Goal: Task Accomplishment & Management: Manage account settings

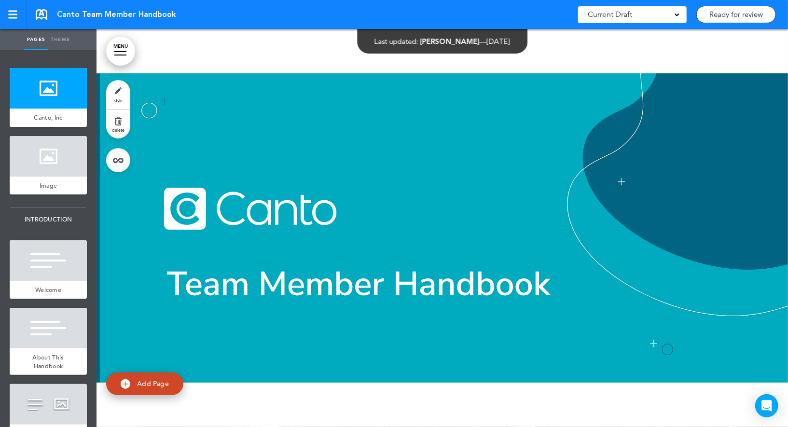
click at [117, 98] on span "style" at bounding box center [118, 101] width 9 height 6
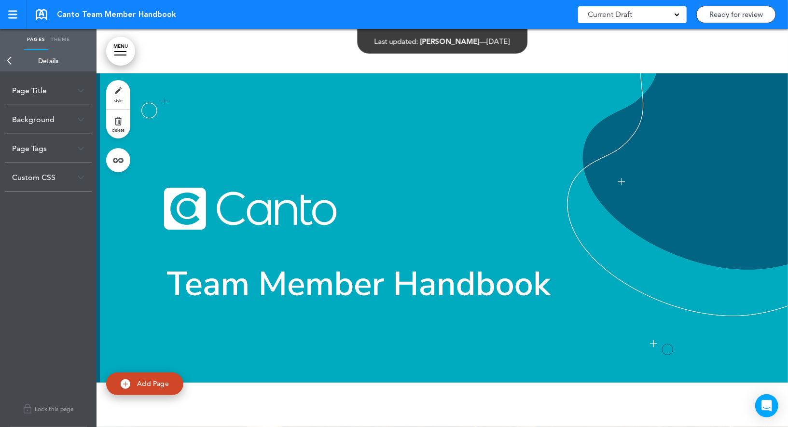
click at [10, 64] on link "Back" at bounding box center [9, 60] width 19 height 21
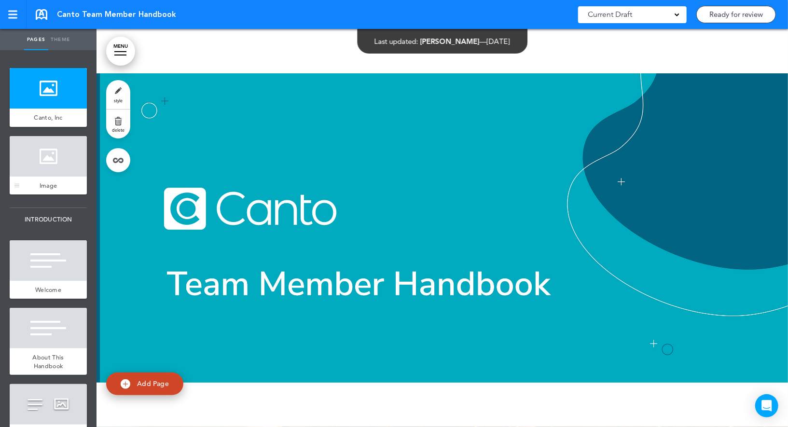
click at [47, 153] on div at bounding box center [48, 156] width 77 height 41
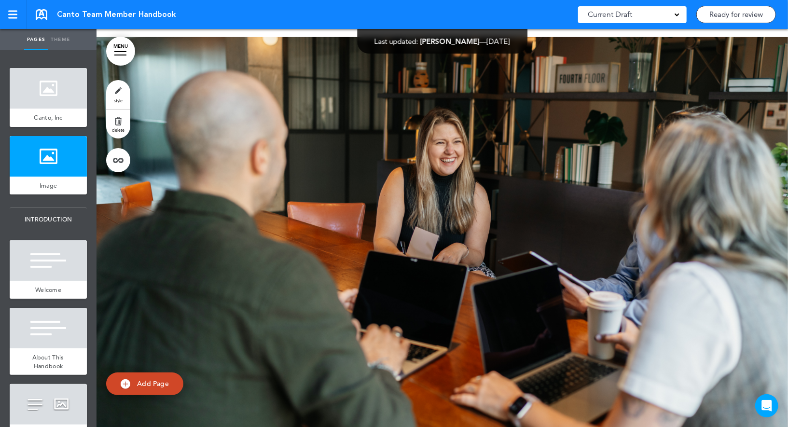
scroll to position [398, 0]
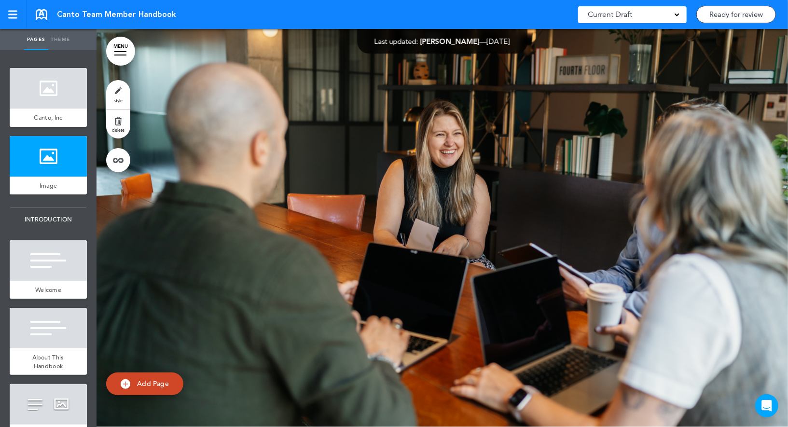
click at [117, 89] on link "style" at bounding box center [118, 94] width 24 height 29
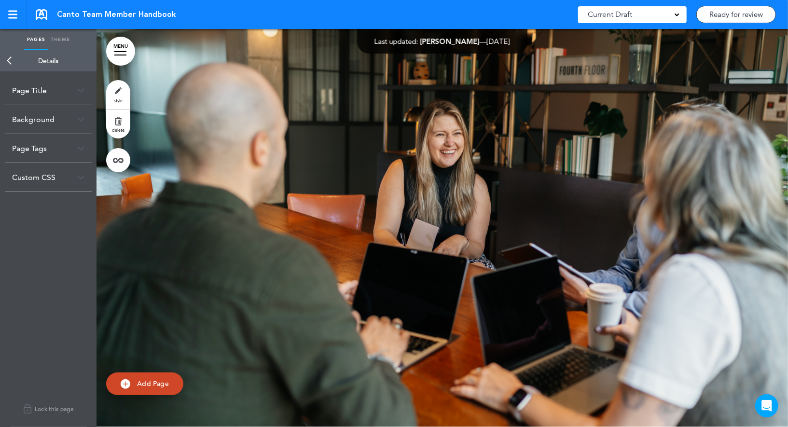
click at [12, 57] on link "Back" at bounding box center [9, 60] width 19 height 21
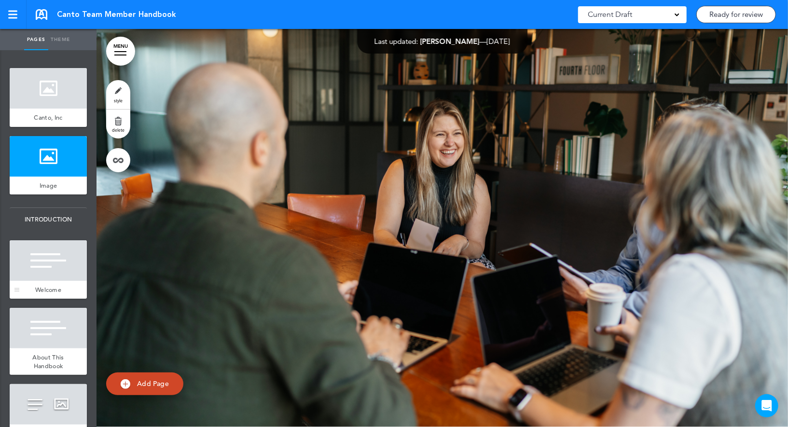
click at [60, 262] on div at bounding box center [48, 260] width 77 height 41
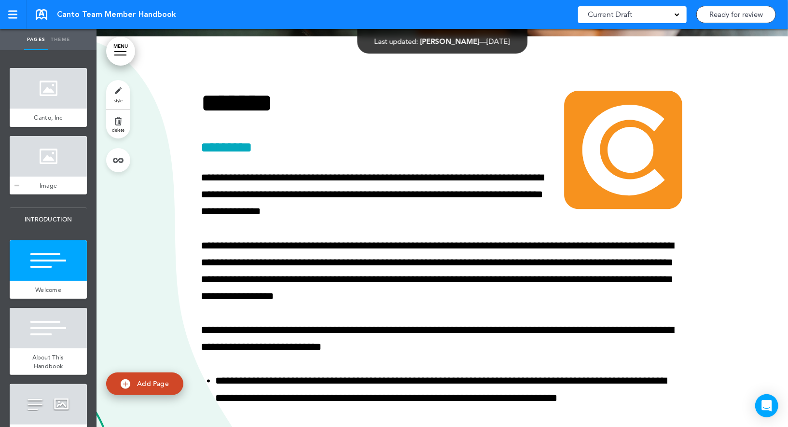
scroll to position [797, 0]
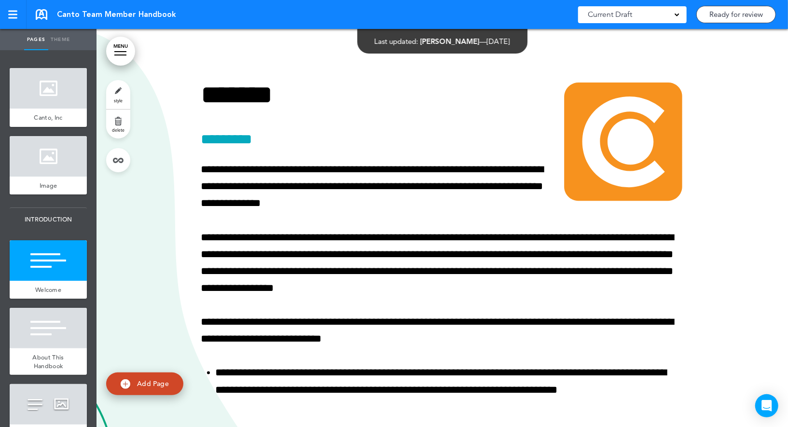
click at [115, 89] on link "style" at bounding box center [118, 94] width 24 height 29
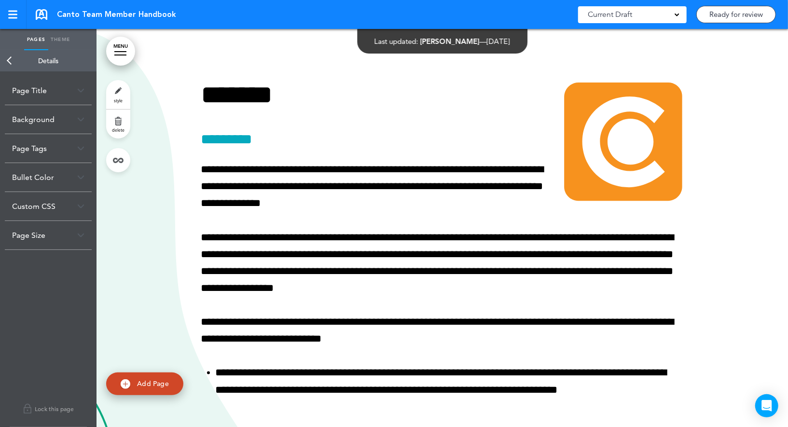
click at [49, 244] on div "Page Size" at bounding box center [48, 235] width 87 height 28
click at [35, 257] on label "Fullscreen" at bounding box center [51, 255] width 58 height 7
click at [10, 63] on link "Back" at bounding box center [9, 60] width 19 height 21
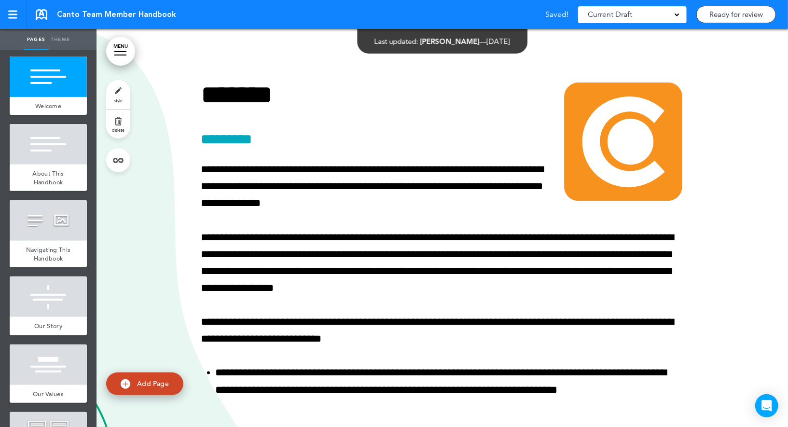
scroll to position [184, 0]
click at [60, 152] on div at bounding box center [48, 144] width 77 height 41
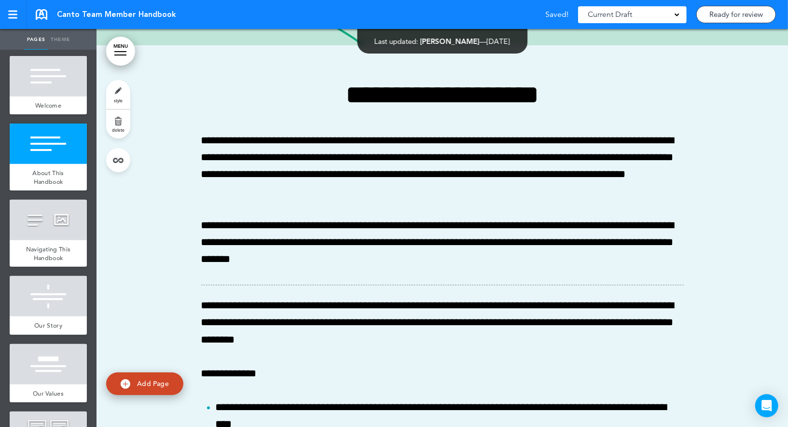
scroll to position [1448, 0]
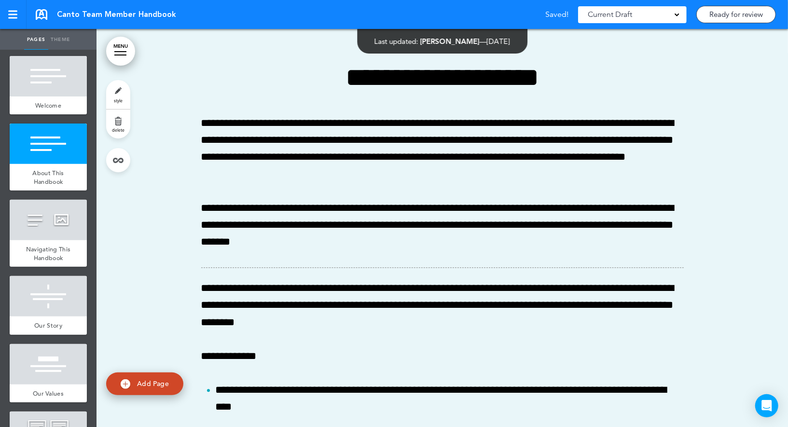
click at [114, 93] on link "style" at bounding box center [118, 94] width 24 height 29
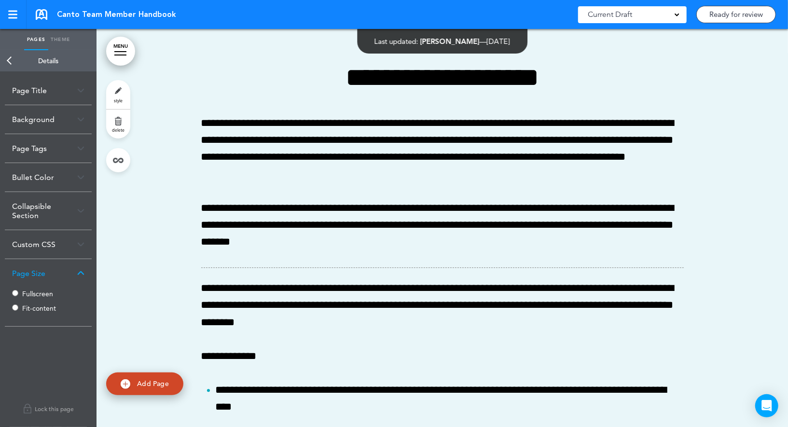
click at [27, 292] on label "Fullscreen" at bounding box center [51, 294] width 58 height 7
click at [11, 59] on link "Back" at bounding box center [9, 60] width 19 height 21
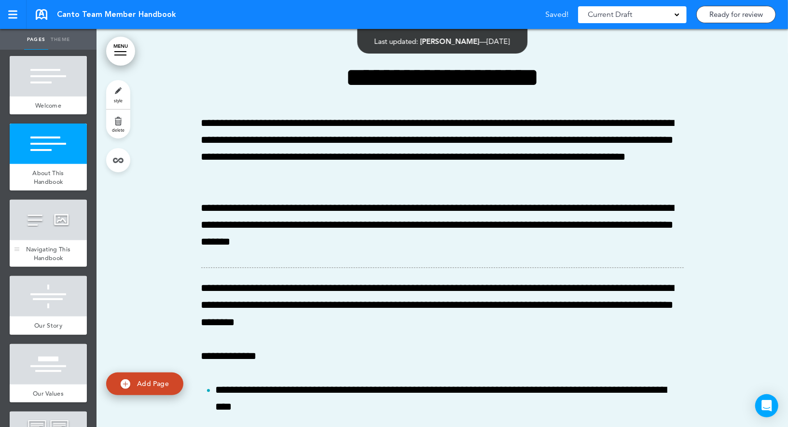
click at [59, 241] on div "Navigating This Handbook" at bounding box center [48, 253] width 77 height 27
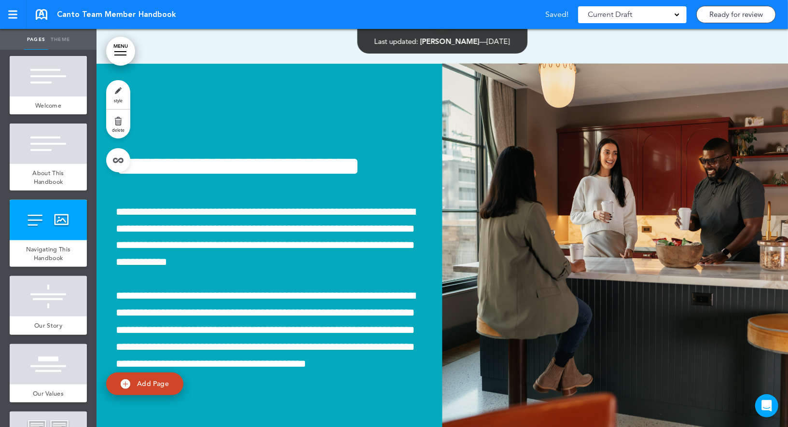
scroll to position [2197, 0]
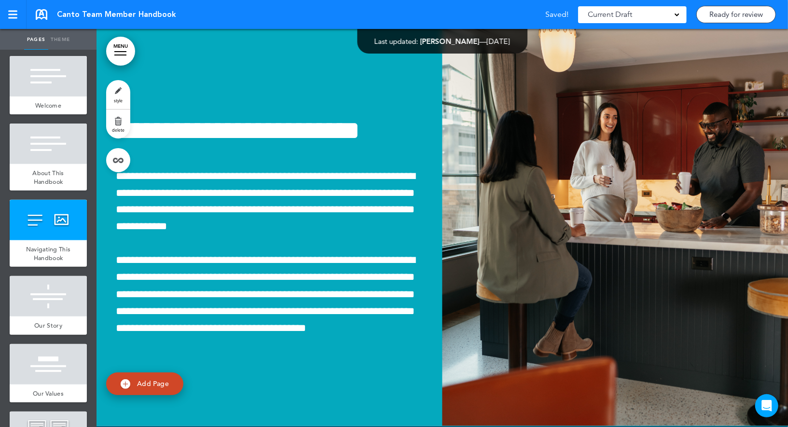
click at [116, 104] on link "style" at bounding box center [118, 94] width 24 height 29
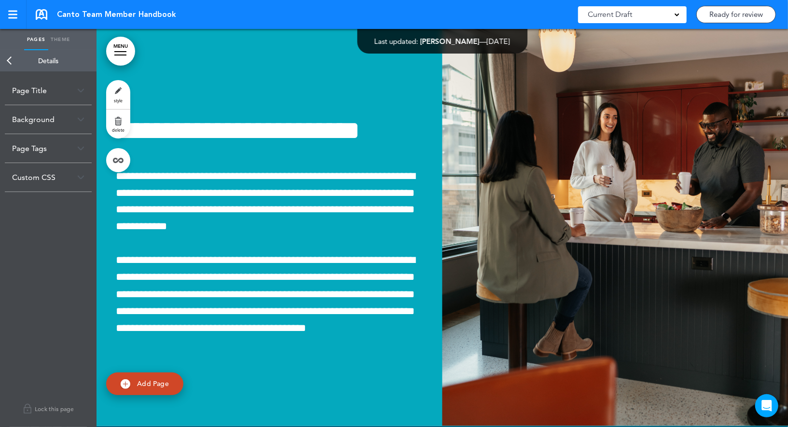
click at [14, 56] on link "Back" at bounding box center [9, 60] width 19 height 21
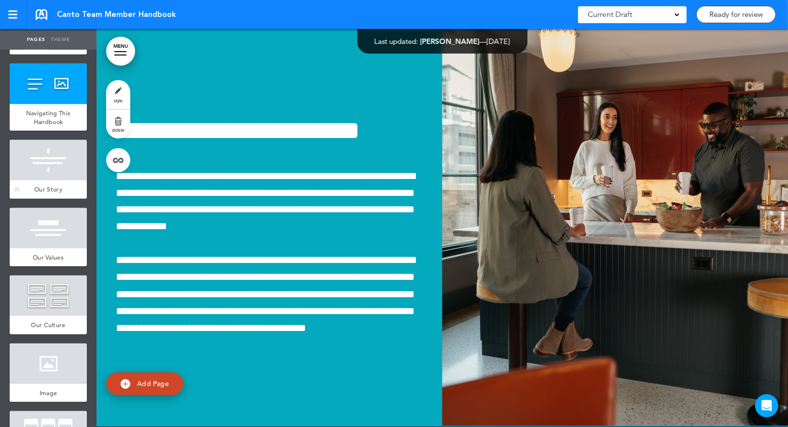
scroll to position [362, 0]
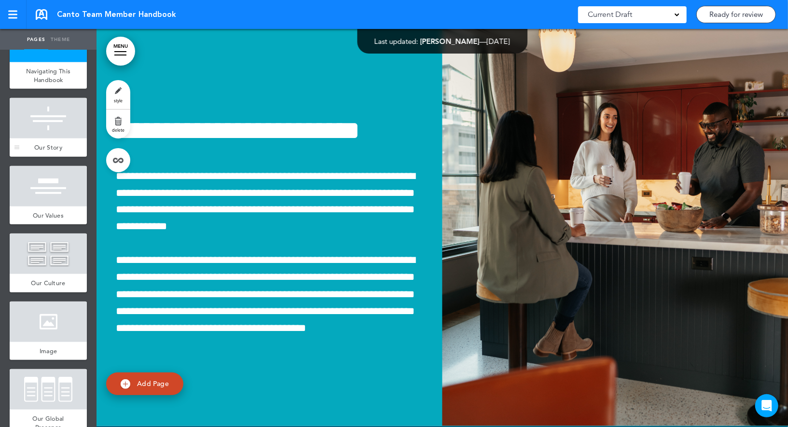
click at [52, 140] on div "Our Story" at bounding box center [48, 148] width 77 height 18
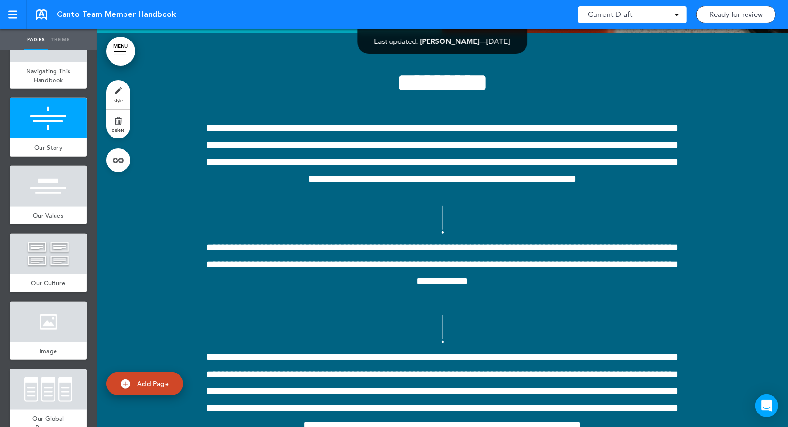
scroll to position [2595, 0]
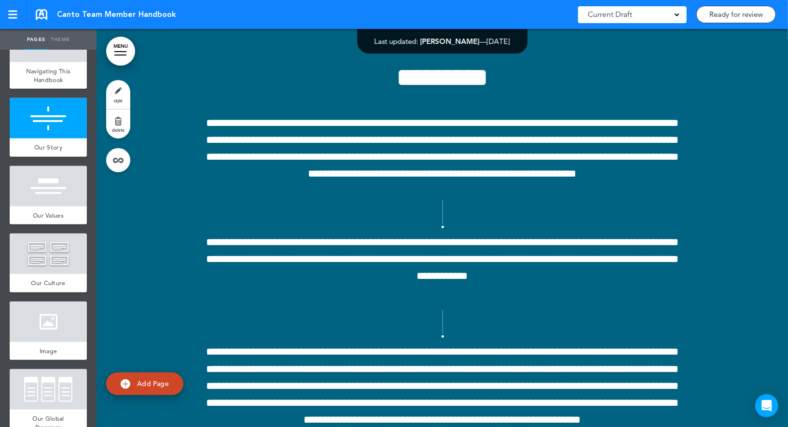
click at [122, 89] on link "style" at bounding box center [118, 94] width 24 height 29
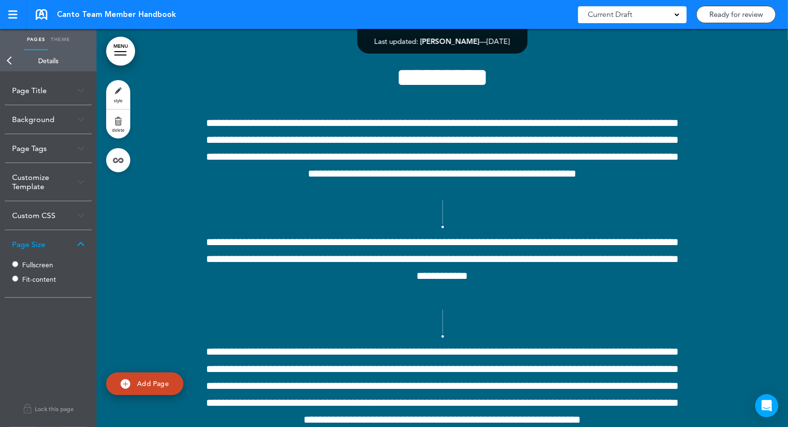
click at [31, 262] on label "Fullscreen" at bounding box center [51, 265] width 58 height 7
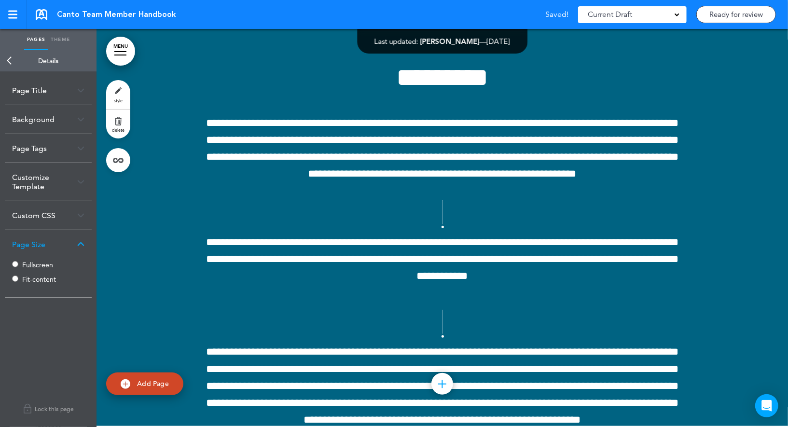
click at [11, 60] on link "Back" at bounding box center [9, 60] width 19 height 21
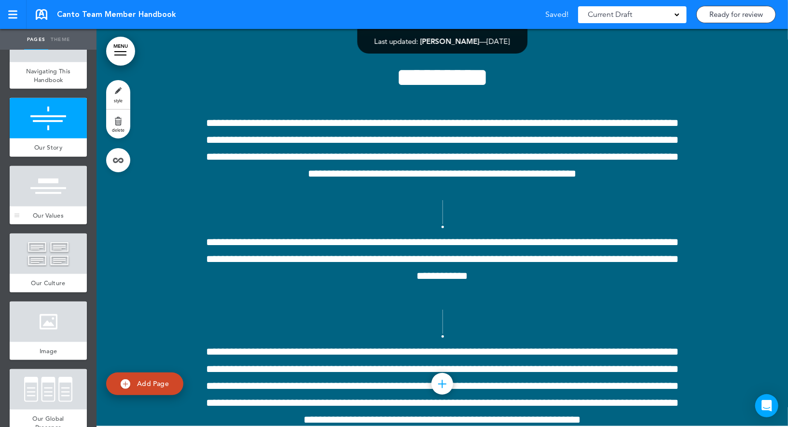
click at [54, 197] on div at bounding box center [48, 186] width 77 height 41
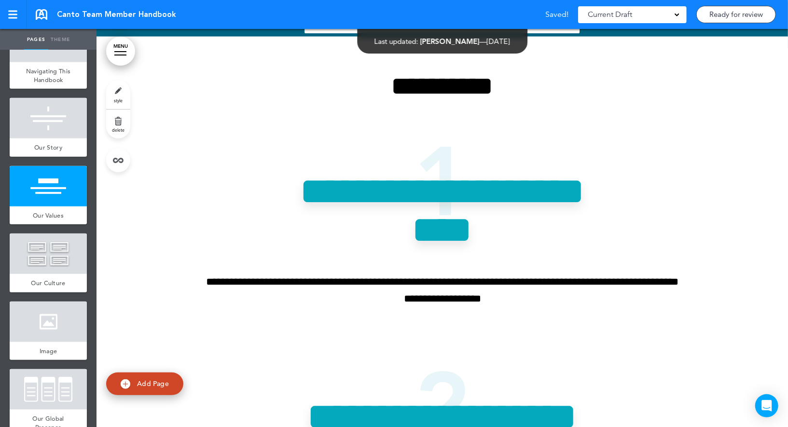
scroll to position [2994, 0]
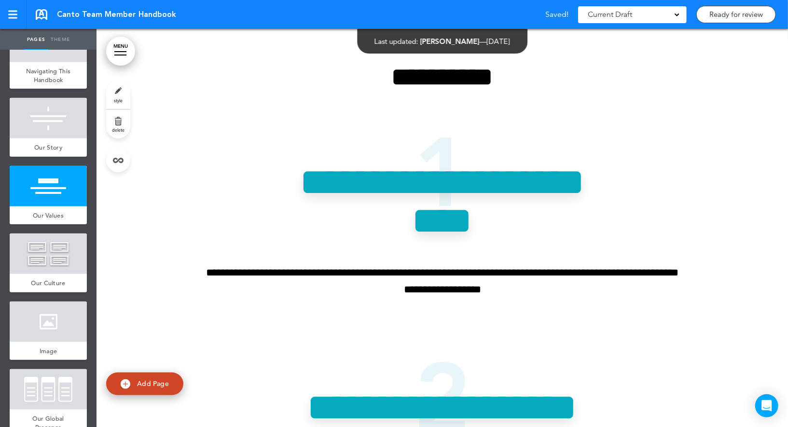
click at [118, 90] on link "style" at bounding box center [118, 94] width 24 height 29
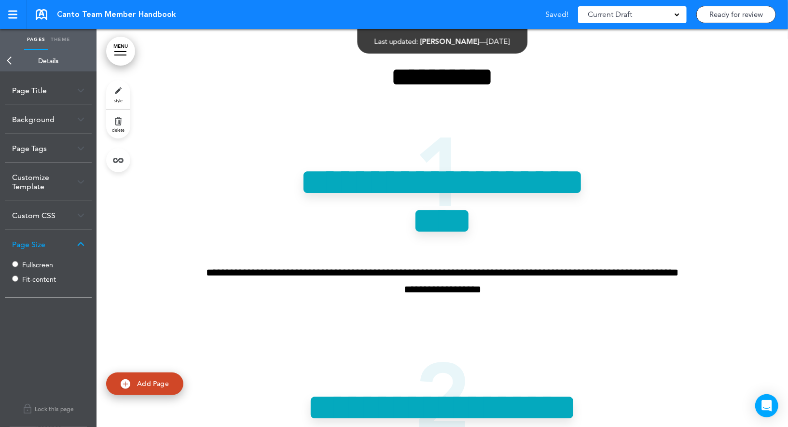
click at [31, 262] on label "Fullscreen" at bounding box center [51, 265] width 58 height 7
click at [8, 54] on link "Back" at bounding box center [9, 60] width 19 height 21
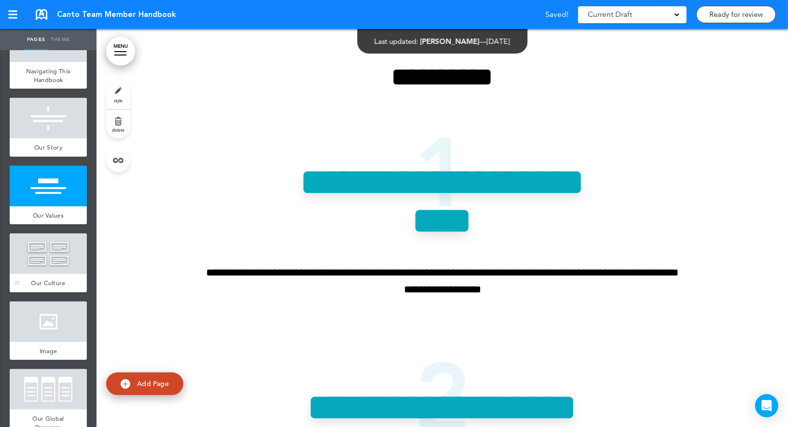
click at [44, 242] on div at bounding box center [48, 254] width 77 height 41
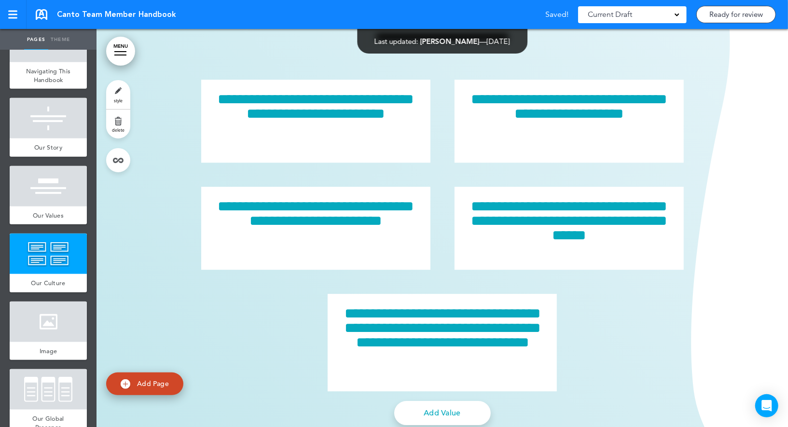
scroll to position [4196, 0]
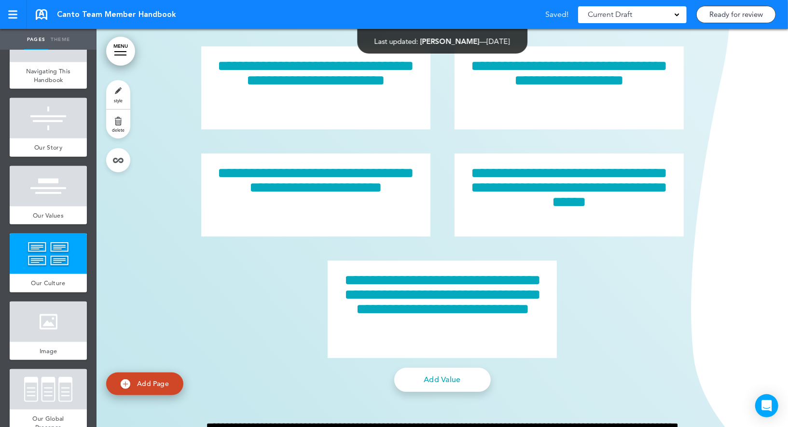
click at [125, 95] on link "style" at bounding box center [118, 94] width 24 height 29
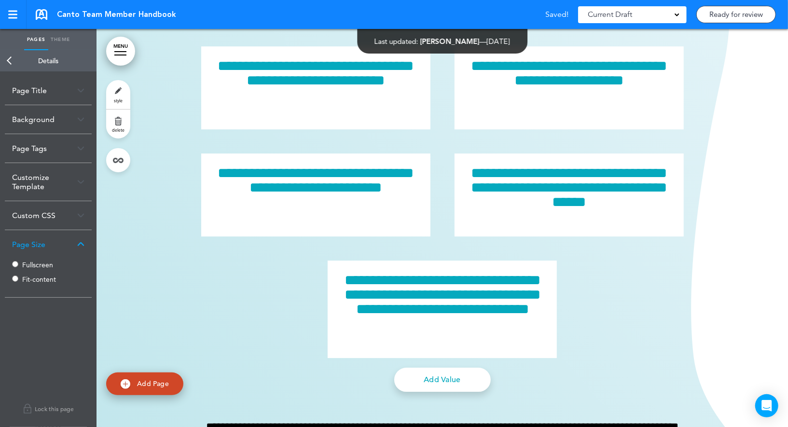
click at [44, 264] on label "Fullscreen" at bounding box center [51, 265] width 58 height 7
click at [12, 66] on link "Back" at bounding box center [9, 60] width 19 height 21
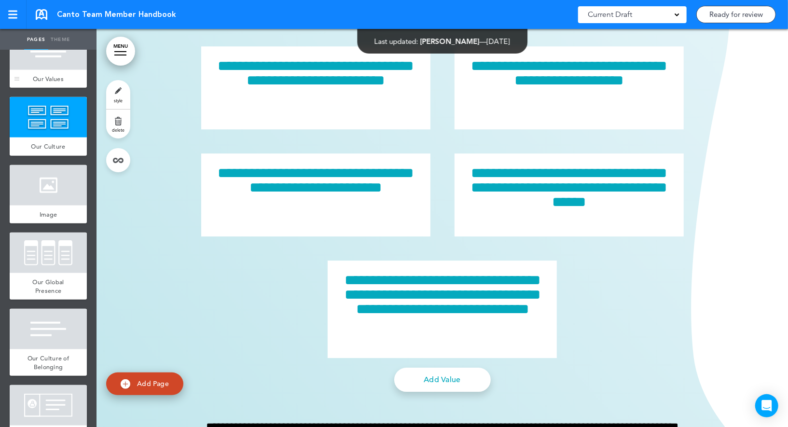
scroll to position [541, 0]
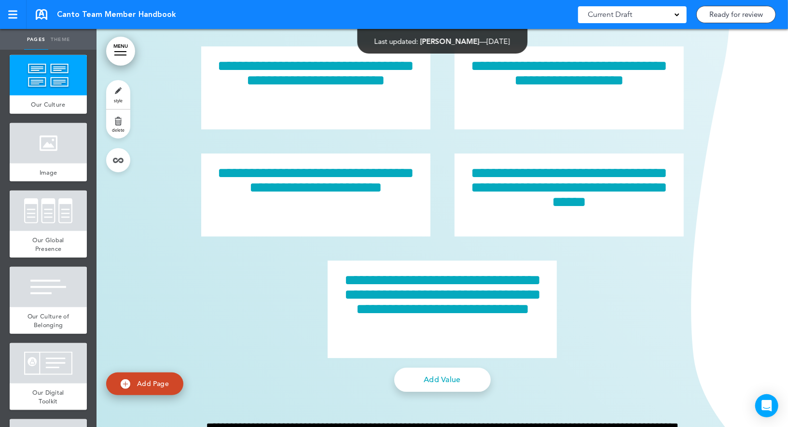
click at [44, 213] on div at bounding box center [48, 211] width 77 height 41
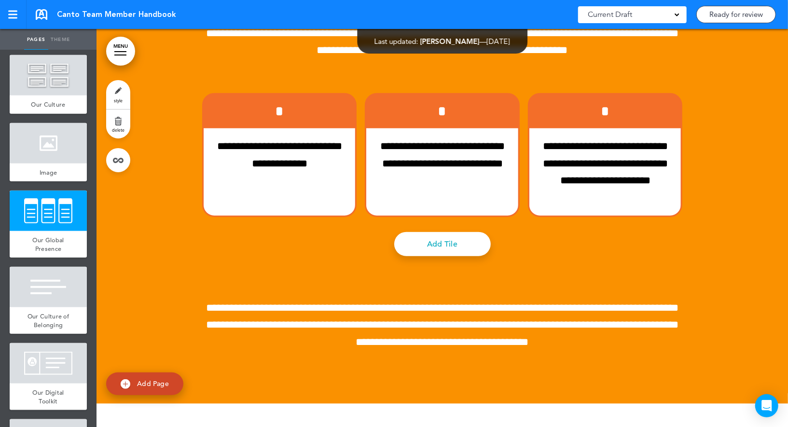
scroll to position [5231, 0]
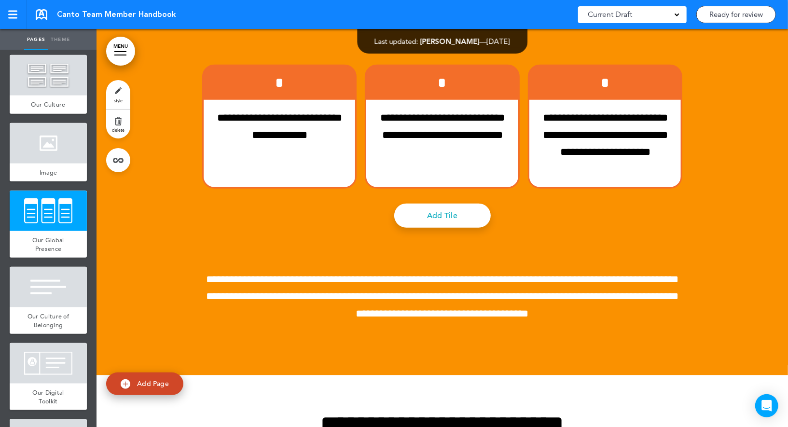
click at [120, 97] on link "style" at bounding box center [118, 94] width 24 height 29
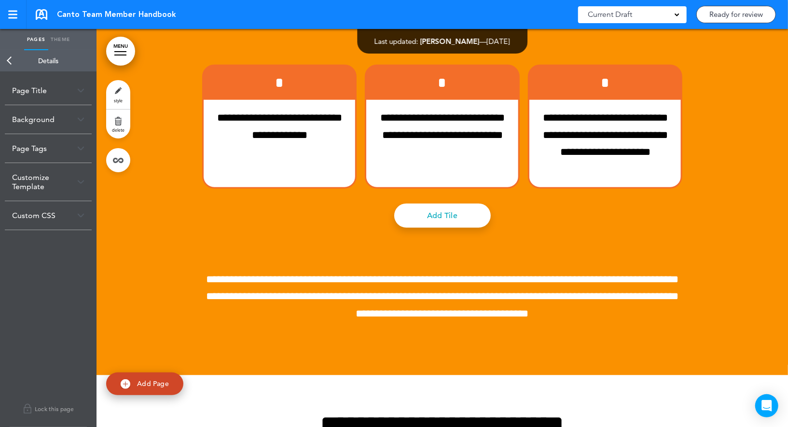
click at [9, 68] on link "Back" at bounding box center [9, 60] width 19 height 21
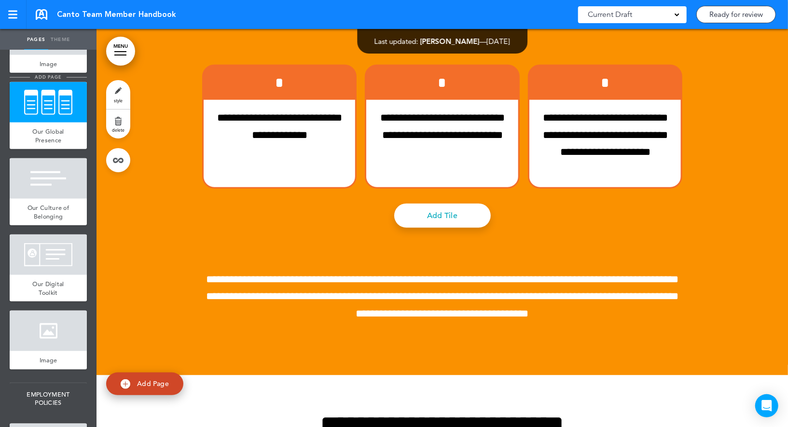
scroll to position [652, 0]
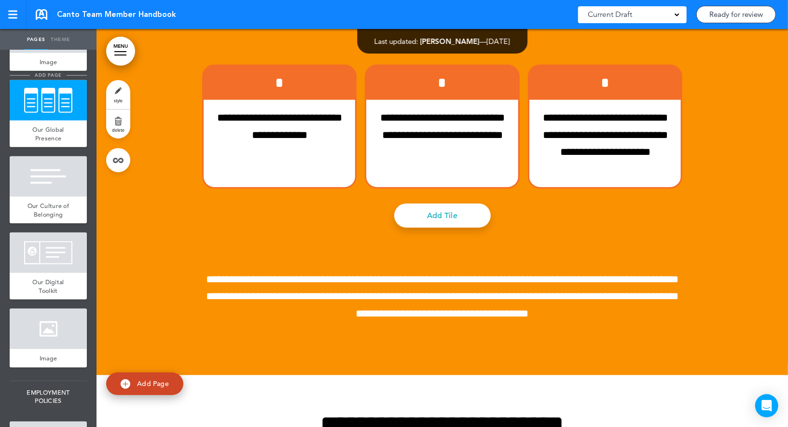
click at [43, 184] on div at bounding box center [48, 176] width 77 height 41
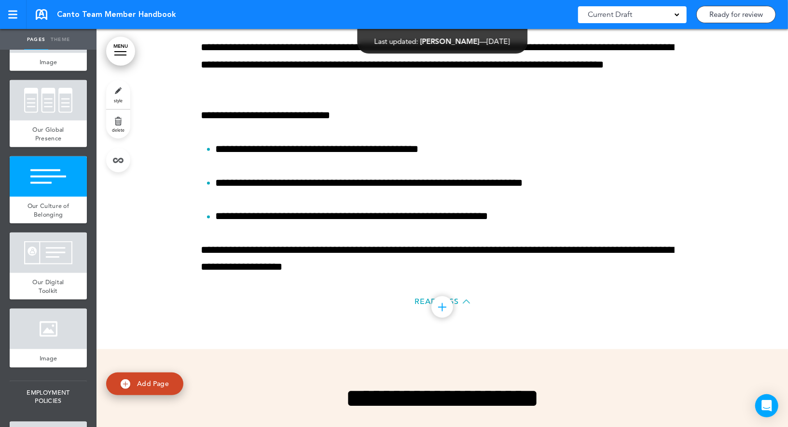
scroll to position [5747, 0]
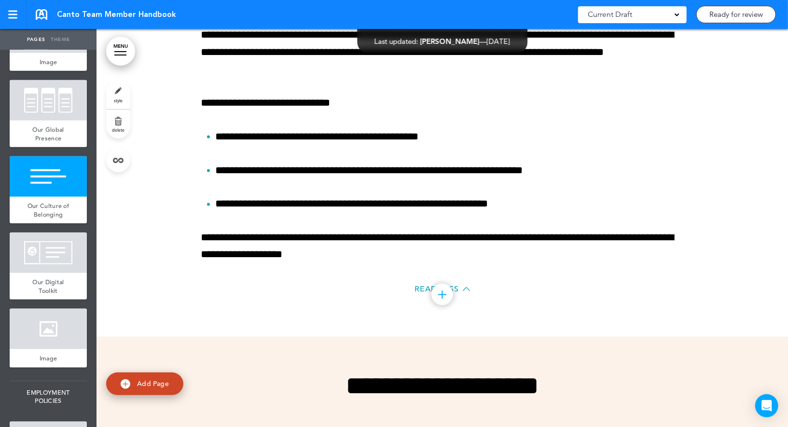
click at [118, 90] on link "style" at bounding box center [118, 94] width 24 height 29
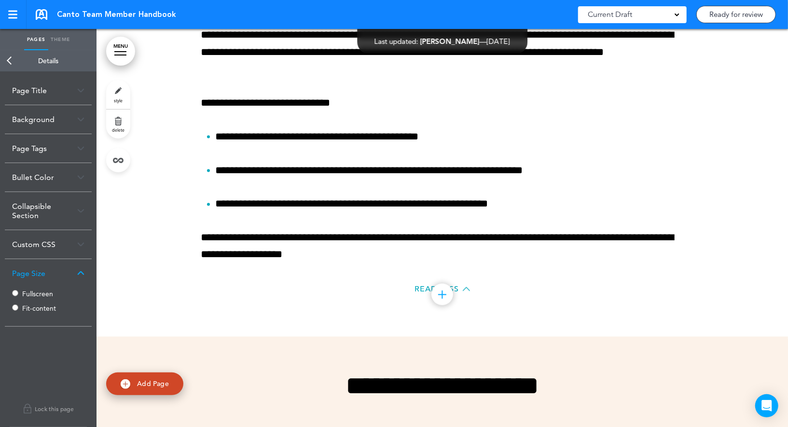
click at [22, 293] on label "Fullscreen" at bounding box center [51, 294] width 58 height 7
click at [11, 63] on link "Back" at bounding box center [9, 60] width 19 height 21
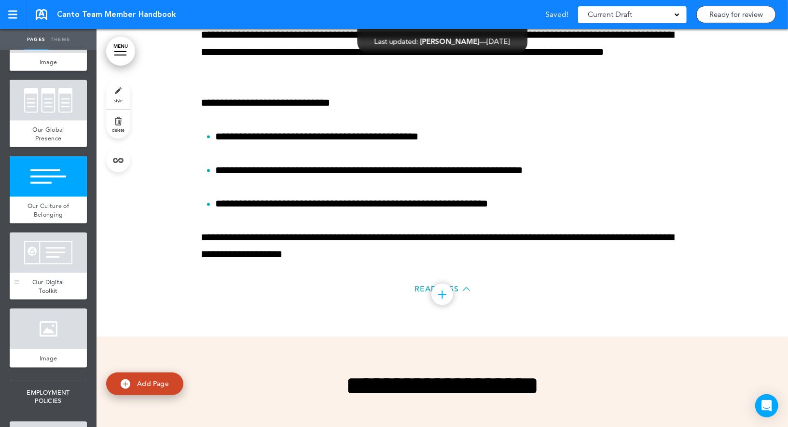
click at [44, 249] on div at bounding box center [48, 253] width 77 height 41
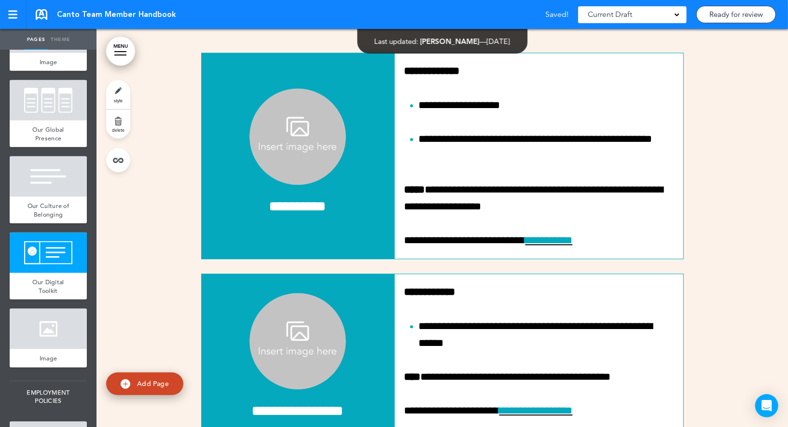
scroll to position [6225, 0]
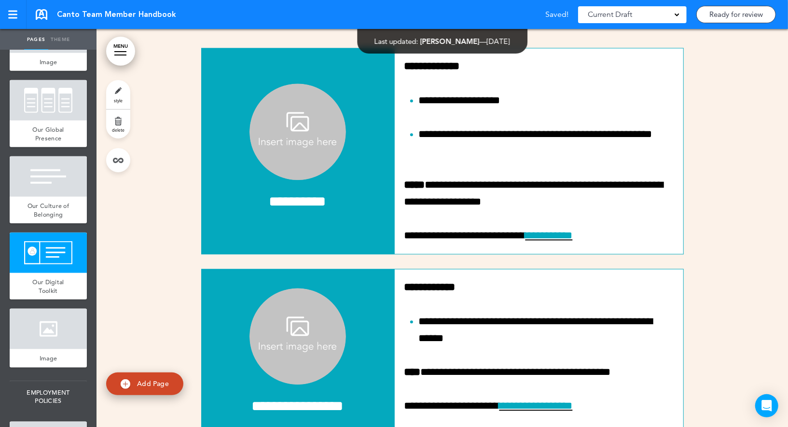
click at [125, 90] on link "style" at bounding box center [118, 94] width 24 height 29
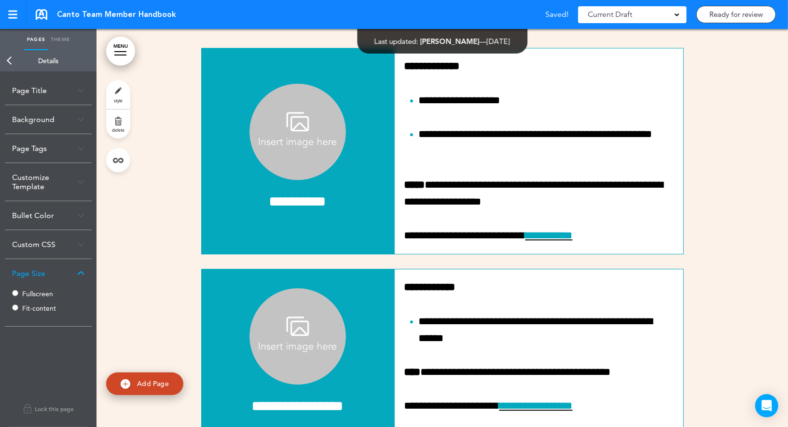
click at [24, 291] on label "Fullscreen" at bounding box center [51, 294] width 58 height 7
click at [13, 51] on link "Back" at bounding box center [9, 60] width 19 height 21
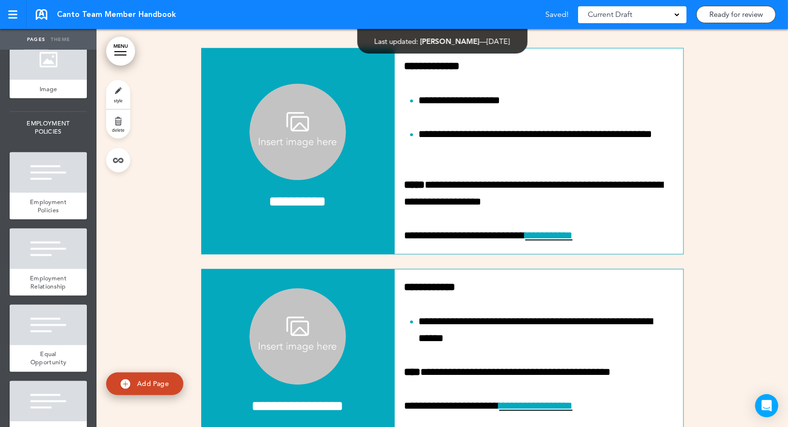
scroll to position [932, 0]
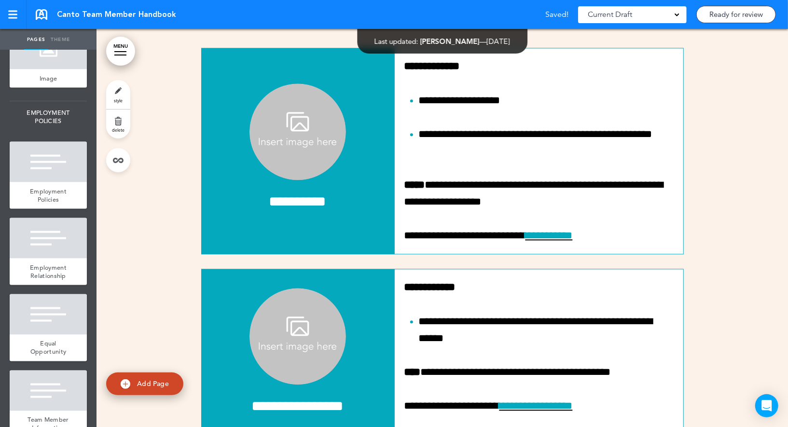
click at [44, 164] on div at bounding box center [48, 162] width 77 height 41
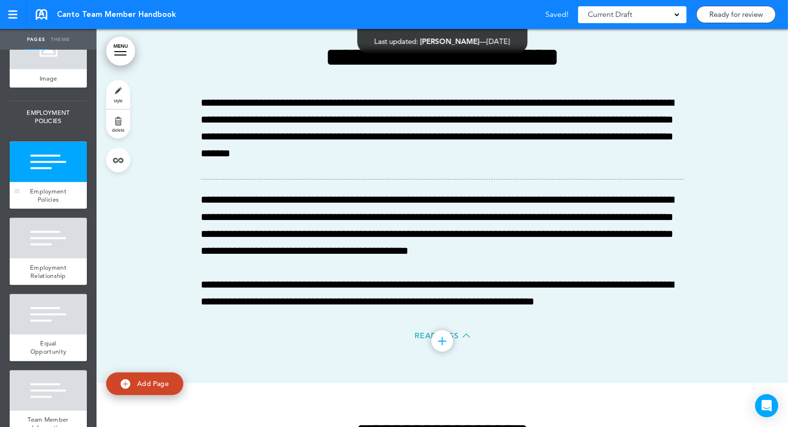
scroll to position [9301, 0]
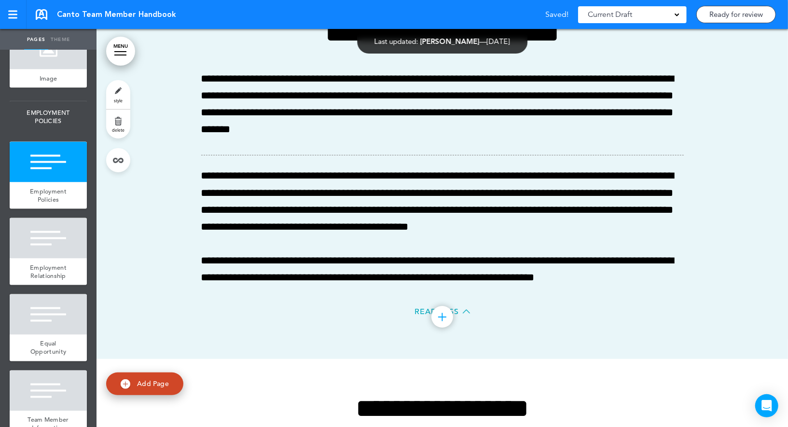
click at [119, 91] on link "style" at bounding box center [118, 94] width 24 height 29
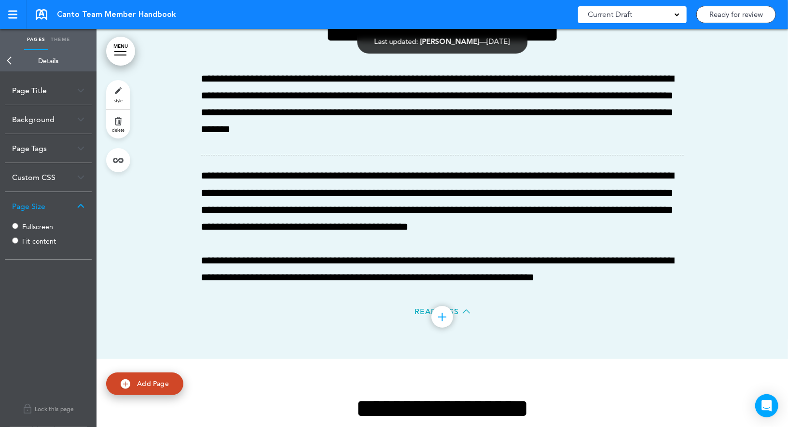
click at [27, 223] on label "Fullscreen" at bounding box center [51, 226] width 58 height 7
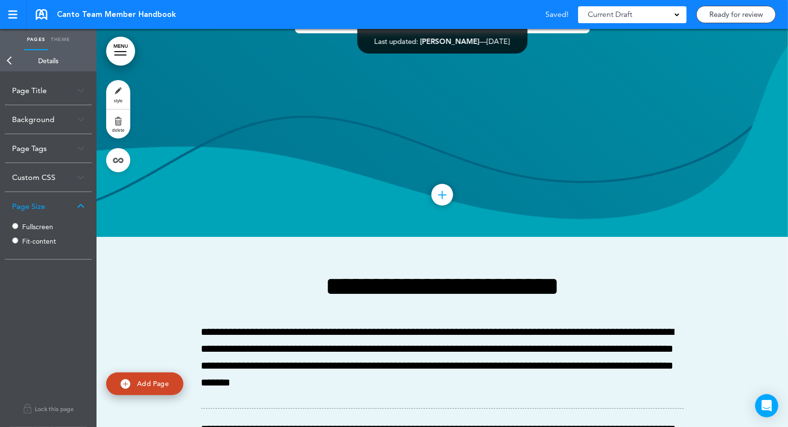
click at [9, 64] on link "Back" at bounding box center [9, 60] width 19 height 21
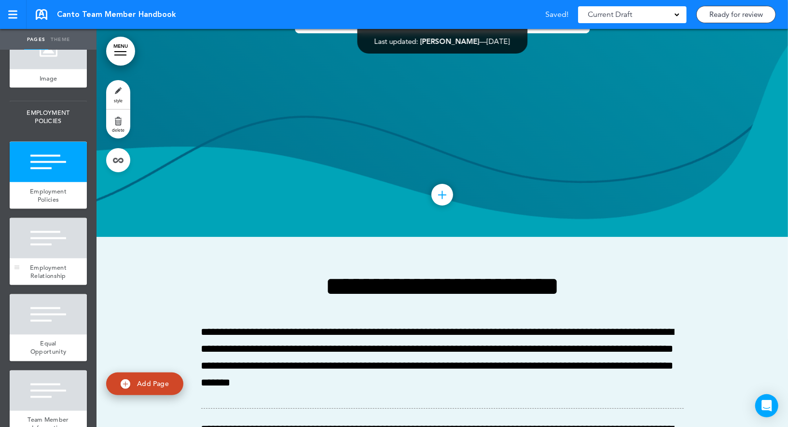
click at [50, 247] on div at bounding box center [48, 238] width 77 height 41
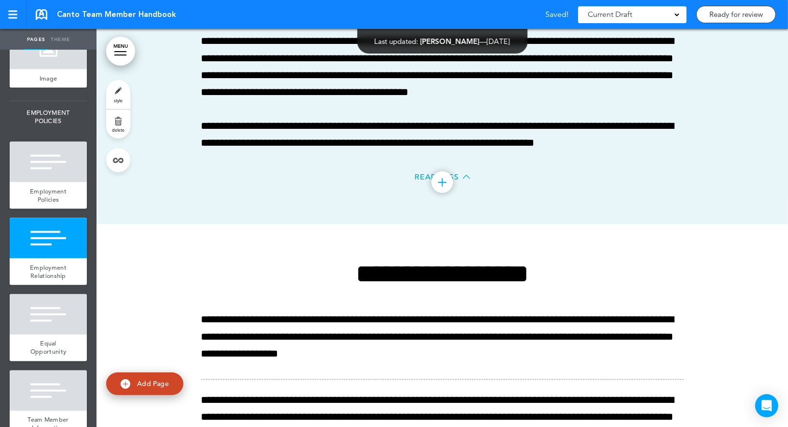
scroll to position [9700, 0]
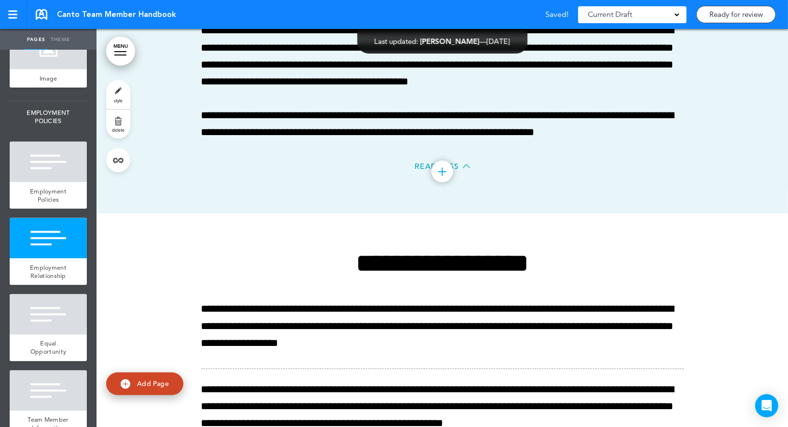
click at [123, 83] on link "style" at bounding box center [118, 94] width 24 height 29
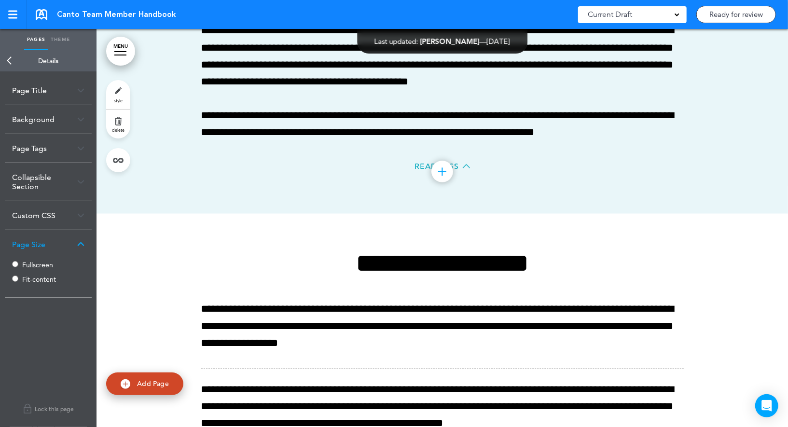
click at [41, 262] on label "Fullscreen" at bounding box center [51, 265] width 58 height 7
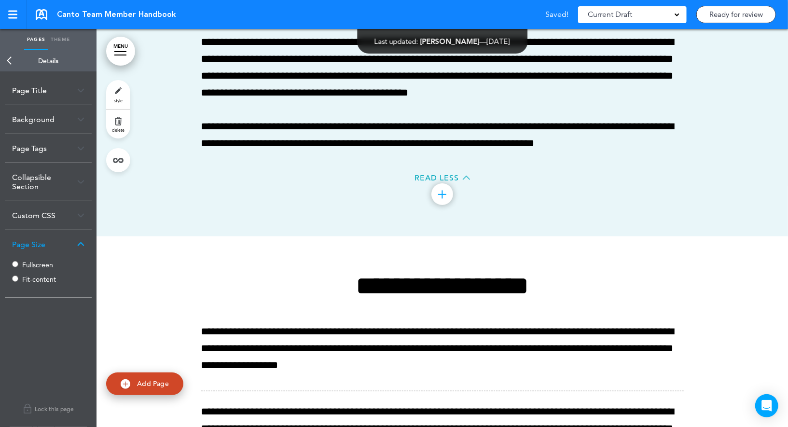
click at [10, 50] on link "Back" at bounding box center [9, 60] width 19 height 21
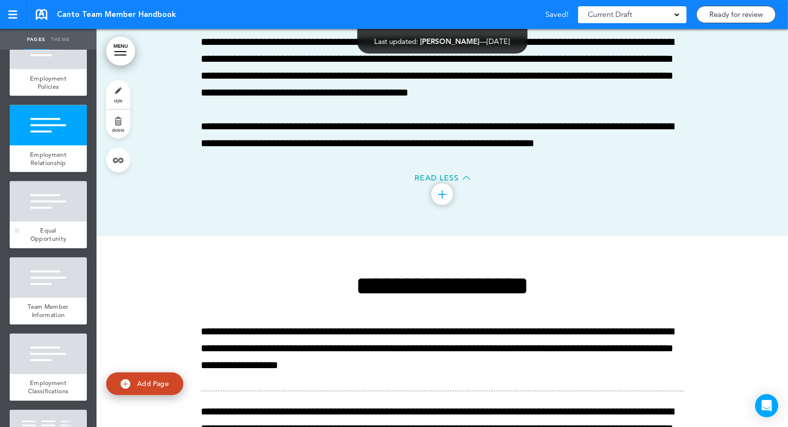
scroll to position [1090, 0]
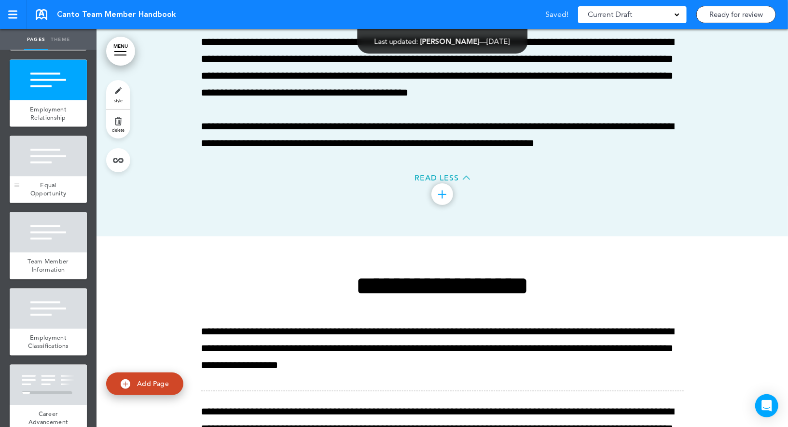
click at [51, 149] on div at bounding box center [48, 156] width 77 height 41
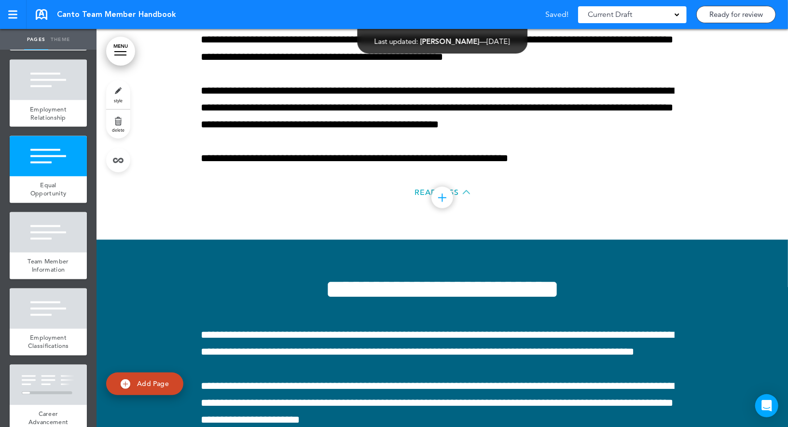
scroll to position [10098, 0]
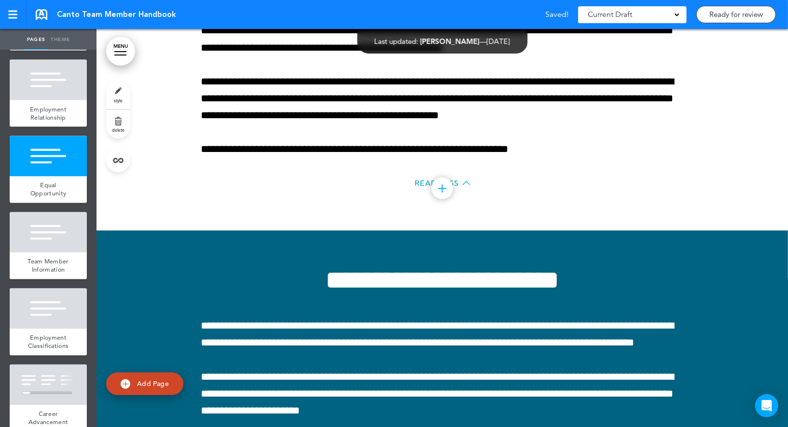
click at [124, 94] on link "style" at bounding box center [118, 94] width 24 height 29
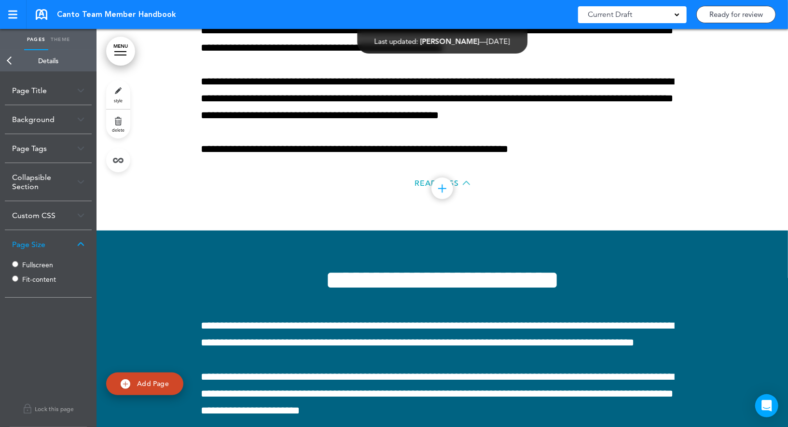
click at [25, 265] on label "Fullscreen" at bounding box center [51, 265] width 58 height 7
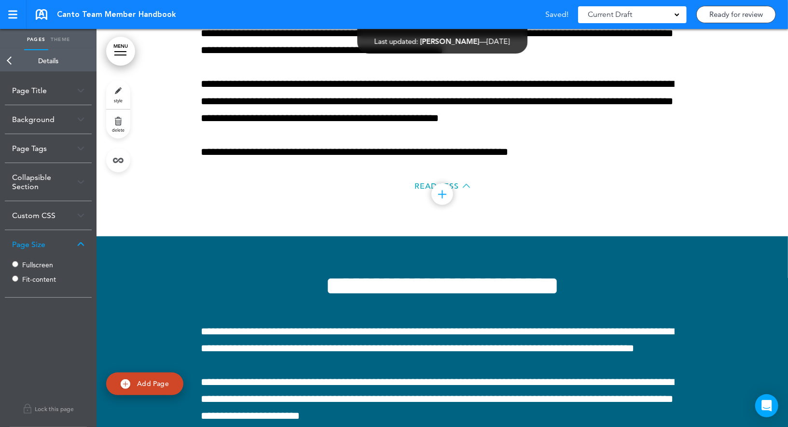
click at [10, 65] on link "Back" at bounding box center [9, 60] width 19 height 21
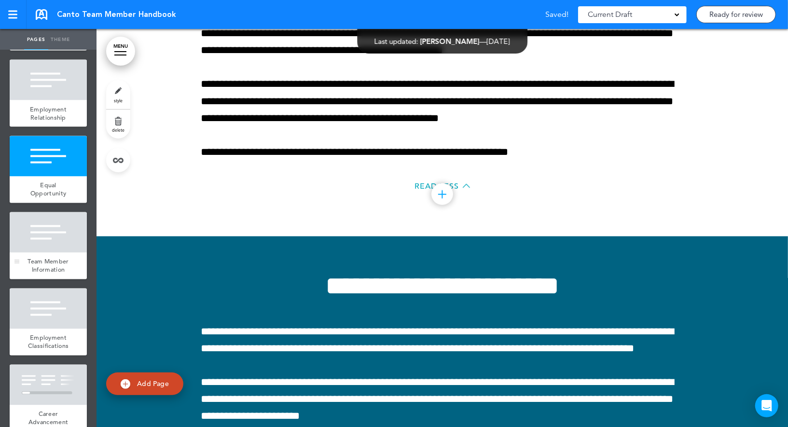
click at [50, 239] on div at bounding box center [48, 232] width 77 height 41
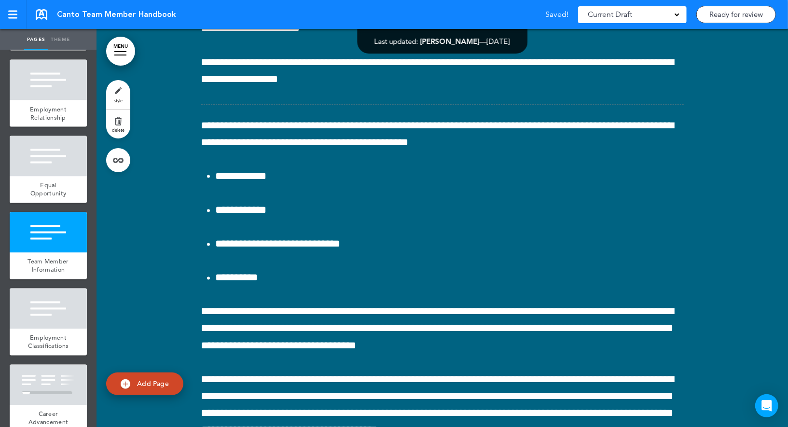
scroll to position [10497, 0]
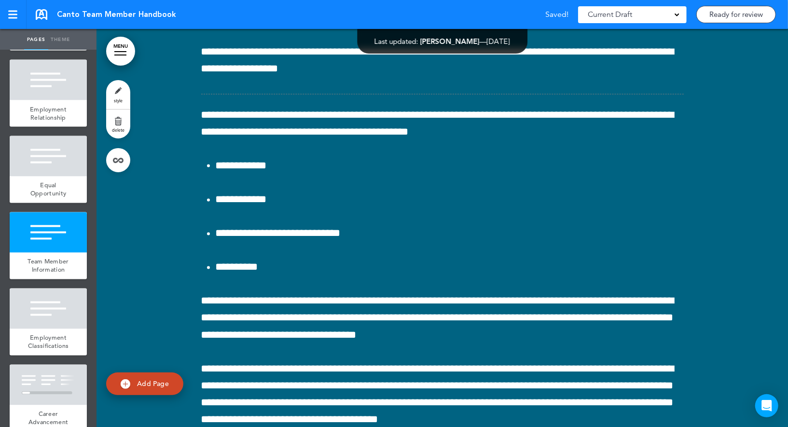
click at [116, 89] on link "style" at bounding box center [118, 94] width 24 height 29
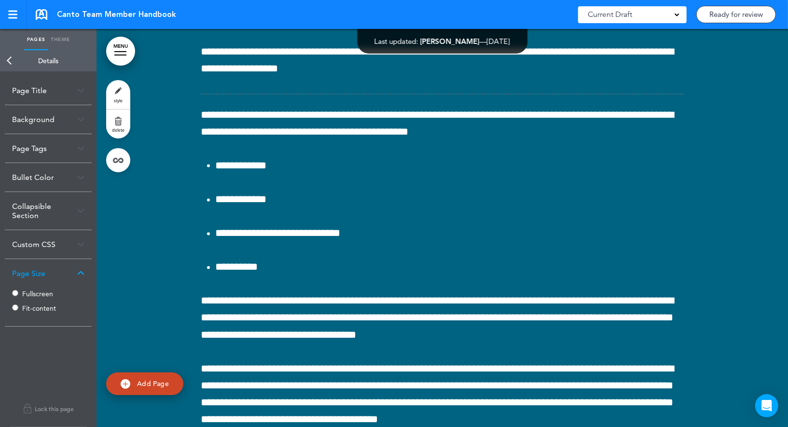
click at [22, 292] on div "Fullscreen Fit-content" at bounding box center [48, 302] width 72 height 29
click at [12, 65] on link "Back" at bounding box center [9, 60] width 19 height 21
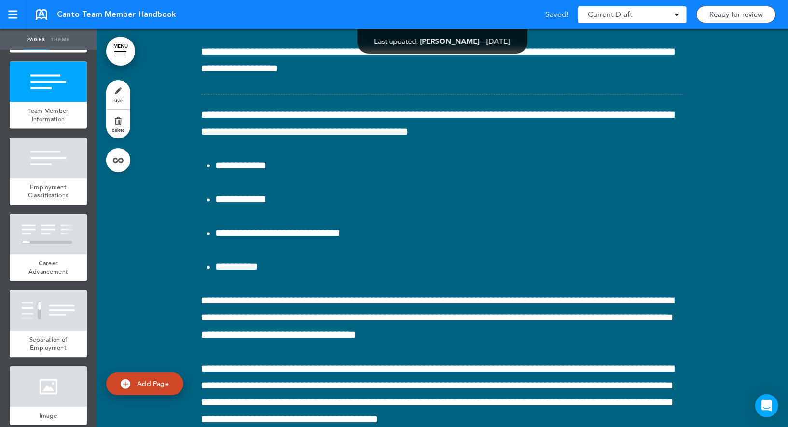
scroll to position [1244, 0]
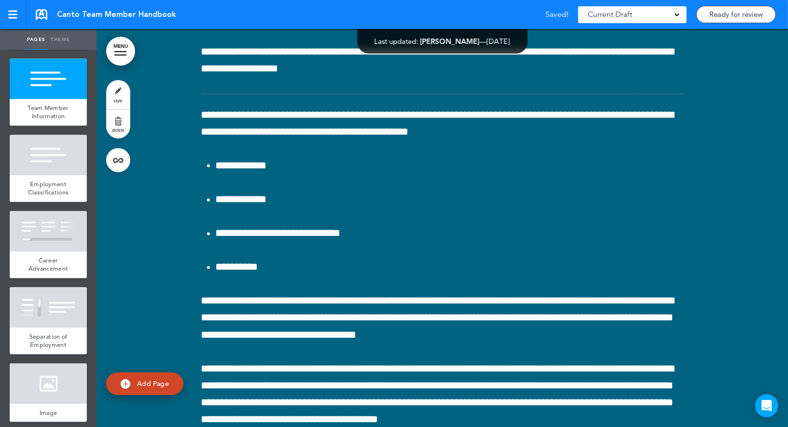
click at [46, 165] on div at bounding box center [48, 155] width 77 height 41
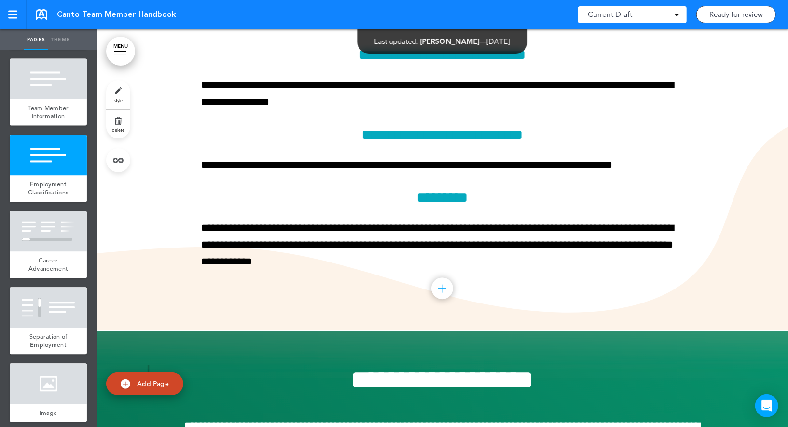
scroll to position [11245, 0]
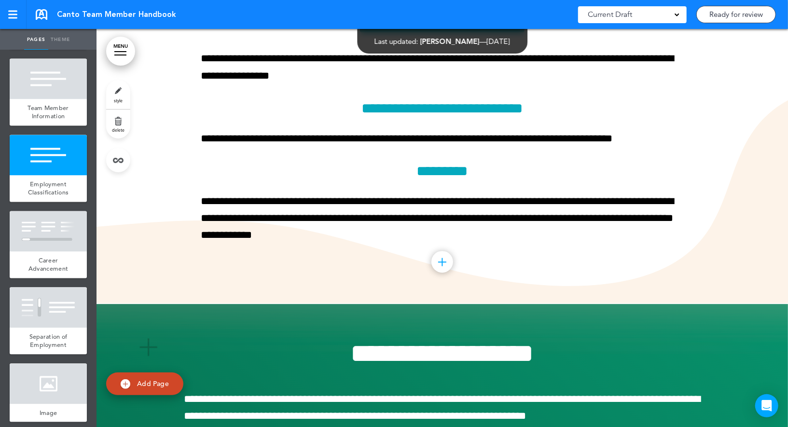
click at [116, 94] on link "style" at bounding box center [118, 94] width 24 height 29
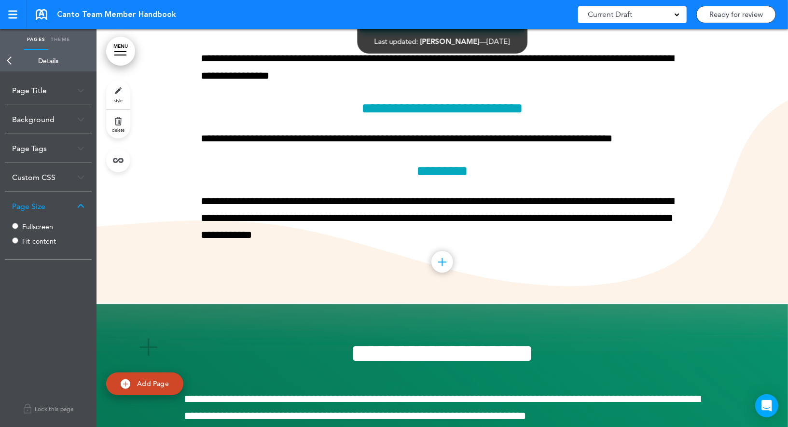
click at [29, 227] on label "Fullscreen" at bounding box center [51, 226] width 58 height 7
click at [12, 64] on link "Back" at bounding box center [9, 60] width 19 height 21
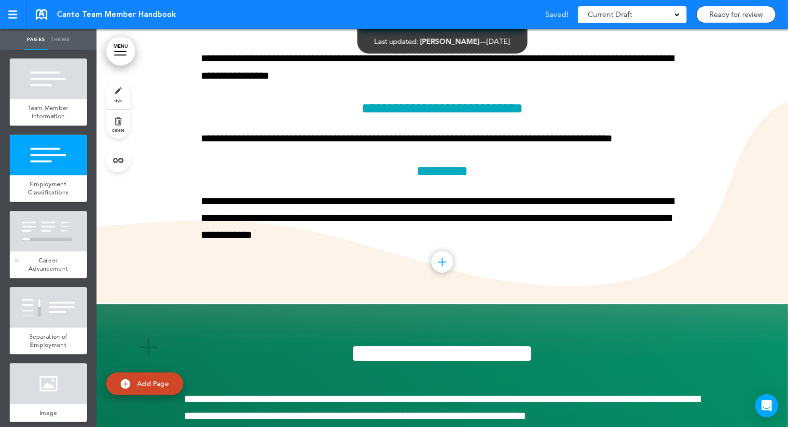
click at [41, 239] on div at bounding box center [48, 231] width 77 height 41
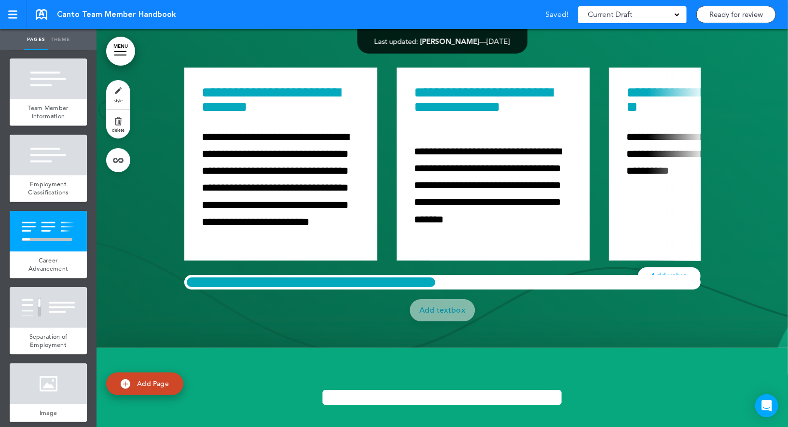
scroll to position [11746, 0]
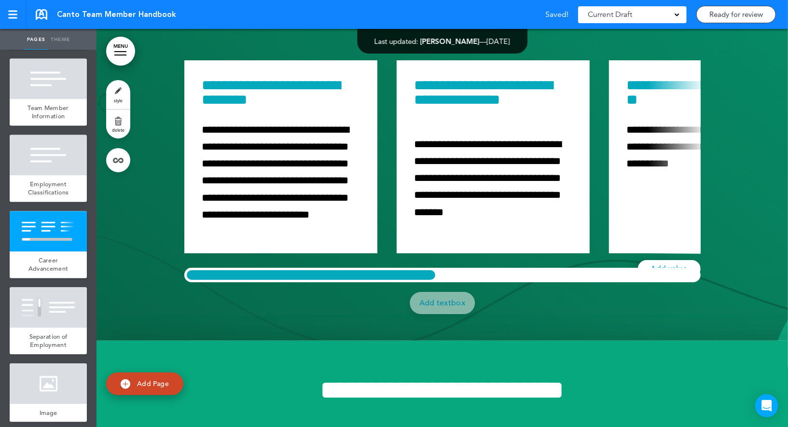
click at [125, 93] on link "style" at bounding box center [118, 94] width 24 height 29
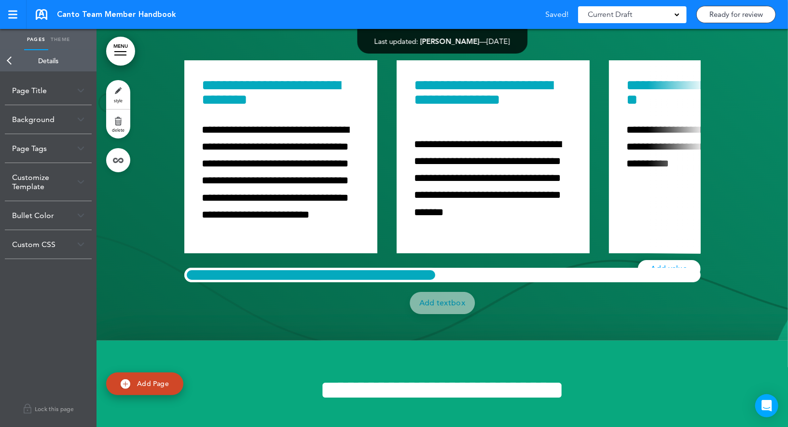
click at [13, 64] on link "Back" at bounding box center [9, 60] width 19 height 21
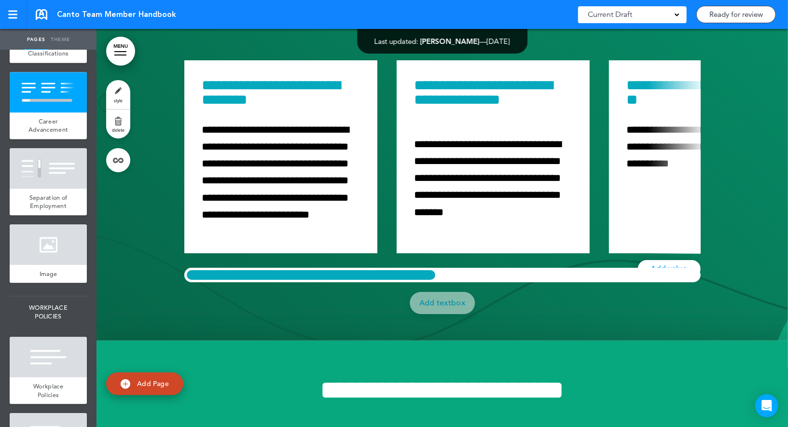
scroll to position [1411, 0]
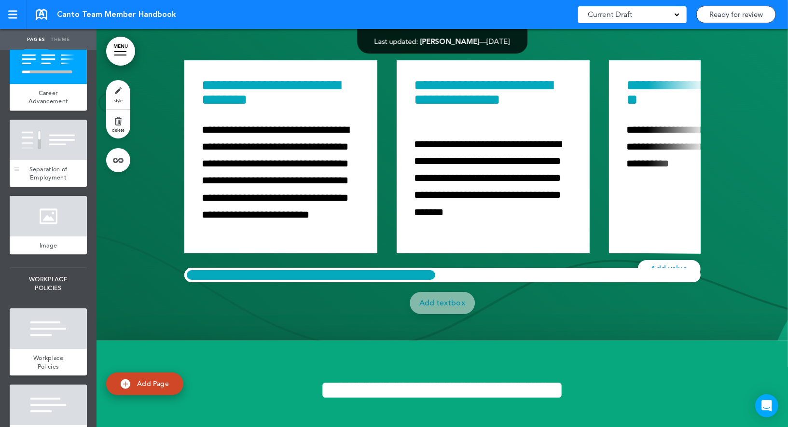
click at [59, 133] on div at bounding box center [48, 140] width 77 height 41
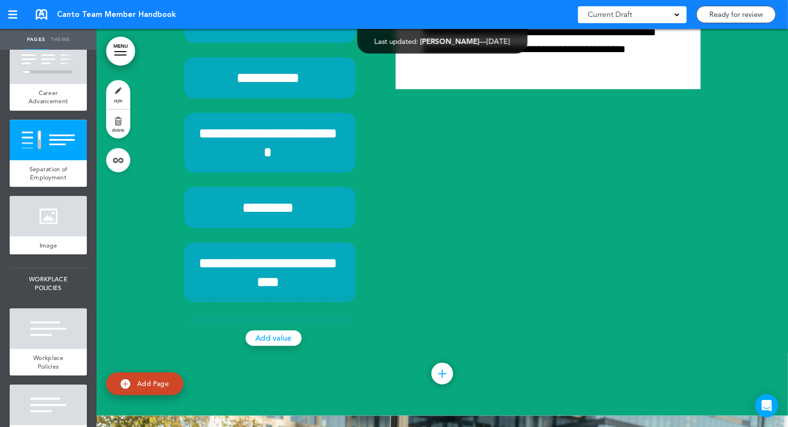
scroll to position [12317, 0]
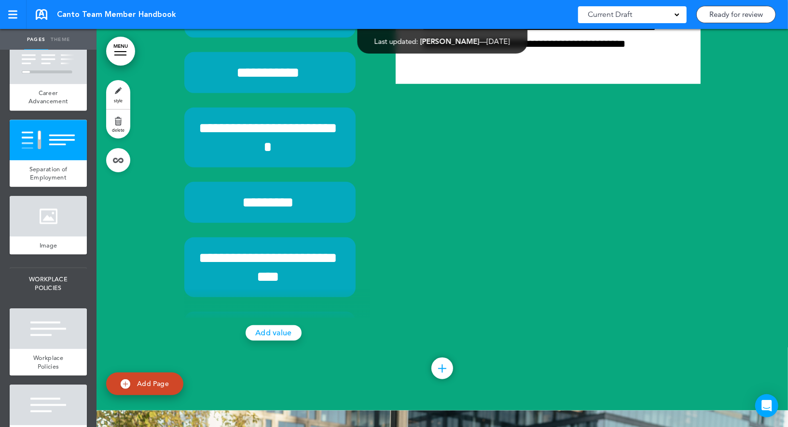
click at [123, 99] on span "style" at bounding box center [118, 101] width 9 height 6
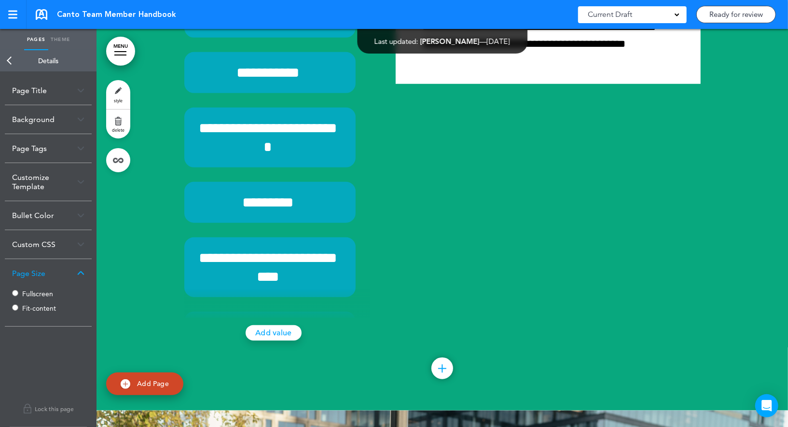
click at [25, 293] on label "Fullscreen" at bounding box center [51, 294] width 58 height 7
click at [12, 53] on link "Back" at bounding box center [9, 60] width 19 height 21
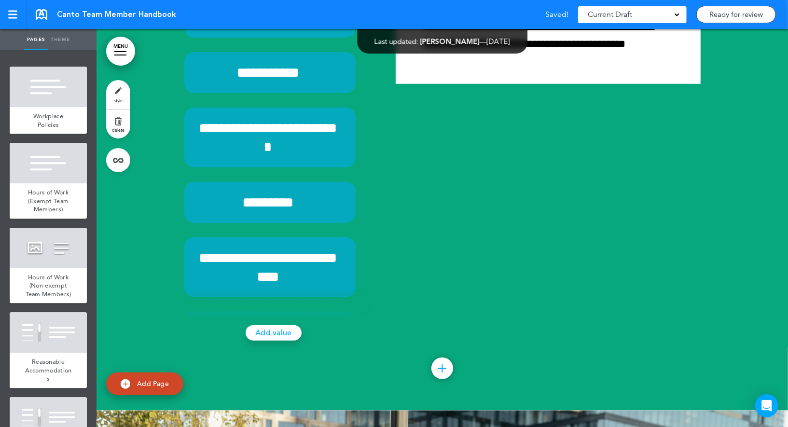
scroll to position [1644, 0]
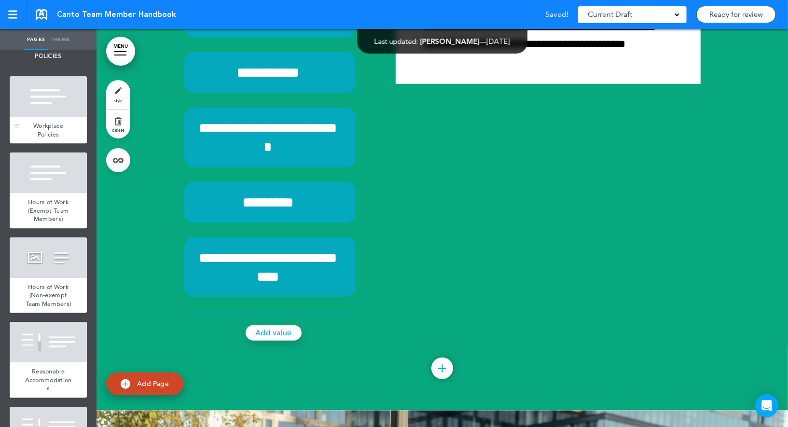
click at [61, 100] on div at bounding box center [48, 96] width 77 height 41
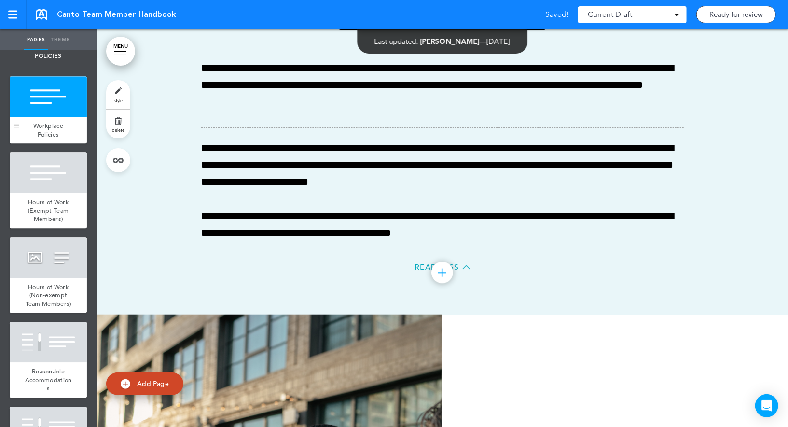
scroll to position [13356, 0]
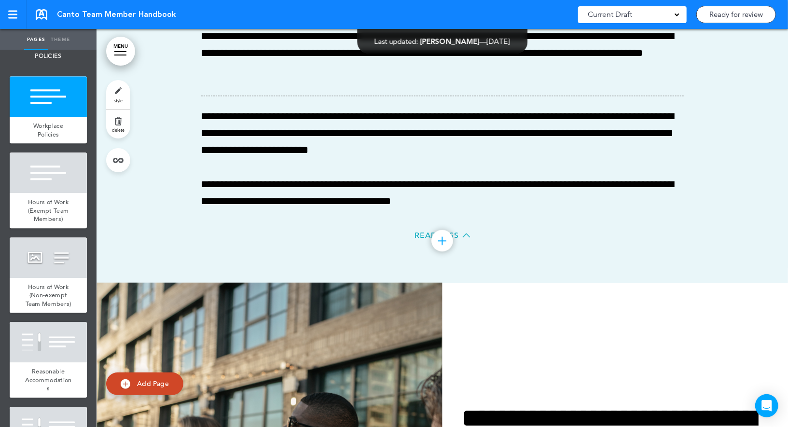
click at [112, 88] on link "style" at bounding box center [118, 94] width 24 height 29
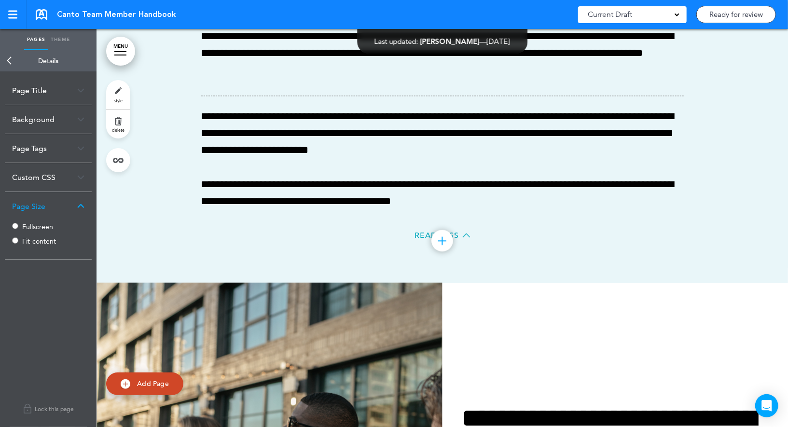
click at [33, 224] on label "Fullscreen" at bounding box center [51, 226] width 58 height 7
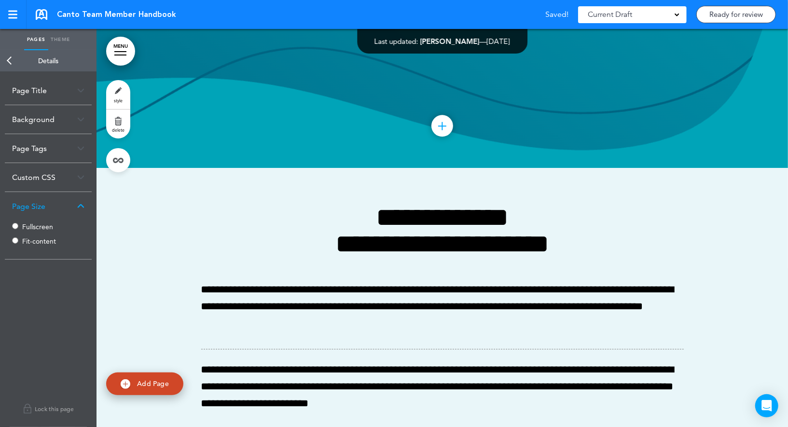
click at [14, 57] on link "Back" at bounding box center [9, 60] width 19 height 21
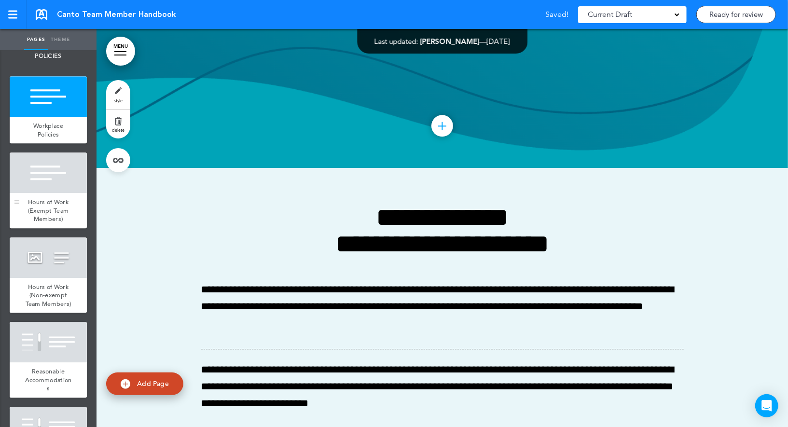
click at [53, 188] on div at bounding box center [48, 173] width 77 height 41
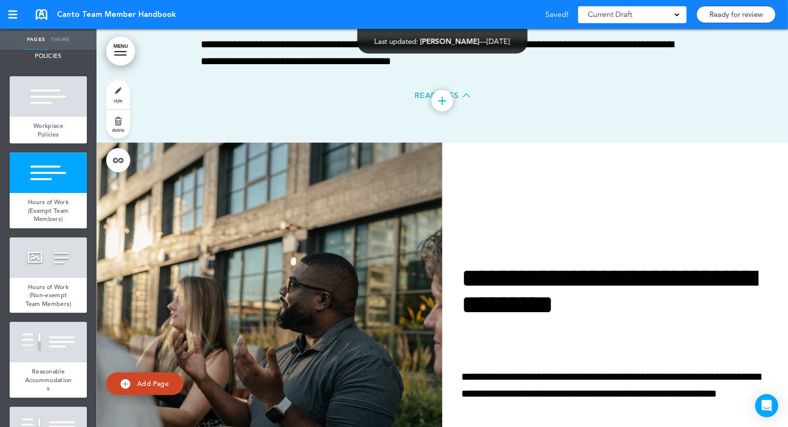
scroll to position [13755, 0]
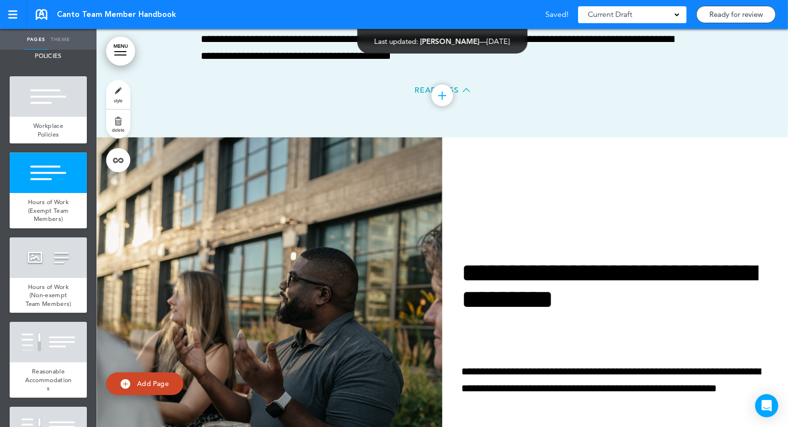
click at [113, 95] on link "style" at bounding box center [118, 94] width 24 height 29
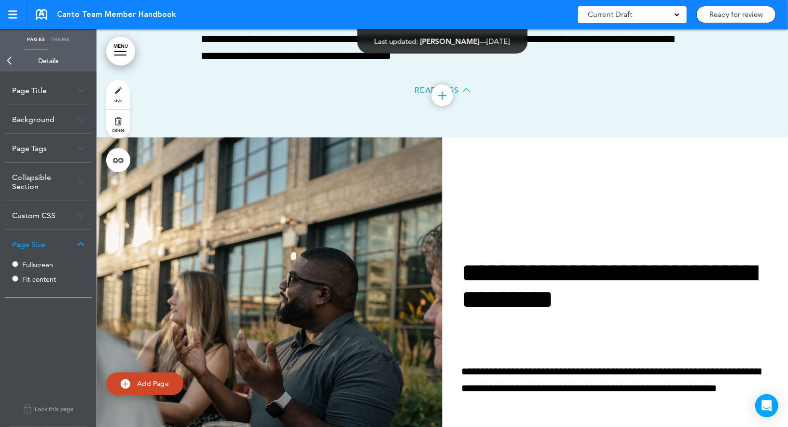
click at [21, 264] on div "Fullscreen Fit-content" at bounding box center [48, 273] width 72 height 29
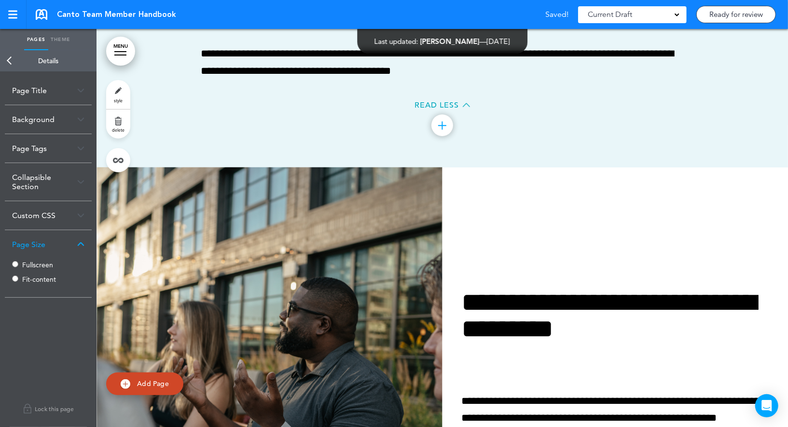
click at [12, 61] on link "Back" at bounding box center [9, 60] width 19 height 21
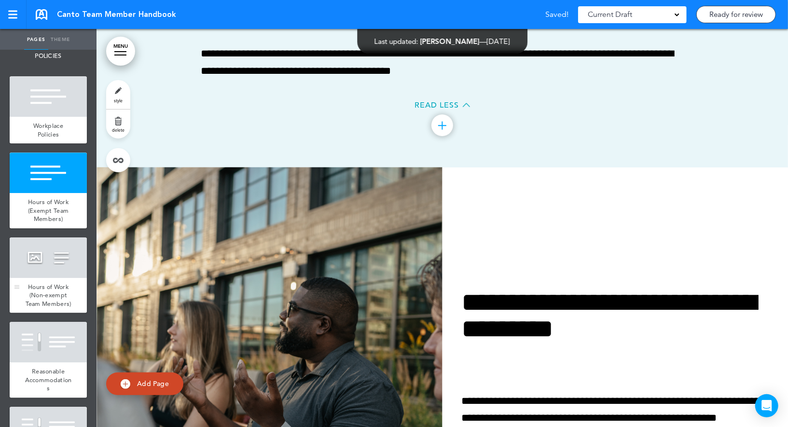
click at [53, 268] on div at bounding box center [48, 257] width 77 height 41
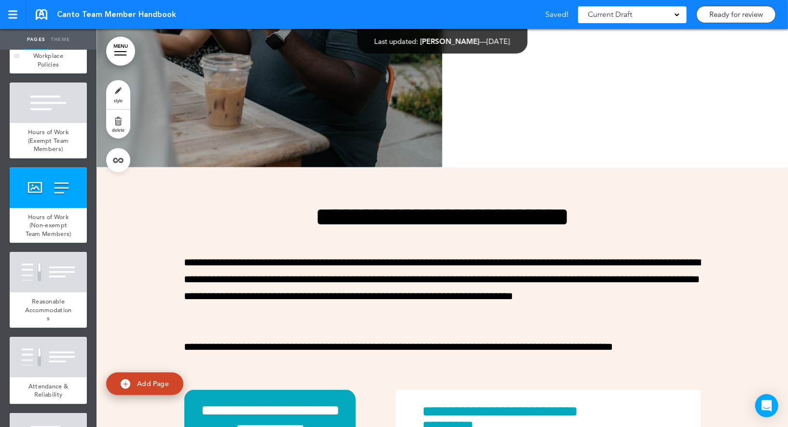
scroll to position [1791, 0]
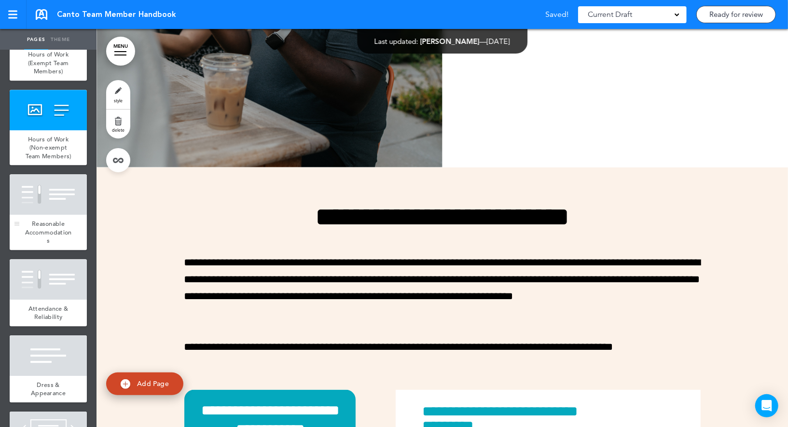
click at [52, 213] on div at bounding box center [48, 194] width 77 height 41
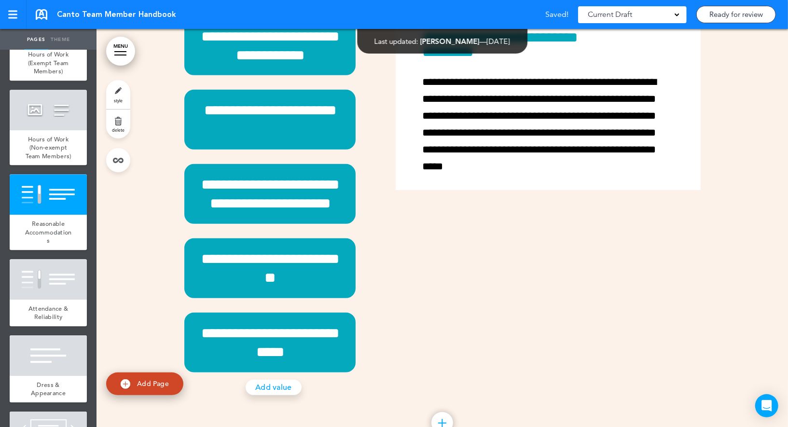
scroll to position [14552, 0]
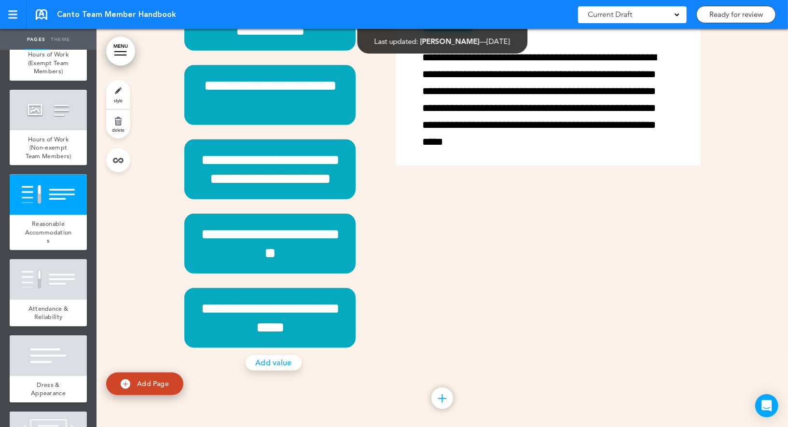
click at [119, 85] on link "style" at bounding box center [118, 94] width 24 height 29
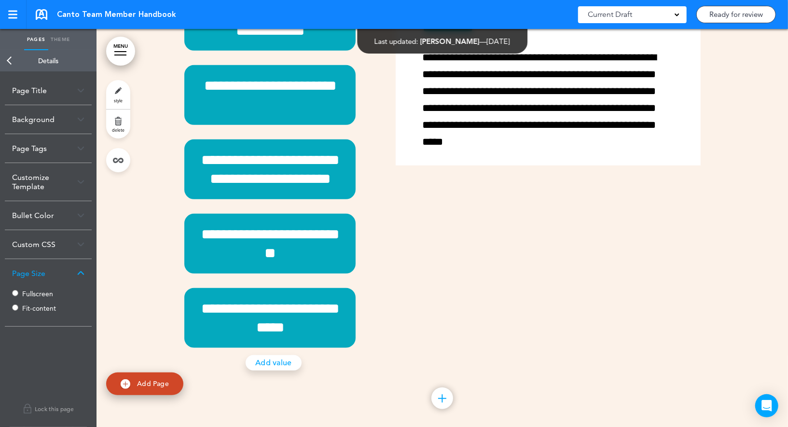
click at [29, 293] on label "Fullscreen" at bounding box center [51, 294] width 58 height 7
click at [14, 62] on link "Back" at bounding box center [9, 60] width 19 height 21
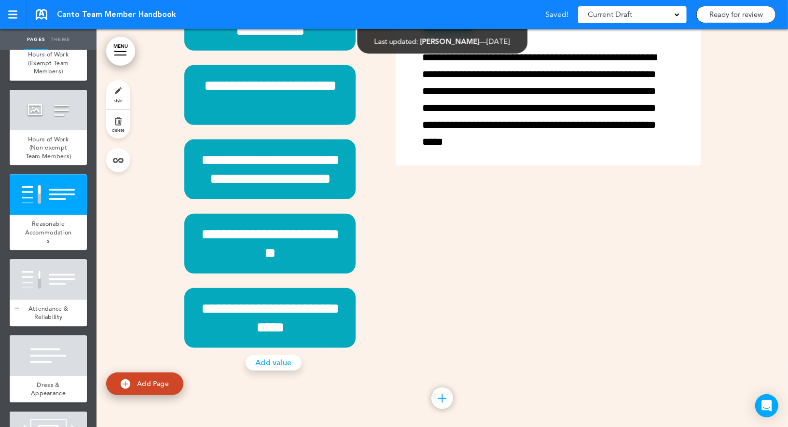
click at [54, 279] on div at bounding box center [48, 279] width 77 height 41
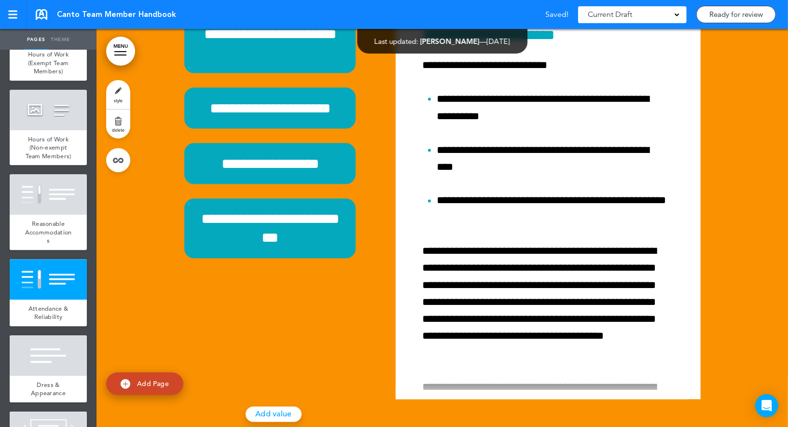
scroll to position [15223, 0]
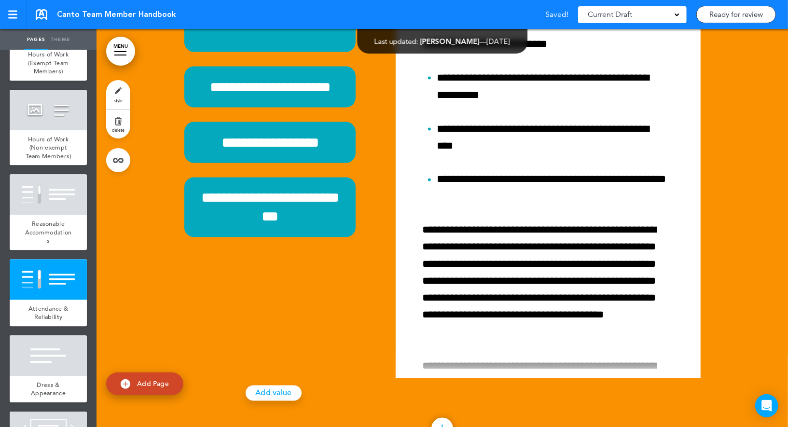
click at [119, 88] on link "style" at bounding box center [118, 94] width 24 height 29
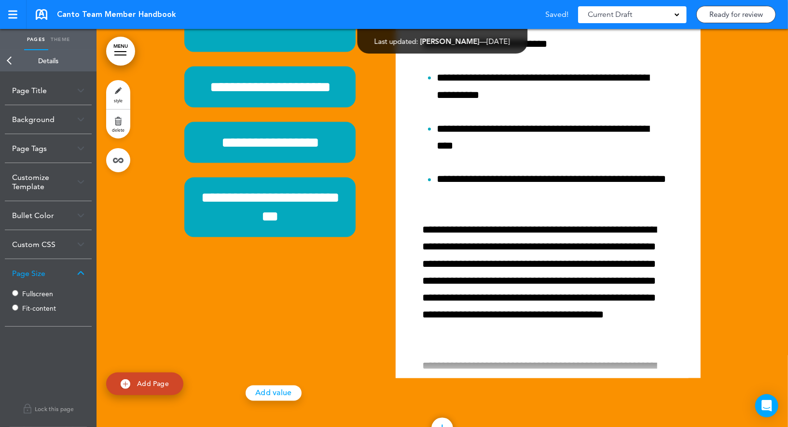
click at [11, 62] on link "Back" at bounding box center [9, 60] width 19 height 21
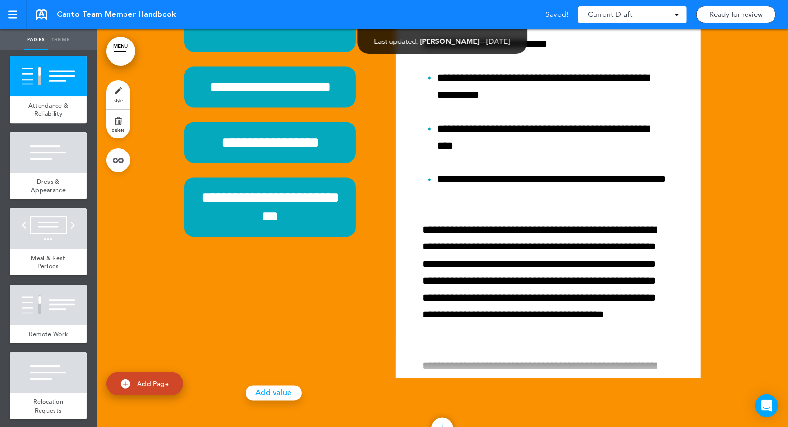
scroll to position [2022, 0]
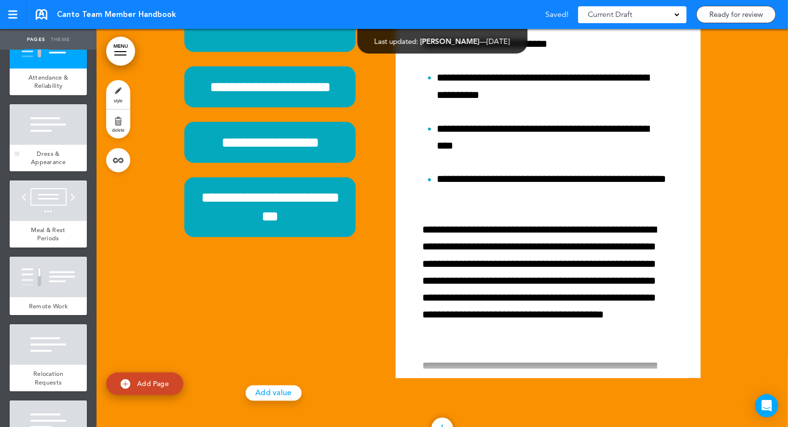
click at [57, 125] on div at bounding box center [48, 124] width 77 height 41
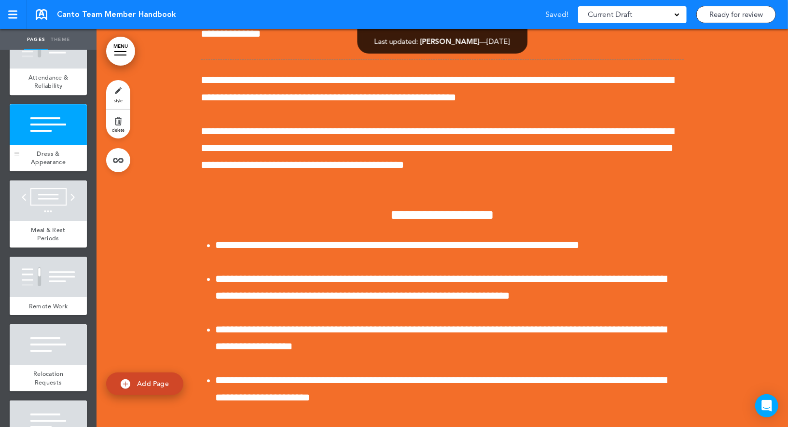
scroll to position [15941, 0]
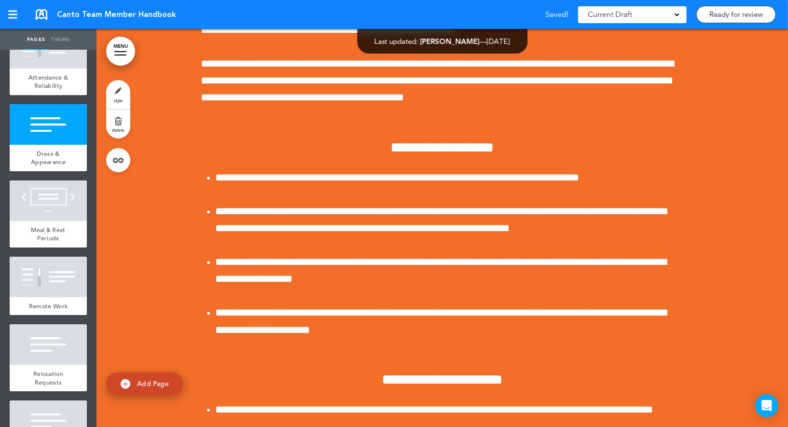
click at [110, 98] on link "style" at bounding box center [118, 94] width 24 height 29
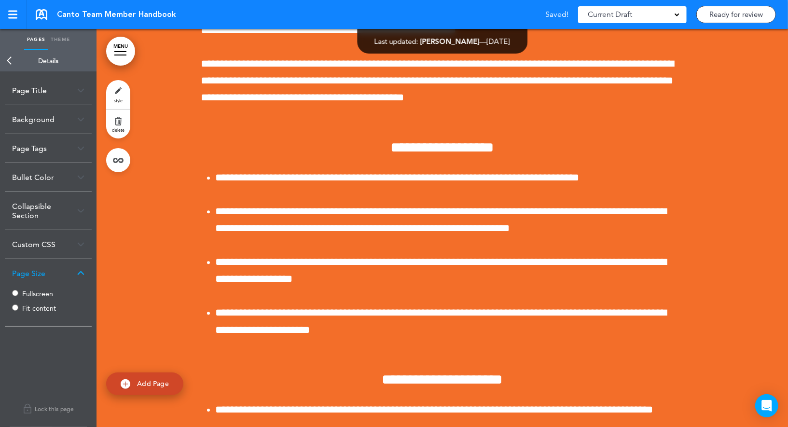
click at [10, 61] on link "Back" at bounding box center [9, 60] width 19 height 21
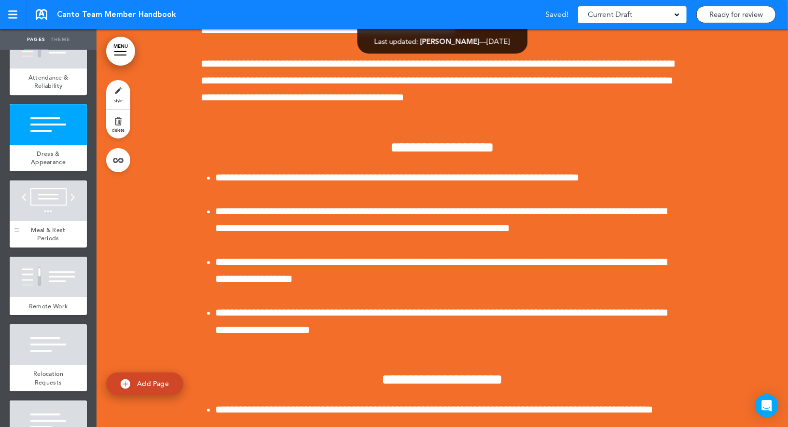
click at [47, 212] on div at bounding box center [48, 201] width 77 height 41
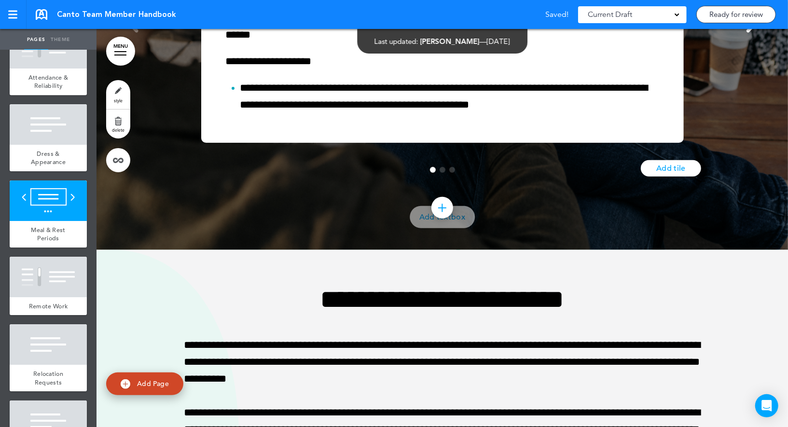
scroll to position [16867, 0]
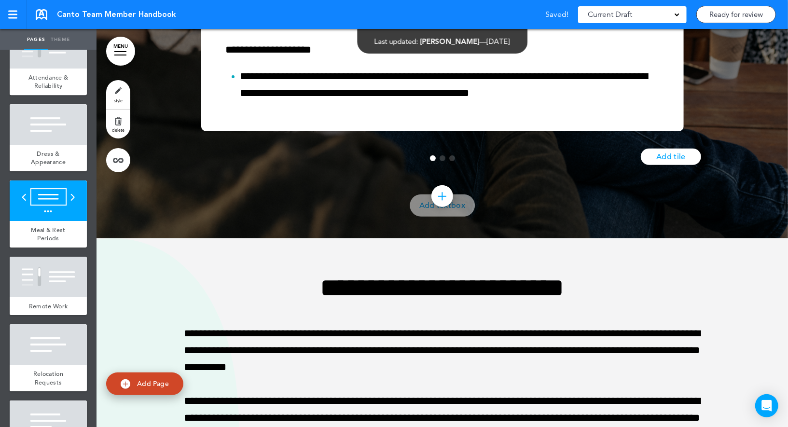
click at [124, 80] on div "style delete" at bounding box center [118, 126] width 24 height 92
click at [120, 90] on link "style" at bounding box center [118, 94] width 24 height 29
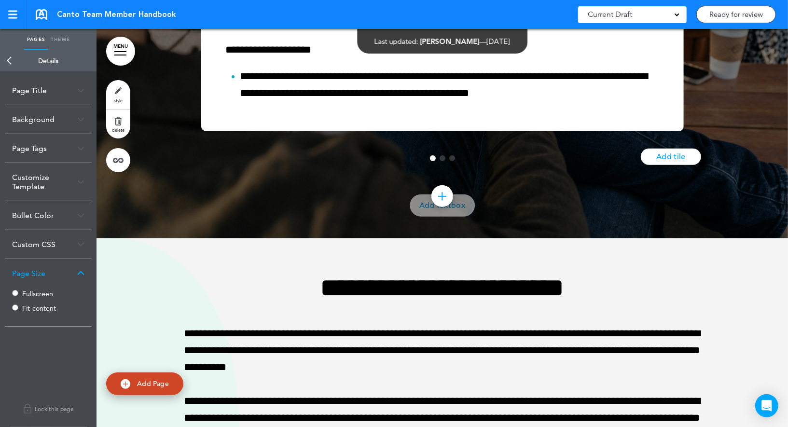
click at [26, 292] on label "Fullscreen" at bounding box center [51, 294] width 58 height 7
click at [9, 63] on link "Back" at bounding box center [9, 60] width 19 height 21
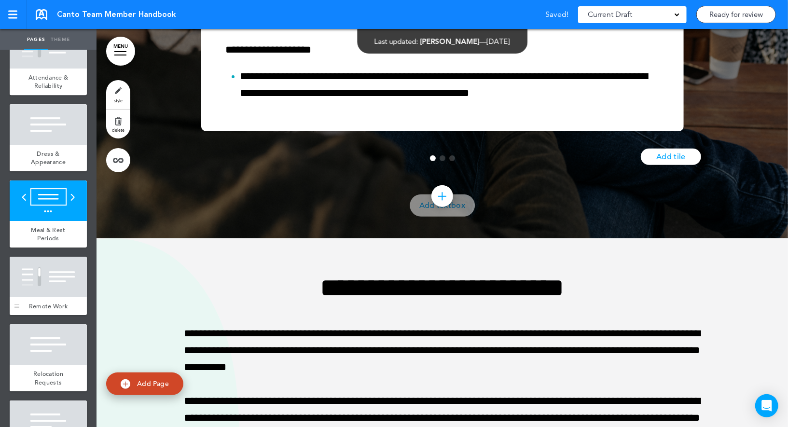
click at [38, 269] on div at bounding box center [48, 277] width 77 height 41
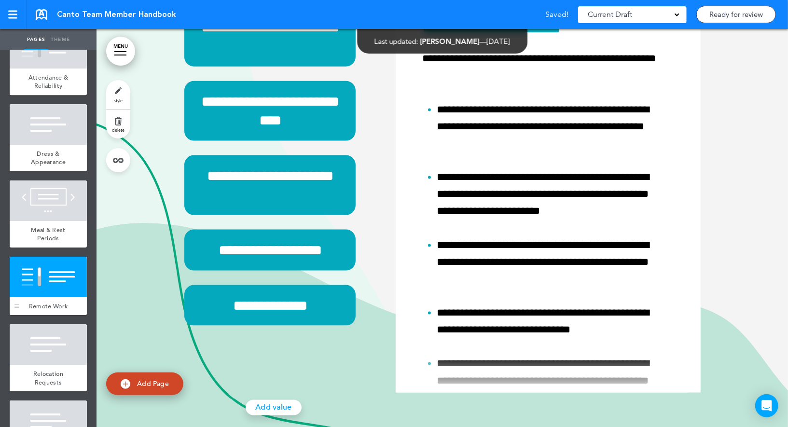
scroll to position [17386, 0]
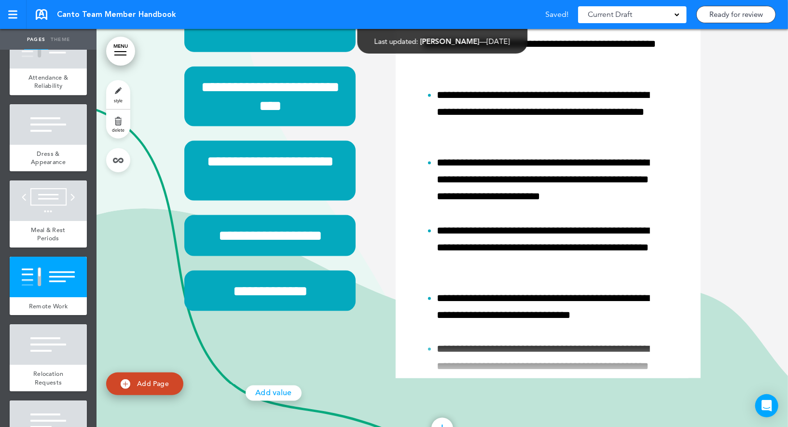
click at [114, 98] on span "style" at bounding box center [118, 101] width 9 height 6
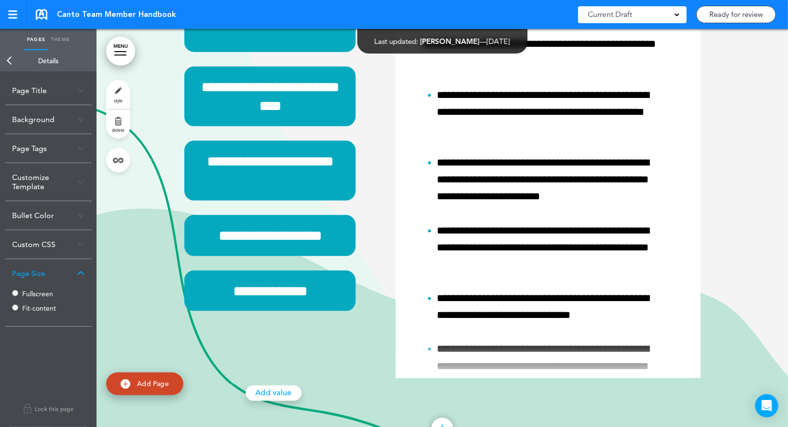
click at [27, 293] on label "Fullscreen" at bounding box center [51, 294] width 58 height 7
click at [16, 64] on link "Back" at bounding box center [9, 60] width 19 height 21
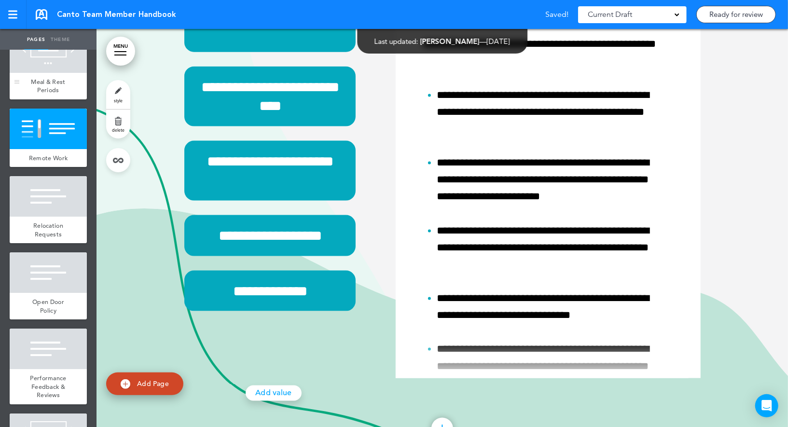
scroll to position [2207, 0]
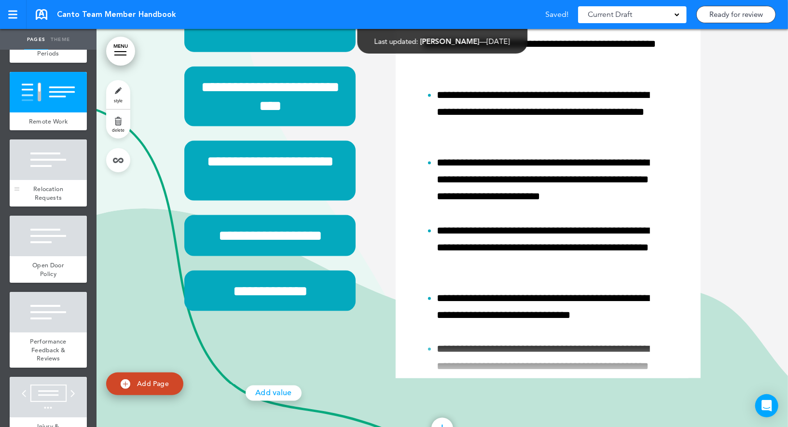
click at [56, 150] on div at bounding box center [48, 159] width 77 height 41
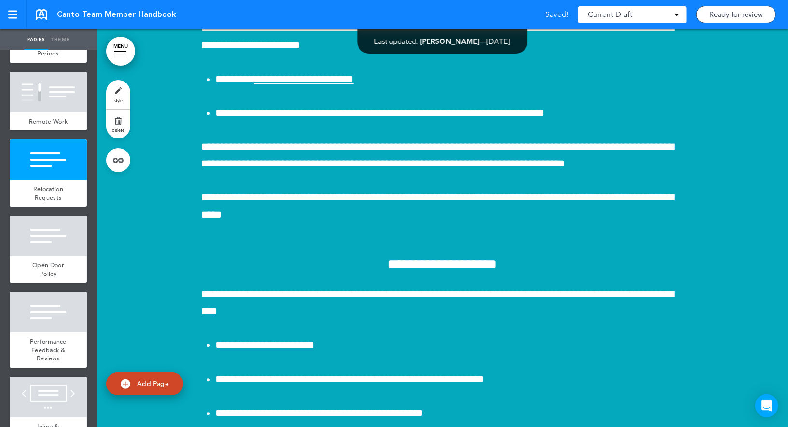
scroll to position [18138, 0]
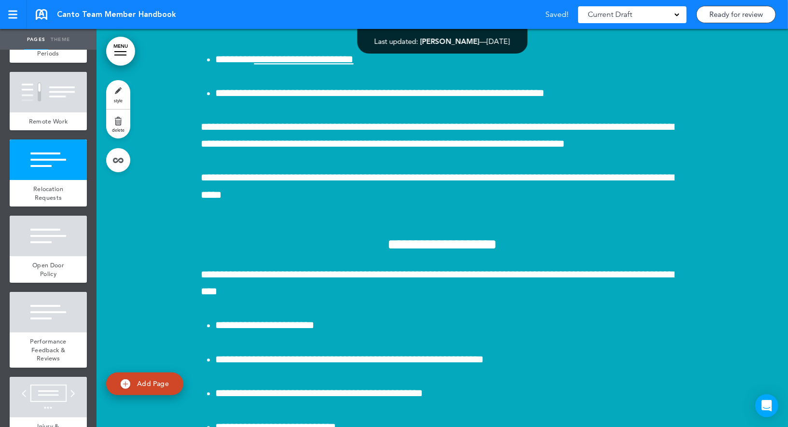
click at [114, 102] on span "style" at bounding box center [118, 101] width 9 height 6
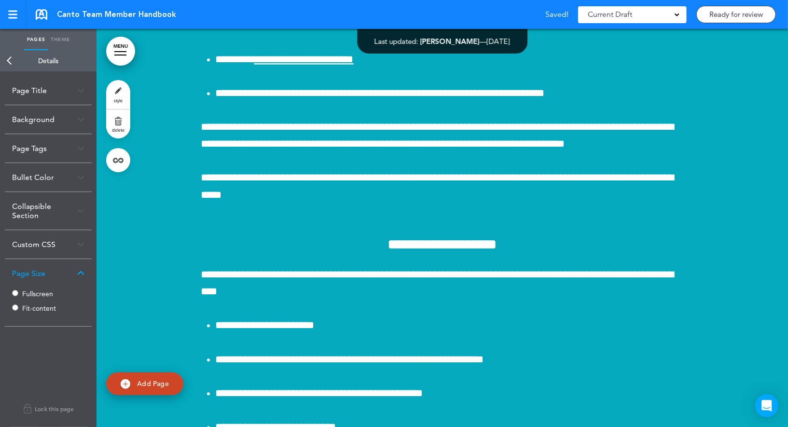
click at [12, 60] on link "Back" at bounding box center [9, 60] width 19 height 21
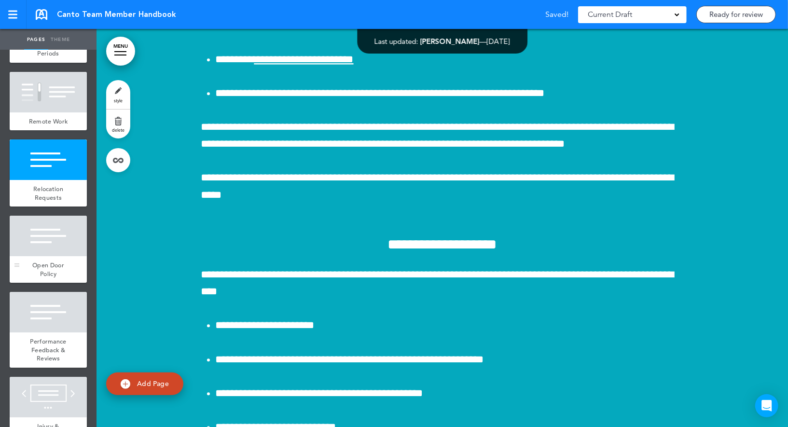
click at [35, 238] on div at bounding box center [48, 236] width 77 height 41
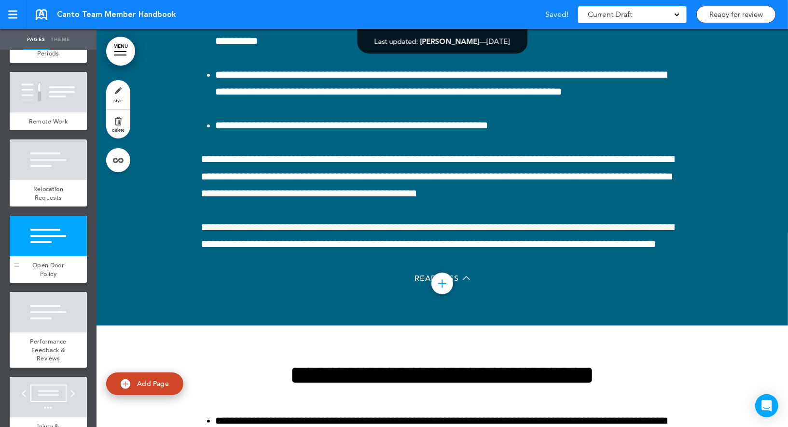
scroll to position [19090, 0]
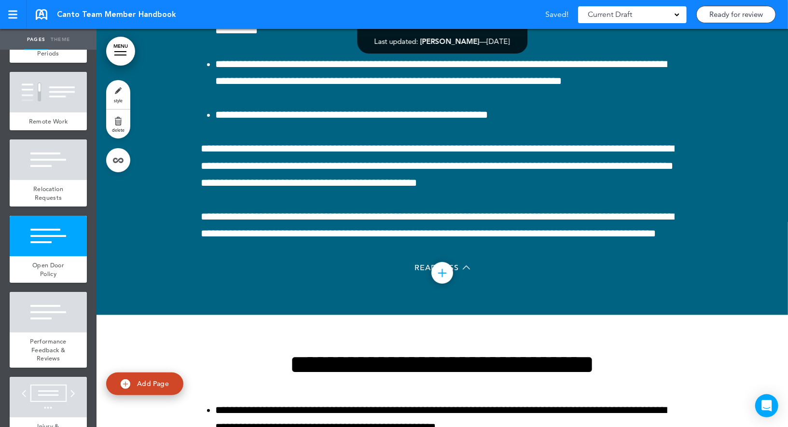
click at [116, 100] on span "style" at bounding box center [118, 101] width 9 height 6
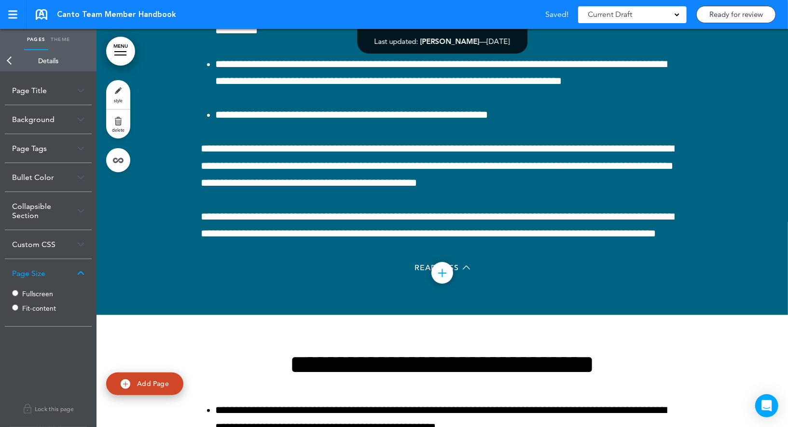
click at [14, 60] on link "Back" at bounding box center [9, 60] width 19 height 21
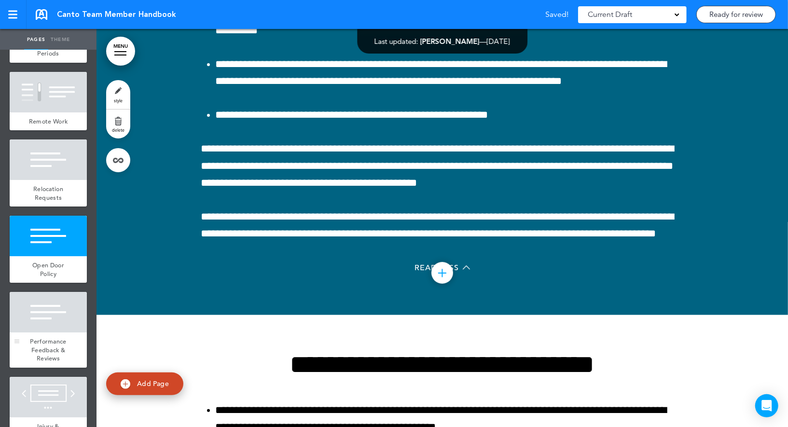
click at [45, 312] on div at bounding box center [48, 312] width 77 height 41
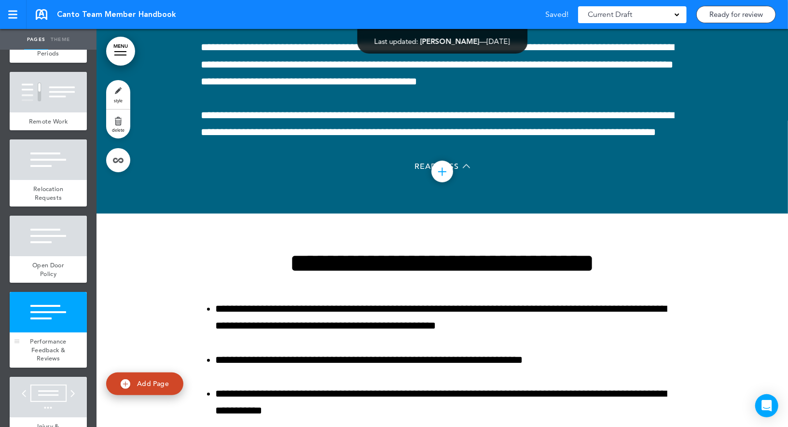
scroll to position [19737, 0]
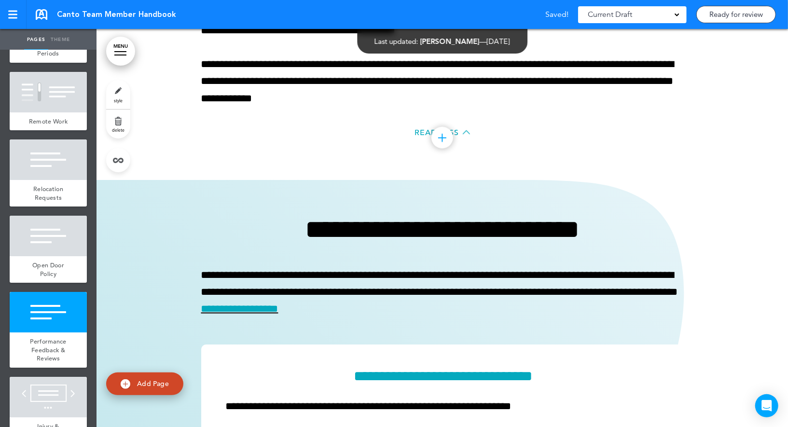
click at [119, 95] on link "style" at bounding box center [118, 94] width 24 height 29
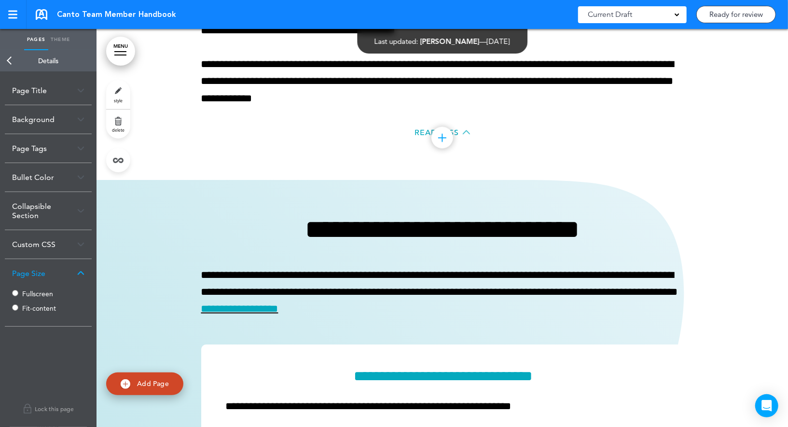
click at [27, 292] on label "Fullscreen" at bounding box center [51, 294] width 58 height 7
click at [10, 63] on link "Back" at bounding box center [9, 60] width 19 height 21
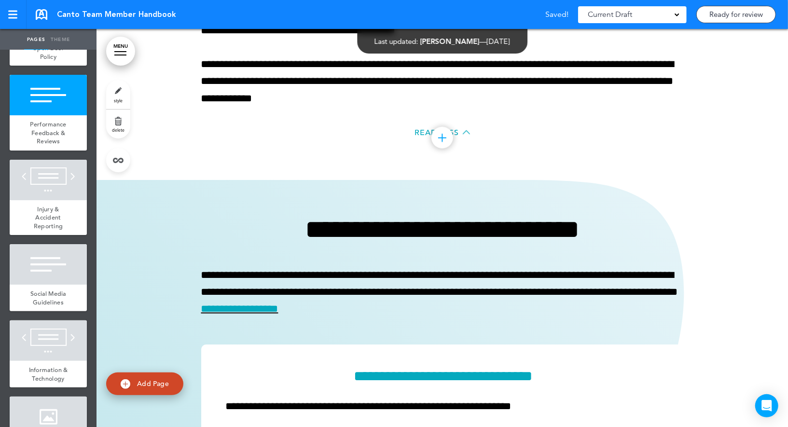
scroll to position [2428, 0]
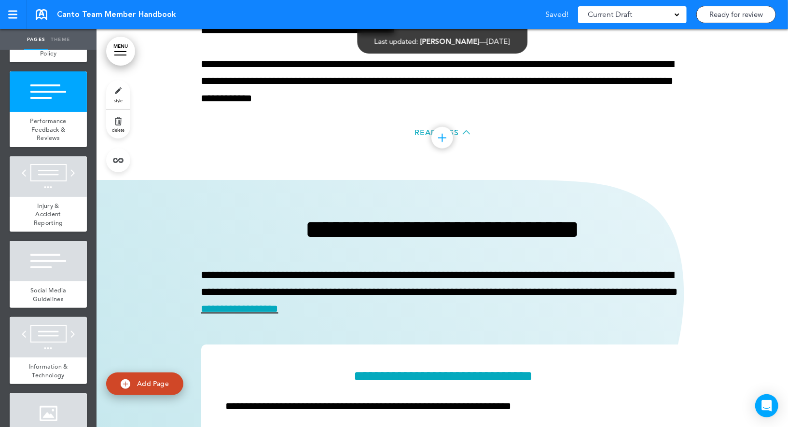
click at [43, 178] on div at bounding box center [48, 176] width 77 height 41
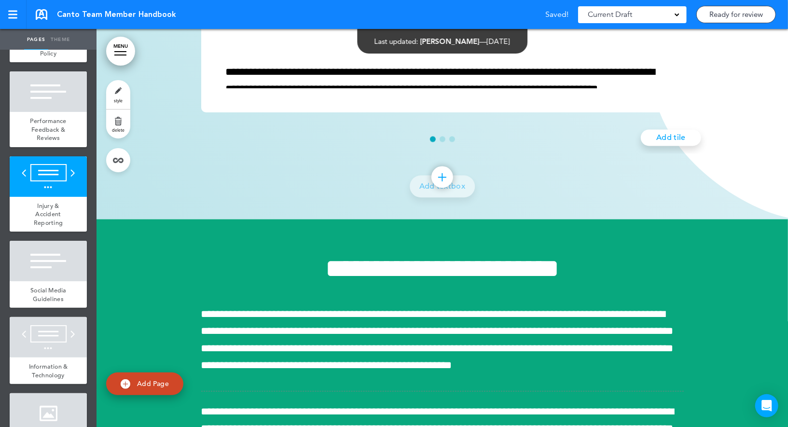
scroll to position [20248, 0]
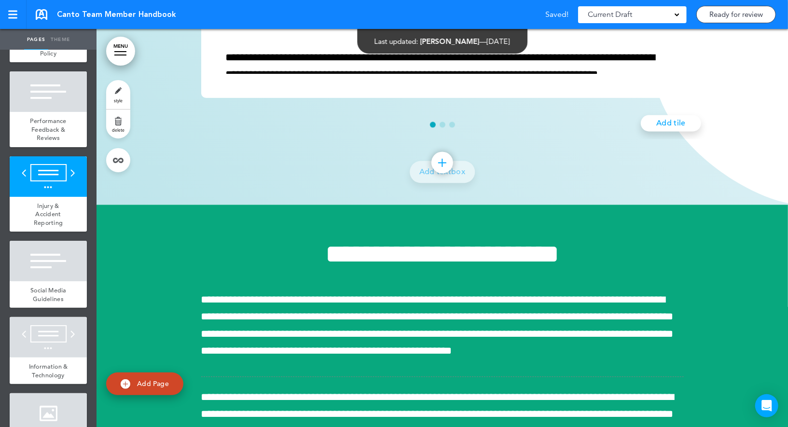
click at [127, 85] on link "style" at bounding box center [118, 94] width 24 height 29
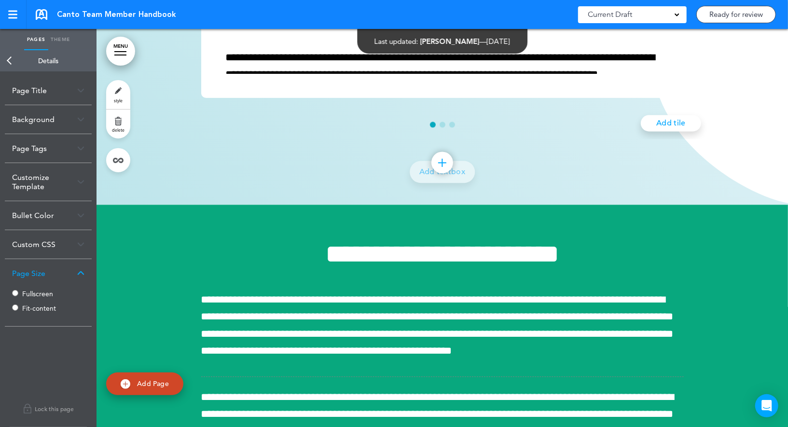
click at [21, 294] on div "Fullscreen Fit-content" at bounding box center [48, 302] width 72 height 29
click at [11, 63] on link "Back" at bounding box center [9, 60] width 19 height 21
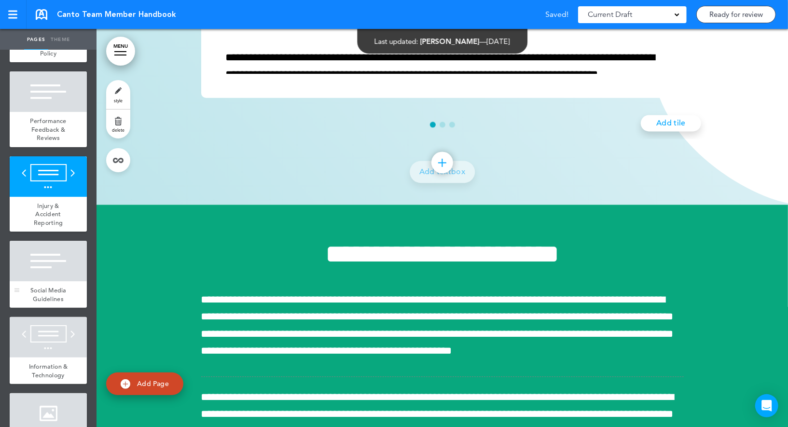
click at [47, 270] on div at bounding box center [48, 261] width 77 height 41
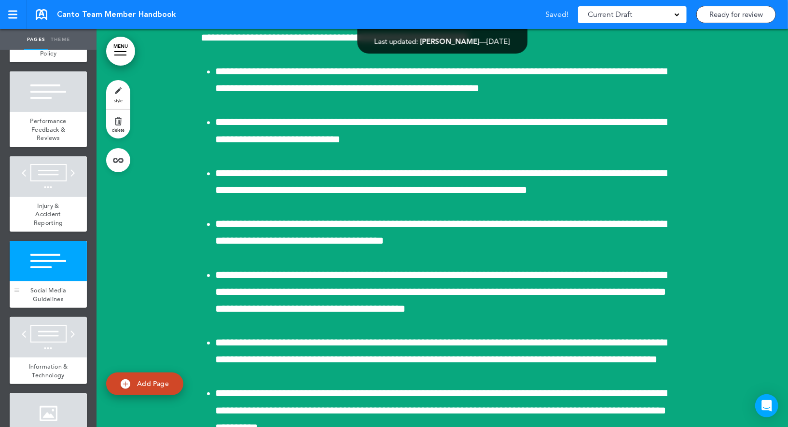
scroll to position [20784, 0]
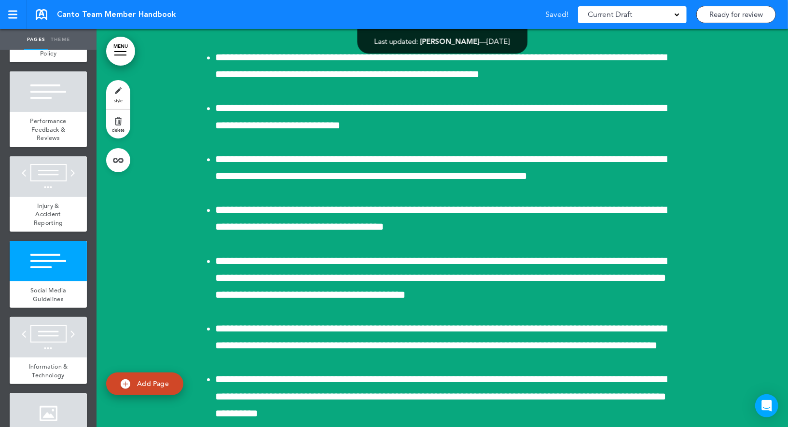
click at [123, 88] on link "style" at bounding box center [118, 94] width 24 height 29
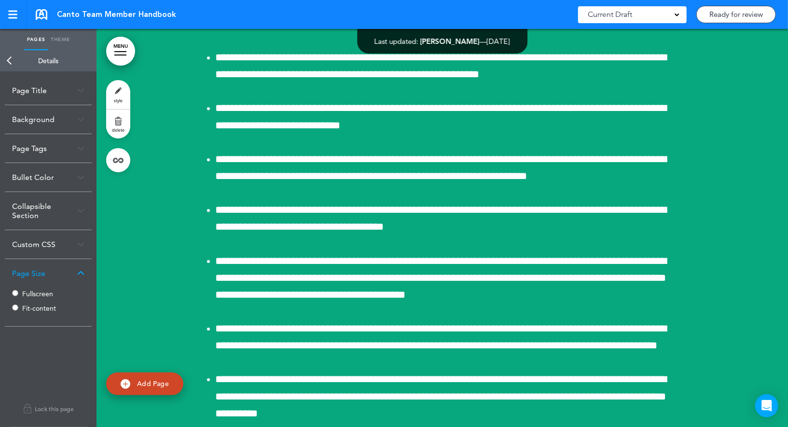
click at [32, 291] on label "Fullscreen" at bounding box center [51, 294] width 58 height 7
click at [15, 53] on link "Back" at bounding box center [9, 60] width 19 height 21
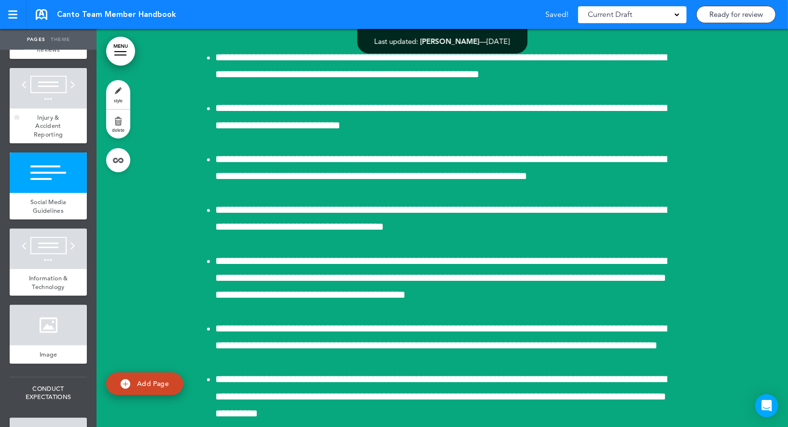
scroll to position [2597, 0]
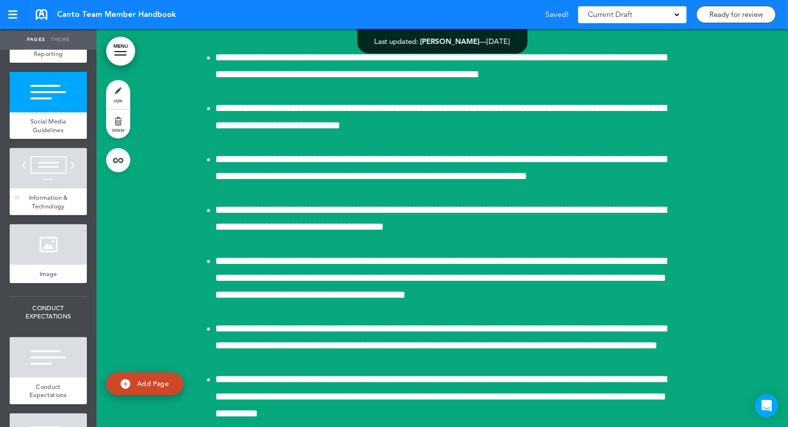
click at [55, 174] on div at bounding box center [48, 168] width 77 height 41
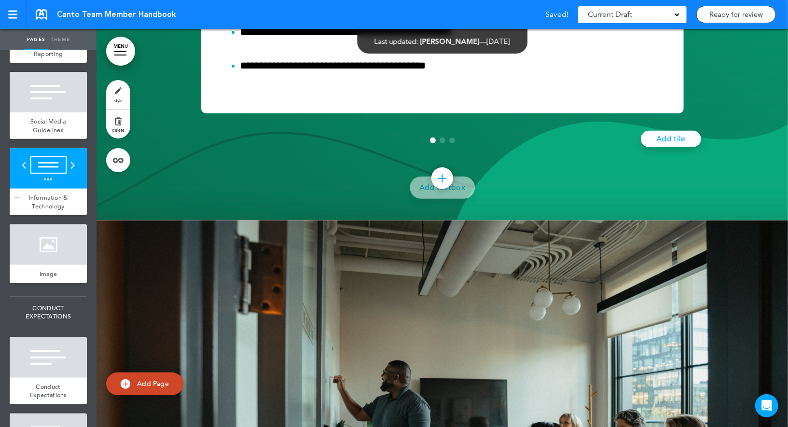
scroll to position [21823, 0]
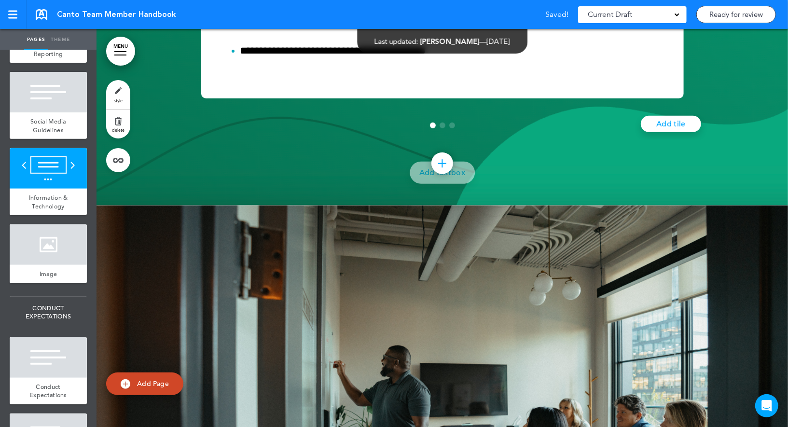
click at [124, 90] on link "style" at bounding box center [118, 94] width 24 height 29
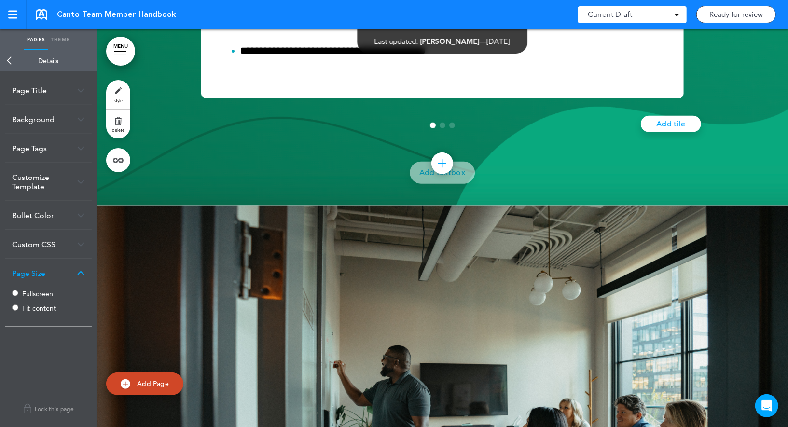
click at [27, 292] on label "Fullscreen" at bounding box center [51, 294] width 58 height 7
click at [14, 57] on link "Back" at bounding box center [9, 60] width 19 height 21
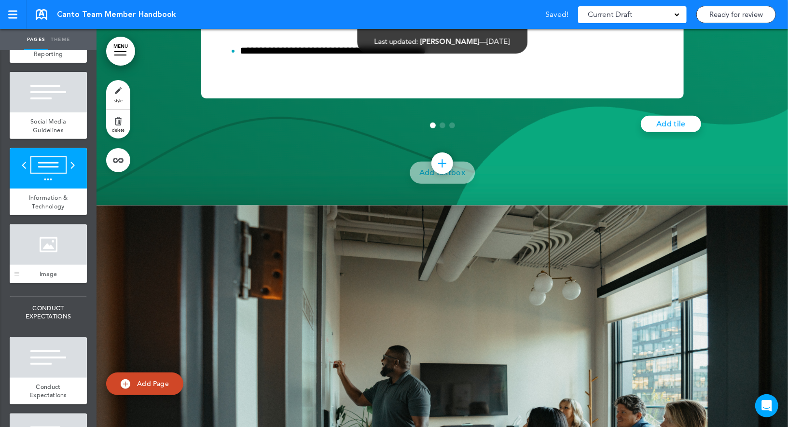
click at [45, 230] on div at bounding box center [48, 244] width 77 height 41
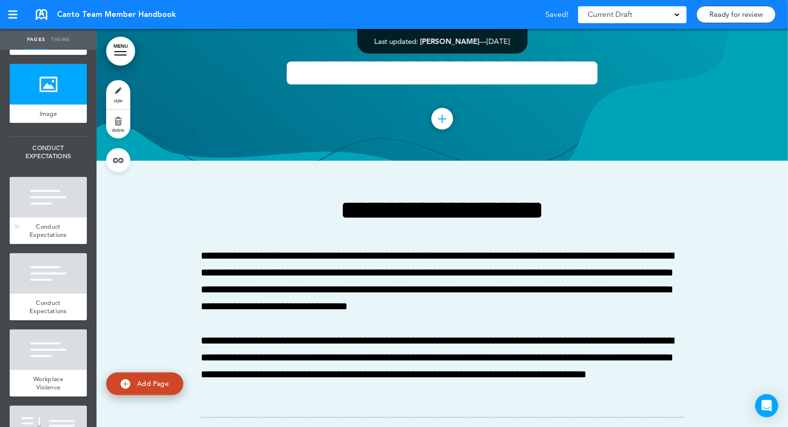
scroll to position [2766, 0]
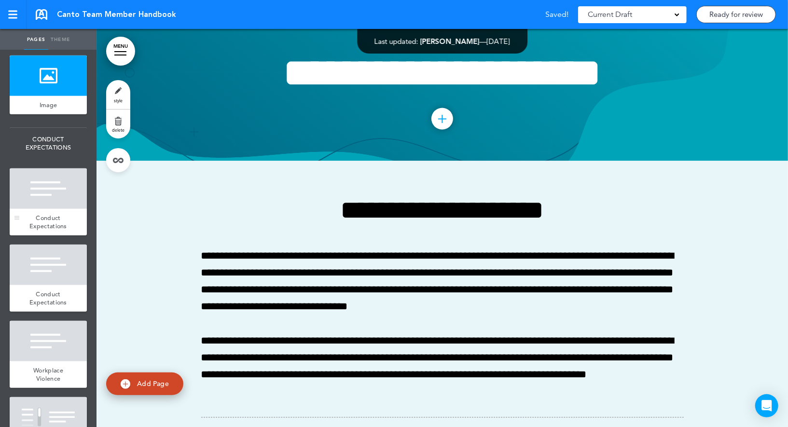
click at [54, 181] on div at bounding box center [48, 188] width 77 height 41
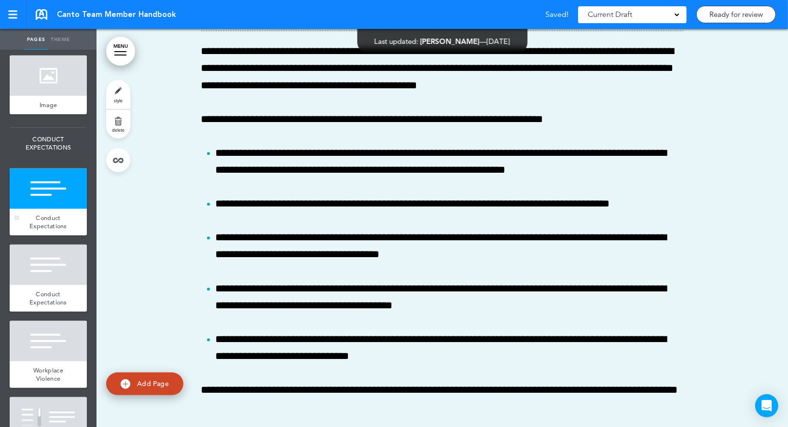
scroll to position [22809, 0]
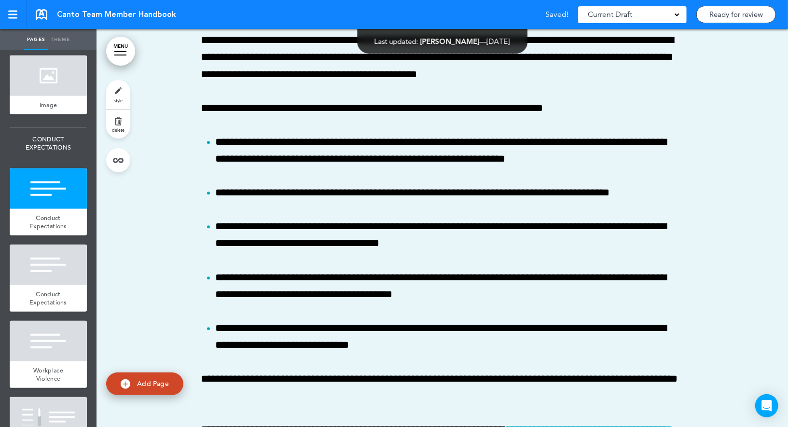
click at [112, 91] on link "style" at bounding box center [118, 94] width 24 height 29
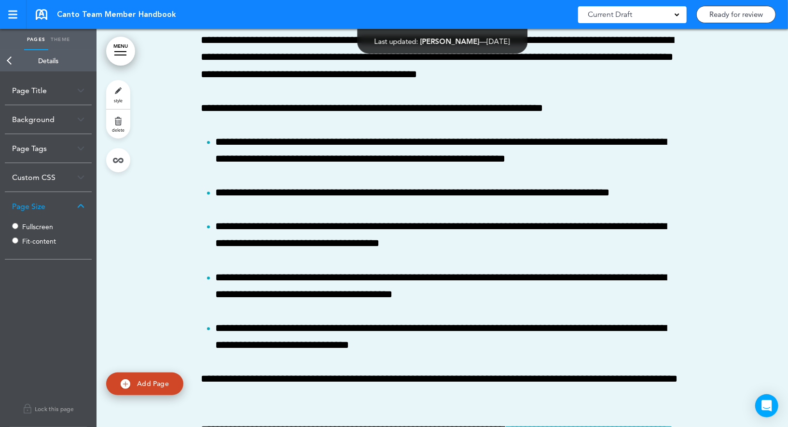
click at [35, 227] on label "Fullscreen" at bounding box center [51, 226] width 58 height 7
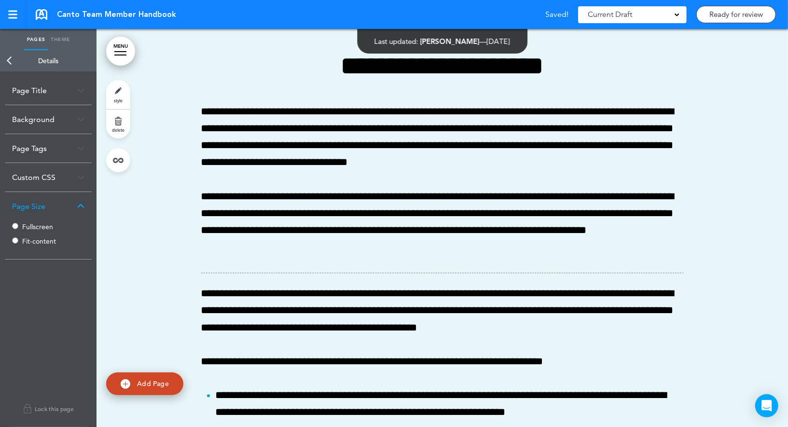
click at [14, 57] on link "Back" at bounding box center [9, 60] width 19 height 21
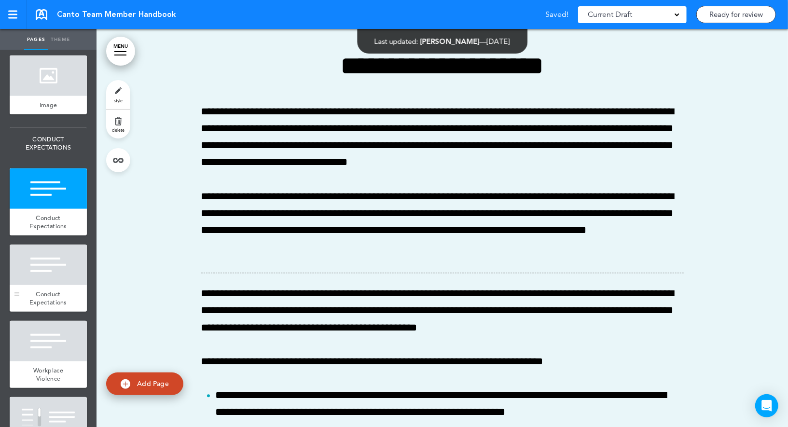
click at [47, 267] on div at bounding box center [48, 265] width 77 height 41
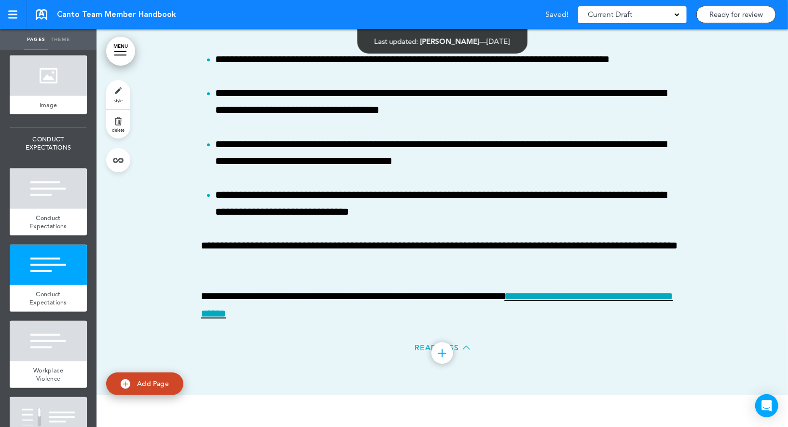
scroll to position [23207, 0]
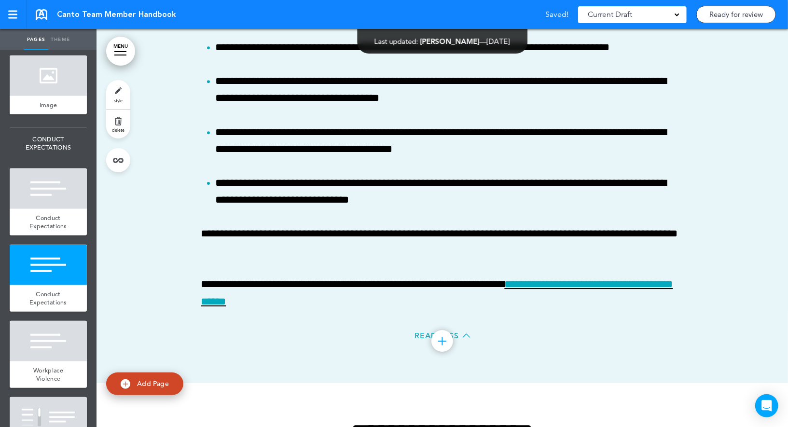
click at [115, 94] on link "style" at bounding box center [118, 94] width 24 height 29
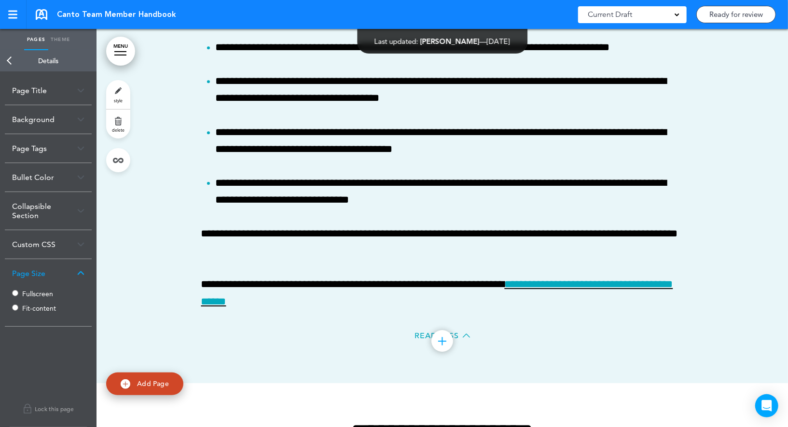
click at [24, 291] on label "Fullscreen" at bounding box center [51, 294] width 58 height 7
click at [11, 63] on link "Back" at bounding box center [9, 60] width 19 height 21
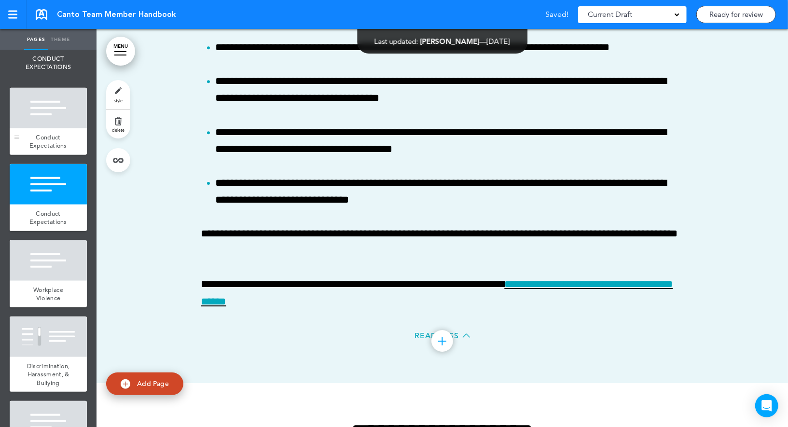
scroll to position [2975, 0]
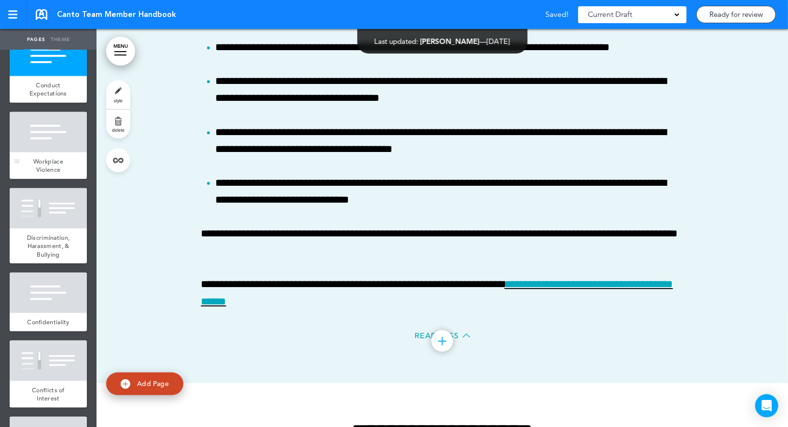
click at [62, 135] on div at bounding box center [48, 132] width 77 height 41
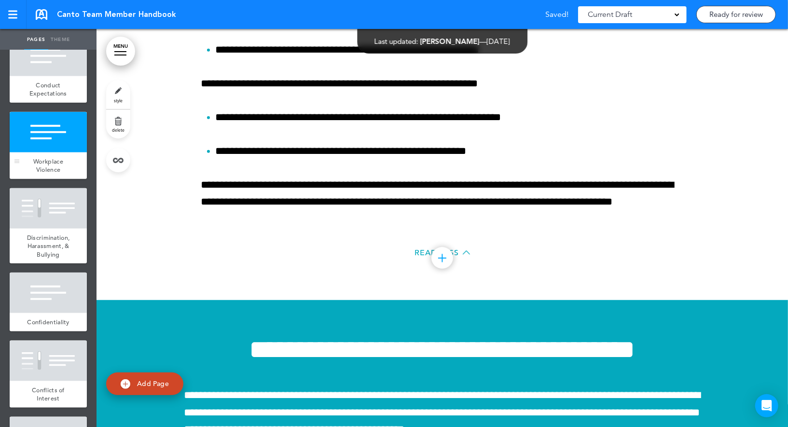
scroll to position [23973, 0]
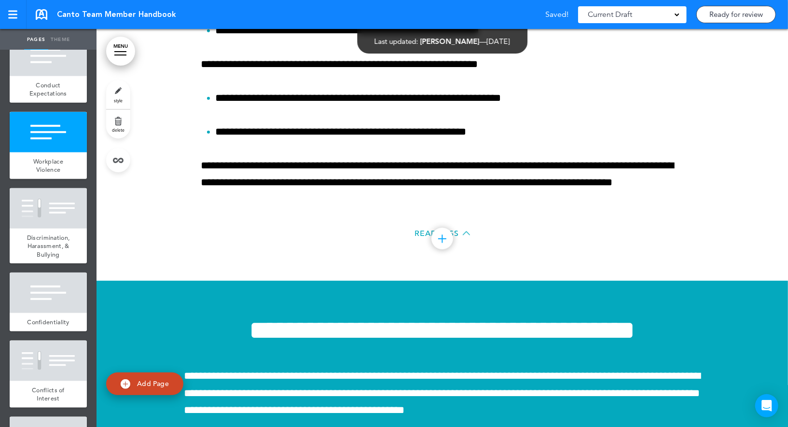
click at [111, 92] on link "style" at bounding box center [118, 94] width 24 height 29
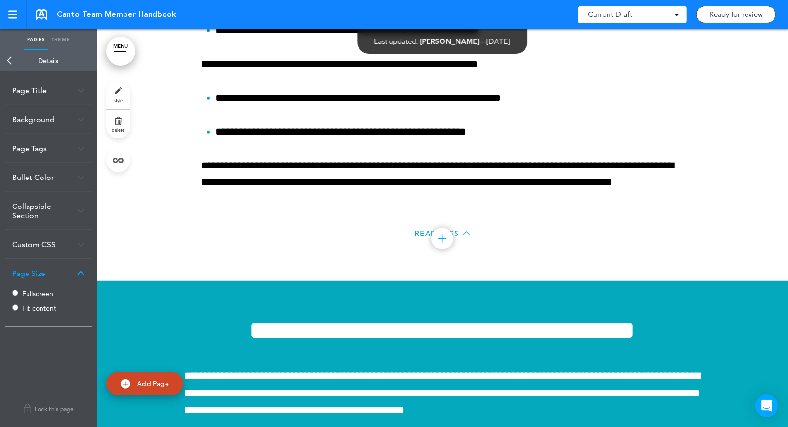
click at [27, 292] on label "Fullscreen" at bounding box center [51, 294] width 58 height 7
click at [12, 56] on link "Back" at bounding box center [9, 60] width 19 height 21
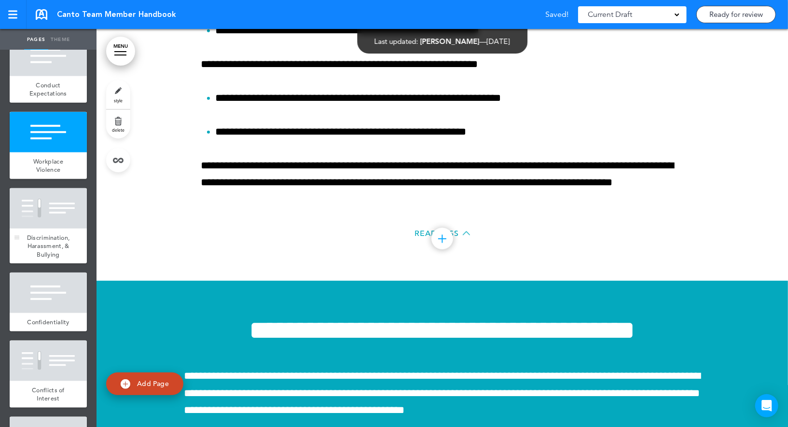
click at [47, 204] on div at bounding box center [48, 208] width 77 height 41
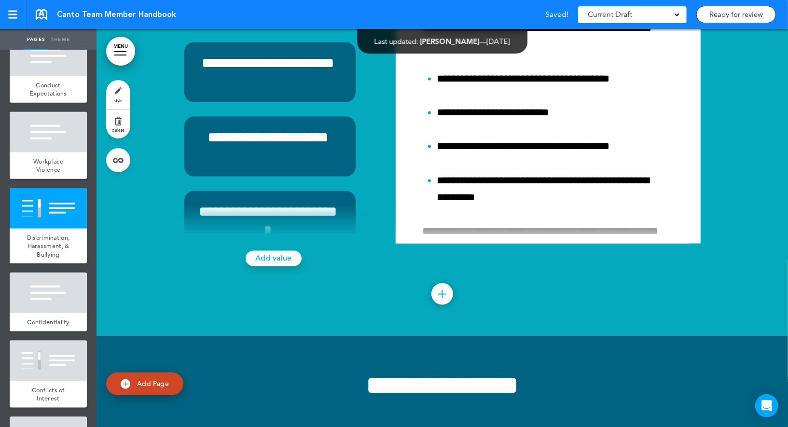
scroll to position [24637, 0]
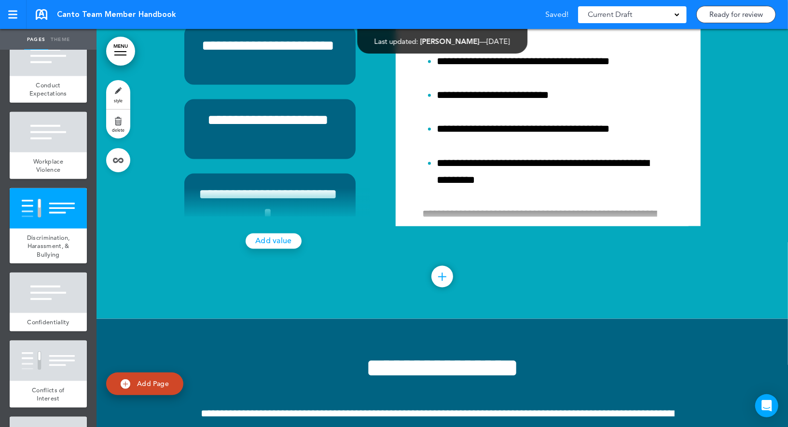
click at [121, 92] on link "style" at bounding box center [118, 94] width 24 height 29
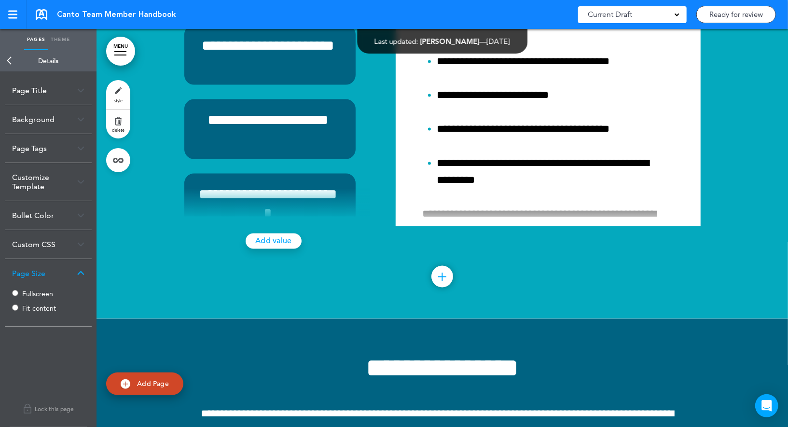
click at [24, 294] on label "Fullscreen" at bounding box center [51, 294] width 58 height 7
click at [16, 63] on link "Back" at bounding box center [9, 60] width 19 height 21
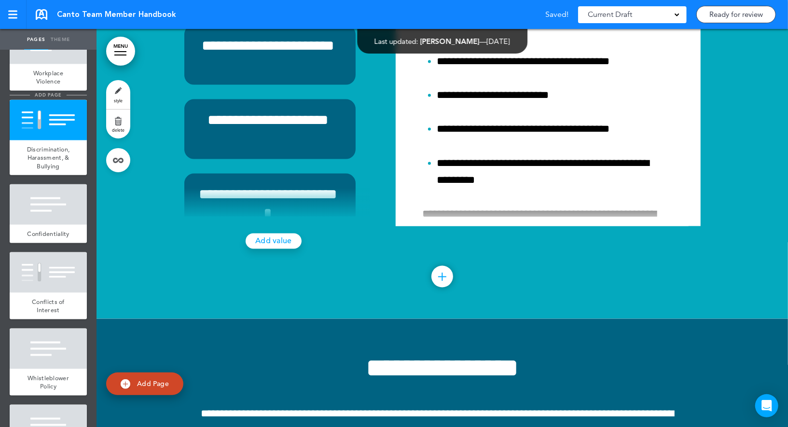
scroll to position [3137, 0]
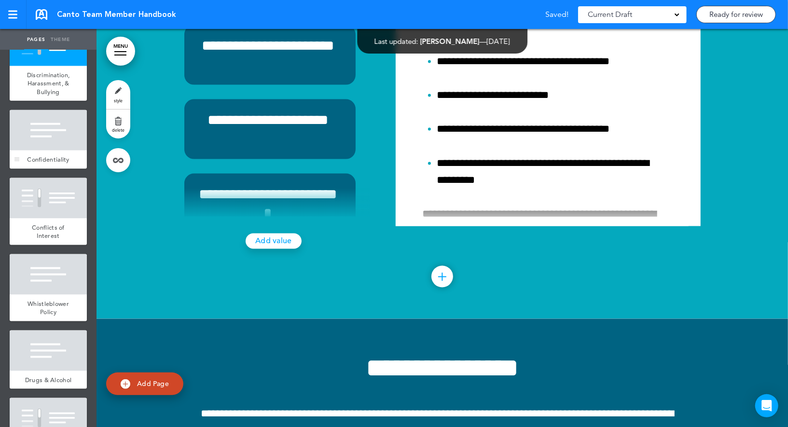
click at [56, 121] on div at bounding box center [48, 130] width 77 height 41
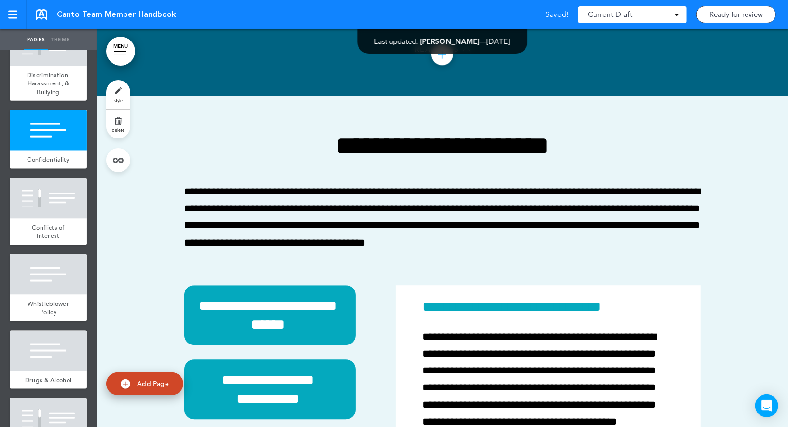
scroll to position [25338, 0]
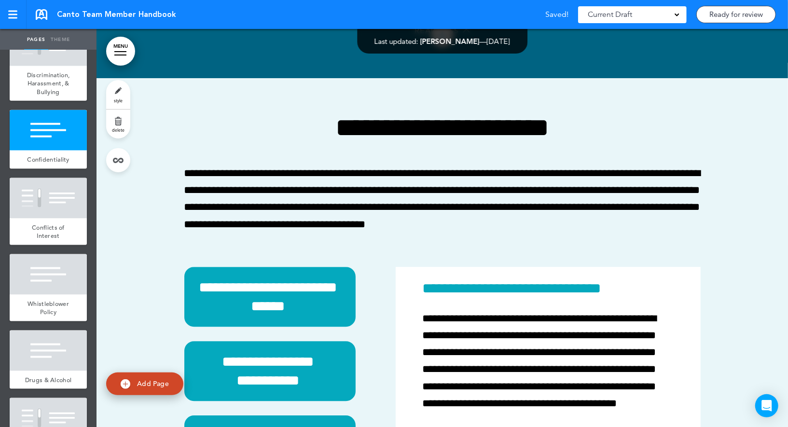
click at [122, 92] on link "style" at bounding box center [118, 94] width 24 height 29
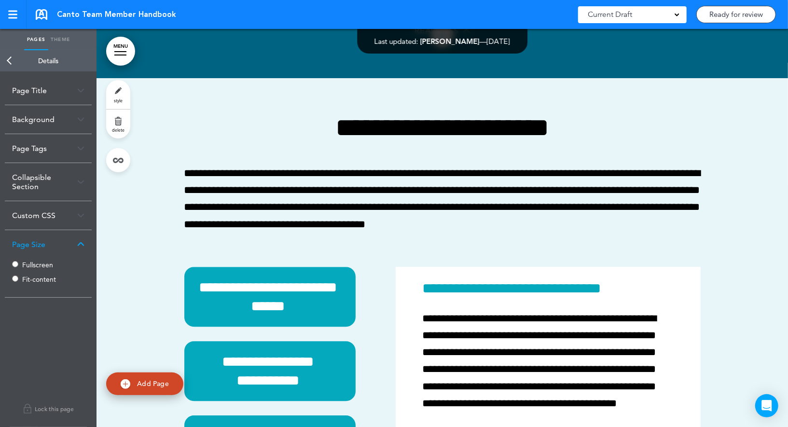
click at [37, 262] on label "Fullscreen" at bounding box center [51, 265] width 58 height 7
click at [7, 61] on link "Back" at bounding box center [9, 60] width 19 height 21
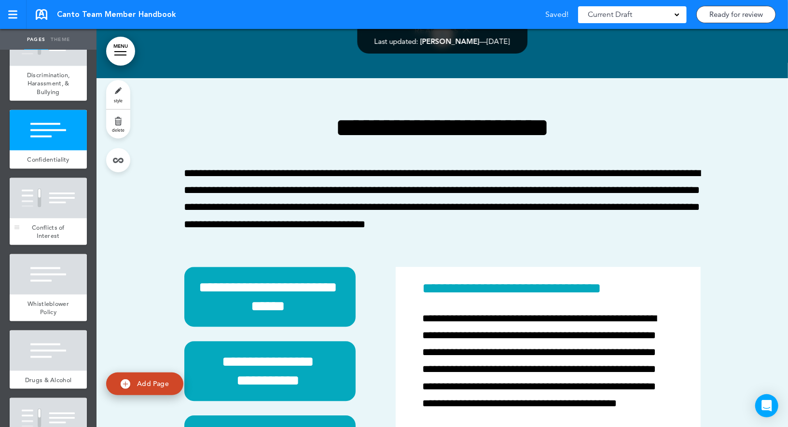
click at [36, 201] on div at bounding box center [48, 198] width 77 height 41
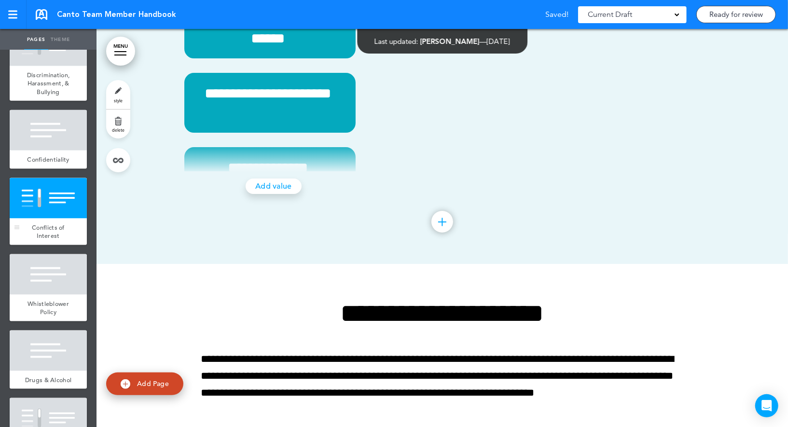
scroll to position [25815, 0]
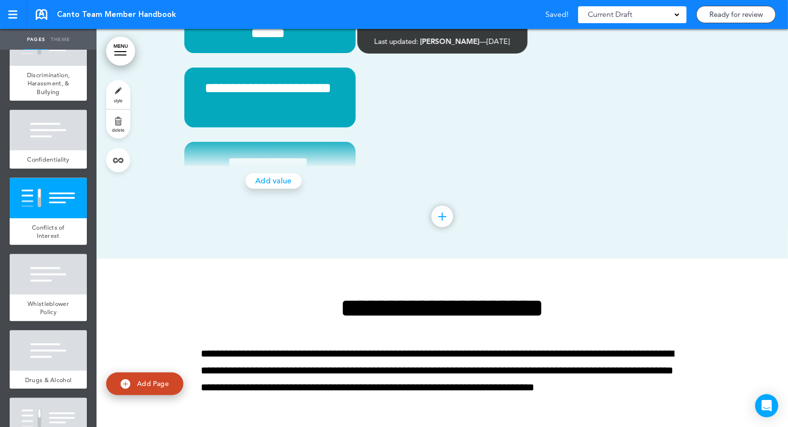
click at [111, 91] on link "style" at bounding box center [118, 94] width 24 height 29
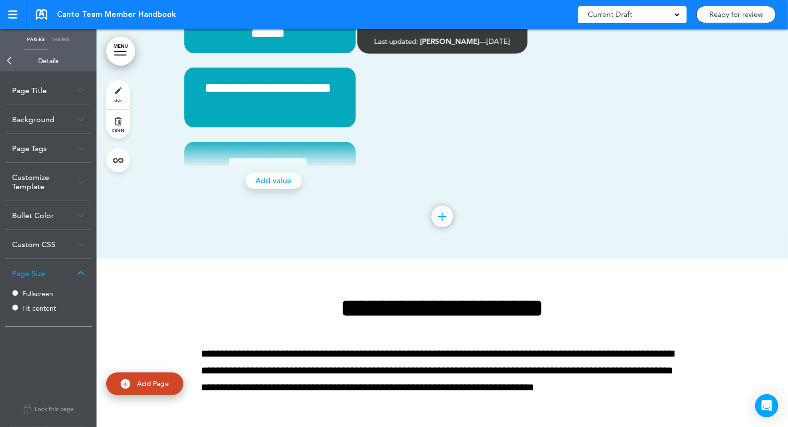
click at [29, 291] on label "Fullscreen" at bounding box center [51, 294] width 58 height 7
click at [11, 60] on link "Back" at bounding box center [9, 60] width 19 height 21
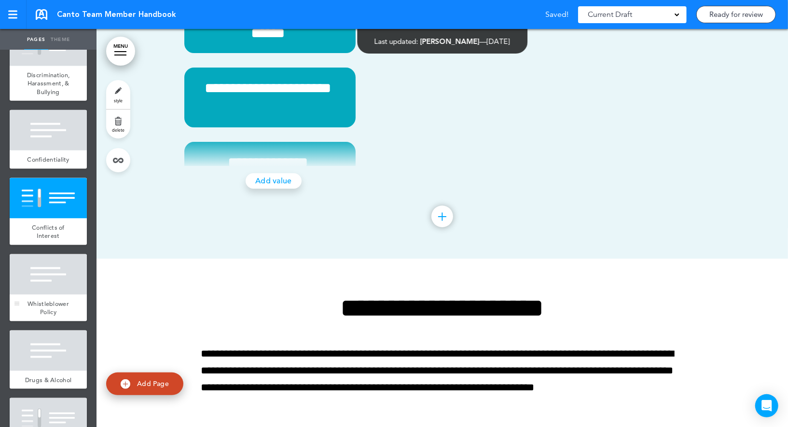
click at [39, 272] on div at bounding box center [48, 274] width 77 height 41
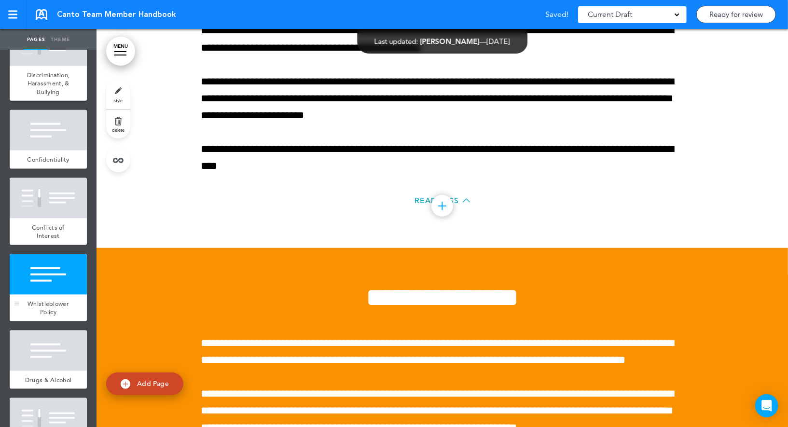
scroll to position [26473, 0]
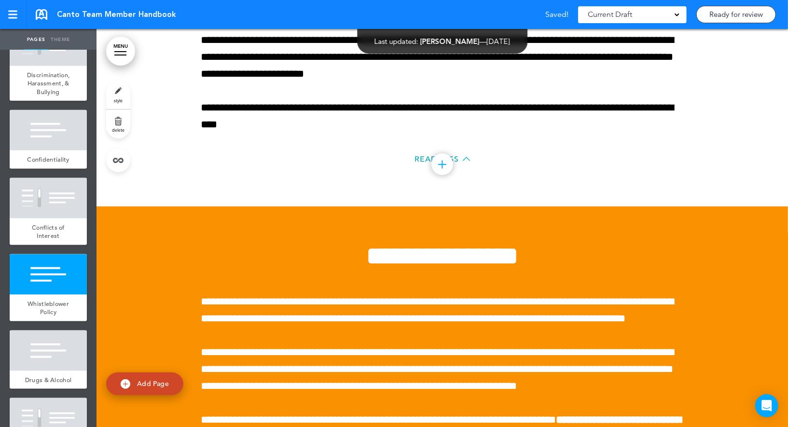
click at [117, 93] on link "style" at bounding box center [118, 94] width 24 height 29
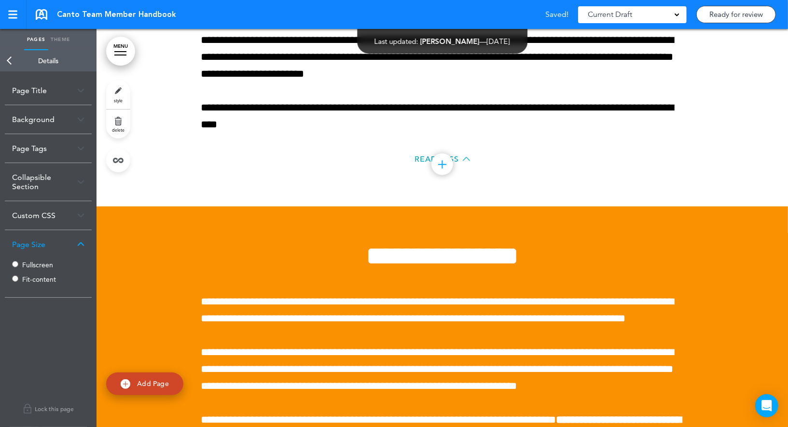
click at [32, 264] on label "Fullscreen" at bounding box center [51, 265] width 58 height 7
click at [12, 68] on link "Back" at bounding box center [9, 60] width 19 height 21
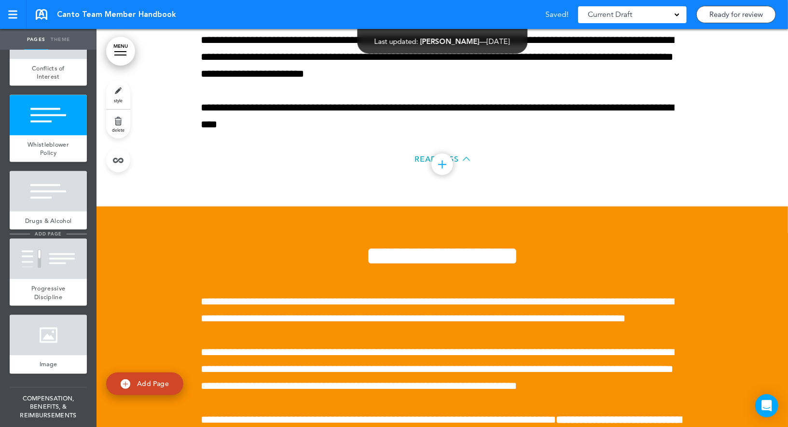
scroll to position [3323, 0]
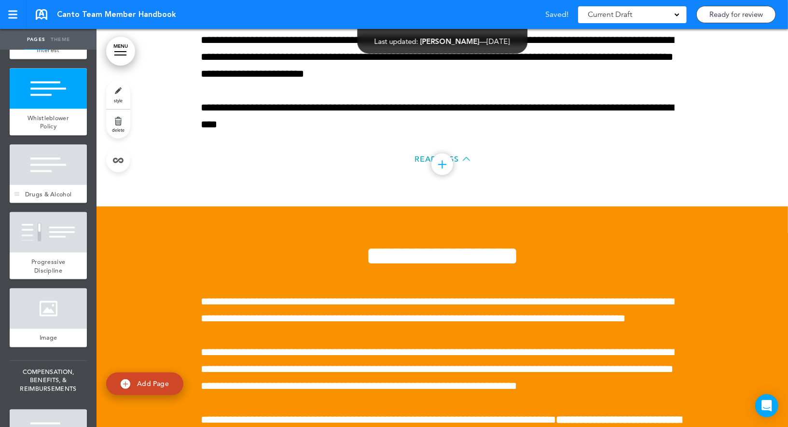
click at [55, 171] on div at bounding box center [48, 165] width 77 height 41
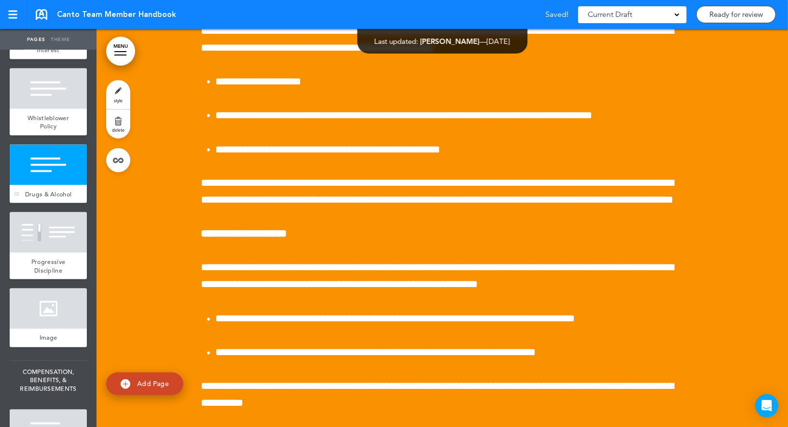
scroll to position [27079, 0]
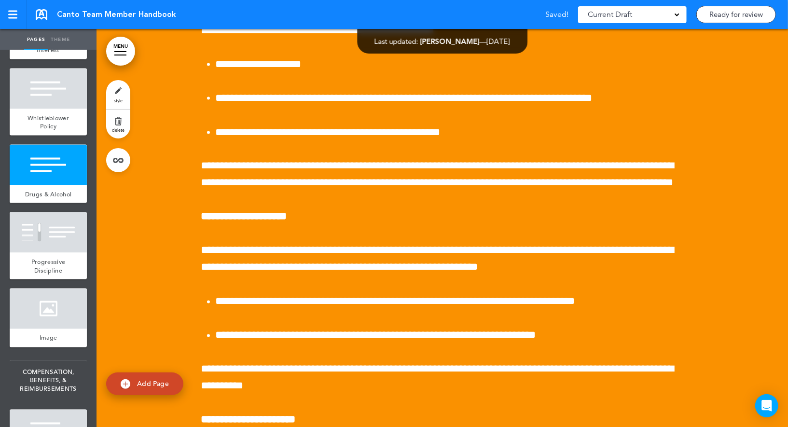
click at [115, 95] on link "style" at bounding box center [118, 94] width 24 height 29
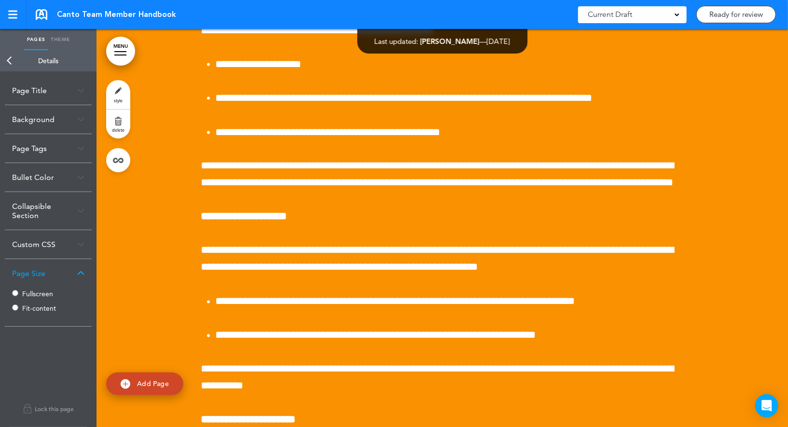
click at [28, 293] on label "Fullscreen" at bounding box center [51, 294] width 58 height 7
click at [13, 60] on link "Back" at bounding box center [9, 60] width 19 height 21
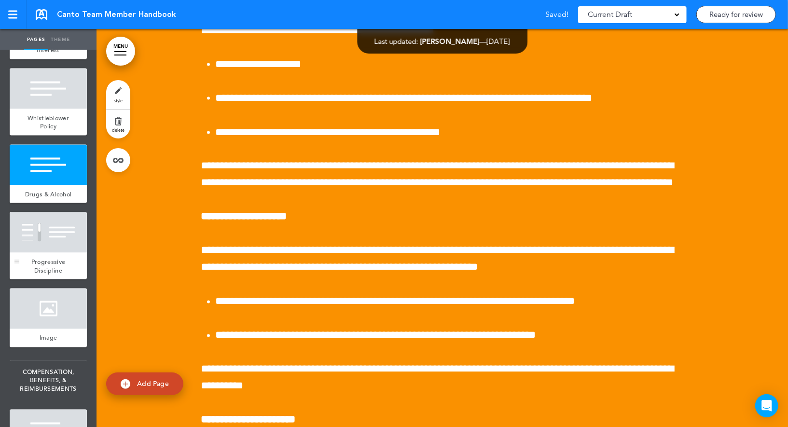
click at [53, 248] on div at bounding box center [48, 232] width 77 height 41
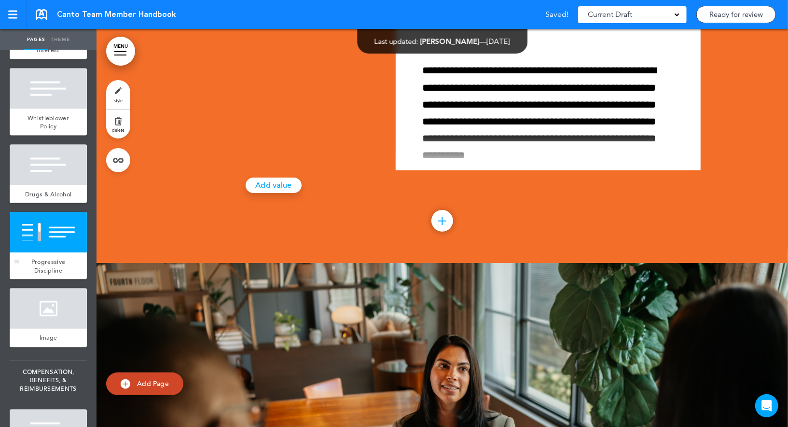
scroll to position [28167, 0]
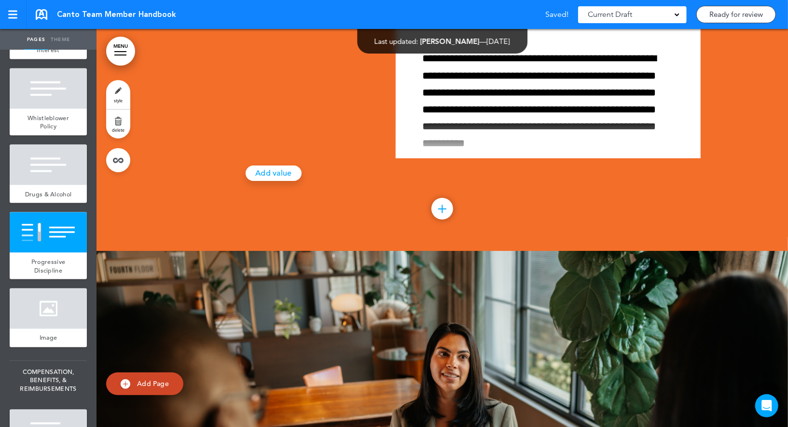
click at [111, 99] on link "style" at bounding box center [118, 94] width 24 height 29
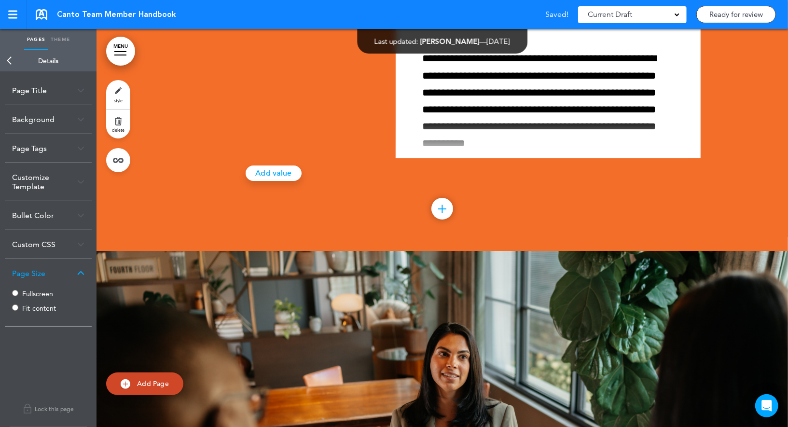
click at [26, 291] on label "Fullscreen" at bounding box center [51, 294] width 58 height 7
click at [14, 56] on link "Back" at bounding box center [9, 60] width 19 height 21
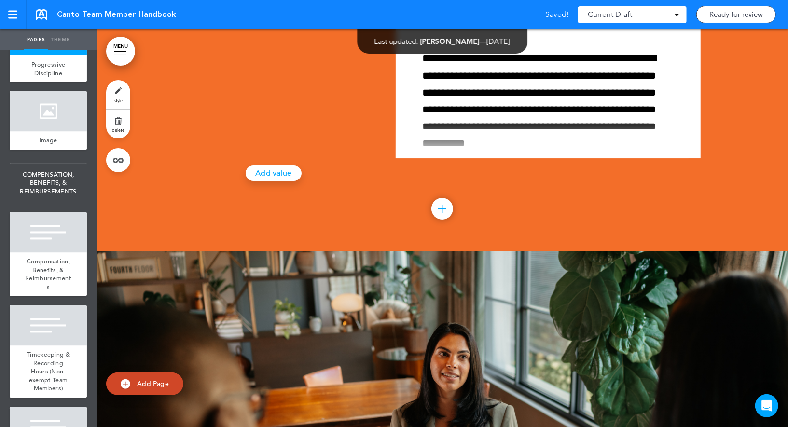
scroll to position [3584, 0]
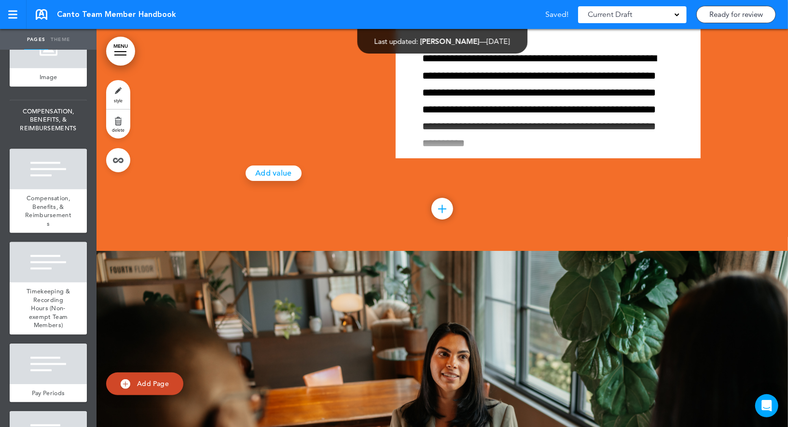
click at [31, 164] on div at bounding box center [48, 169] width 77 height 41
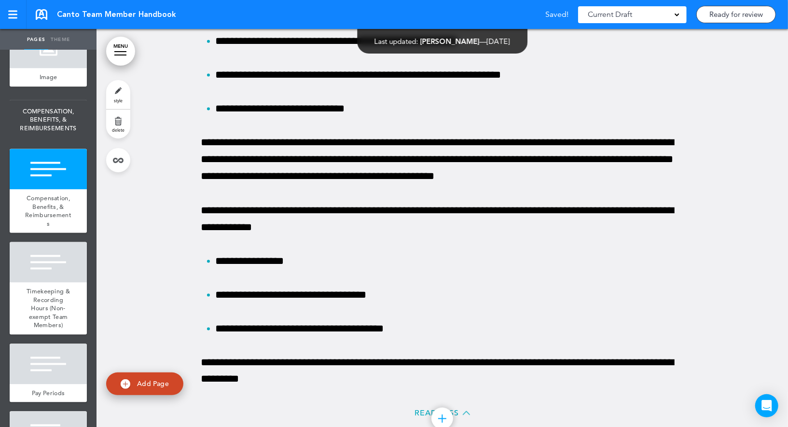
scroll to position [29301, 0]
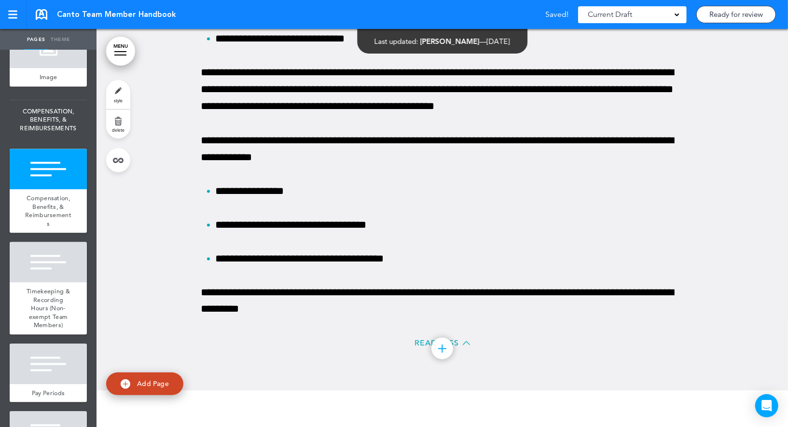
click at [119, 90] on link "style" at bounding box center [118, 94] width 24 height 29
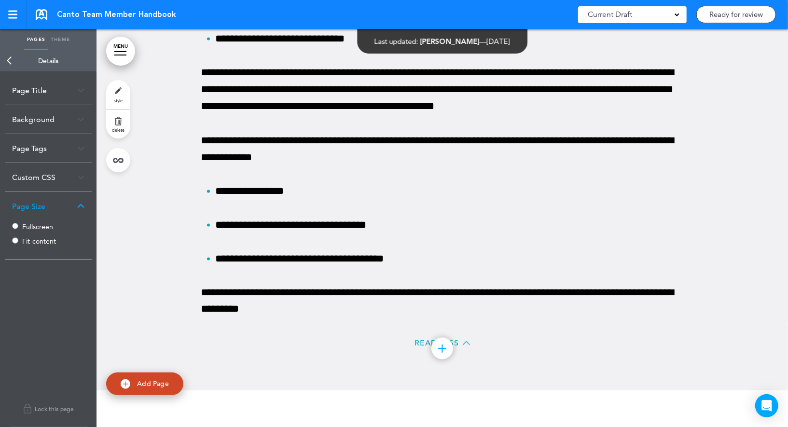
click at [38, 228] on label "Fullscreen" at bounding box center [51, 226] width 58 height 7
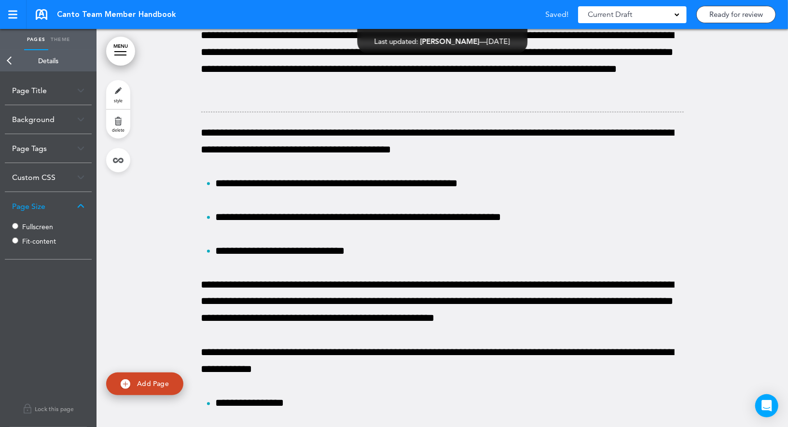
click at [9, 62] on link "Back" at bounding box center [9, 60] width 19 height 21
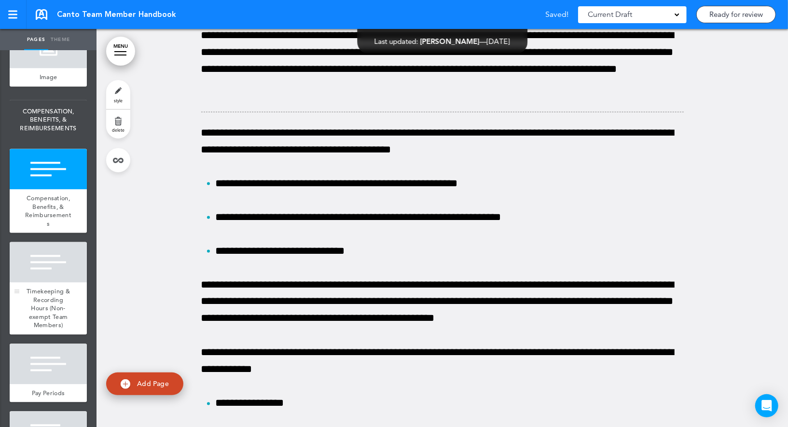
click at [46, 257] on div at bounding box center [48, 262] width 77 height 41
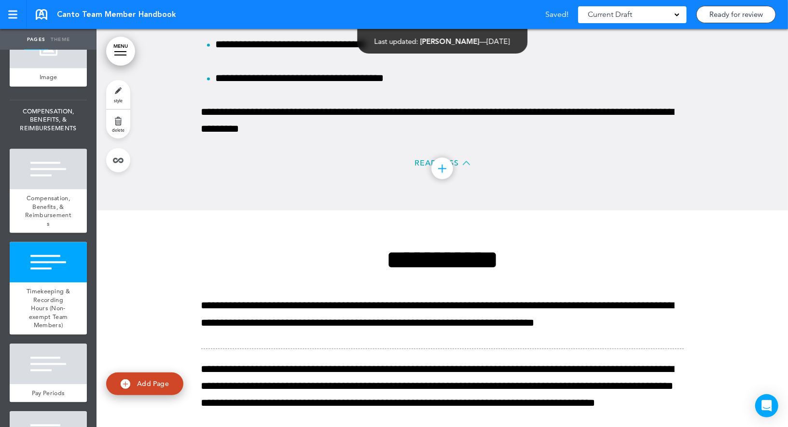
scroll to position [29699, 0]
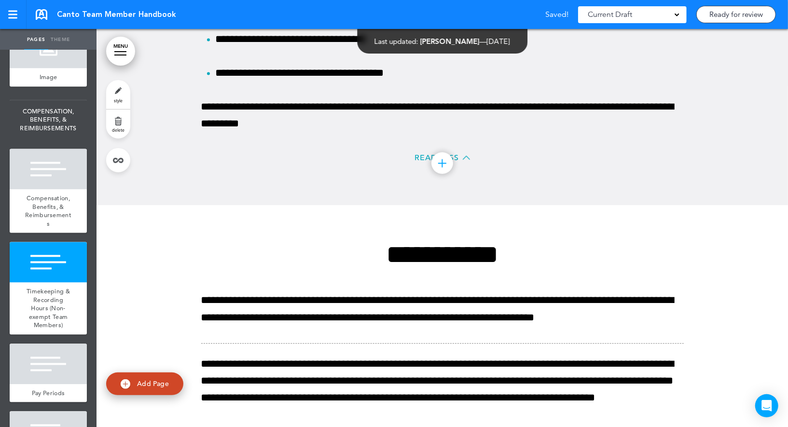
click at [122, 95] on link "style" at bounding box center [118, 94] width 24 height 29
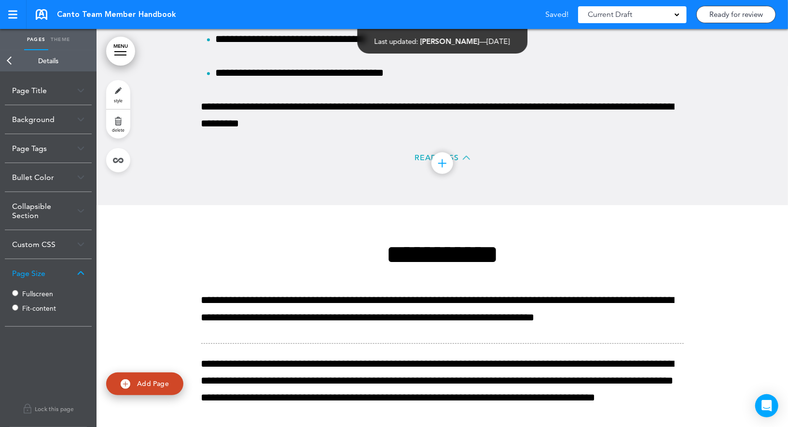
click at [29, 292] on label "Fullscreen" at bounding box center [51, 294] width 58 height 7
click at [12, 61] on link "Back" at bounding box center [9, 60] width 19 height 21
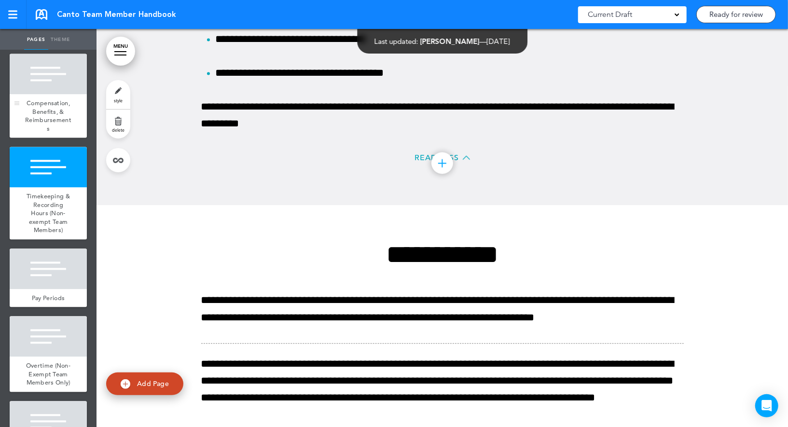
scroll to position [3742, 0]
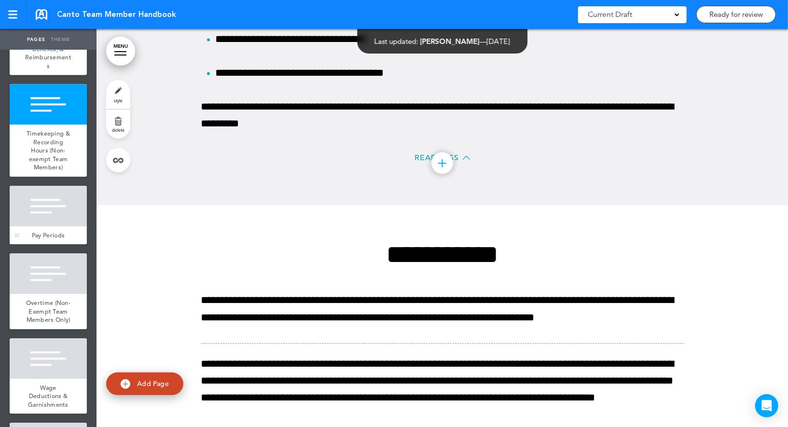
click at [62, 191] on div at bounding box center [48, 206] width 77 height 41
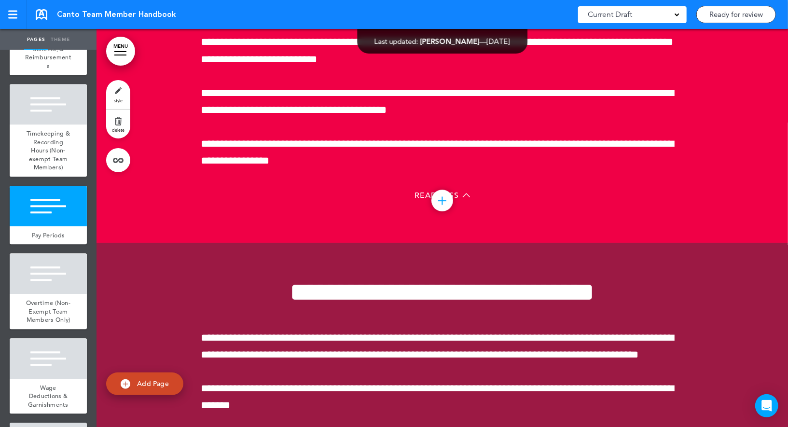
scroll to position [30389, 0]
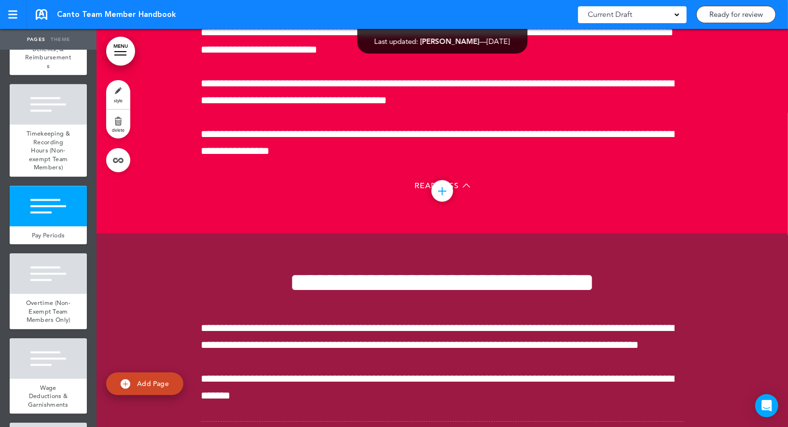
click at [121, 92] on link "style" at bounding box center [118, 94] width 24 height 29
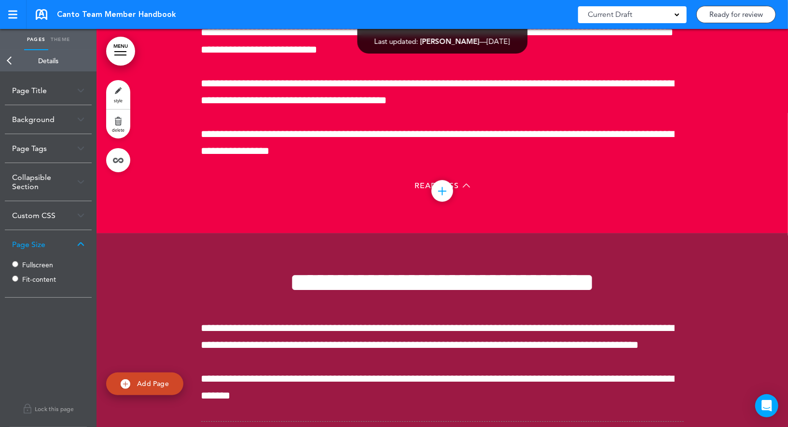
click at [29, 266] on label "Fullscreen" at bounding box center [51, 265] width 58 height 7
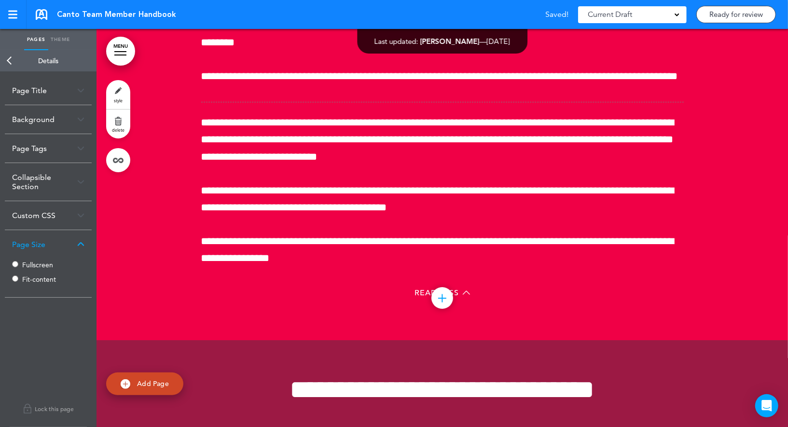
click at [12, 63] on link "Back" at bounding box center [9, 60] width 19 height 21
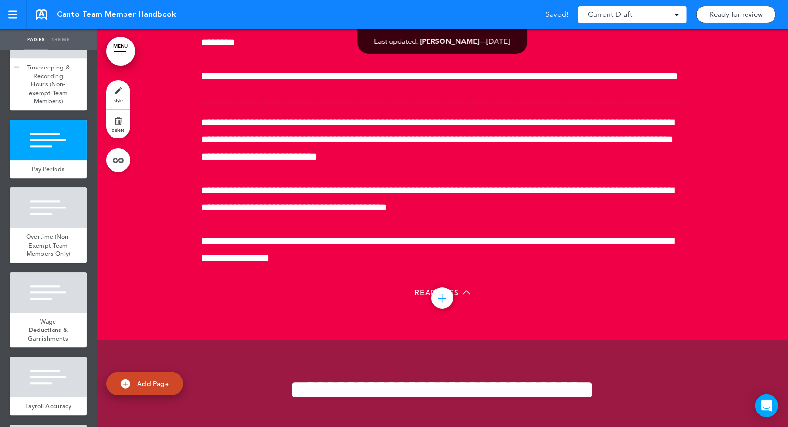
scroll to position [3864, 0]
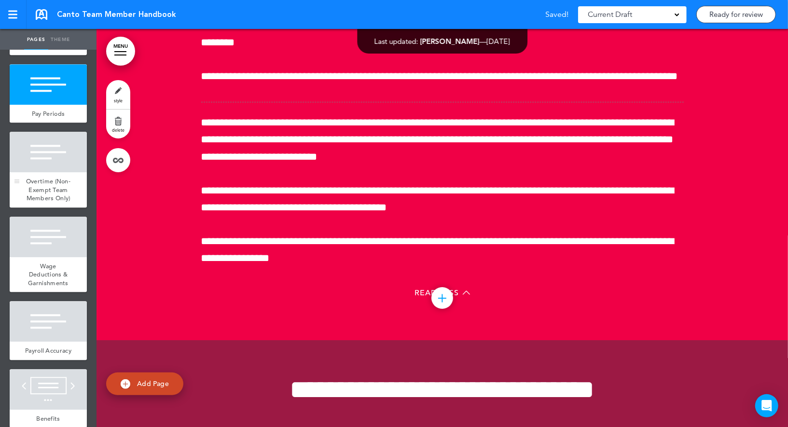
click at [52, 138] on div at bounding box center [48, 152] width 77 height 41
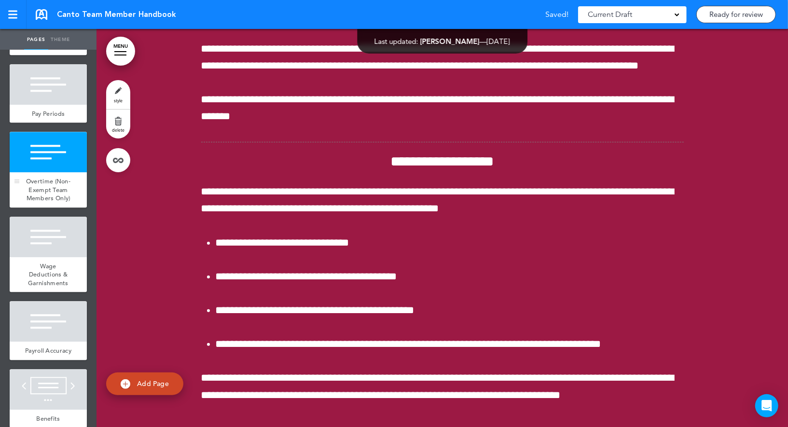
scroll to position [30788, 0]
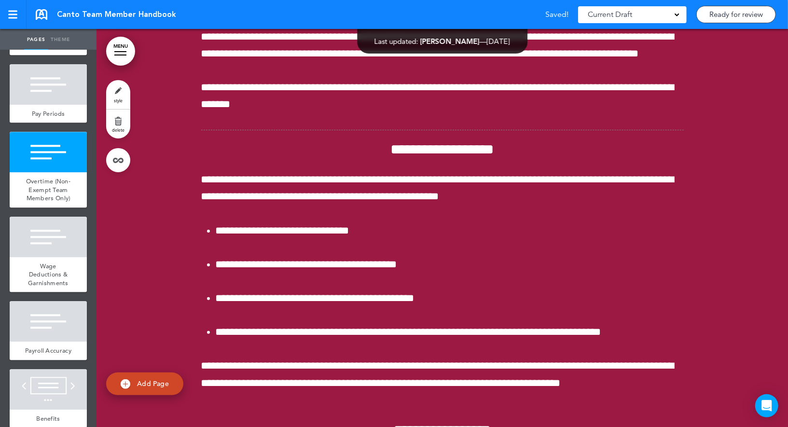
click at [120, 90] on link "style" at bounding box center [118, 94] width 24 height 29
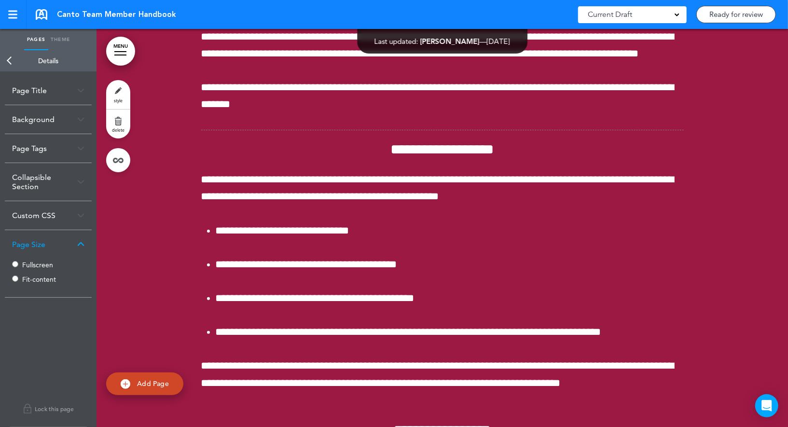
click at [28, 264] on label "Fullscreen" at bounding box center [51, 265] width 58 height 7
click at [11, 63] on link "Back" at bounding box center [9, 60] width 19 height 21
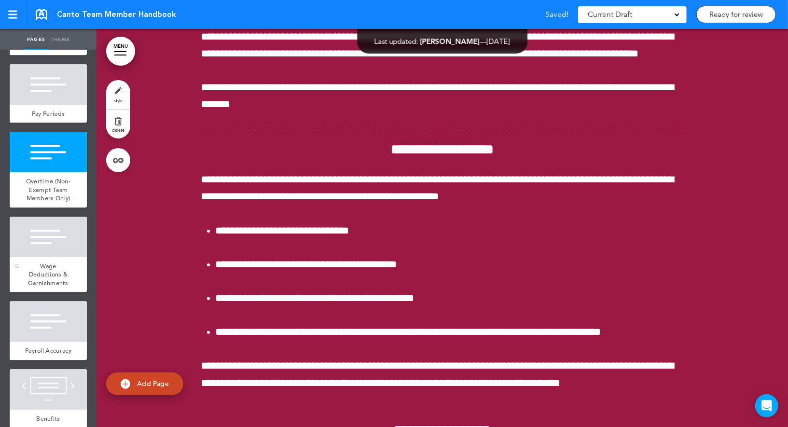
click at [42, 217] on div at bounding box center [48, 237] width 77 height 41
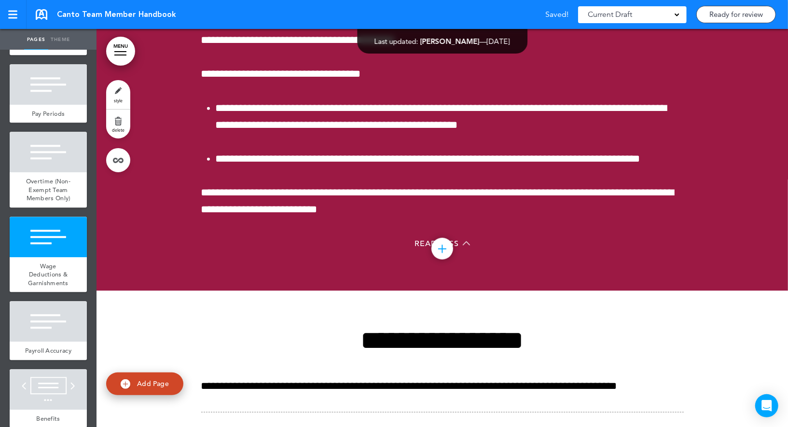
scroll to position [31258, 0]
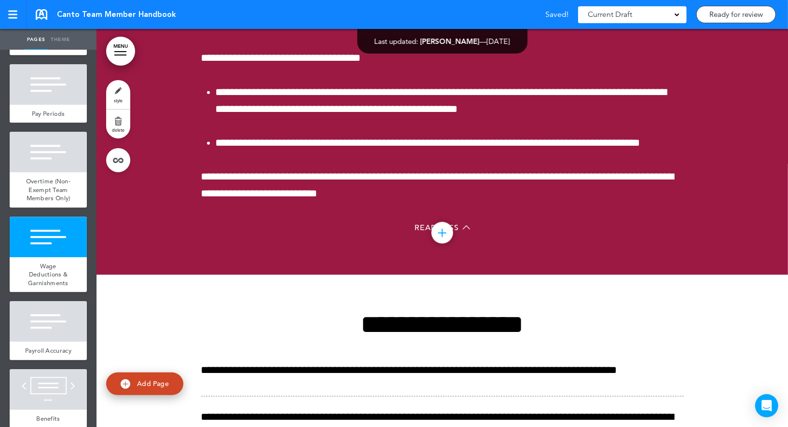
click at [116, 100] on span "style" at bounding box center [118, 101] width 9 height 6
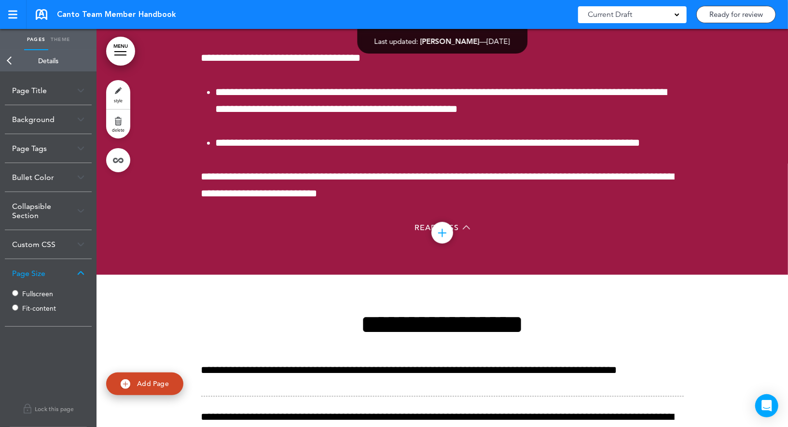
click at [26, 291] on label "Fullscreen" at bounding box center [51, 294] width 58 height 7
click at [16, 58] on link "Back" at bounding box center [9, 60] width 19 height 21
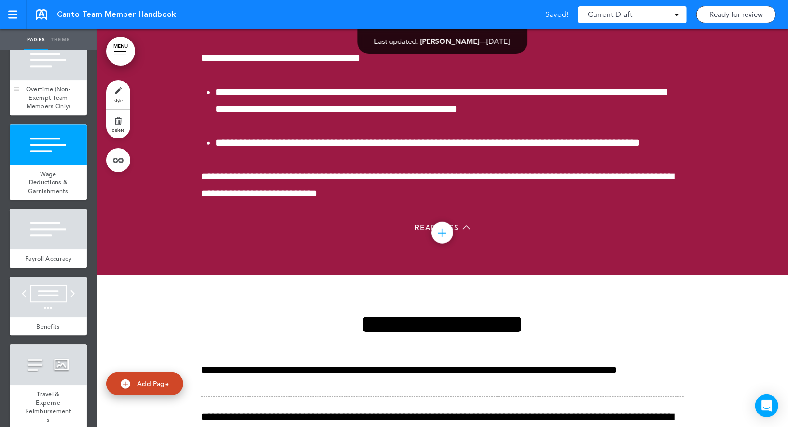
scroll to position [3977, 0]
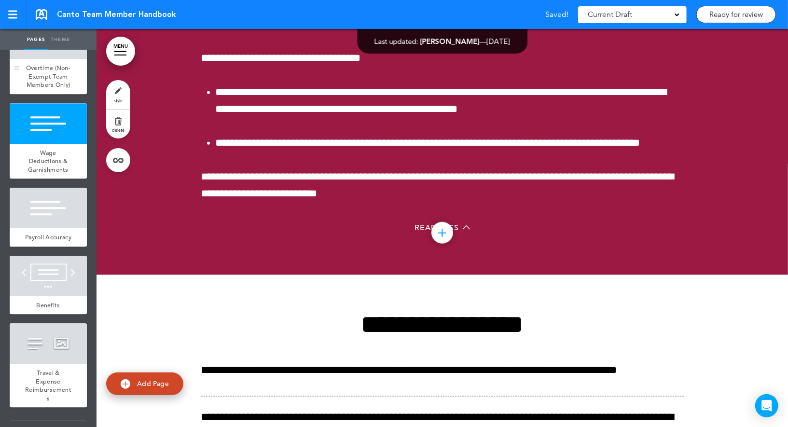
click at [55, 188] on div at bounding box center [48, 208] width 77 height 41
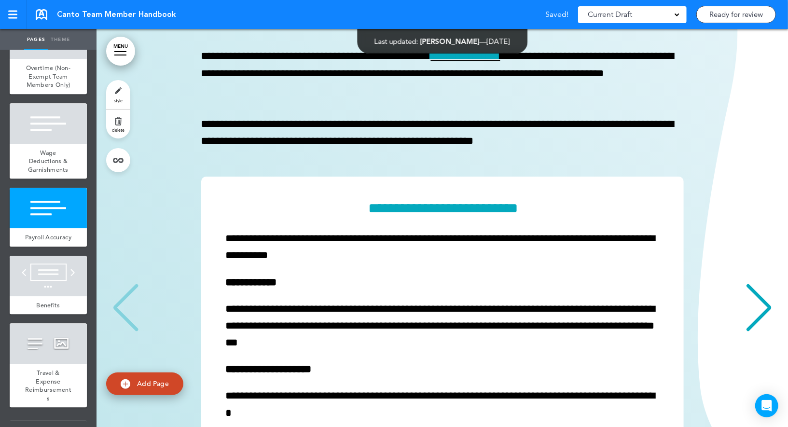
scroll to position [32113, 0]
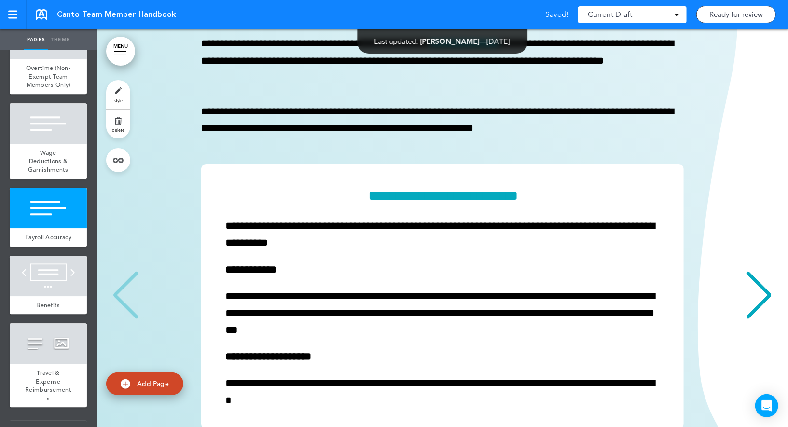
click at [123, 95] on link "style" at bounding box center [118, 94] width 24 height 29
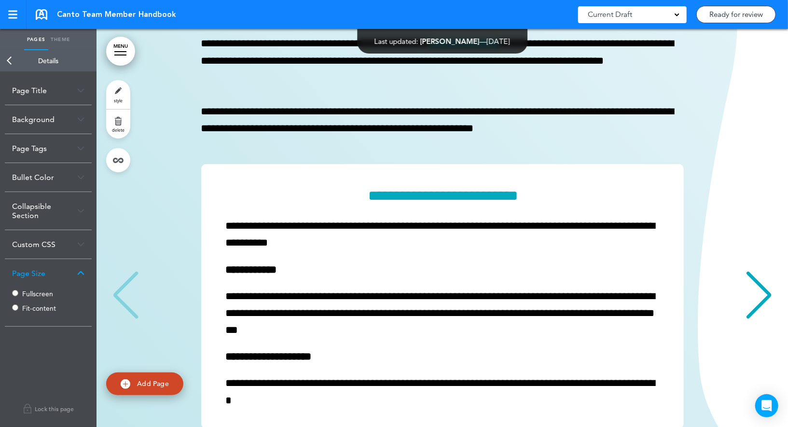
click at [39, 292] on label "Fullscreen" at bounding box center [51, 294] width 58 height 7
click at [12, 55] on link "Back" at bounding box center [9, 60] width 19 height 21
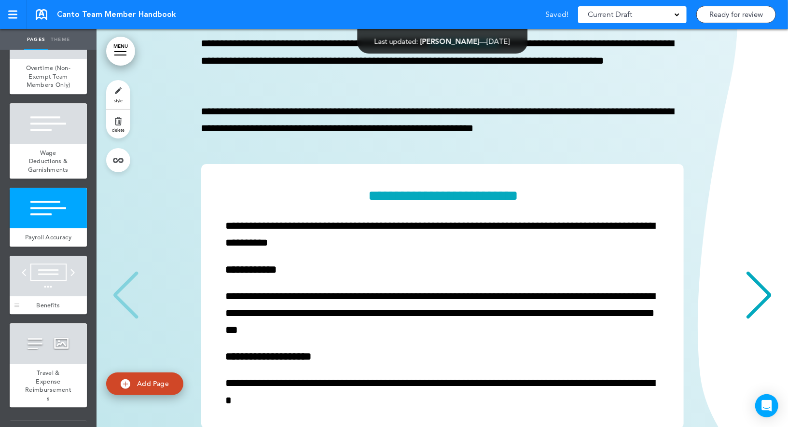
click at [43, 270] on div at bounding box center [48, 276] width 77 height 41
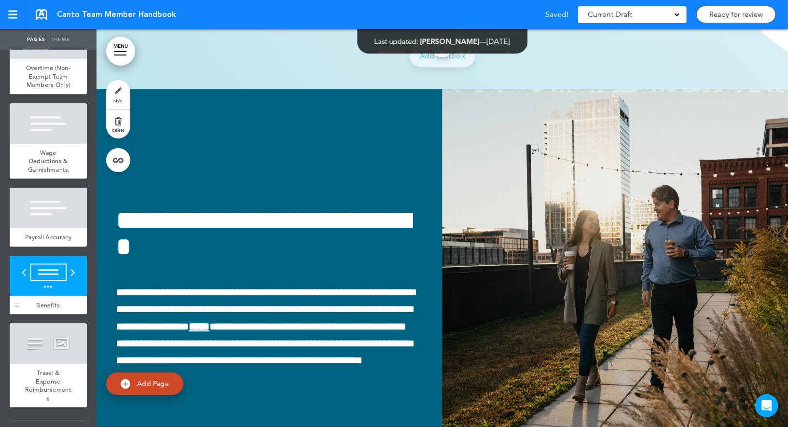
scroll to position [32573, 0]
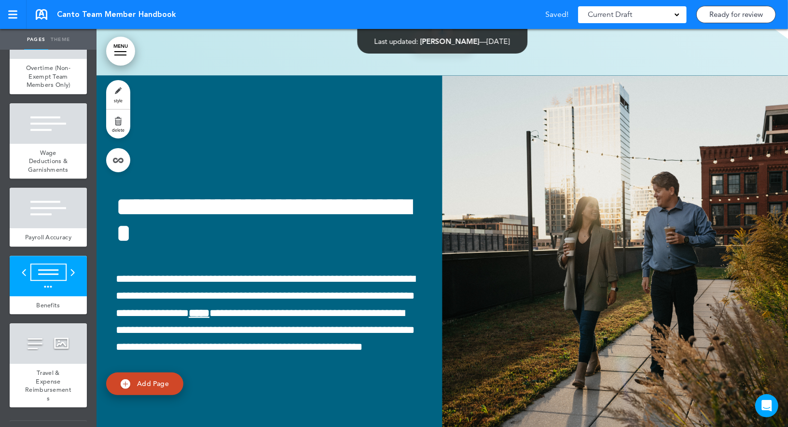
click at [118, 98] on span "style" at bounding box center [118, 101] width 9 height 6
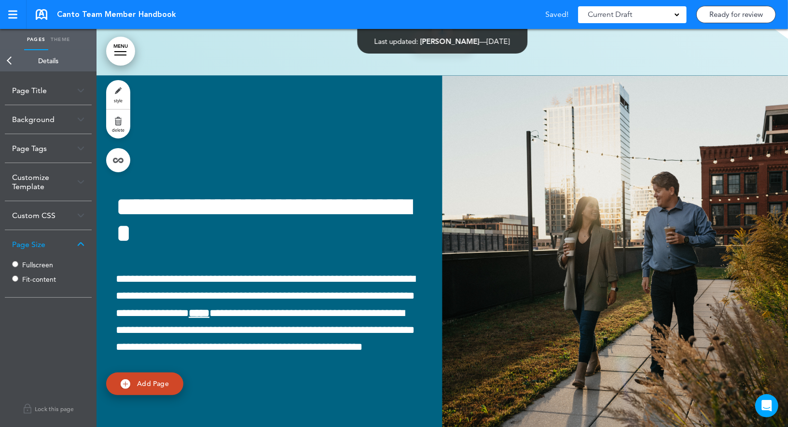
click at [45, 265] on label "Fullscreen" at bounding box center [51, 265] width 58 height 7
click at [12, 59] on link "Back" at bounding box center [9, 60] width 19 height 21
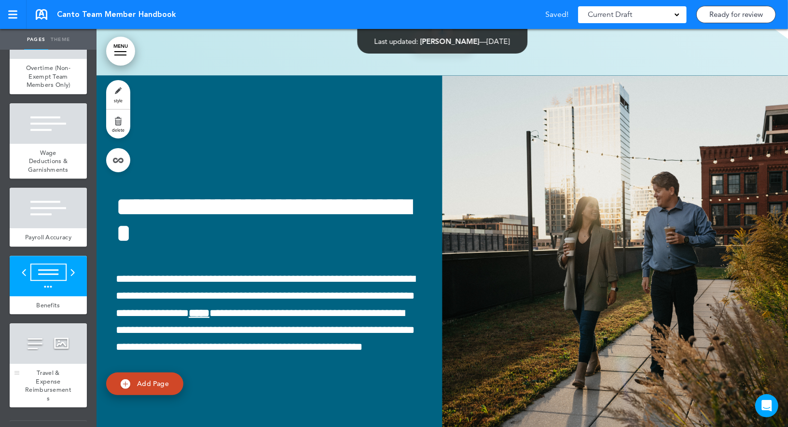
click at [45, 326] on div at bounding box center [48, 343] width 77 height 41
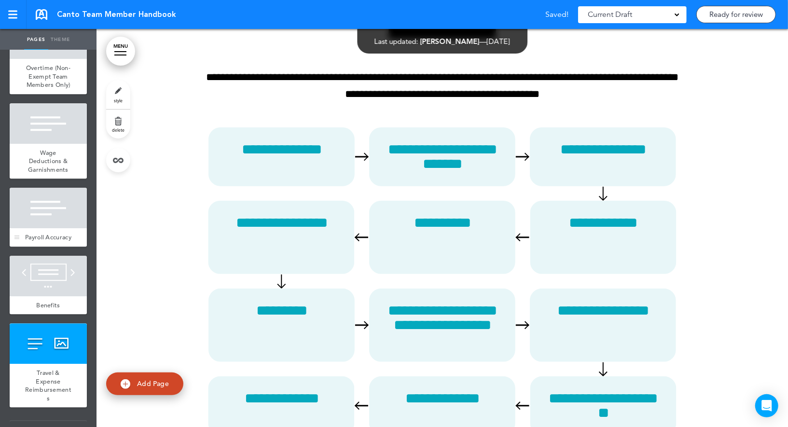
scroll to position [33228, 0]
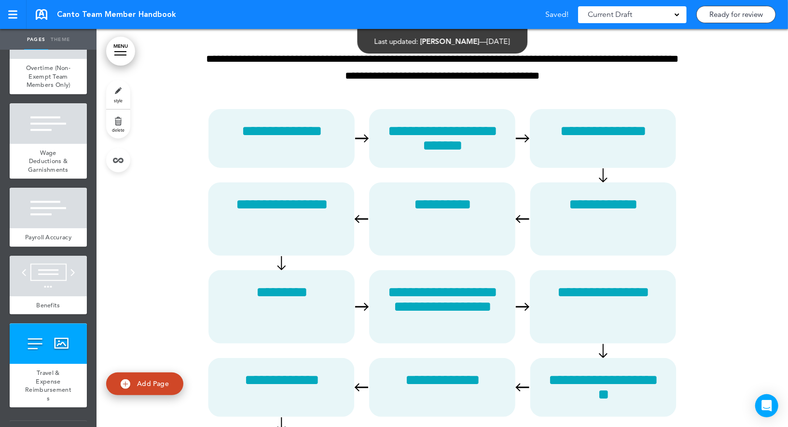
click at [115, 89] on link "style" at bounding box center [118, 94] width 24 height 29
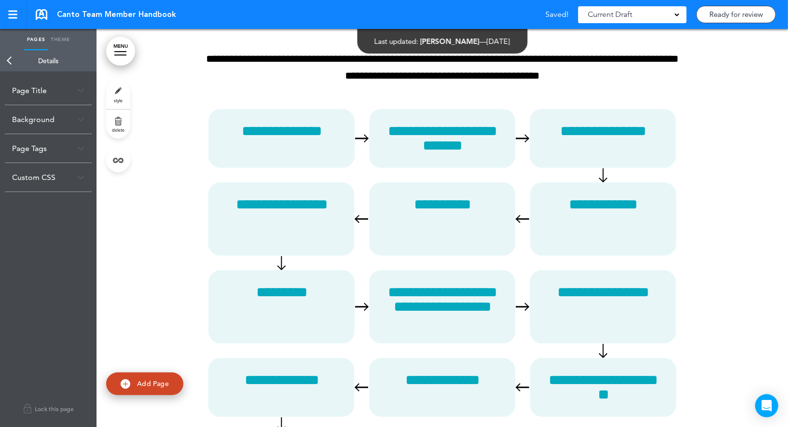
click at [11, 59] on link "Back" at bounding box center [9, 60] width 19 height 21
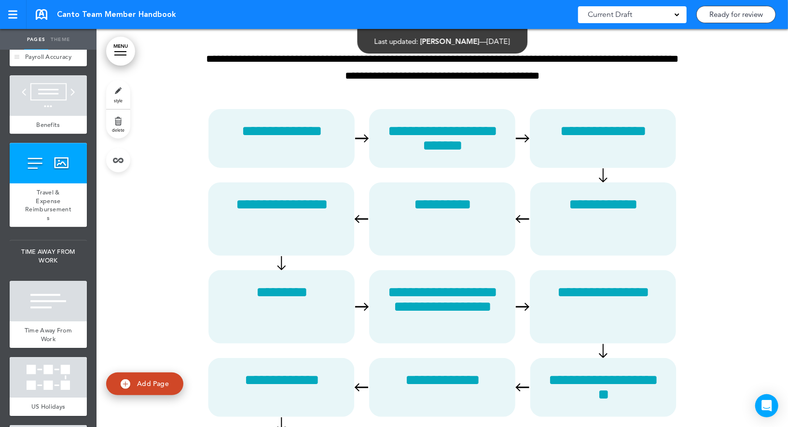
scroll to position [4295, 0]
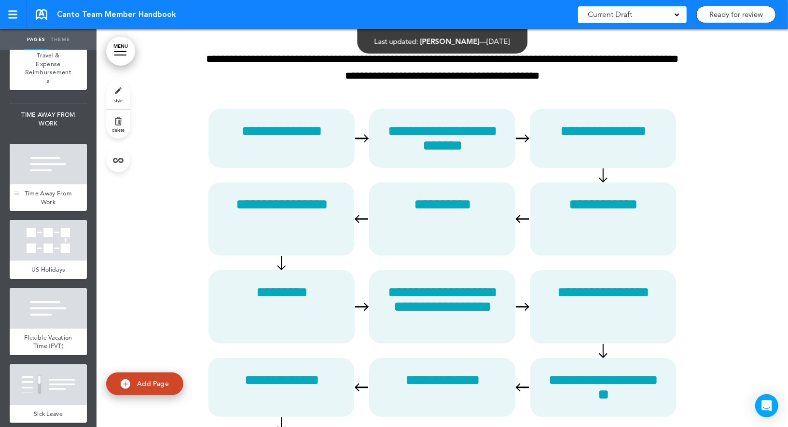
click at [60, 150] on div at bounding box center [48, 164] width 77 height 41
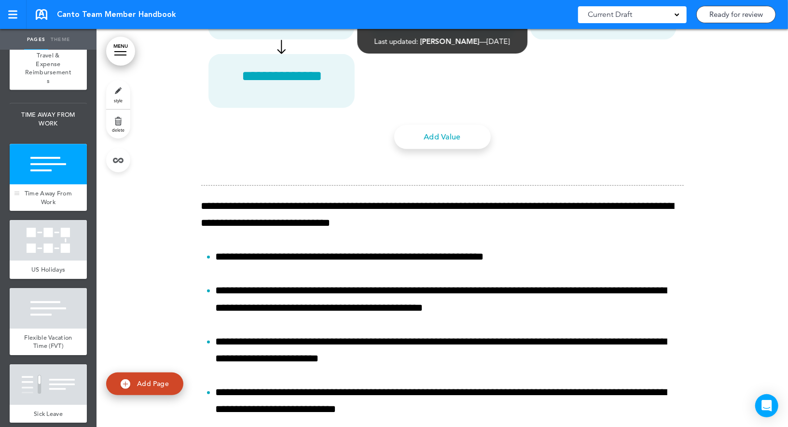
scroll to position [33626, 0]
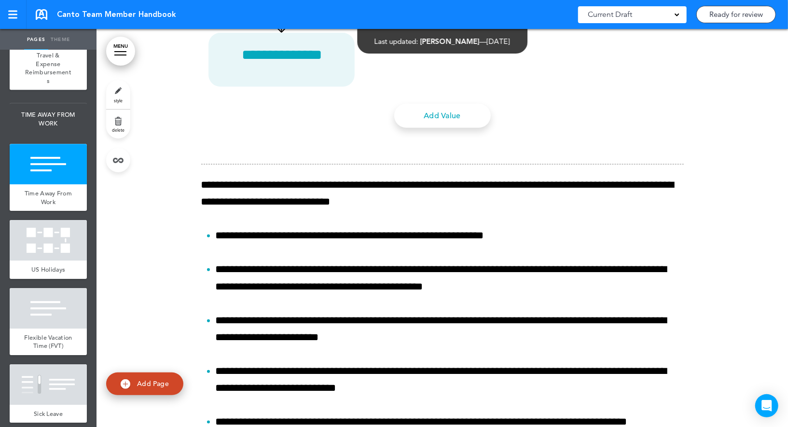
click at [129, 90] on link "style" at bounding box center [118, 94] width 24 height 29
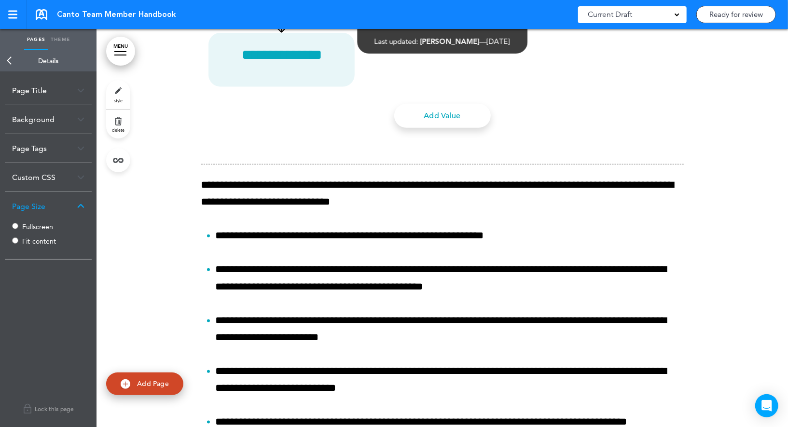
click at [28, 228] on label "Fullscreen" at bounding box center [51, 226] width 58 height 7
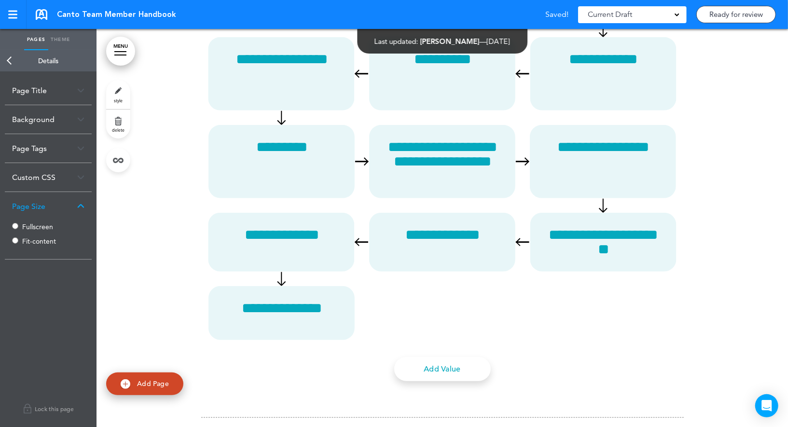
click at [15, 62] on link "Back" at bounding box center [9, 60] width 19 height 21
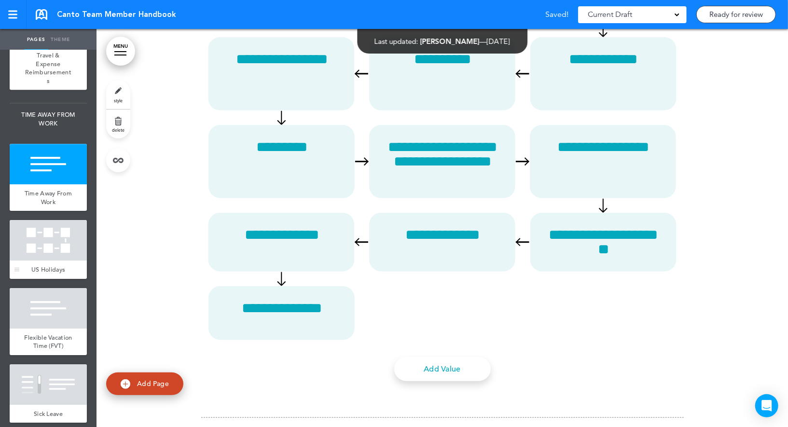
click at [41, 220] on div at bounding box center [48, 240] width 77 height 41
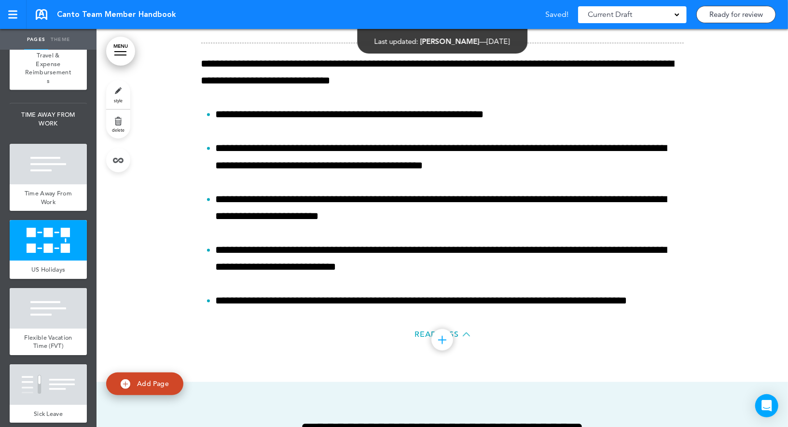
scroll to position [34025, 0]
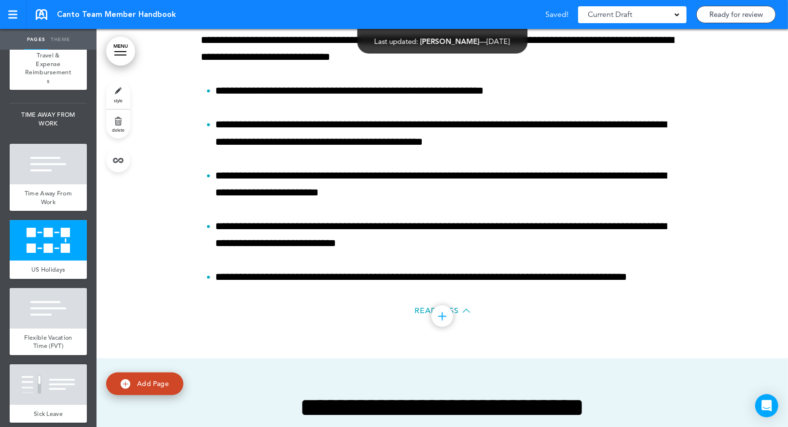
click at [124, 82] on link "style" at bounding box center [118, 94] width 24 height 29
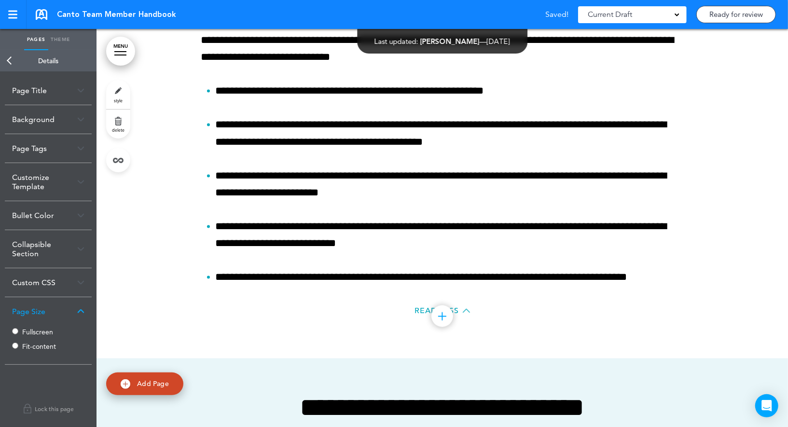
click at [25, 330] on label "Fullscreen" at bounding box center [51, 332] width 58 height 7
click at [10, 56] on link "Back" at bounding box center [9, 60] width 19 height 21
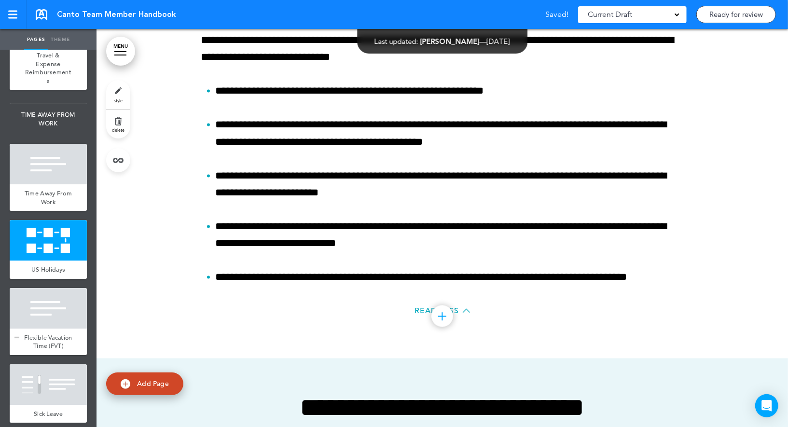
click at [56, 329] on div "Flexible Vacation Time (FVT)" at bounding box center [48, 342] width 77 height 27
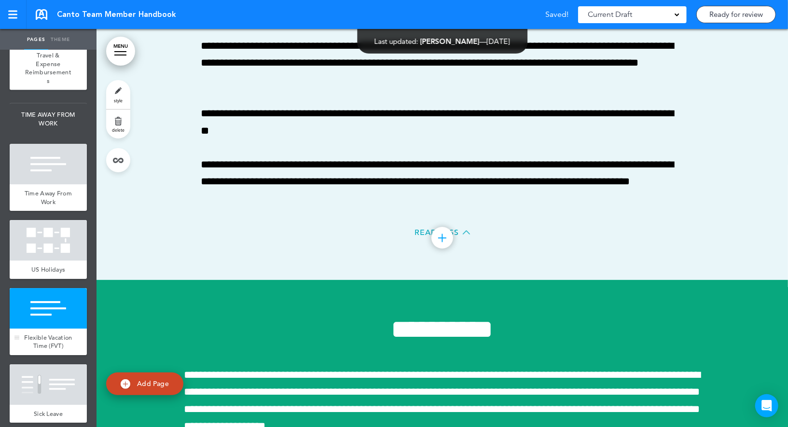
scroll to position [34961, 0]
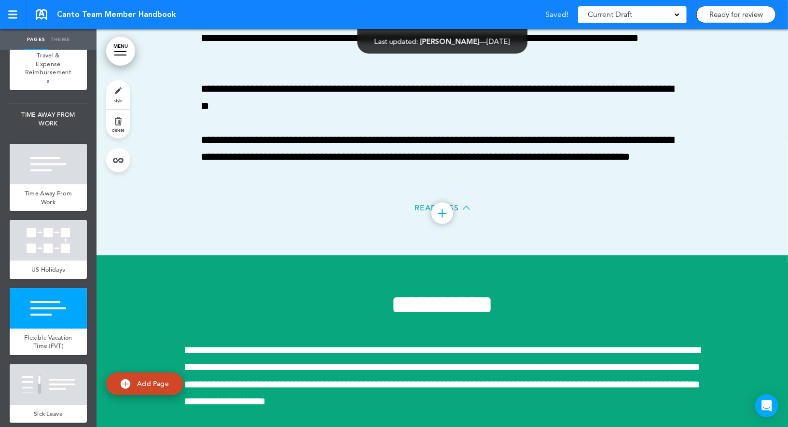
click at [114, 92] on link "style" at bounding box center [118, 94] width 24 height 29
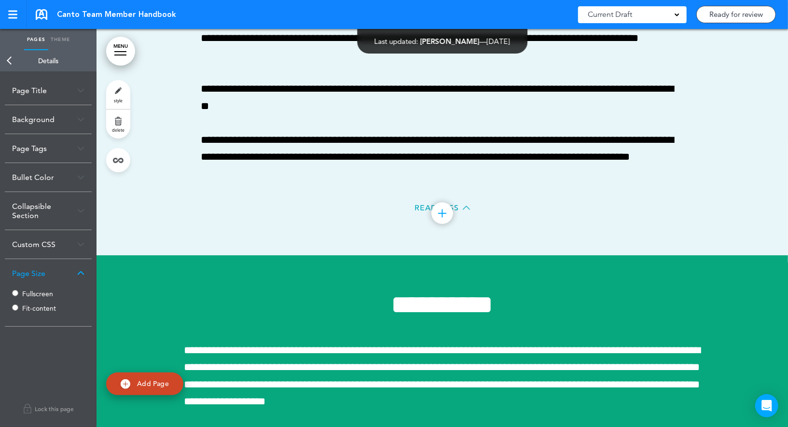
click at [26, 295] on label "Fullscreen" at bounding box center [51, 294] width 58 height 7
click at [10, 61] on link "Back" at bounding box center [9, 60] width 19 height 21
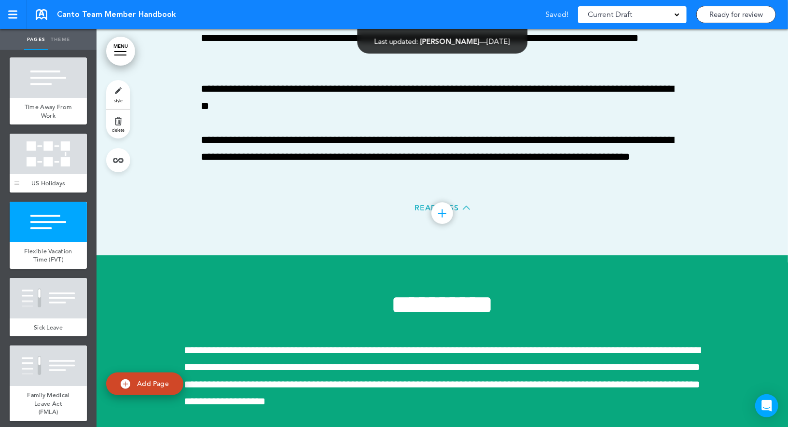
scroll to position [4471, 0]
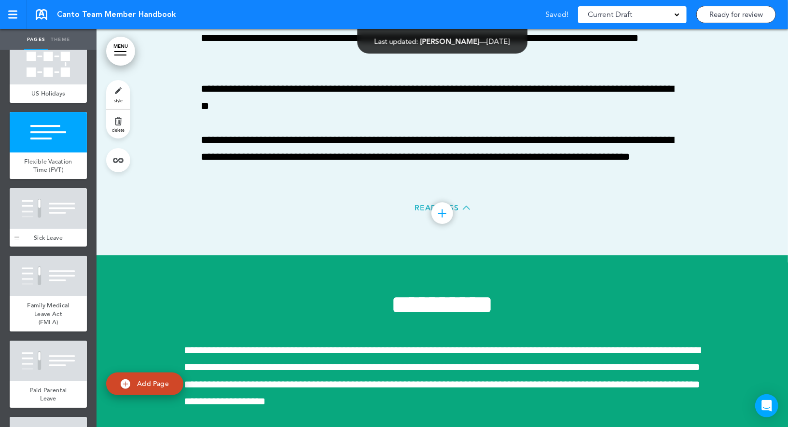
click at [60, 208] on div at bounding box center [48, 208] width 77 height 41
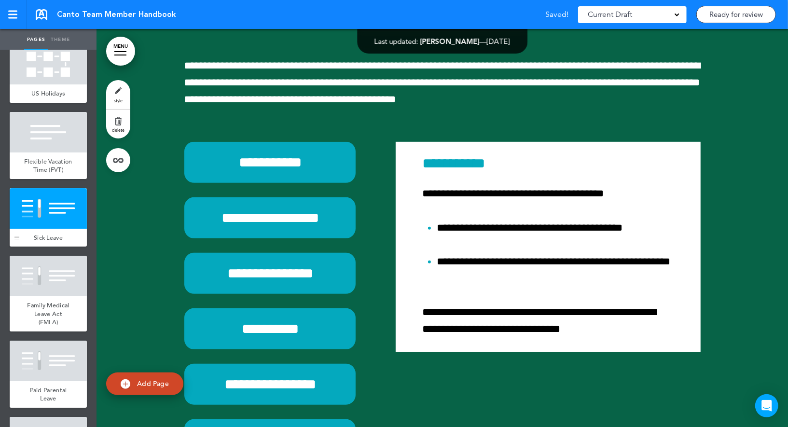
scroll to position [35794, 0]
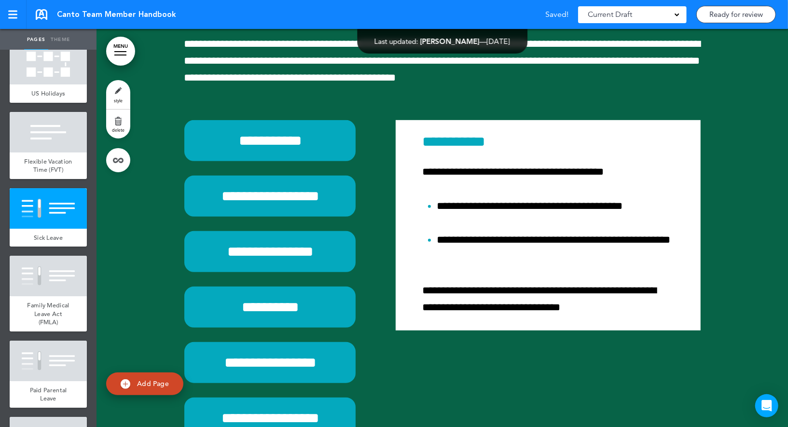
click at [115, 90] on link "style" at bounding box center [118, 94] width 24 height 29
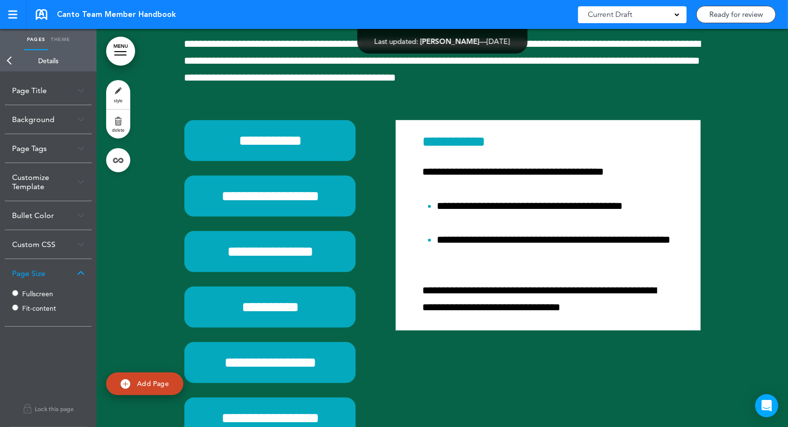
click at [33, 291] on label "Fullscreen" at bounding box center [51, 294] width 58 height 7
click at [14, 64] on link "Back" at bounding box center [9, 60] width 19 height 21
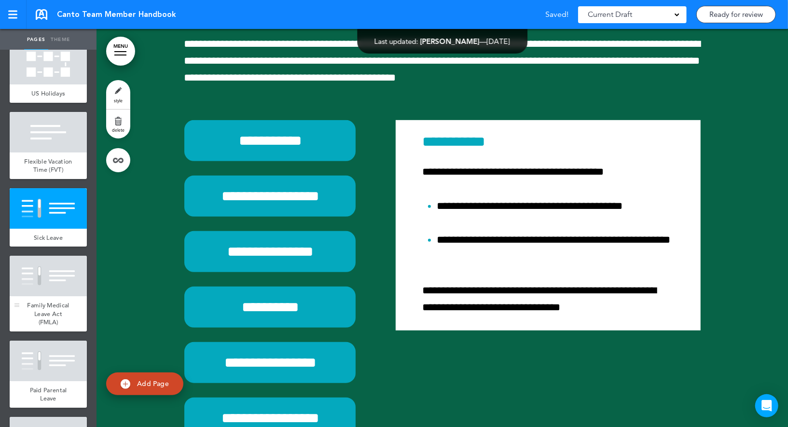
click at [53, 301] on span "Family Medical Leave Act (FMLA)" at bounding box center [48, 313] width 42 height 25
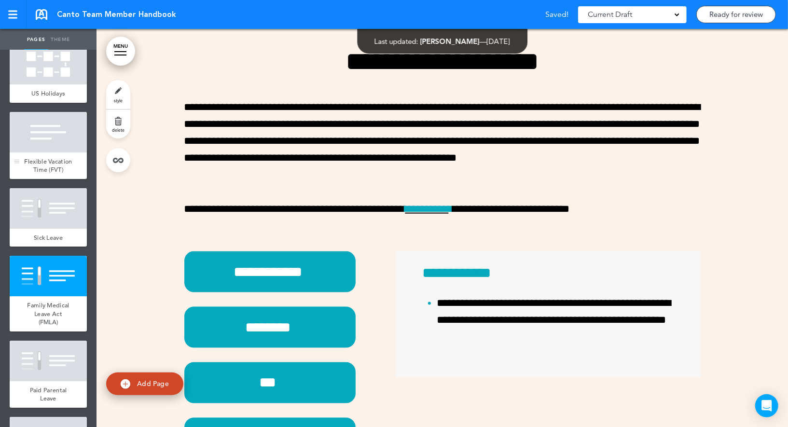
scroll to position [36320, 0]
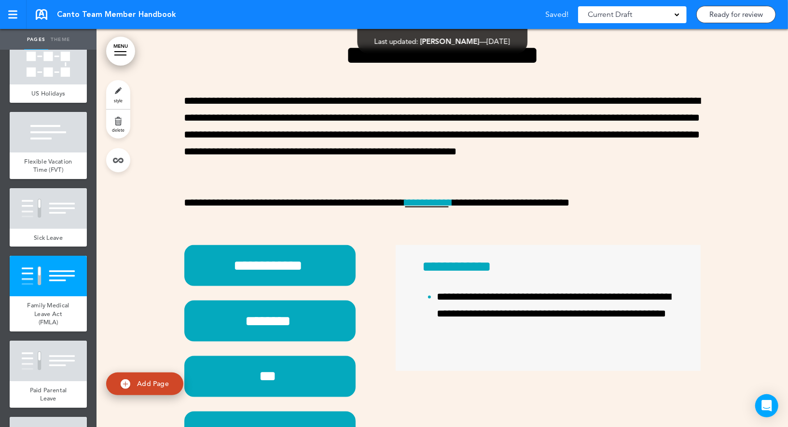
click at [114, 88] on link "style" at bounding box center [118, 94] width 24 height 29
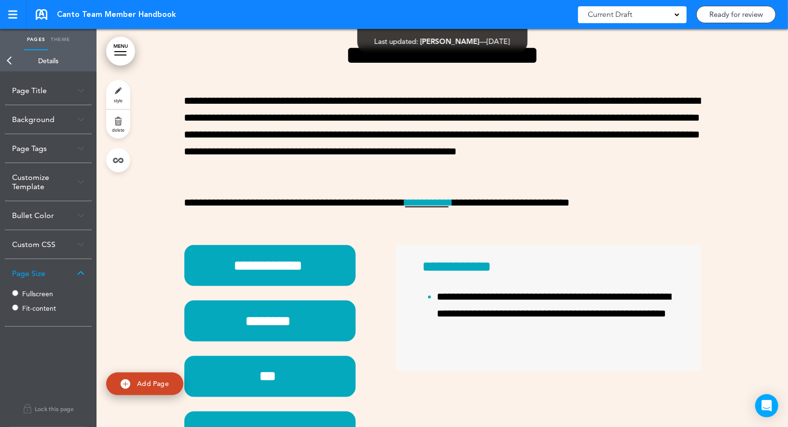
click at [26, 293] on label "Fullscreen" at bounding box center [51, 294] width 58 height 7
click at [12, 58] on link "Back" at bounding box center [9, 60] width 19 height 21
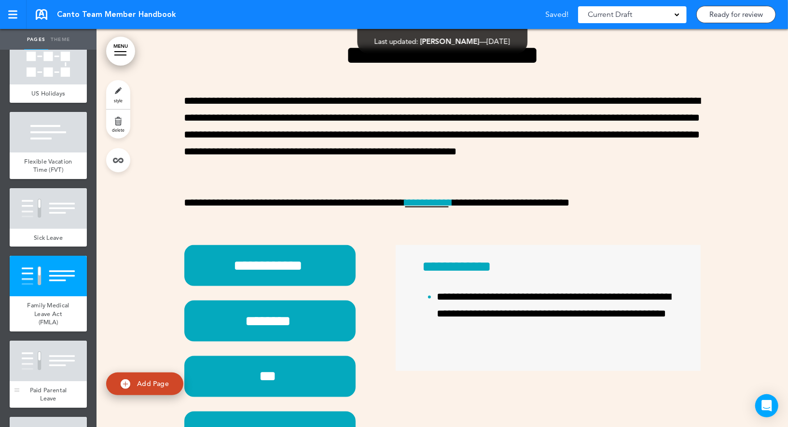
click at [65, 341] on div at bounding box center [48, 361] width 77 height 41
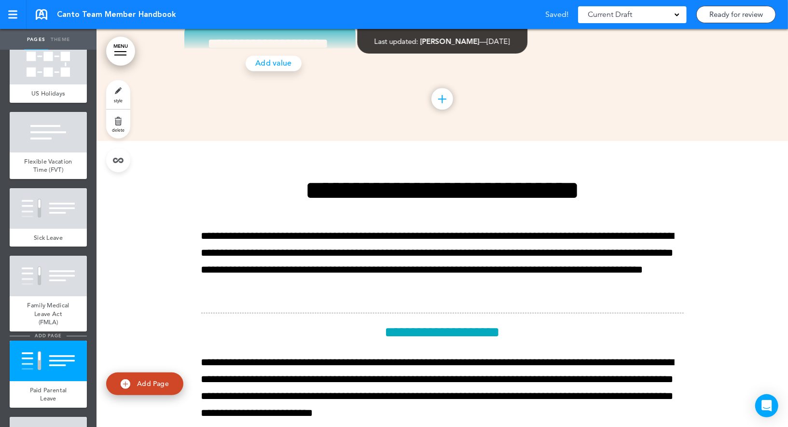
scroll to position [36902, 0]
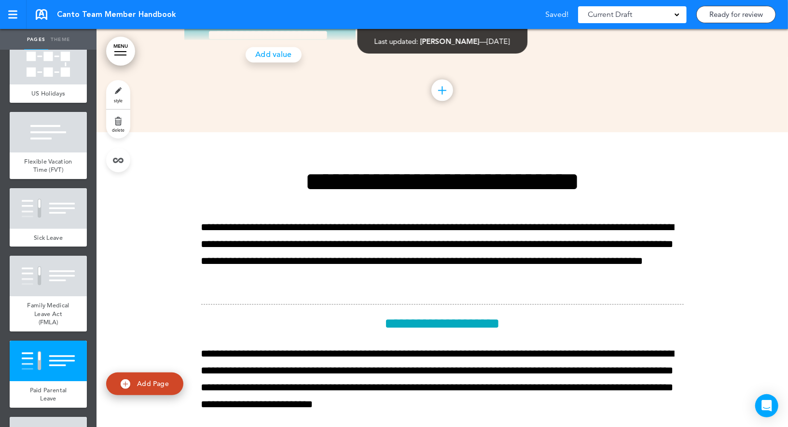
click at [116, 90] on link "style" at bounding box center [118, 94] width 24 height 29
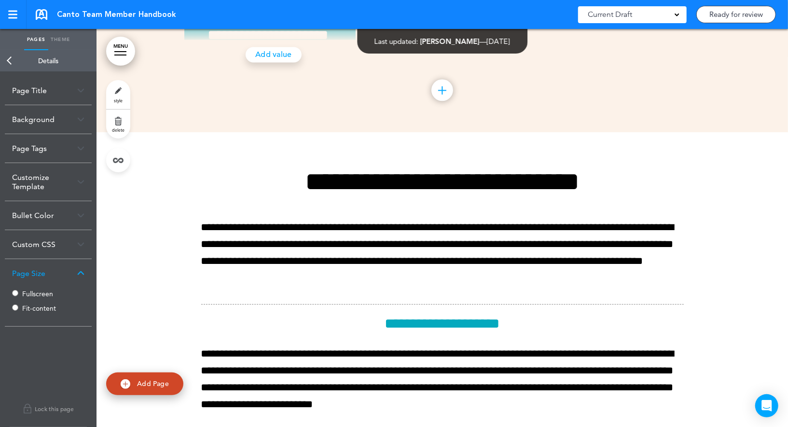
click at [36, 291] on label "Fullscreen" at bounding box center [51, 294] width 58 height 7
click at [12, 60] on link "Back" at bounding box center [9, 60] width 19 height 21
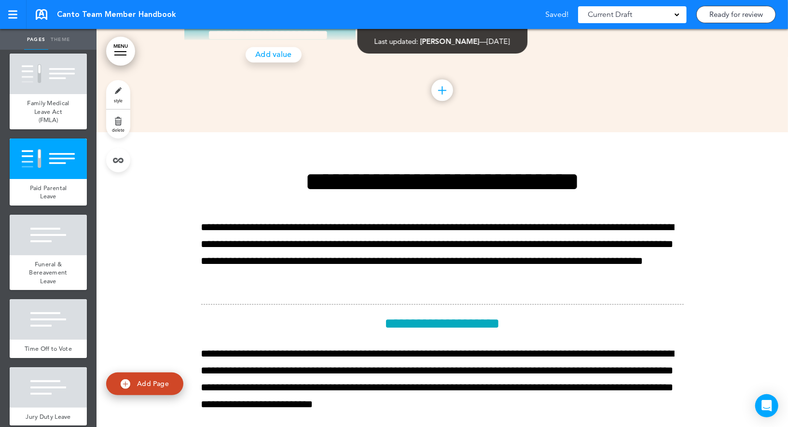
scroll to position [4711, 0]
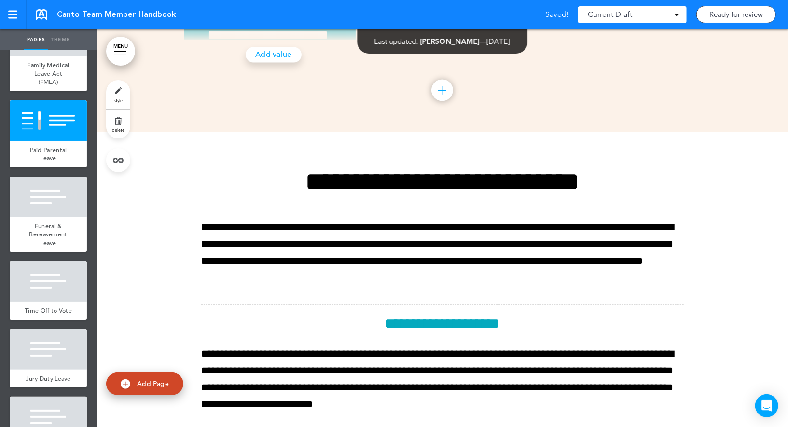
click at [59, 217] on div "Funeral & Bereavement Leave" at bounding box center [48, 234] width 77 height 35
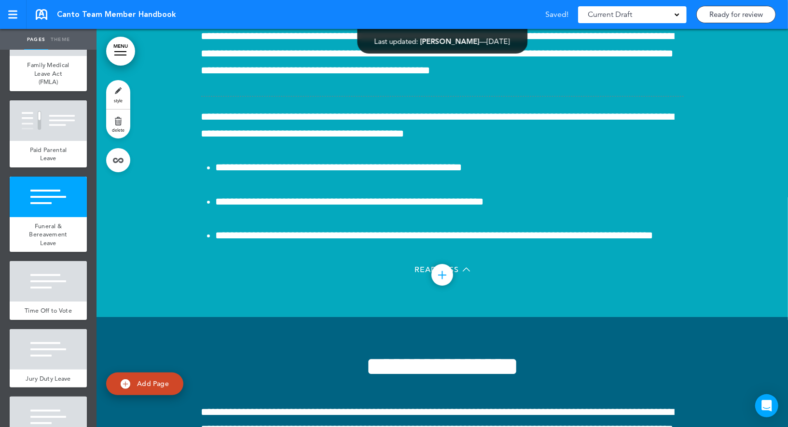
scroll to position [37610, 0]
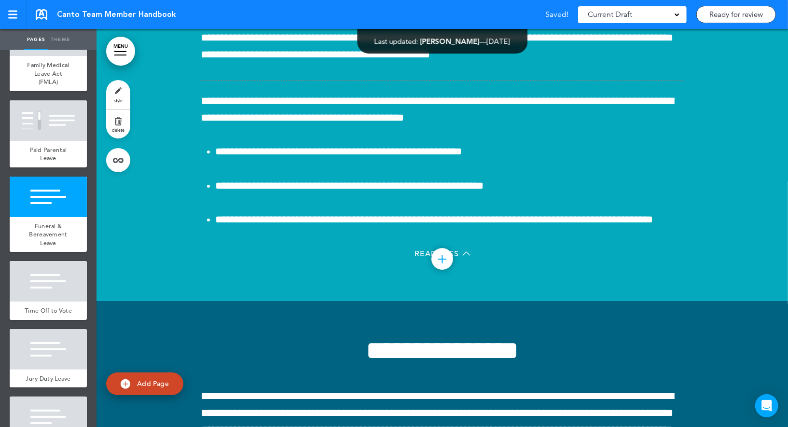
click at [124, 84] on link "style" at bounding box center [118, 94] width 24 height 29
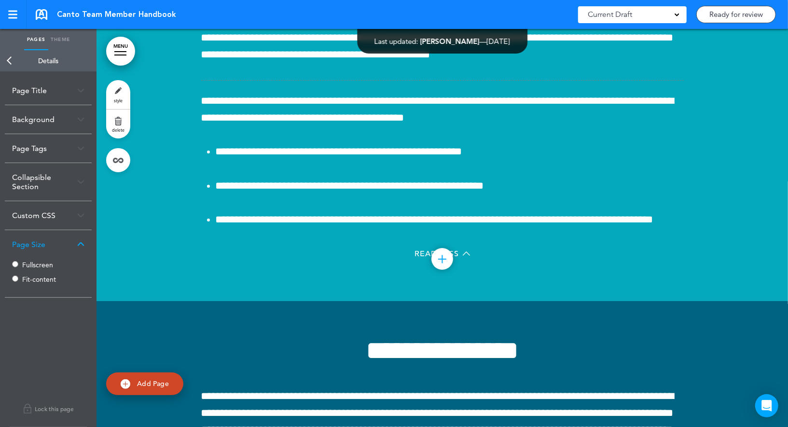
click at [34, 265] on label "Fullscreen" at bounding box center [51, 265] width 58 height 7
click at [14, 62] on link "Back" at bounding box center [9, 60] width 19 height 21
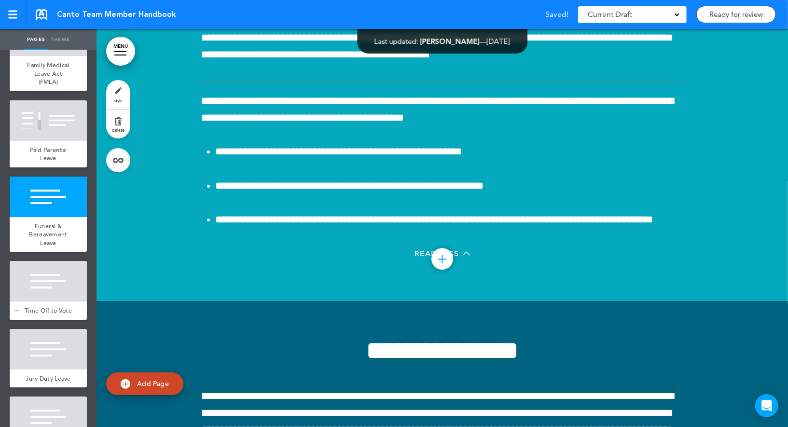
click at [58, 273] on div at bounding box center [48, 281] width 77 height 41
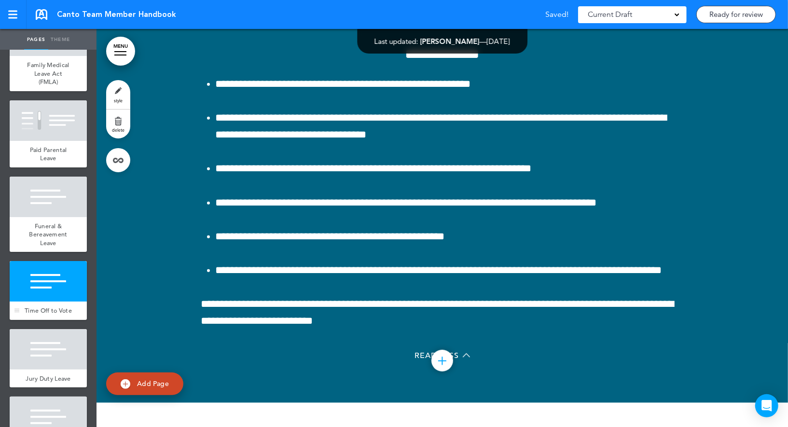
scroll to position [38112, 0]
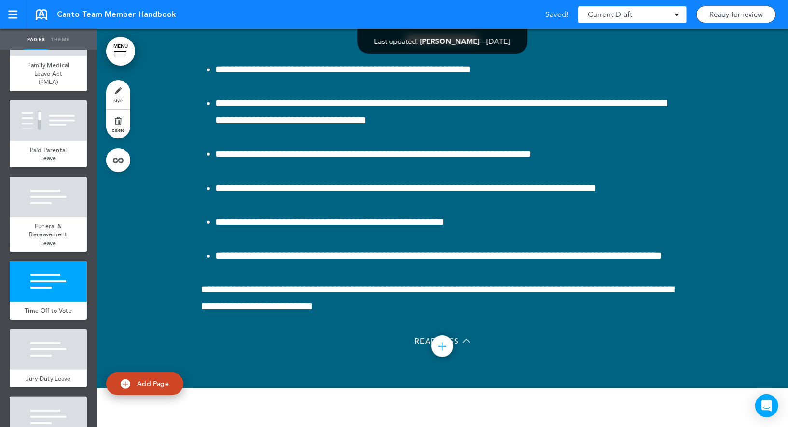
click at [125, 97] on link "style" at bounding box center [118, 94] width 24 height 29
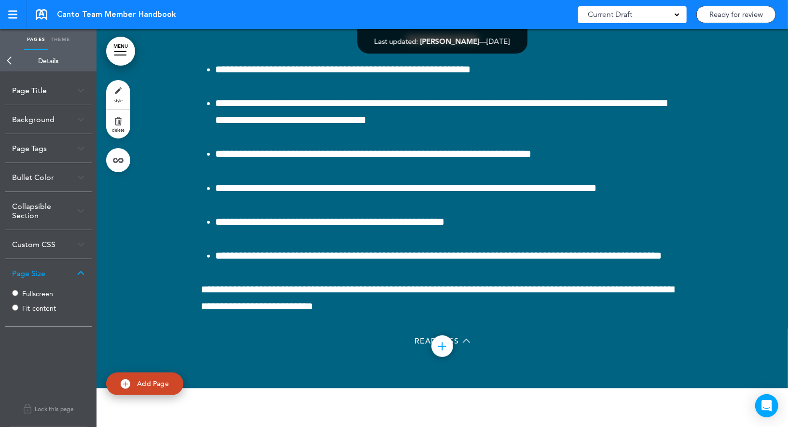
click at [28, 293] on label "Fullscreen" at bounding box center [51, 294] width 58 height 7
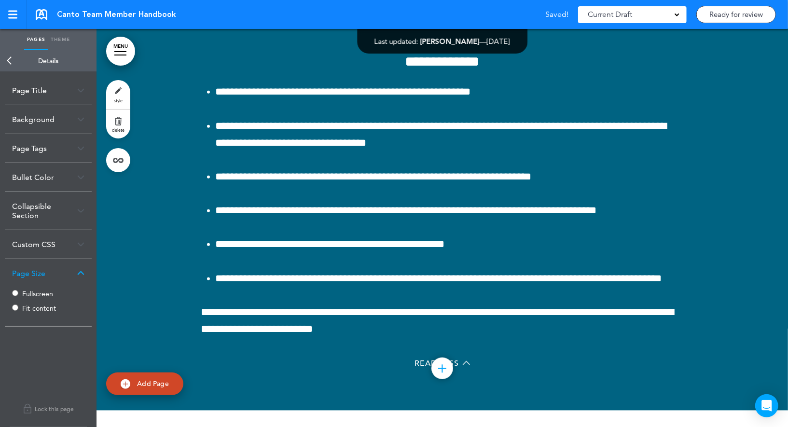
click at [15, 60] on link "Back" at bounding box center [9, 60] width 19 height 21
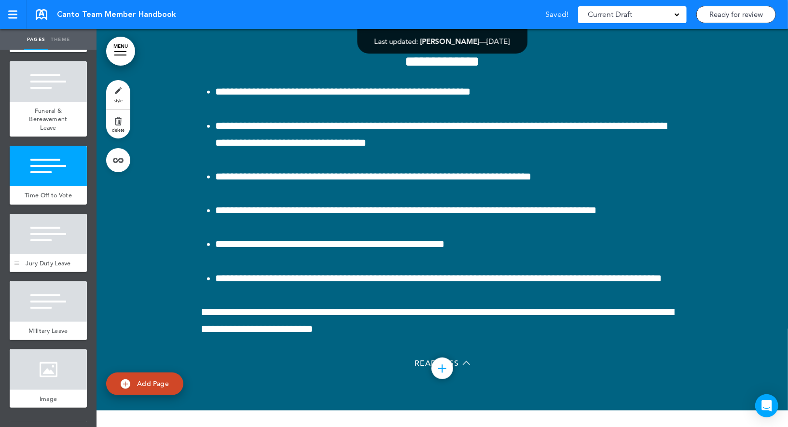
scroll to position [4833, 0]
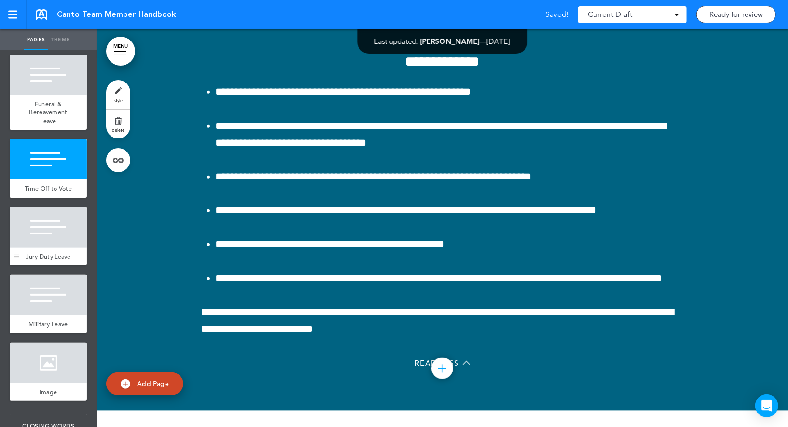
click at [47, 214] on div at bounding box center [48, 227] width 77 height 41
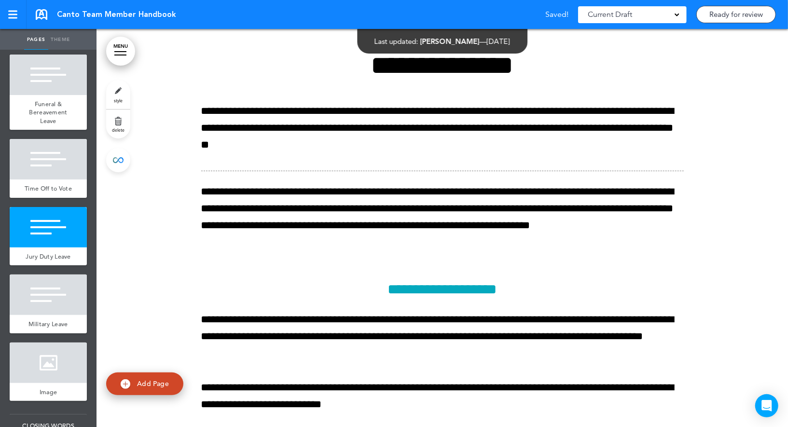
scroll to position [38511, 0]
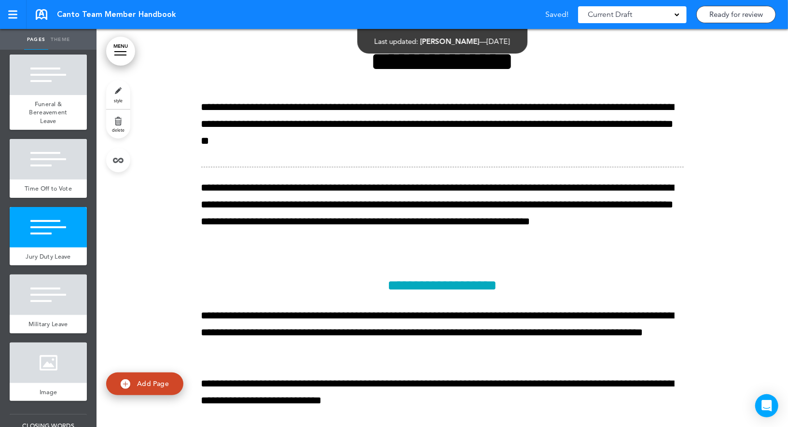
click at [119, 87] on link "style" at bounding box center [118, 94] width 24 height 29
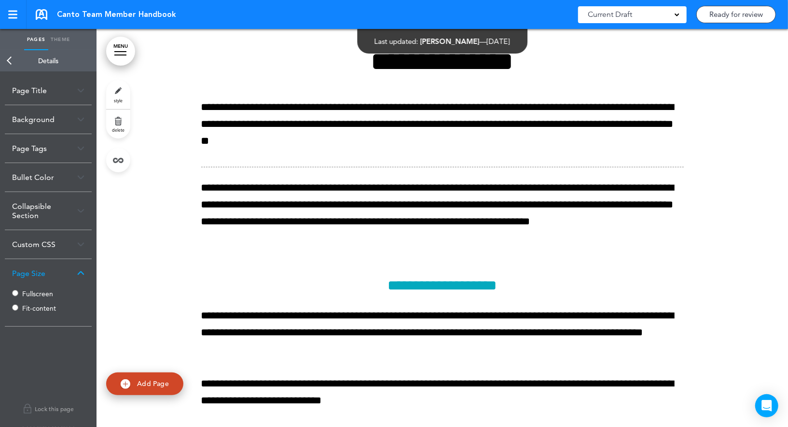
click at [28, 291] on label "Fullscreen" at bounding box center [51, 294] width 58 height 7
click at [13, 56] on link "Back" at bounding box center [9, 60] width 19 height 21
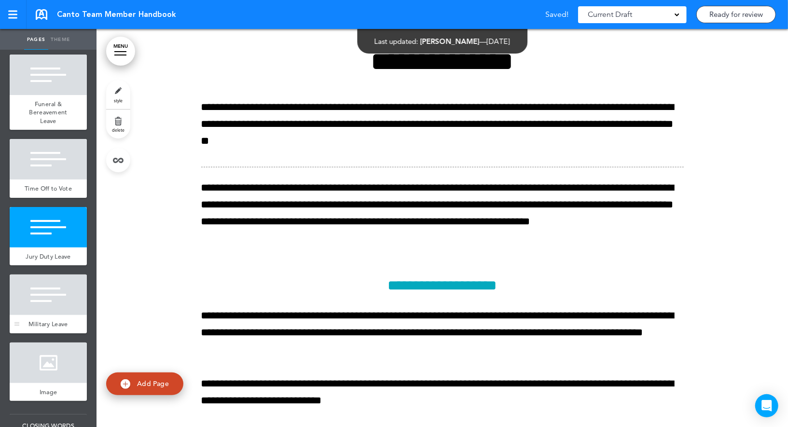
click at [46, 279] on div at bounding box center [48, 295] width 77 height 41
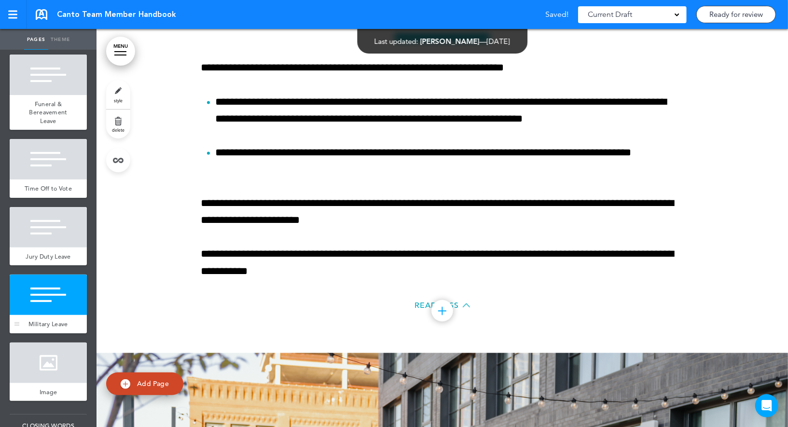
scroll to position [39116, 0]
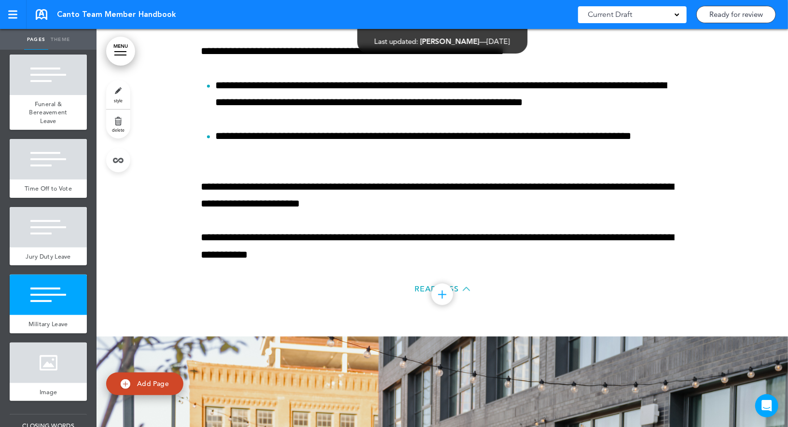
click at [126, 88] on link "style" at bounding box center [118, 94] width 24 height 29
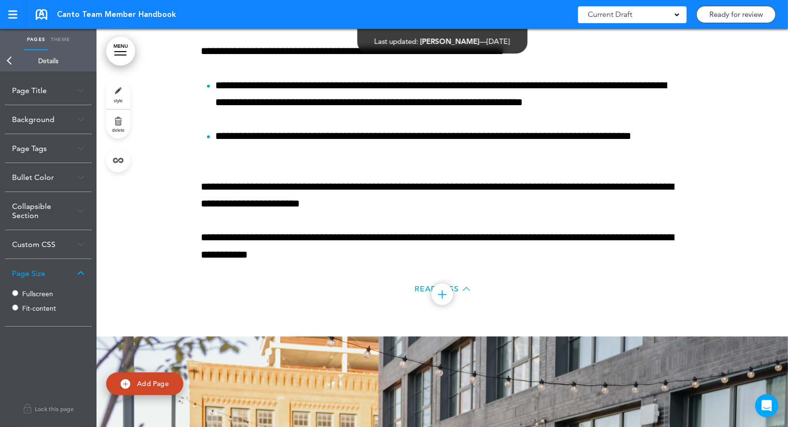
click at [30, 291] on label "Fullscreen" at bounding box center [51, 294] width 58 height 7
click at [13, 63] on link "Back" at bounding box center [9, 60] width 19 height 21
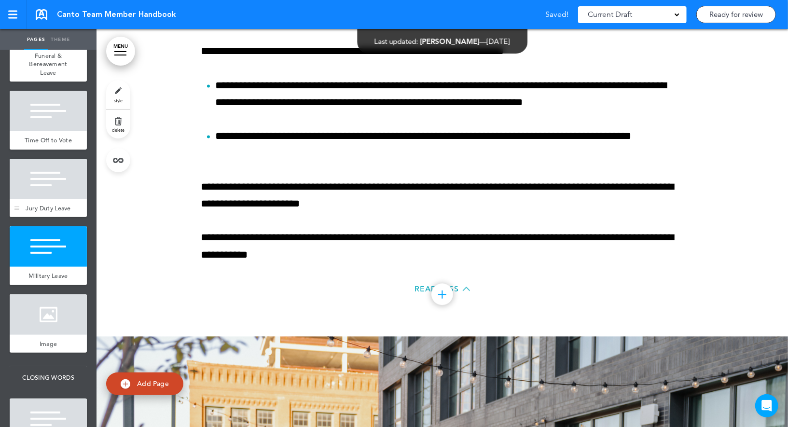
scroll to position [4971, 0]
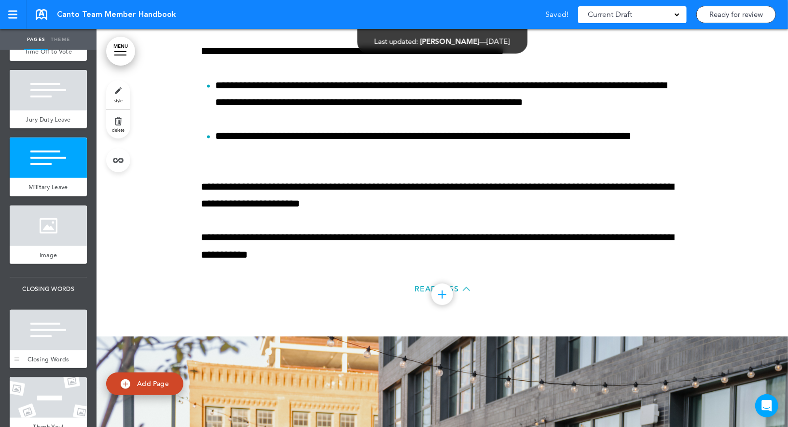
click at [44, 310] on div at bounding box center [48, 330] width 77 height 41
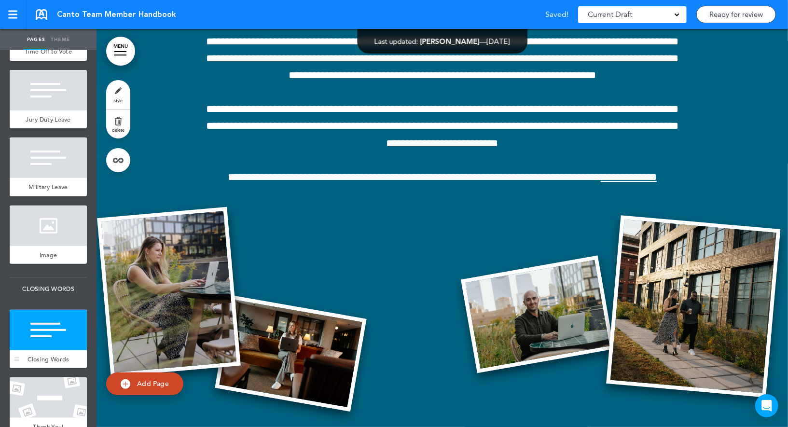
scroll to position [40444, 0]
click at [119, 93] on link "style" at bounding box center [118, 94] width 24 height 29
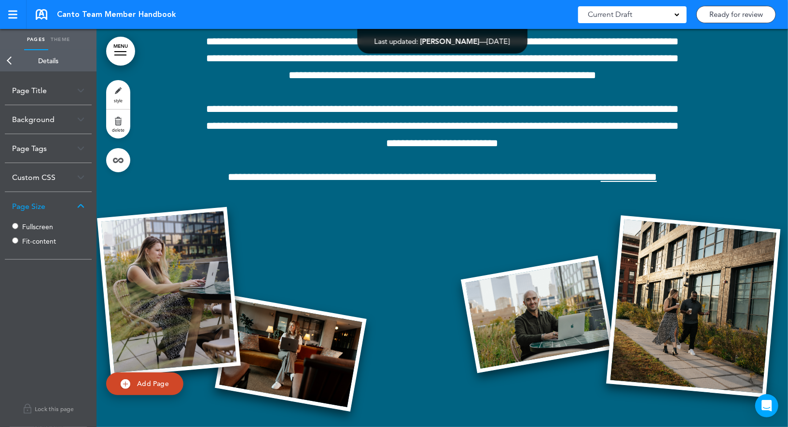
click at [33, 227] on label "Fullscreen" at bounding box center [51, 226] width 58 height 7
click at [11, 59] on link "Back" at bounding box center [9, 60] width 19 height 21
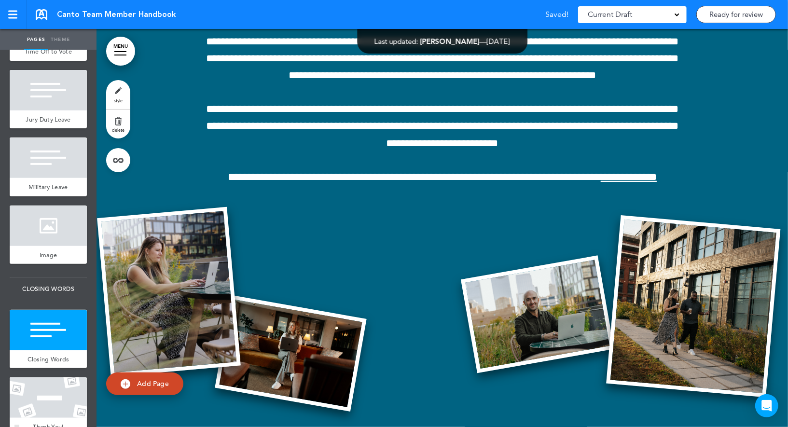
click at [43, 377] on div at bounding box center [48, 397] width 77 height 41
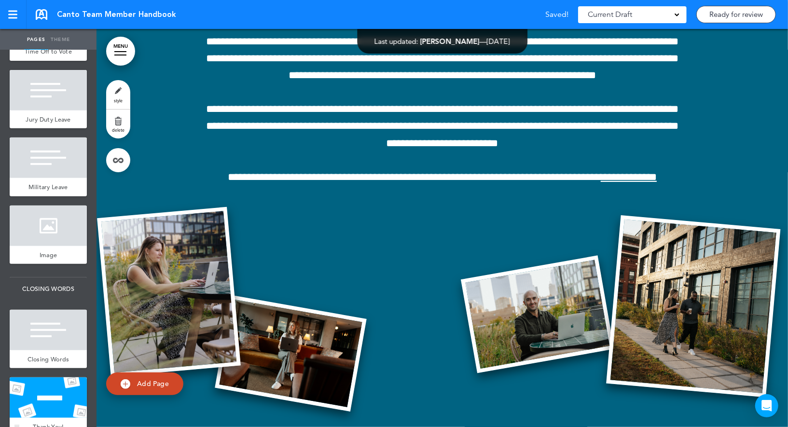
scroll to position [40842, 0]
click at [123, 97] on link "style" at bounding box center [118, 94] width 24 height 29
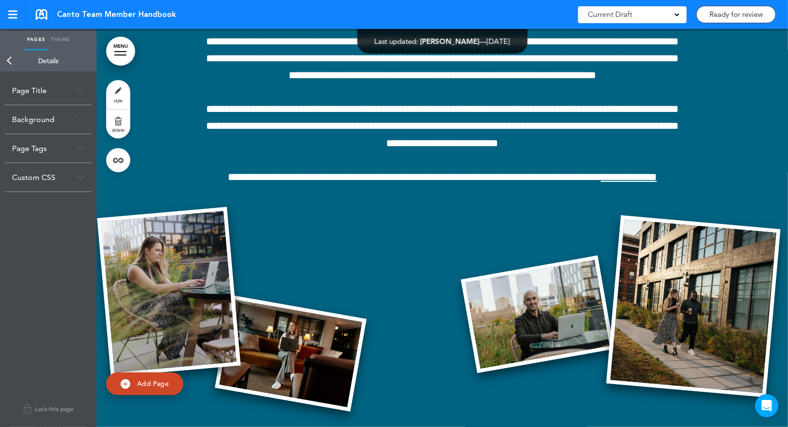
click at [9, 45] on ul "Pages Theme" at bounding box center [48, 39] width 97 height 21
click at [9, 54] on link "Back" at bounding box center [9, 60] width 19 height 21
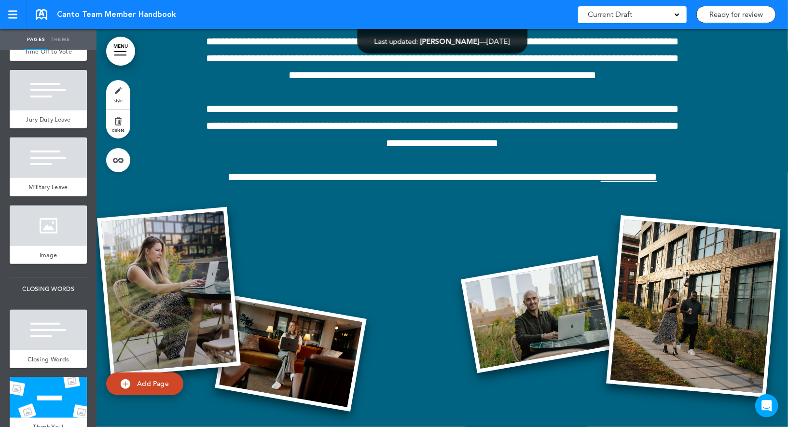
scroll to position [50, 0]
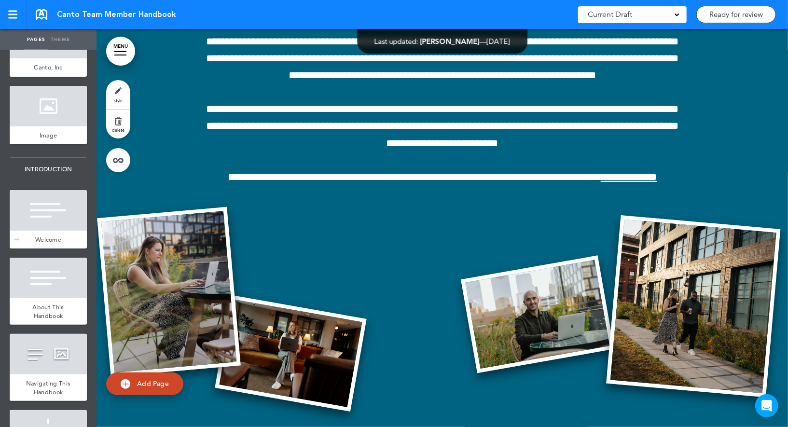
click at [49, 212] on div at bounding box center [48, 210] width 77 height 41
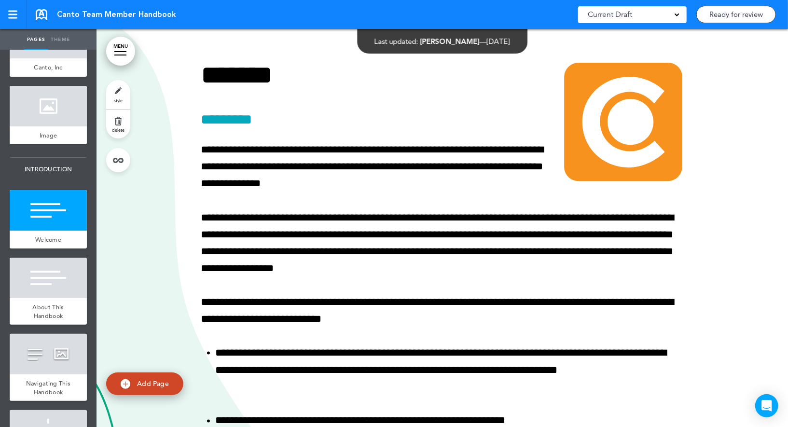
scroll to position [815, 0]
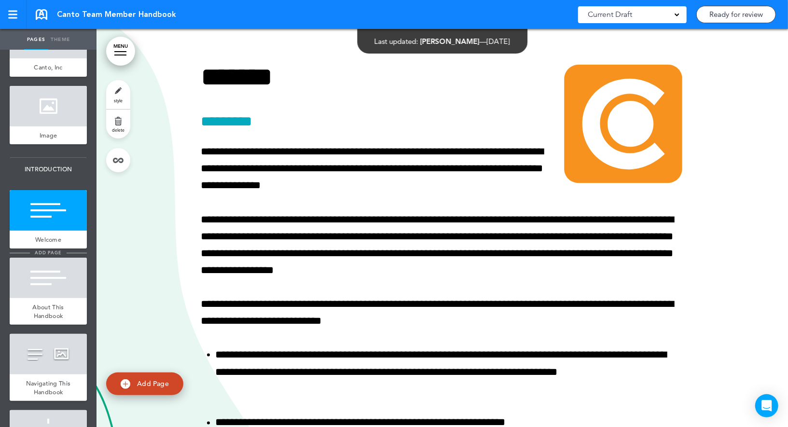
click at [37, 254] on span "add page" at bounding box center [48, 253] width 36 height 6
type input "********"
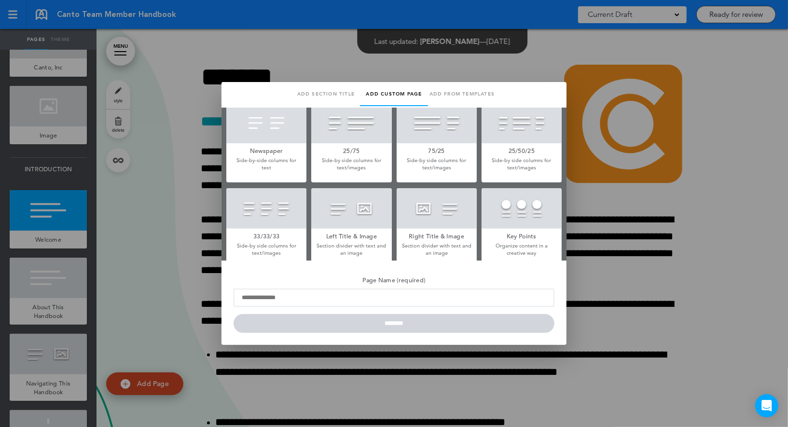
scroll to position [190, 0]
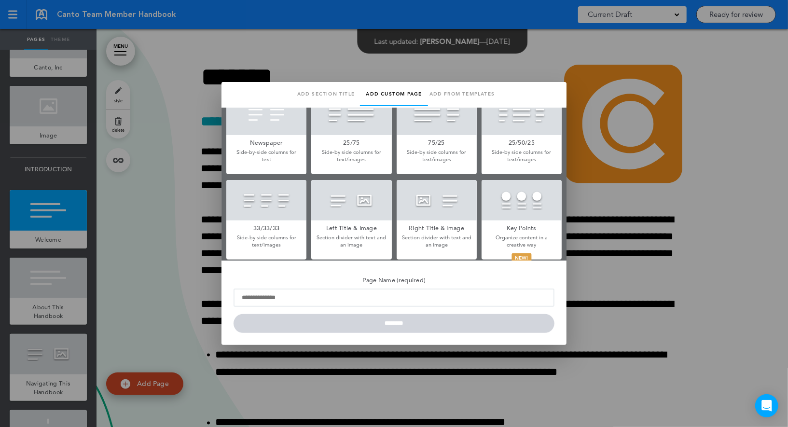
click at [523, 199] on div at bounding box center [522, 200] width 80 height 41
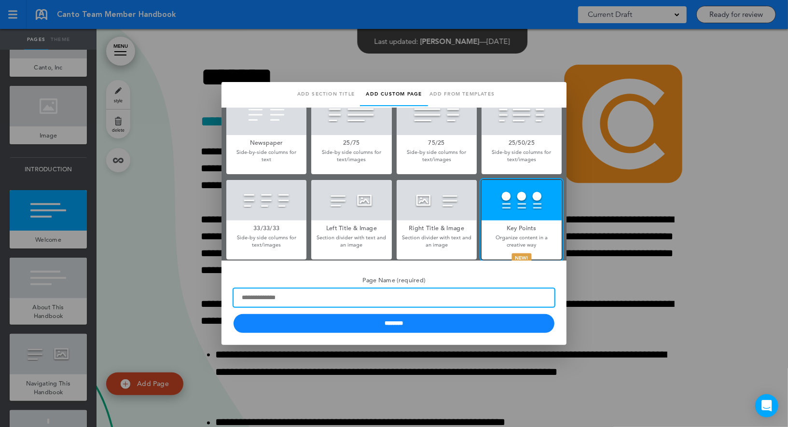
click at [329, 301] on input "Page Name (required)" at bounding box center [394, 298] width 321 height 18
paste input "*******"
type input "*******"
click at [234, 314] on input "********" at bounding box center [394, 323] width 321 height 19
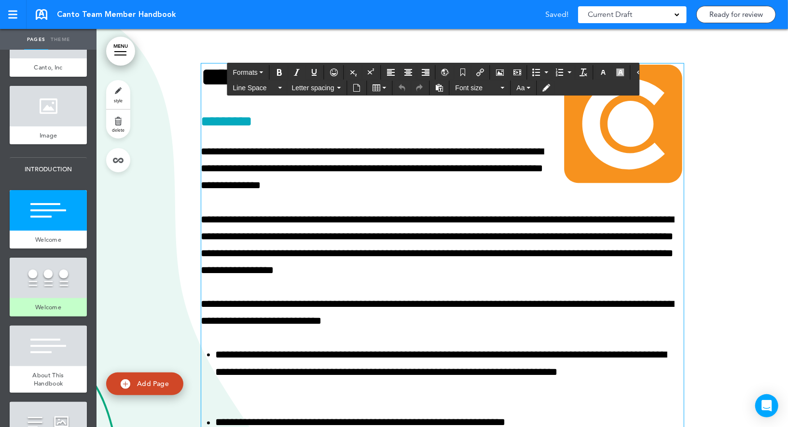
click at [280, 243] on p "**********" at bounding box center [442, 245] width 483 height 68
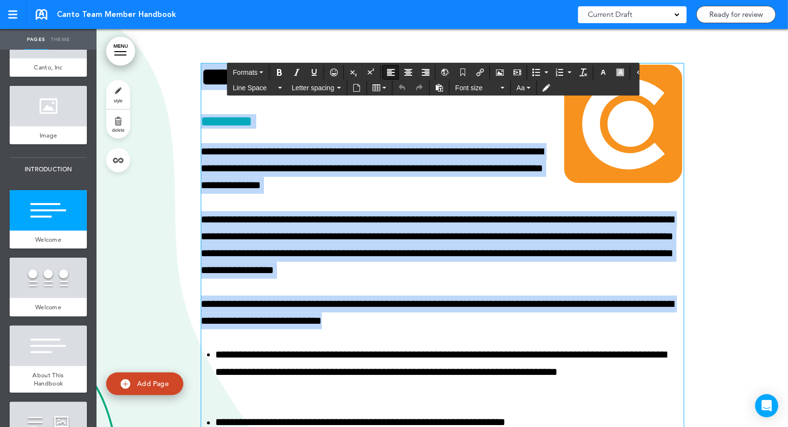
drag, startPoint x: 408, startPoint y: 323, endPoint x: 200, endPoint y: 84, distance: 316.8
click at [200, 84] on div "**********" at bounding box center [443, 336] width 692 height 651
click at [661, 143] on img at bounding box center [623, 124] width 121 height 121
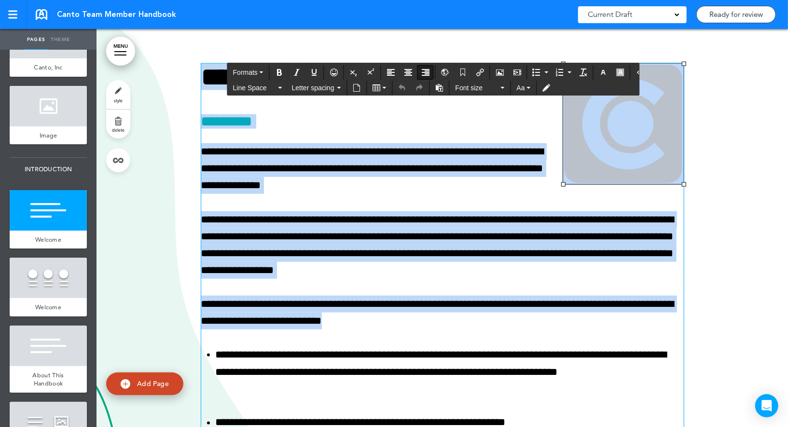
drag, startPoint x: 424, startPoint y: 320, endPoint x: 408, endPoint y: 319, distance: 15.5
click at [408, 319] on p "**********" at bounding box center [442, 313] width 483 height 34
click at [62, 290] on div at bounding box center [48, 278] width 77 height 41
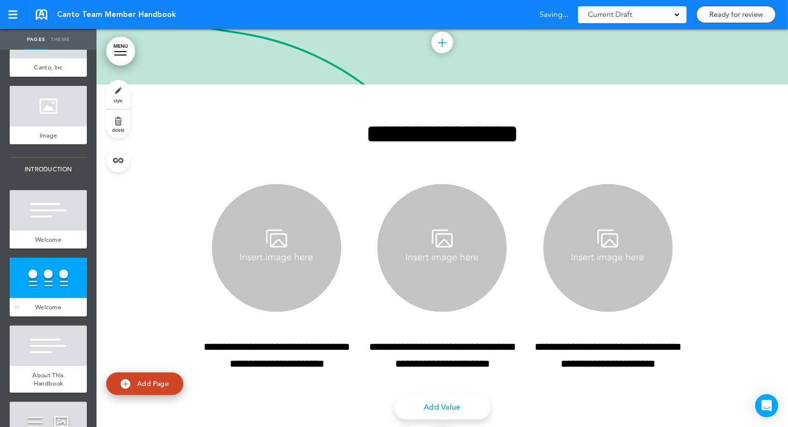
scroll to position [1448, 0]
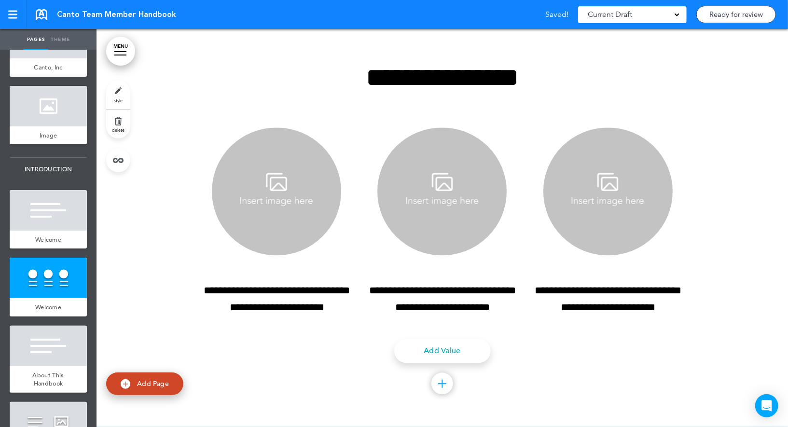
click at [115, 94] on link "style" at bounding box center [118, 94] width 24 height 29
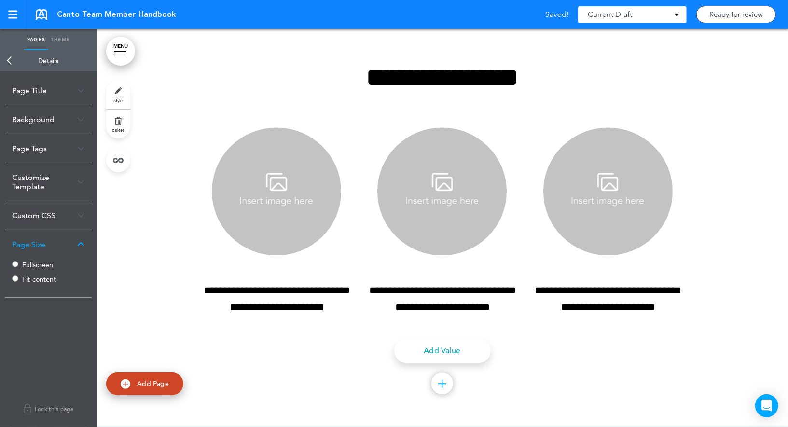
click at [49, 118] on div "Background" at bounding box center [48, 119] width 87 height 28
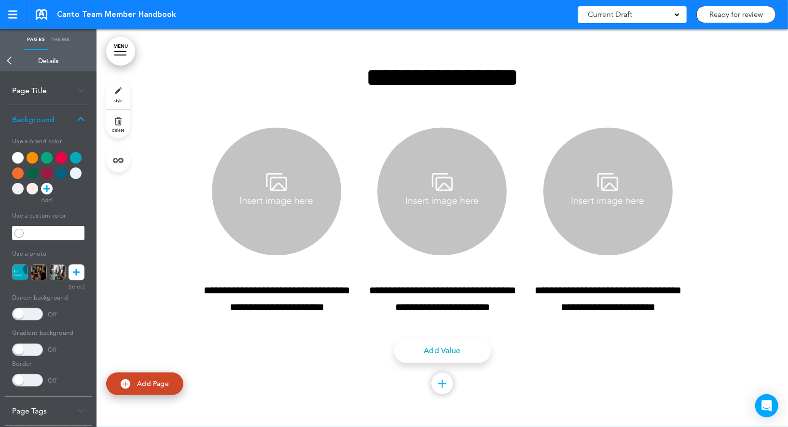
click at [79, 272] on icon at bounding box center [76, 273] width 7 height 16
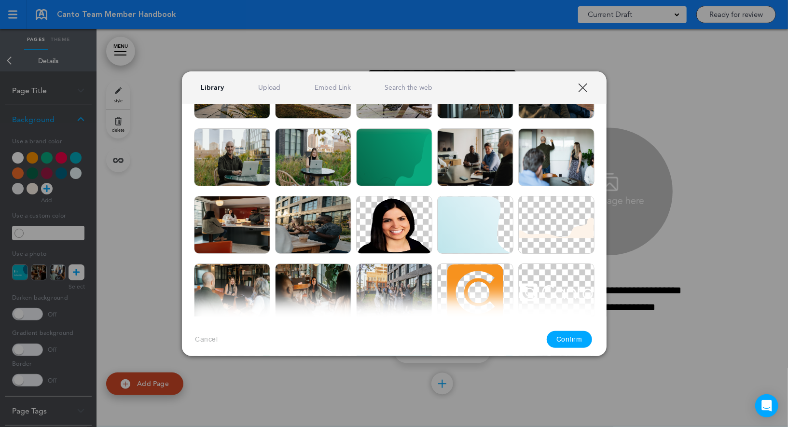
scroll to position [159, 0]
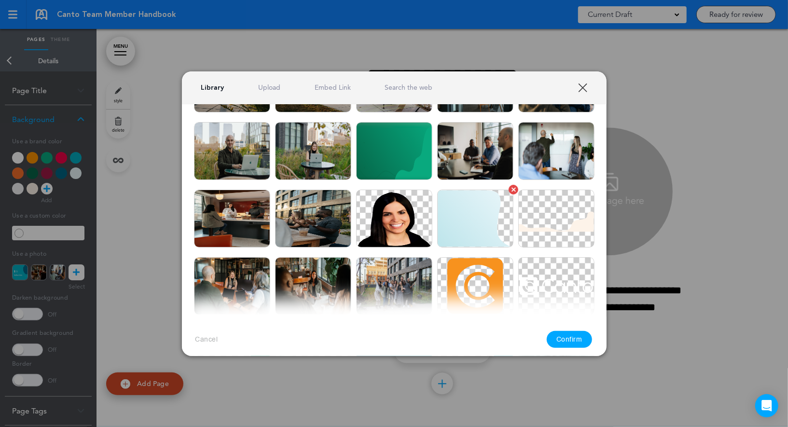
click at [460, 201] on img at bounding box center [475, 219] width 76 height 58
click at [557, 341] on button "Confirm" at bounding box center [569, 339] width 45 height 17
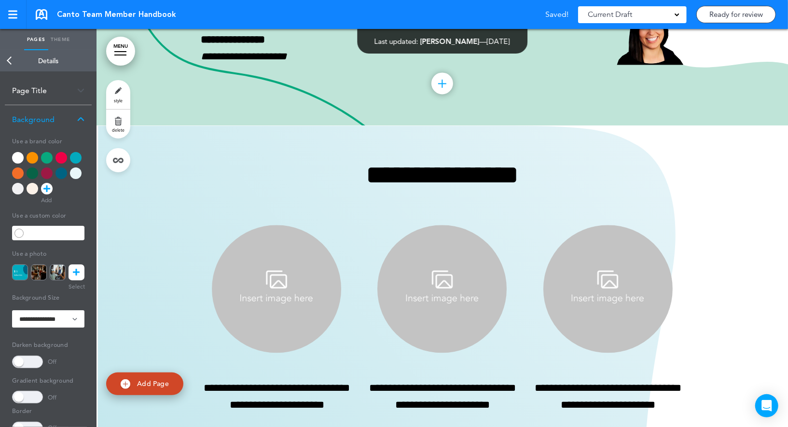
scroll to position [1453, 0]
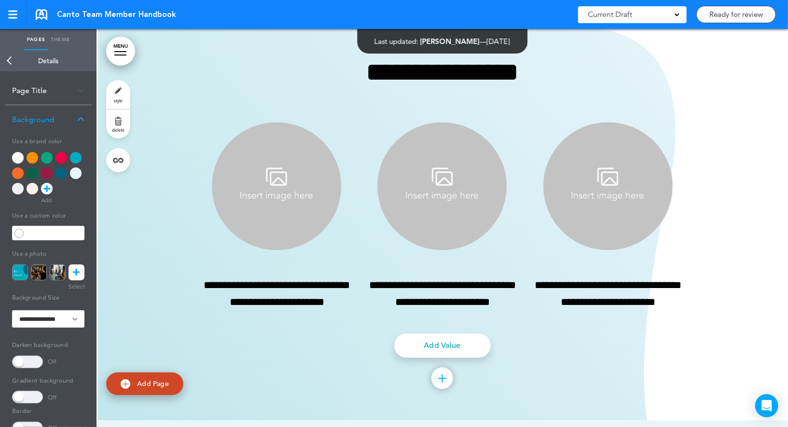
click at [78, 274] on icon at bounding box center [76, 273] width 7 height 16
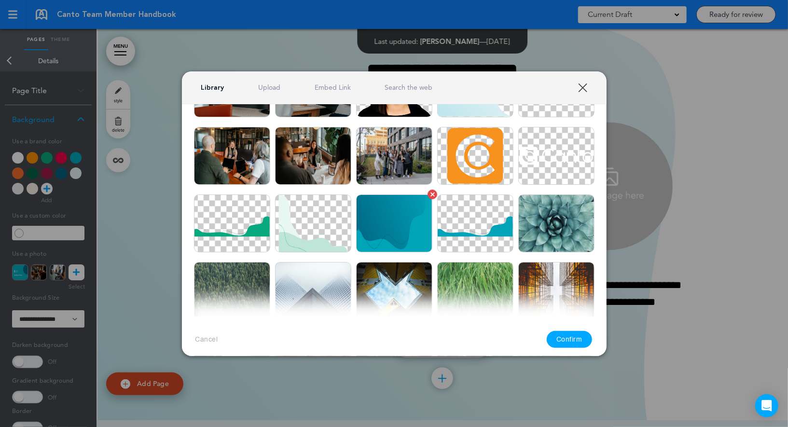
scroll to position [291, 0]
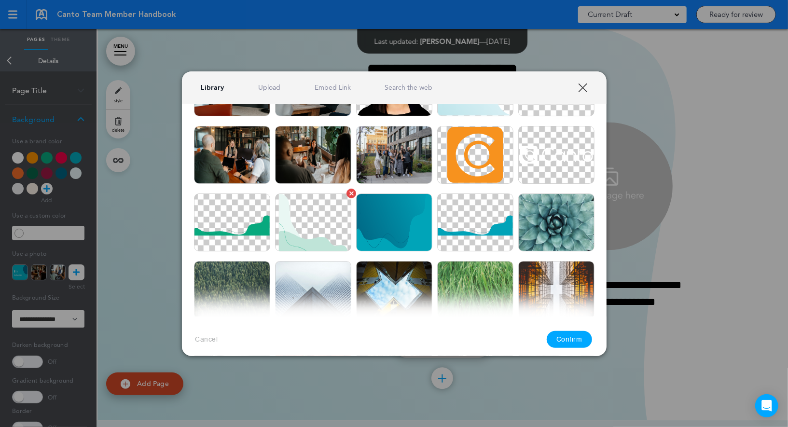
click at [326, 226] on img at bounding box center [313, 223] width 76 height 58
click at [561, 335] on button "Confirm" at bounding box center [569, 339] width 45 height 17
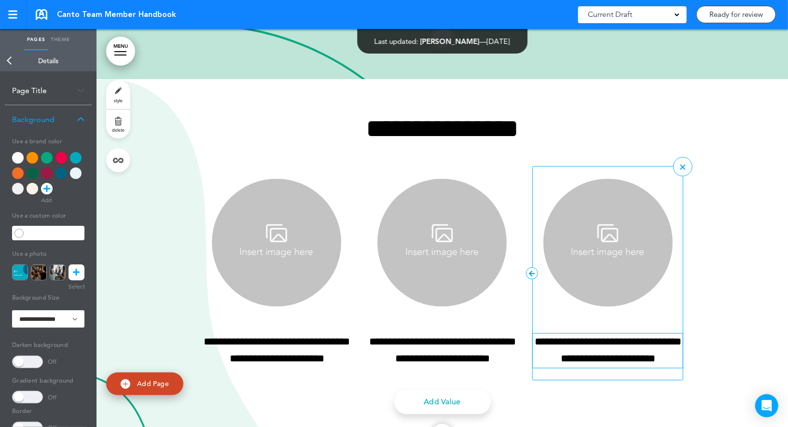
scroll to position [1278, 0]
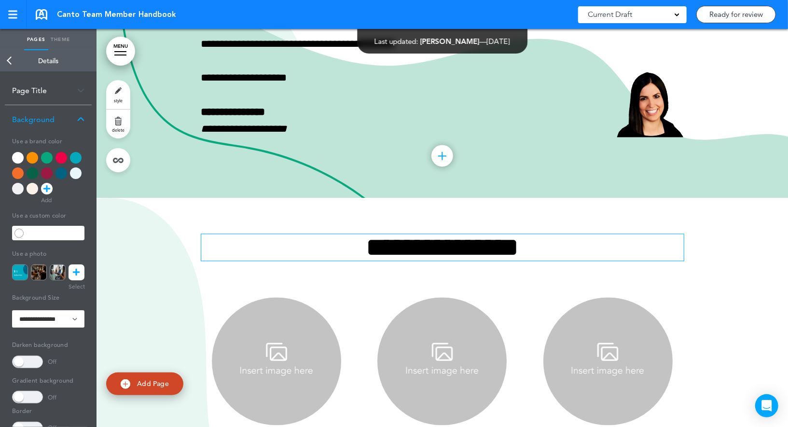
click at [494, 255] on h1 "**********" at bounding box center [442, 247] width 483 height 27
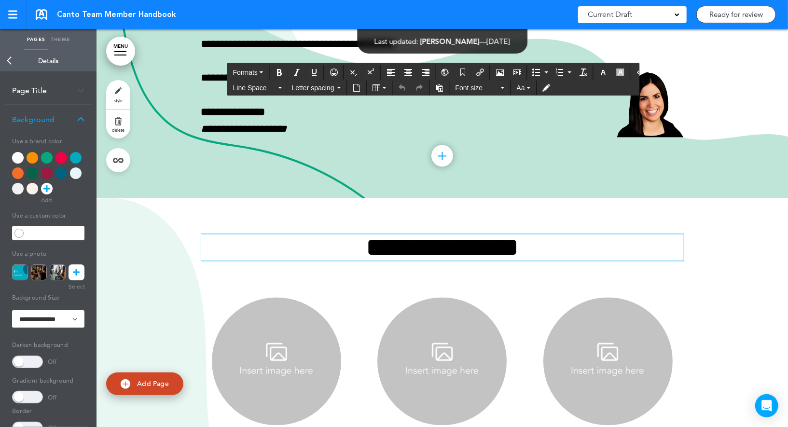
paste div
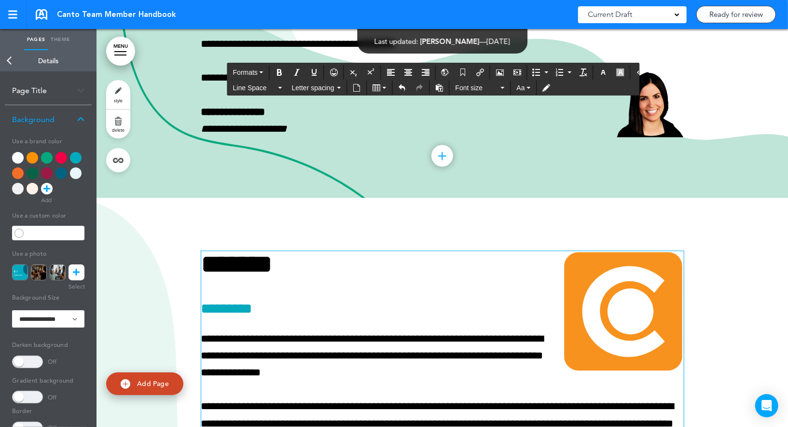
click at [14, 61] on link "Back" at bounding box center [9, 60] width 19 height 21
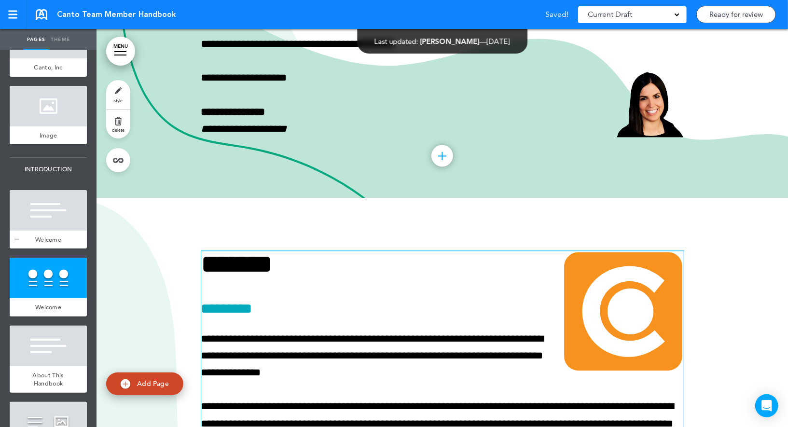
click at [68, 228] on div at bounding box center [48, 210] width 77 height 41
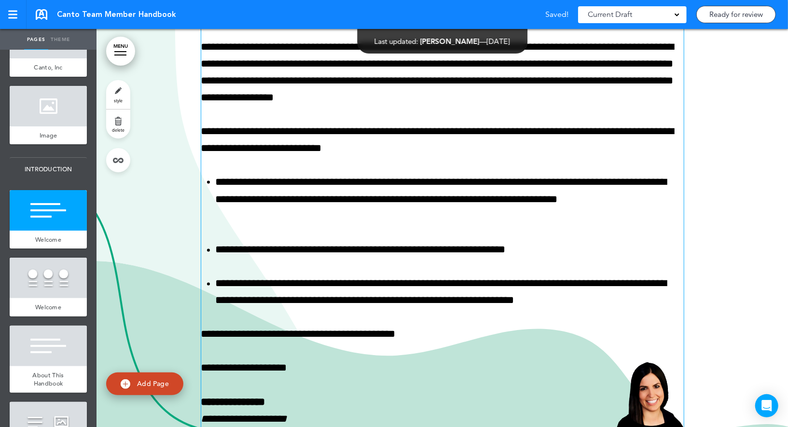
scroll to position [988, 0]
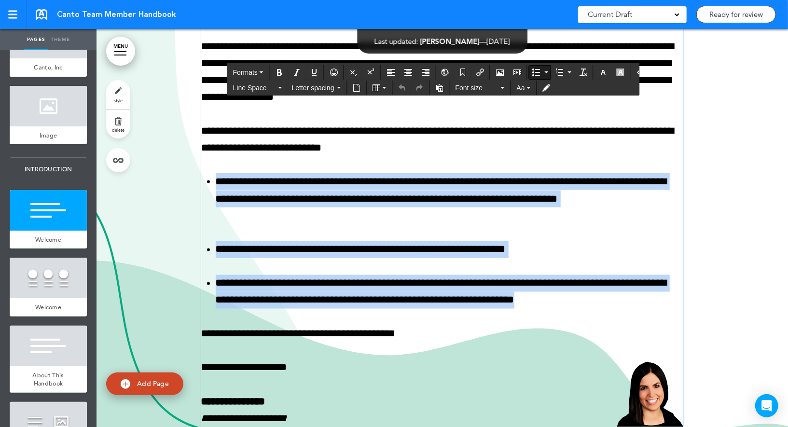
drag, startPoint x: 641, startPoint y: 301, endPoint x: 213, endPoint y: 181, distance: 443.6
click at [213, 181] on ul "**********" at bounding box center [442, 241] width 483 height 136
copy ul "**********"
click at [32, 292] on div at bounding box center [48, 278] width 77 height 41
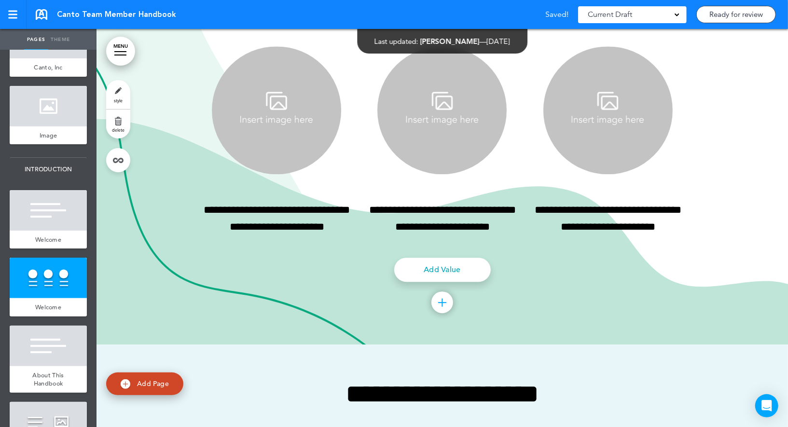
scroll to position [1783, 0]
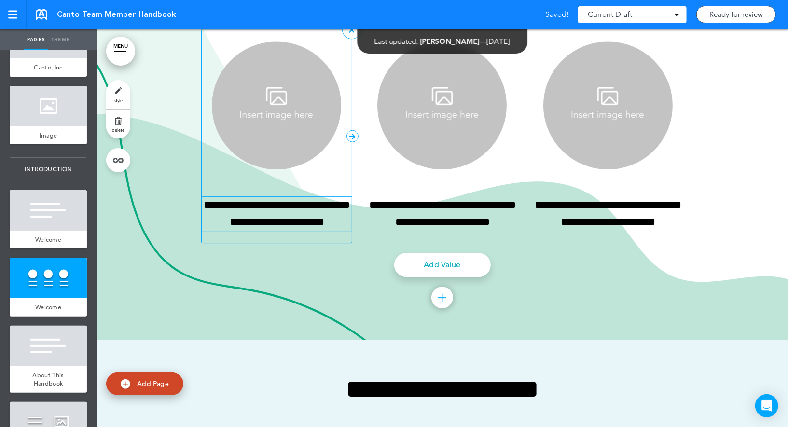
click at [264, 203] on p "**********" at bounding box center [277, 214] width 151 height 34
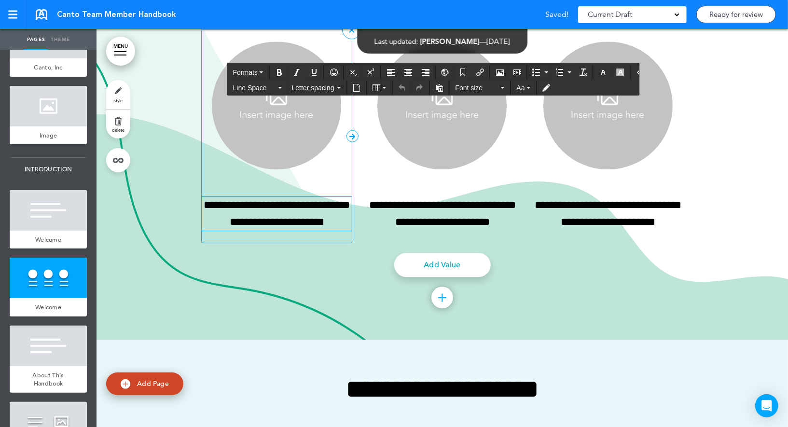
paste div
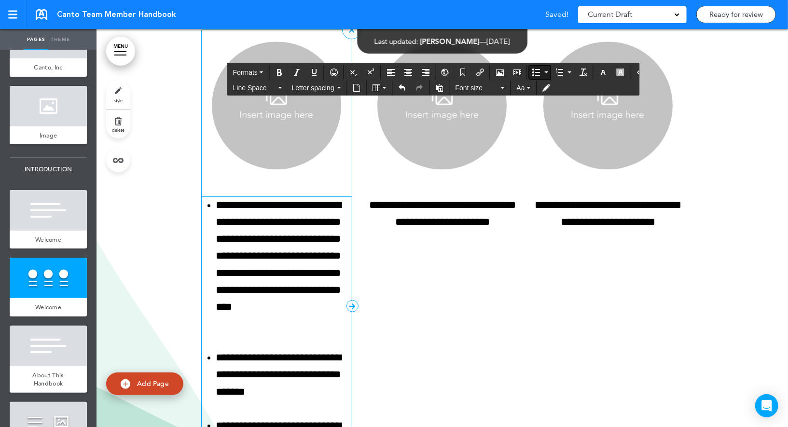
click at [253, 372] on li "**********" at bounding box center [284, 374] width 136 height 51
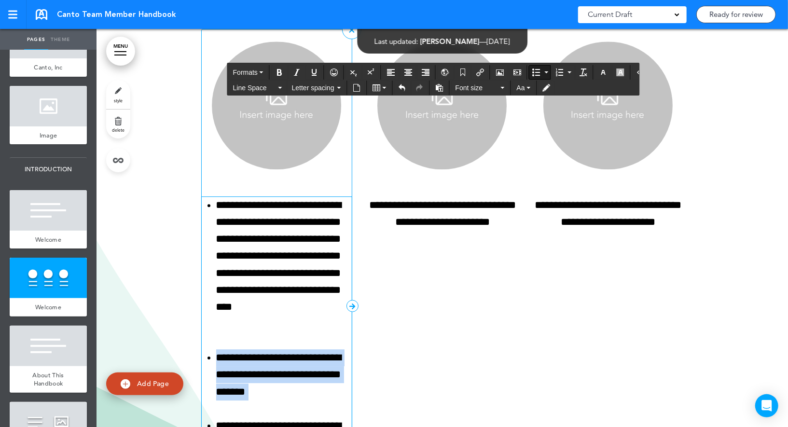
click at [253, 372] on li "**********" at bounding box center [284, 374] width 136 height 51
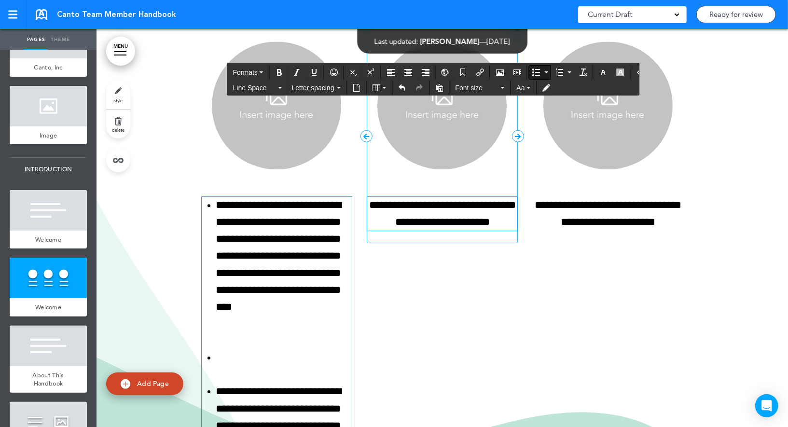
click at [456, 203] on p "**********" at bounding box center [442, 214] width 151 height 34
paste div
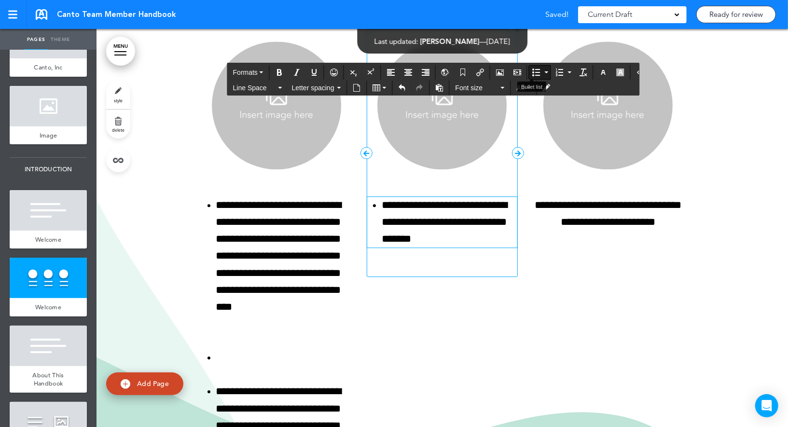
click at [532, 74] on icon "Bullet list" at bounding box center [536, 73] width 8 height 8
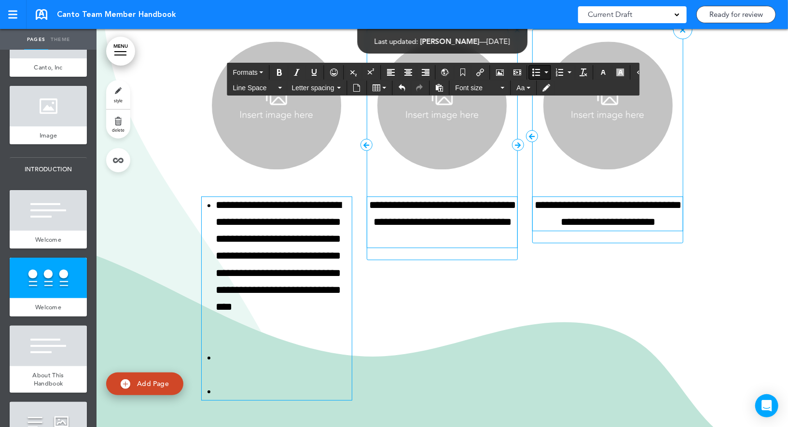
click at [599, 211] on p "**********" at bounding box center [608, 214] width 151 height 34
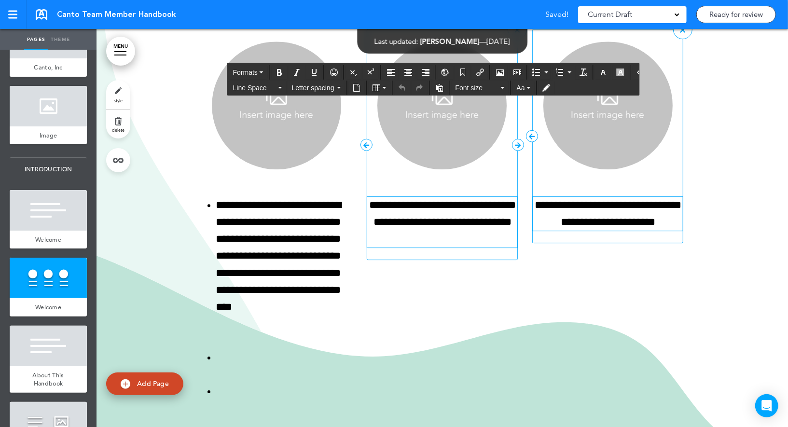
paste div
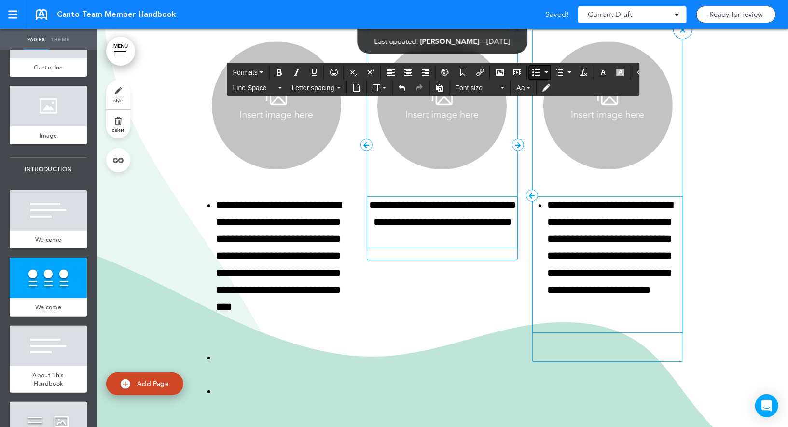
click at [532, 71] on icon "Bullet list" at bounding box center [536, 73] width 8 height 8
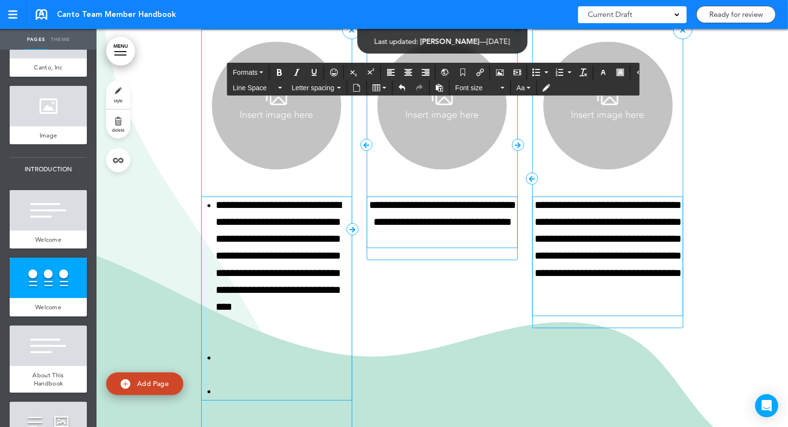
click at [283, 387] on li at bounding box center [284, 391] width 136 height 17
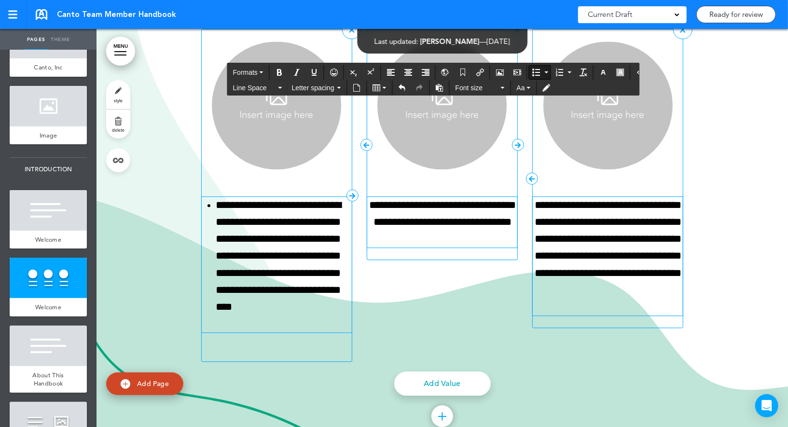
click at [529, 67] on button "Bullet list" at bounding box center [536, 73] width 14 height 14
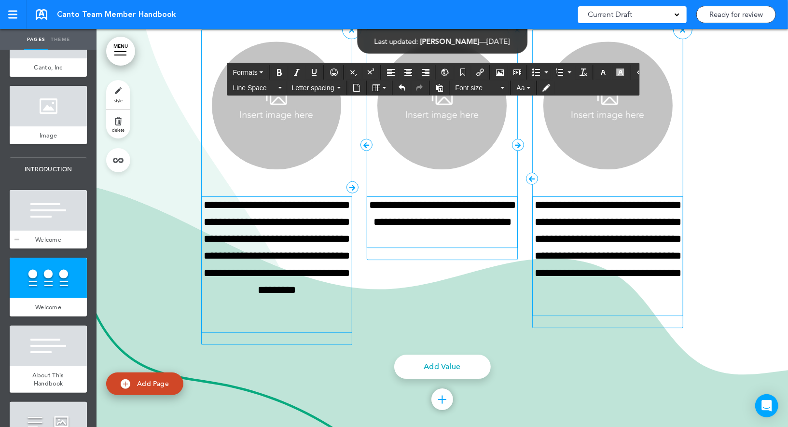
click at [63, 219] on div at bounding box center [48, 210] width 77 height 41
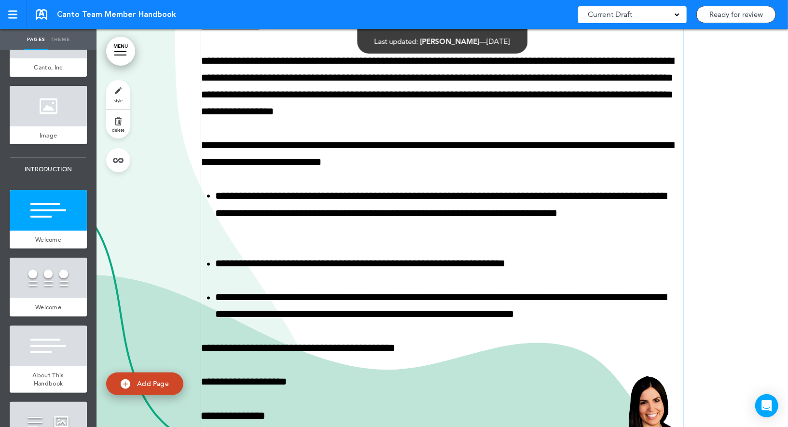
scroll to position [1094, 0]
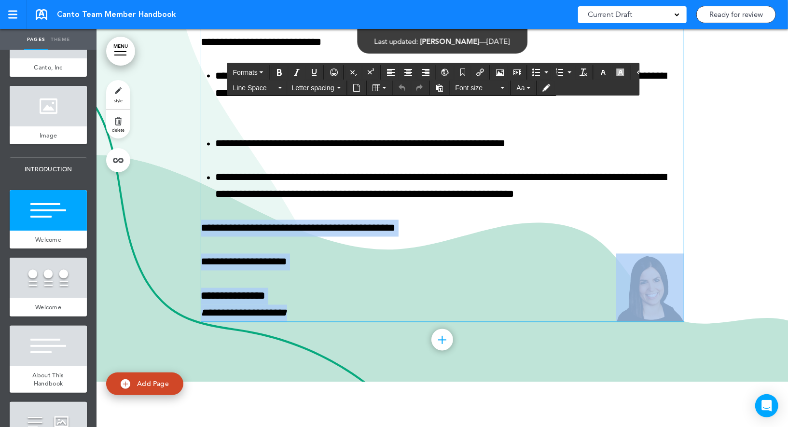
drag, startPoint x: 203, startPoint y: 227, endPoint x: 494, endPoint y: 321, distance: 306.5
click at [494, 321] on div "**********" at bounding box center [442, 53] width 483 height 537
copy div "**********"
click at [34, 292] on div at bounding box center [48, 278] width 77 height 41
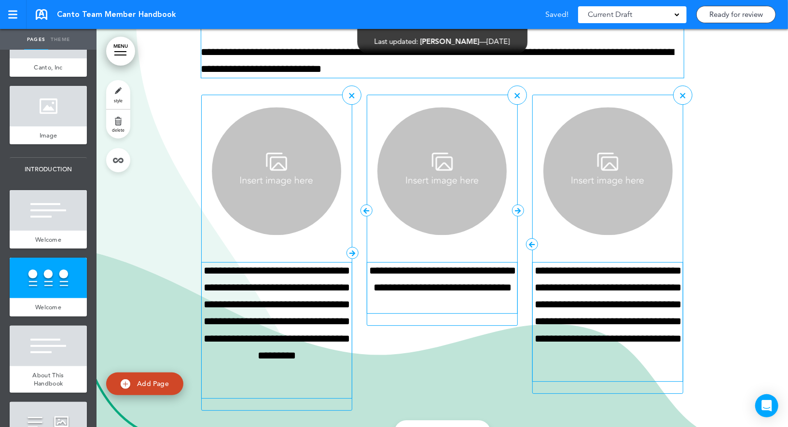
scroll to position [1820, 0]
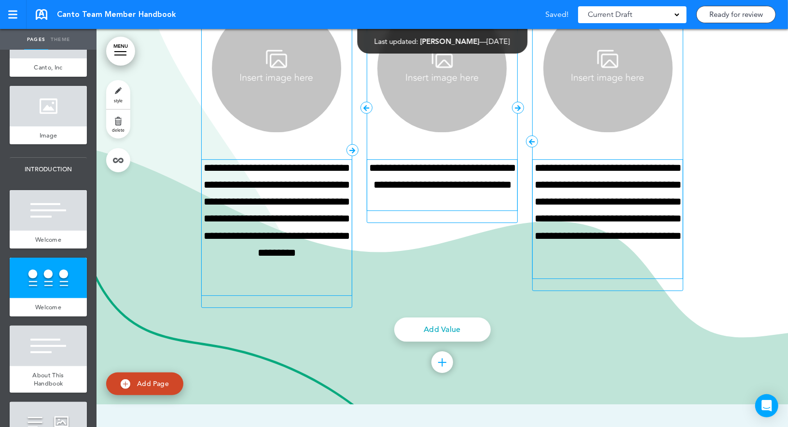
click at [442, 356] on div at bounding box center [443, 362] width 22 height 22
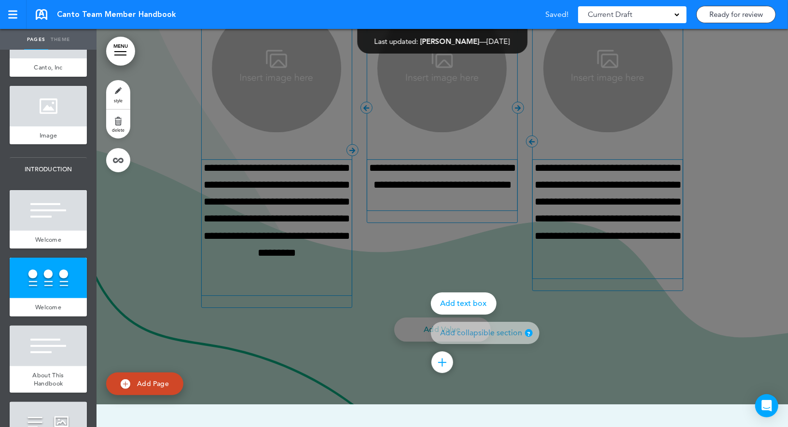
click at [455, 305] on div "Add text box" at bounding box center [464, 304] width 66 height 22
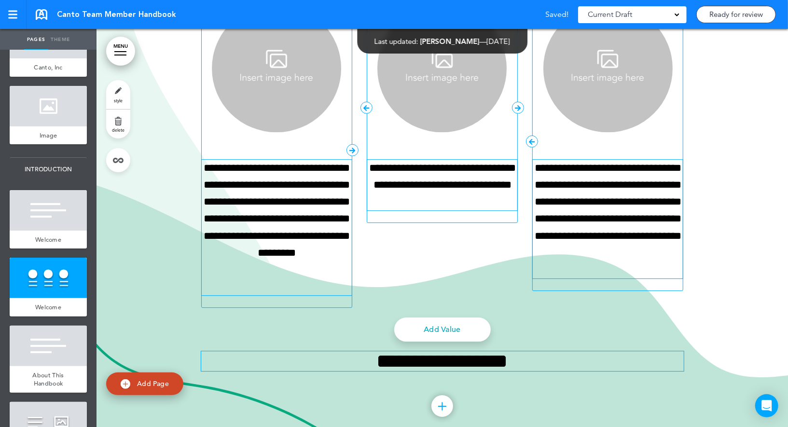
click at [398, 369] on h2 "**********" at bounding box center [442, 361] width 483 height 20
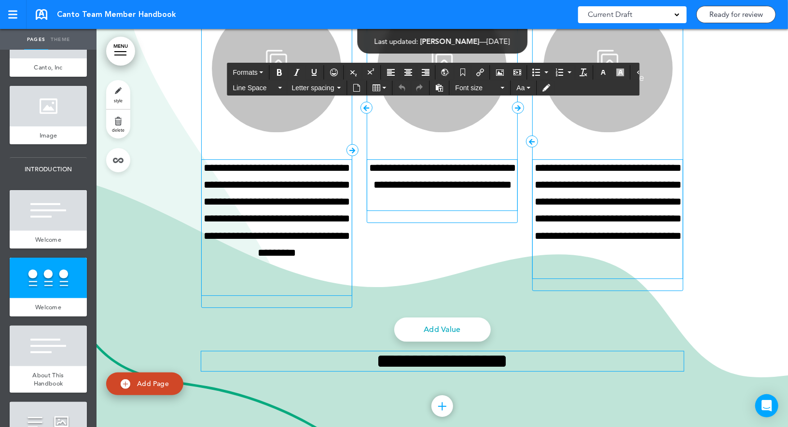
paste div
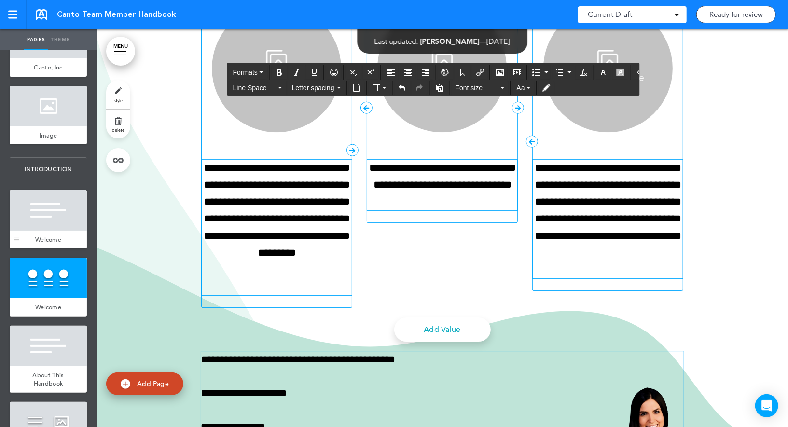
click at [66, 222] on div at bounding box center [48, 210] width 77 height 41
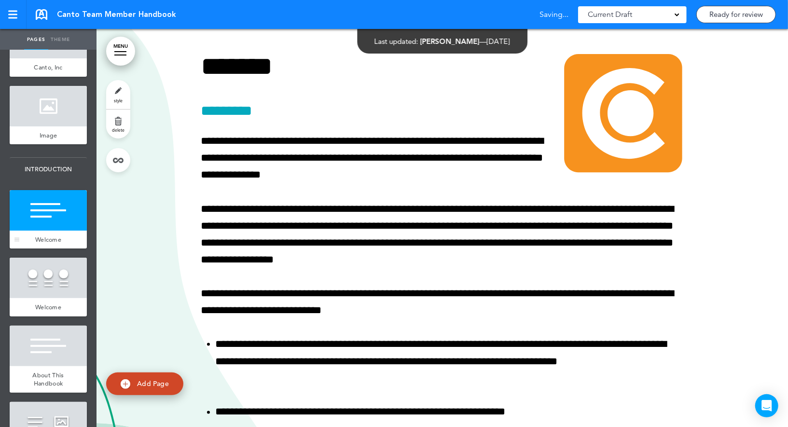
scroll to position [797, 0]
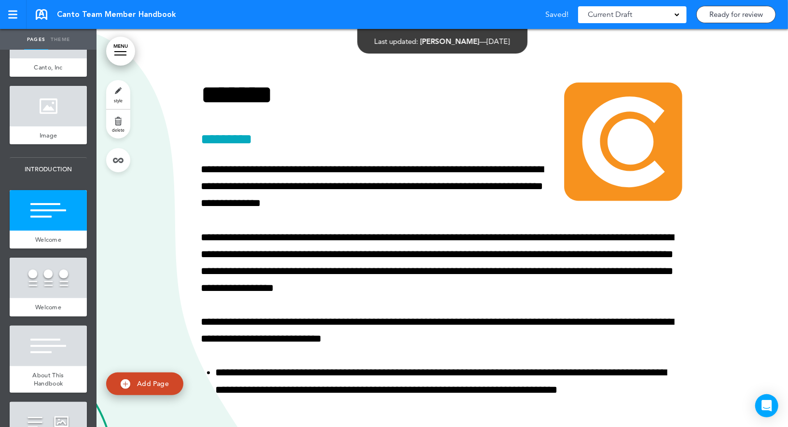
click at [121, 121] on link "delete" at bounding box center [118, 124] width 24 height 29
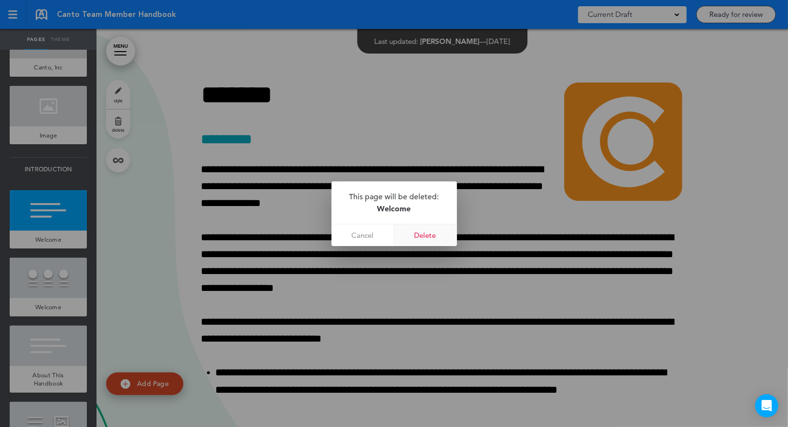
click at [430, 230] on link "Delete" at bounding box center [425, 235] width 63 height 22
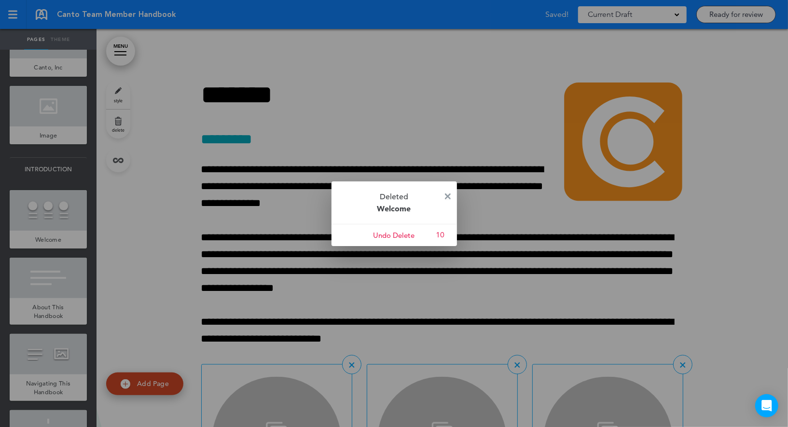
click at [450, 194] on img at bounding box center [448, 197] width 6 height 6
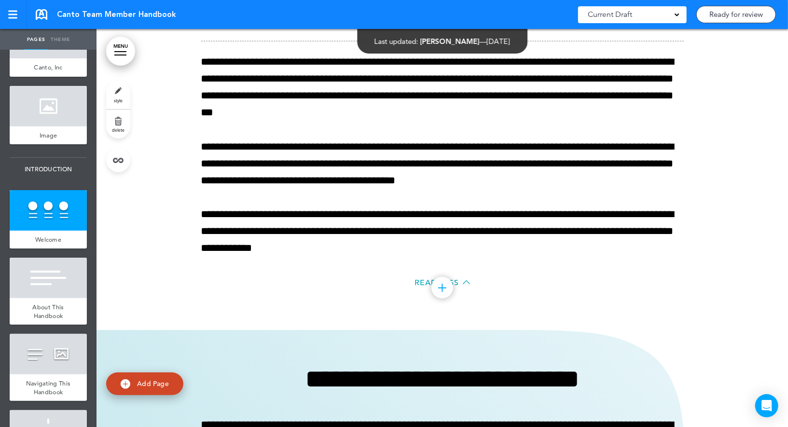
scroll to position [2317, 0]
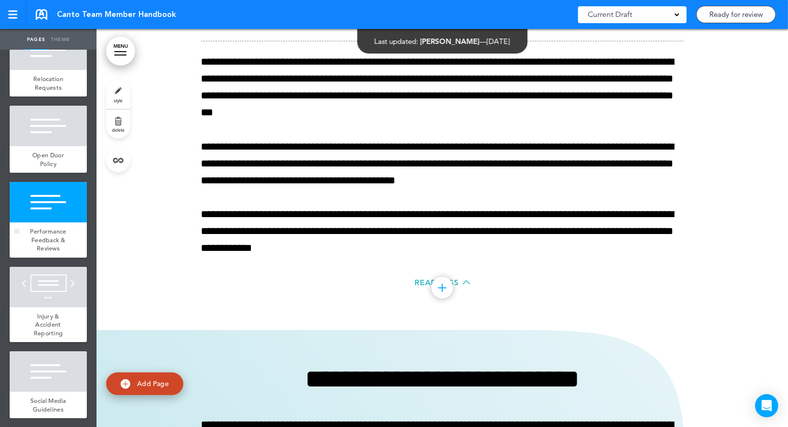
click at [62, 206] on div at bounding box center [48, 202] width 77 height 41
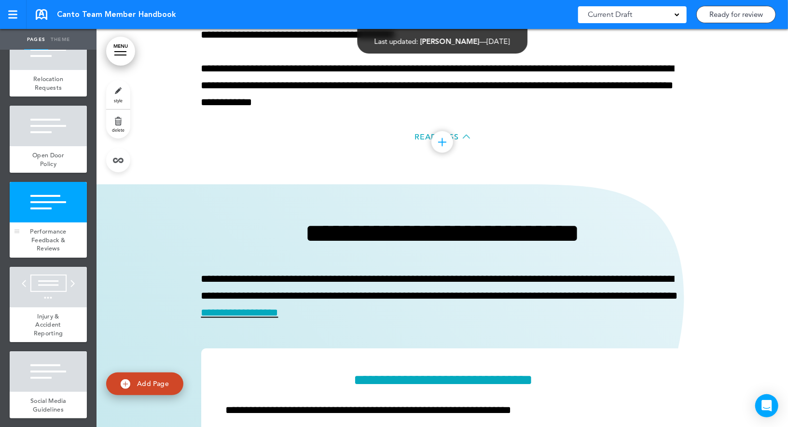
scroll to position [19953, 0]
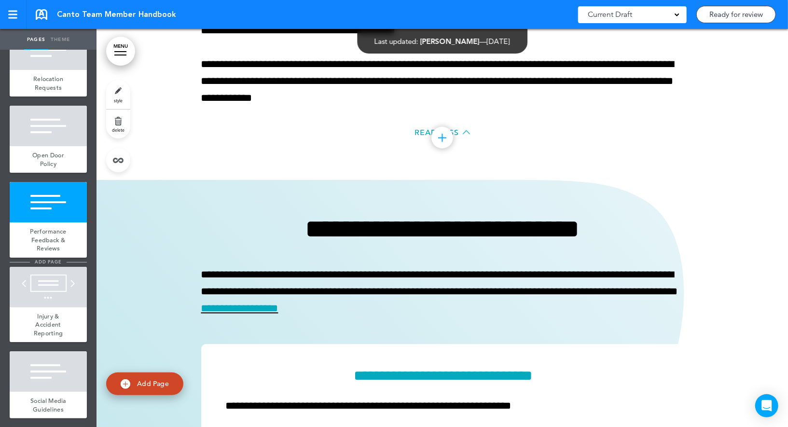
click at [53, 261] on span "add page" at bounding box center [48, 262] width 36 height 6
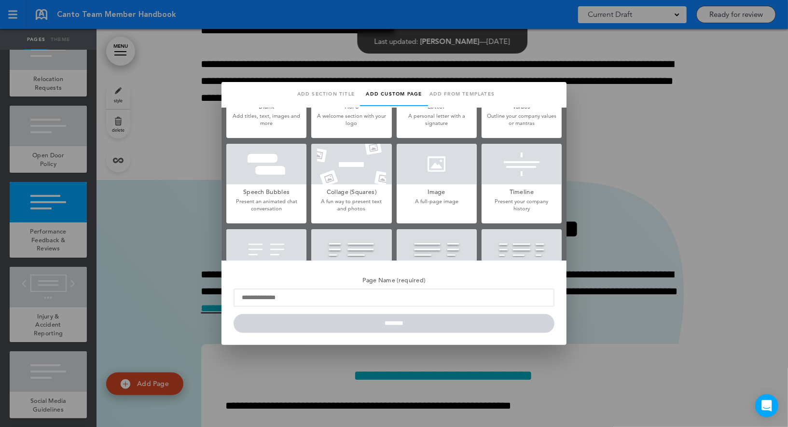
scroll to position [0, 0]
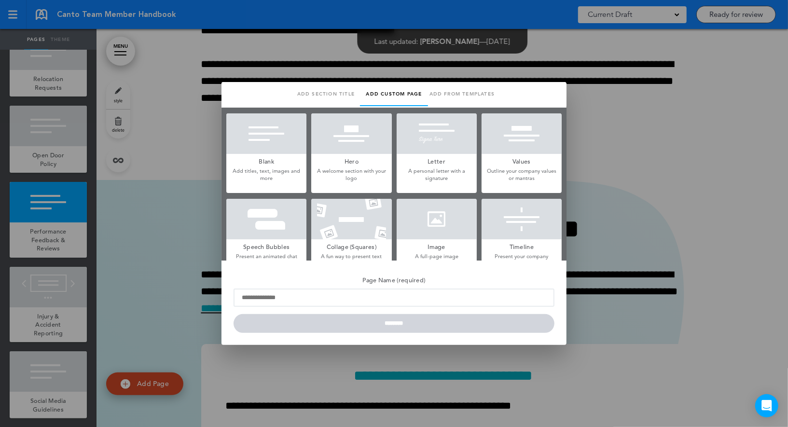
click at [276, 224] on div at bounding box center [266, 219] width 80 height 41
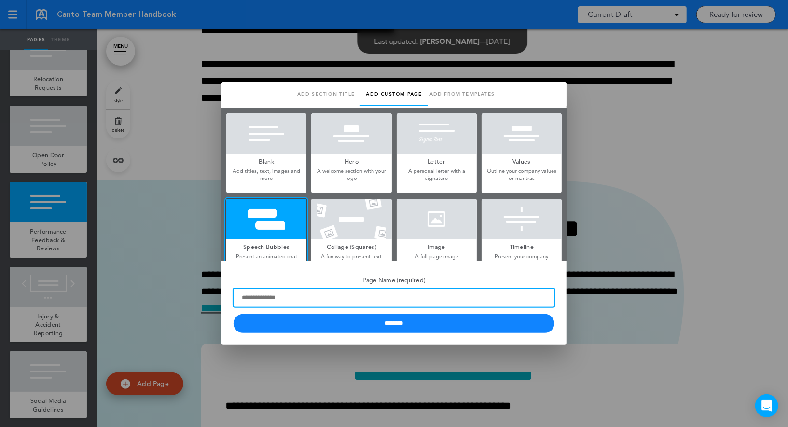
click at [272, 295] on input "Page Name (required)" at bounding box center [394, 298] width 321 height 18
paste input "**********"
type input "**********"
click at [234, 314] on input "********" at bounding box center [394, 323] width 321 height 19
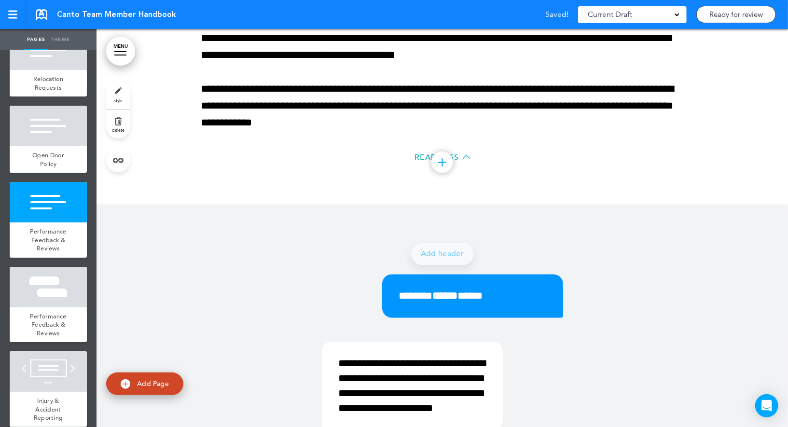
scroll to position [19928, 0]
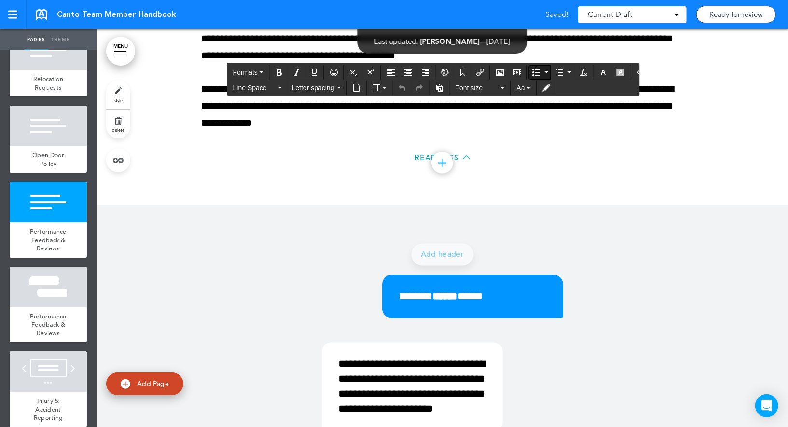
copy h1 "**********"
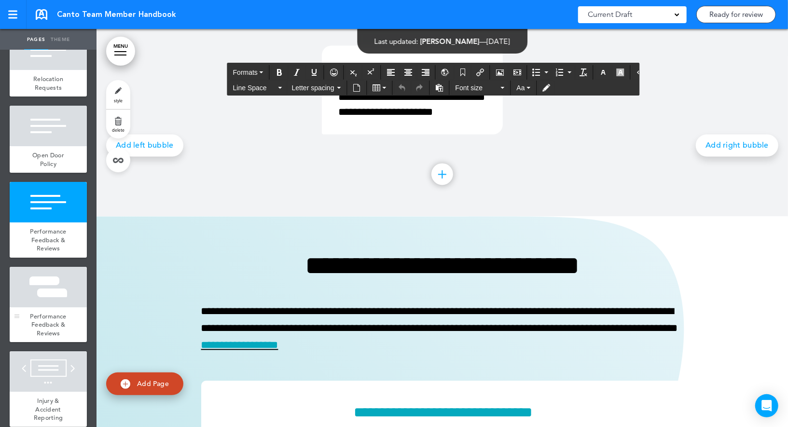
click at [60, 286] on div at bounding box center [48, 287] width 77 height 41
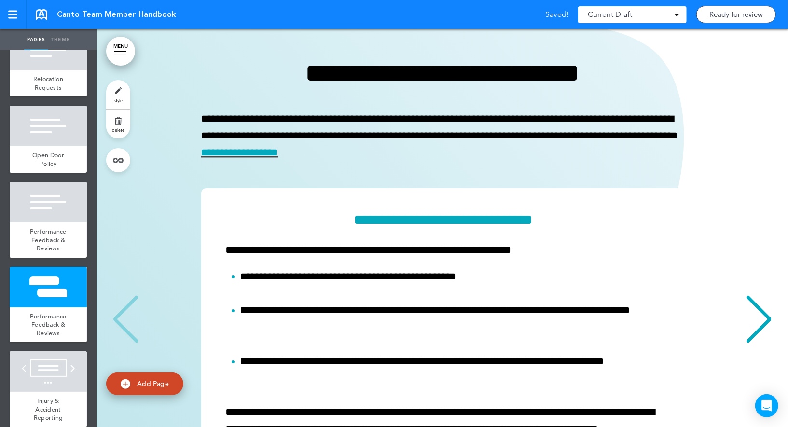
scroll to position [20401, 0]
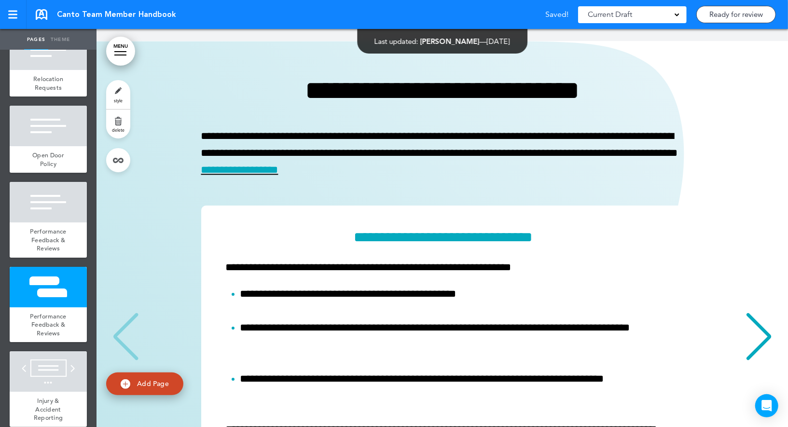
click at [128, 104] on link "style" at bounding box center [118, 94] width 24 height 29
type input "******"
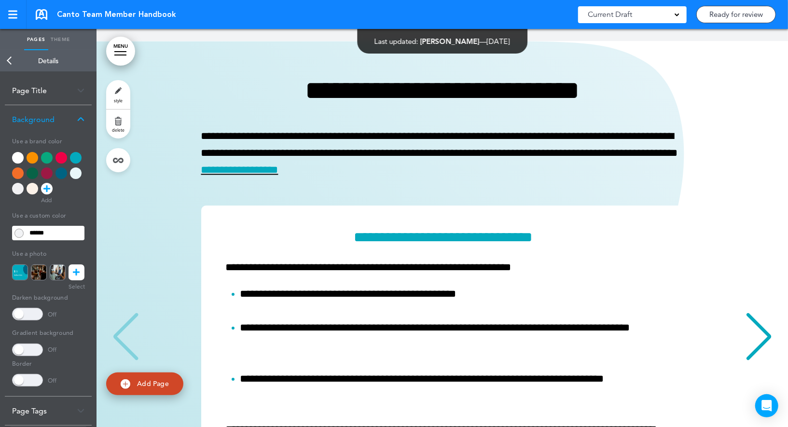
click at [18, 152] on div at bounding box center [18, 158] width 12 height 12
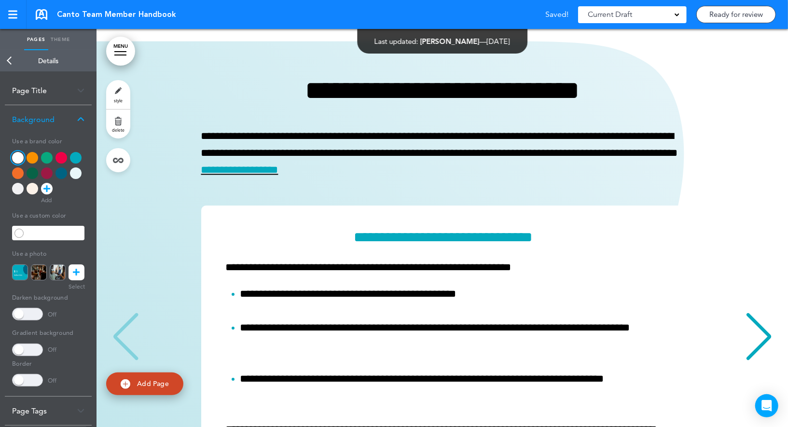
click at [12, 60] on link "Back" at bounding box center [9, 60] width 19 height 21
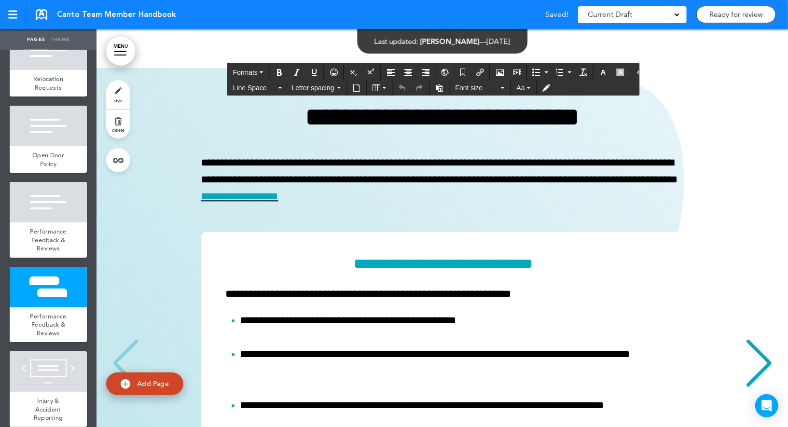
paste div
click at [70, 212] on div at bounding box center [48, 202] width 77 height 41
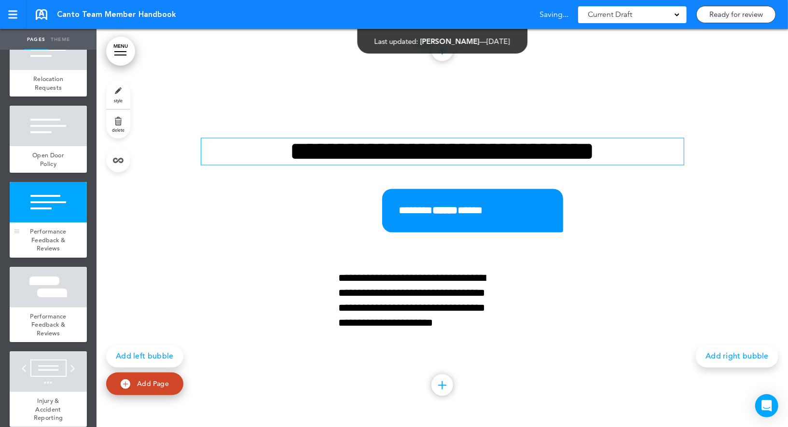
scroll to position [19953, 0]
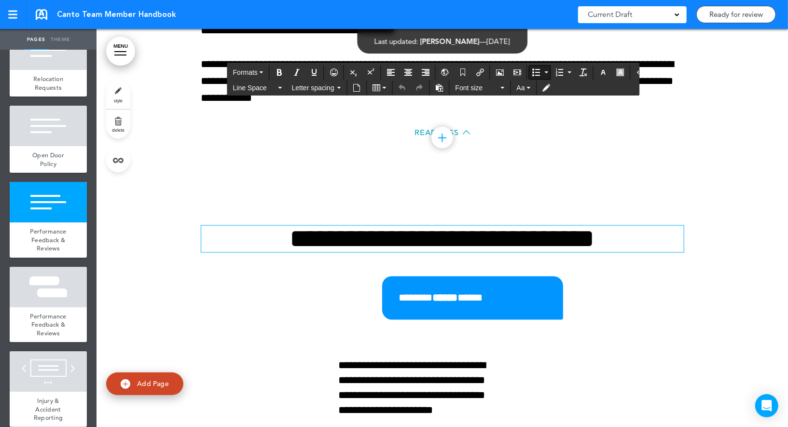
drag, startPoint x: 354, startPoint y: 229, endPoint x: 208, endPoint y: 122, distance: 181.7
copy ul "**********"
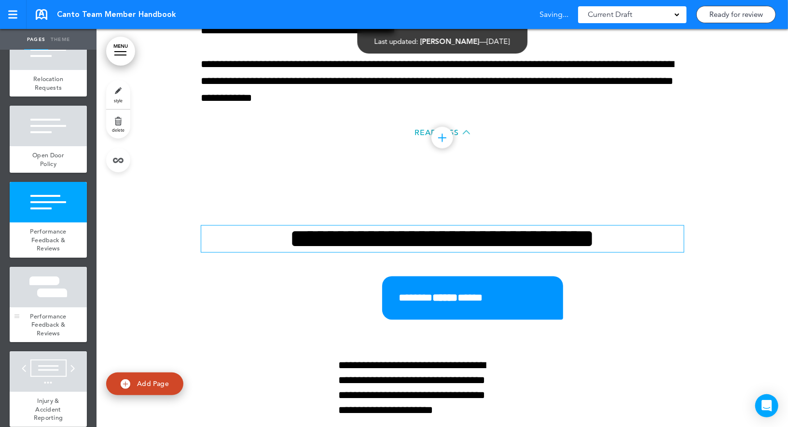
click at [65, 276] on div at bounding box center [48, 287] width 77 height 41
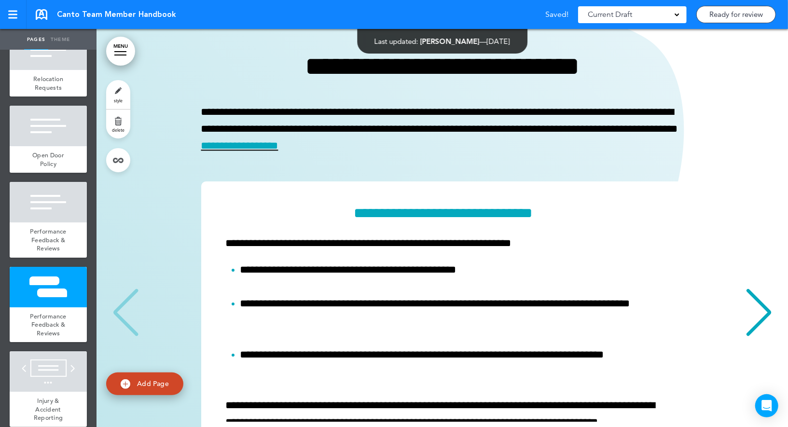
scroll to position [20464, 0]
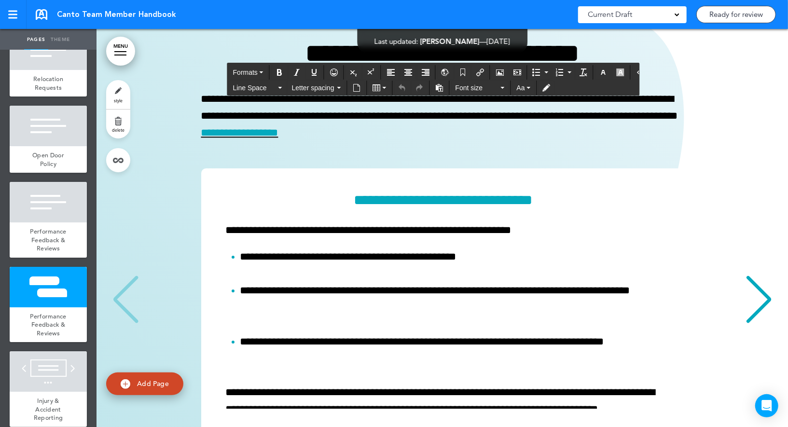
paste div
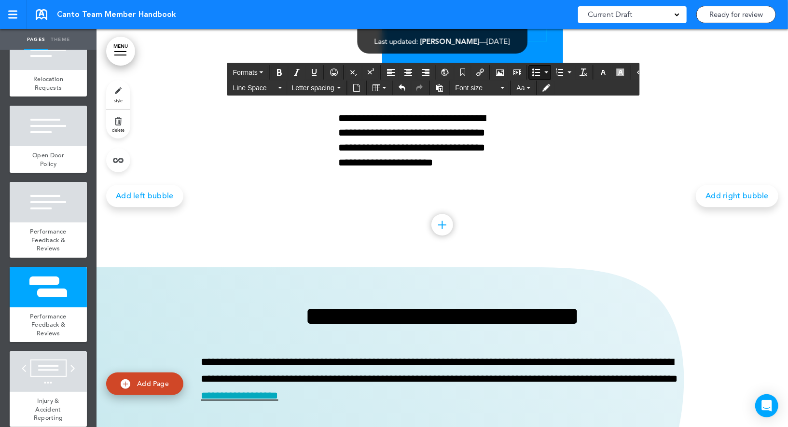
scroll to position [20596, 0]
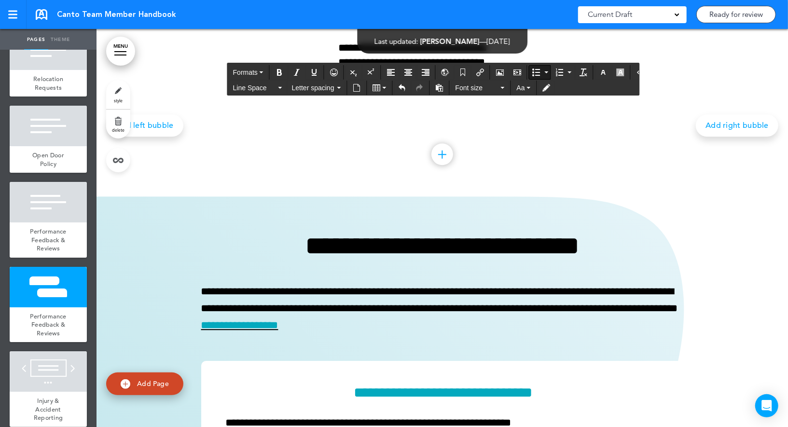
drag, startPoint x: 514, startPoint y: 324, endPoint x: 413, endPoint y: 174, distance: 180.9
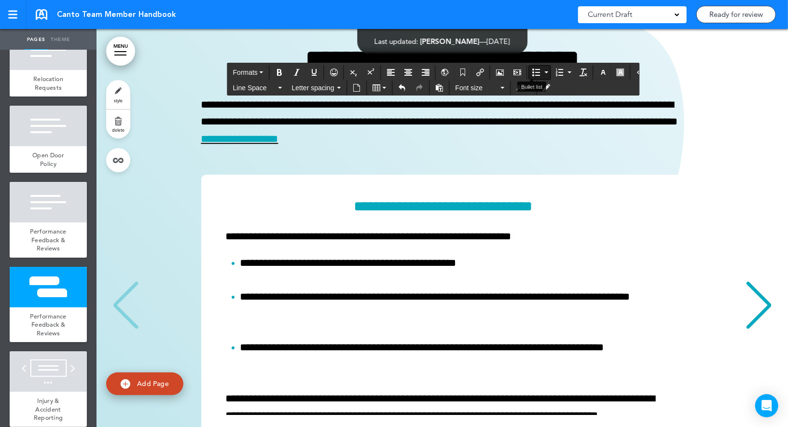
click at [532, 70] on icon "Bullet list" at bounding box center [536, 73] width 8 height 8
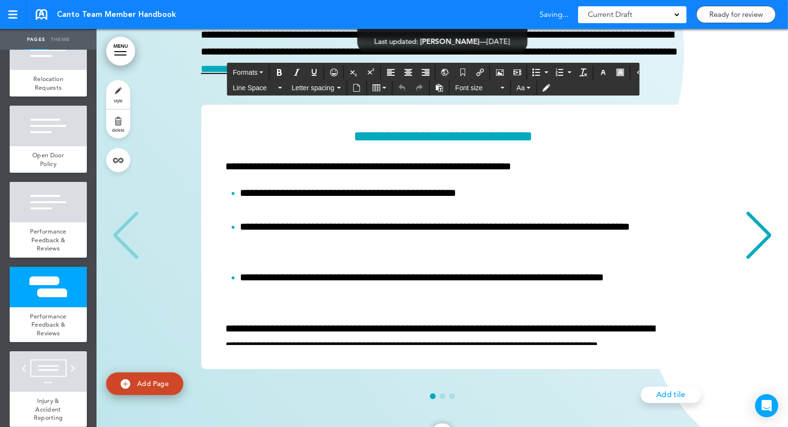
paste div
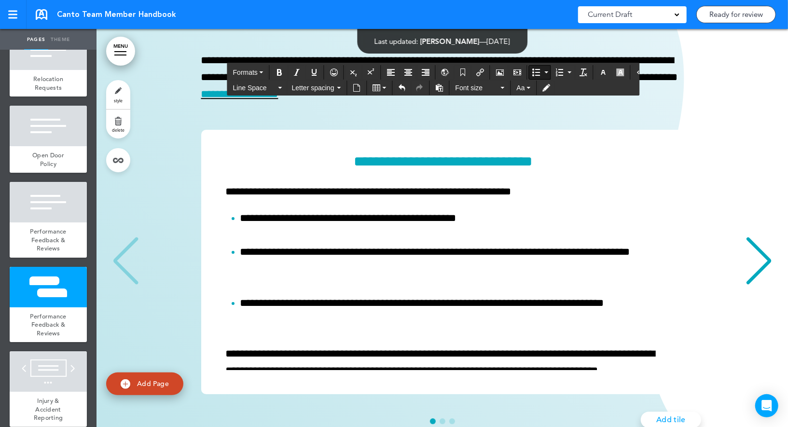
click at [532, 73] on icon "Bullet list" at bounding box center [536, 73] width 8 height 8
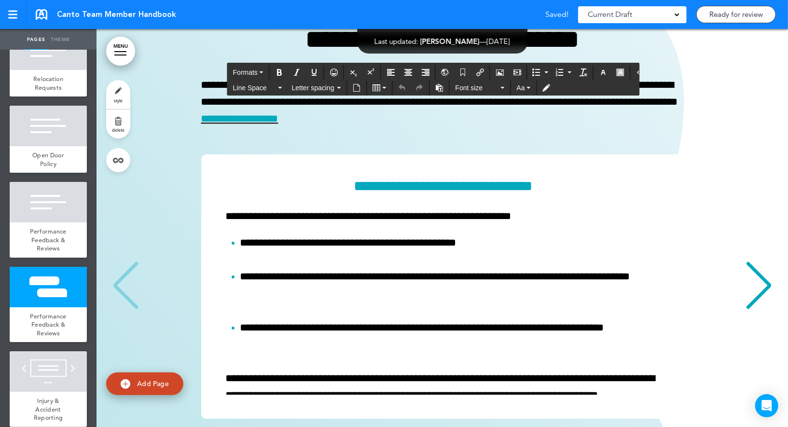
paste div
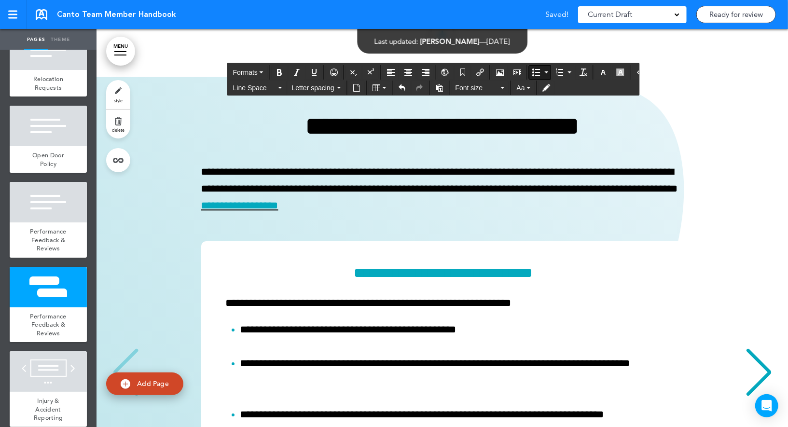
click at [532, 71] on icon "Bullet list" at bounding box center [536, 73] width 8 height 8
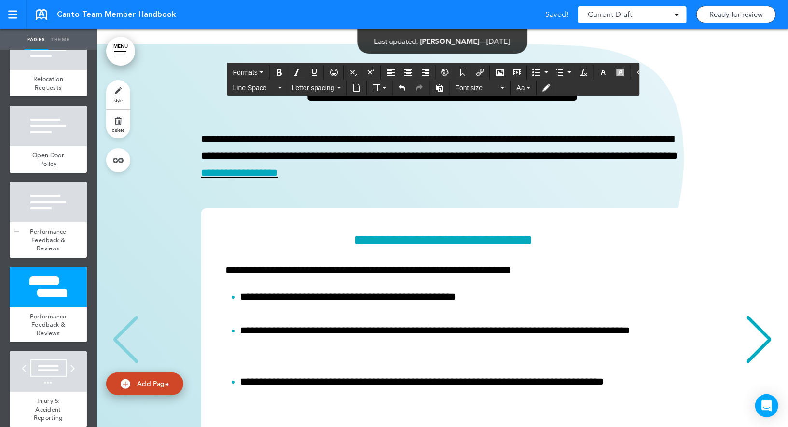
click at [67, 209] on div at bounding box center [48, 202] width 77 height 41
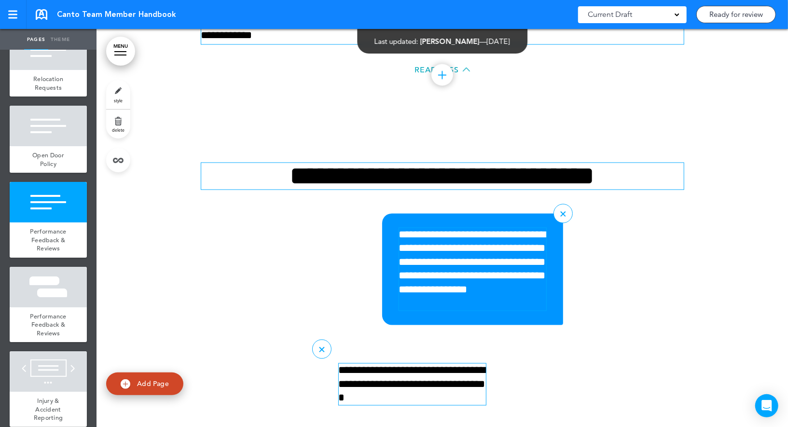
scroll to position [19953, 0]
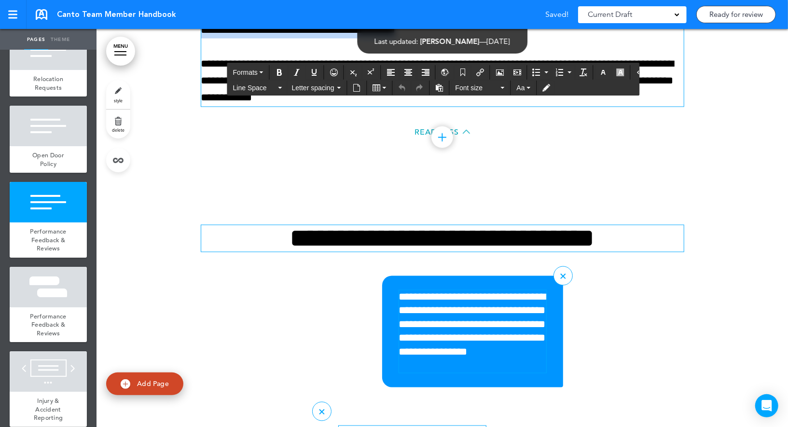
copy div "**********"
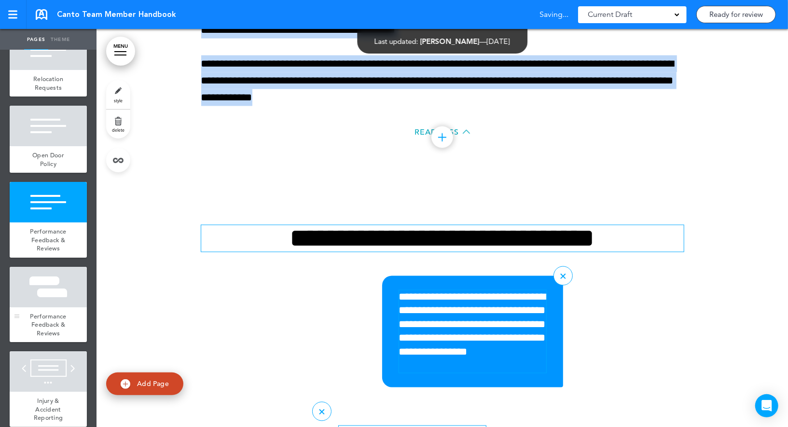
click at [73, 291] on div at bounding box center [48, 287] width 77 height 41
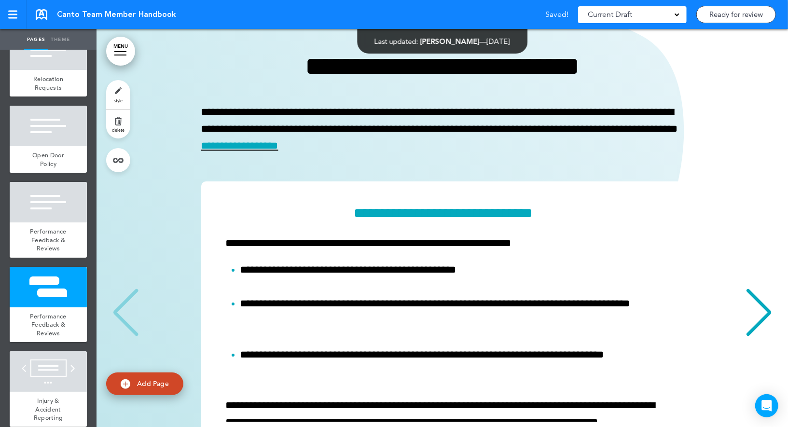
scroll to position [20636, 0]
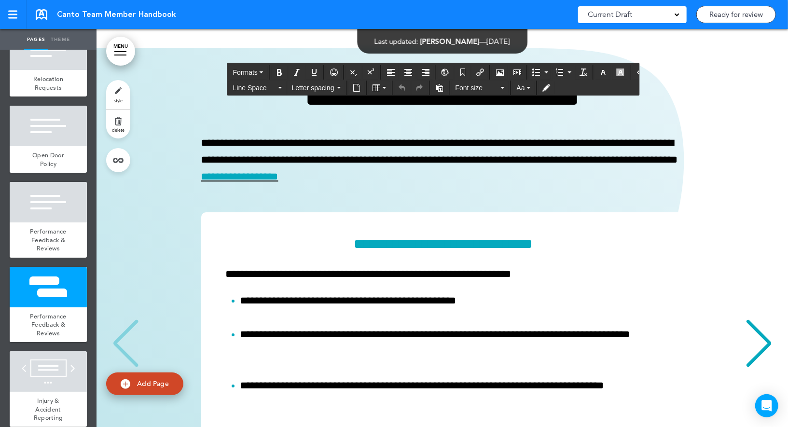
paste div
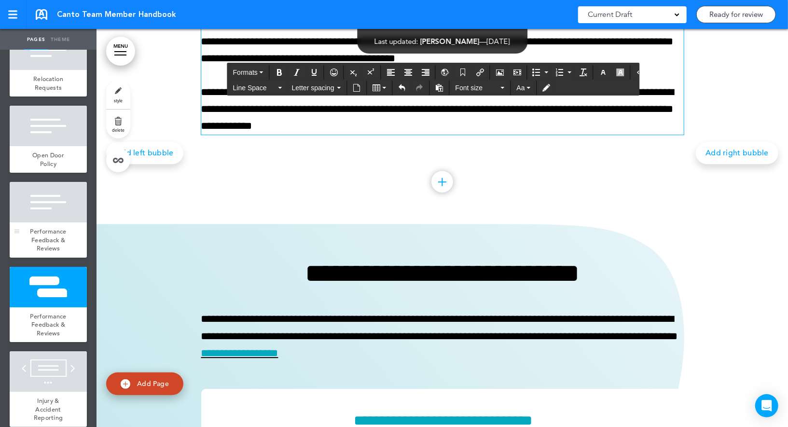
click at [72, 211] on div at bounding box center [48, 202] width 77 height 41
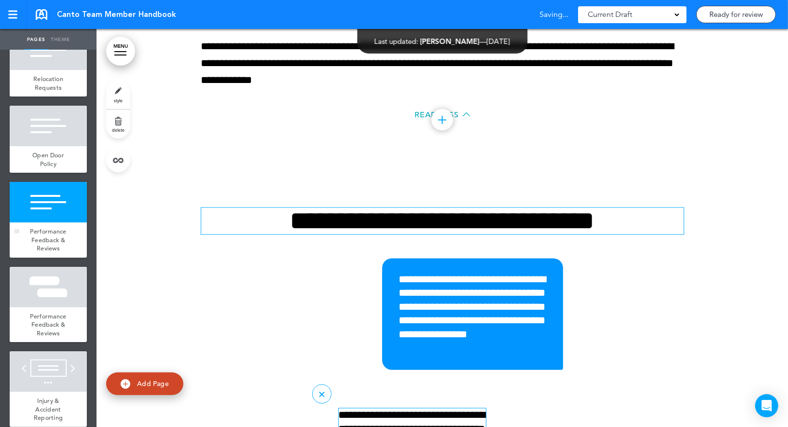
scroll to position [19953, 0]
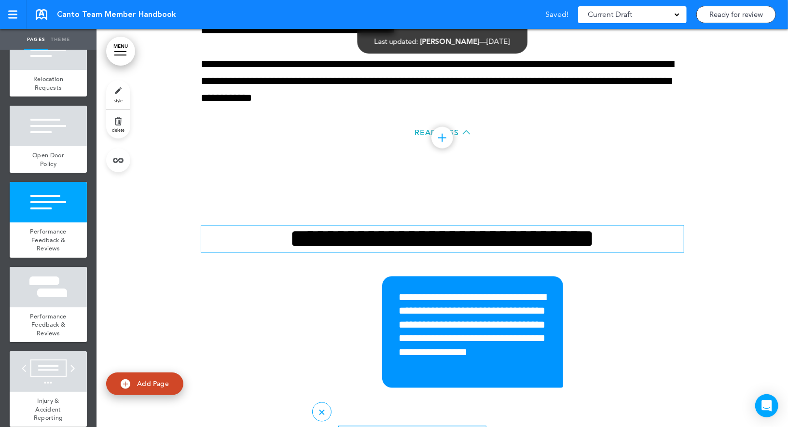
click at [116, 122] on link "delete" at bounding box center [118, 124] width 24 height 29
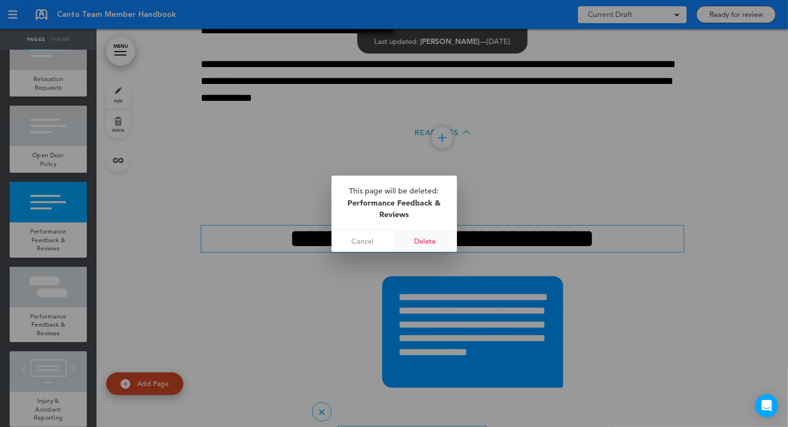
click at [424, 238] on link "Delete" at bounding box center [425, 241] width 63 height 22
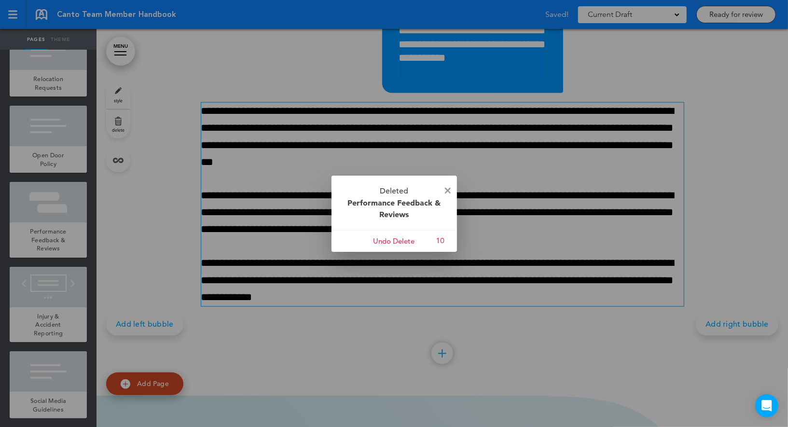
click at [450, 188] on img at bounding box center [448, 191] width 6 height 6
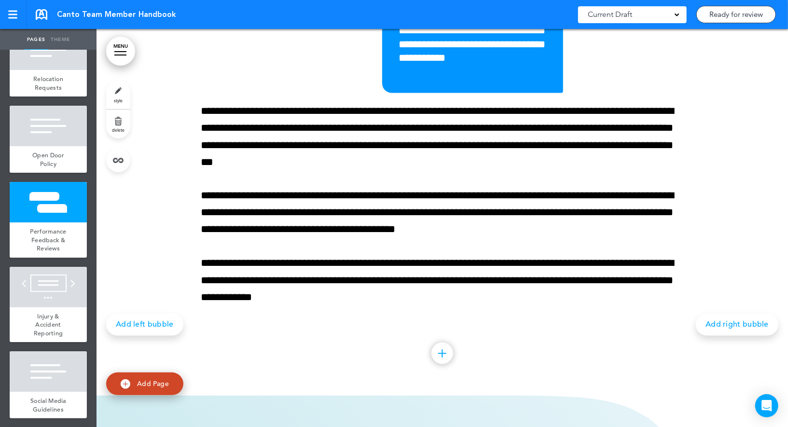
click at [115, 97] on link "style" at bounding box center [118, 94] width 24 height 29
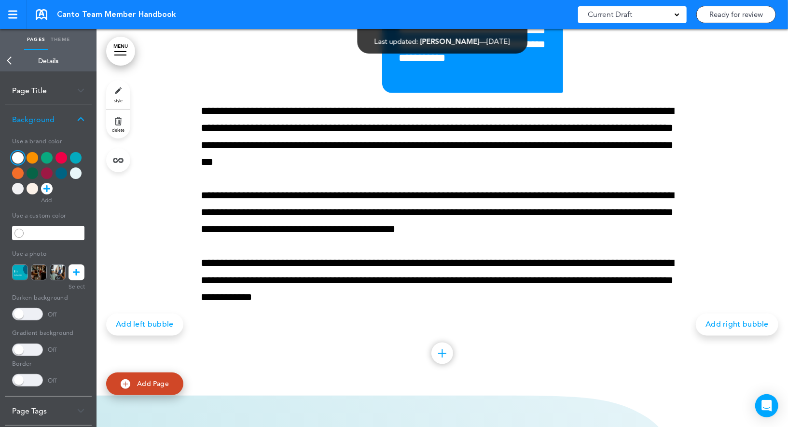
click at [70, 111] on div "Background" at bounding box center [48, 119] width 87 height 28
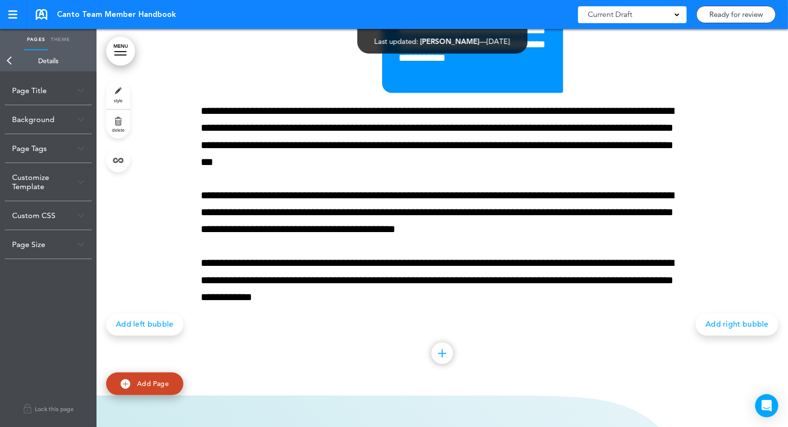
click at [57, 176] on div "Customize Template" at bounding box center [48, 182] width 87 height 38
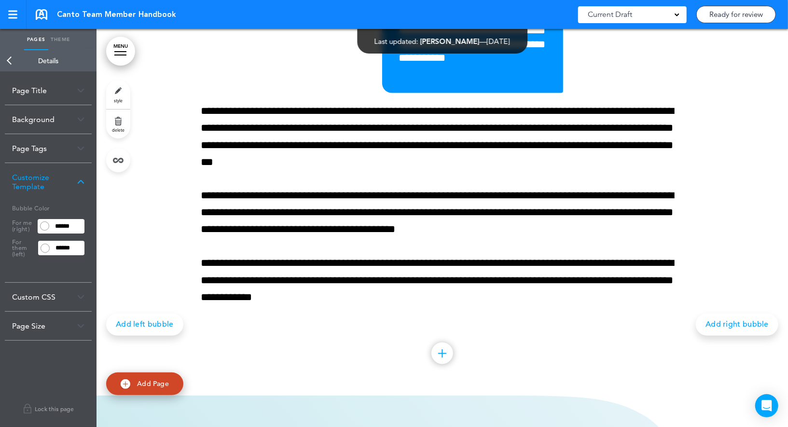
click at [66, 222] on input "******" at bounding box center [68, 227] width 33 height 14
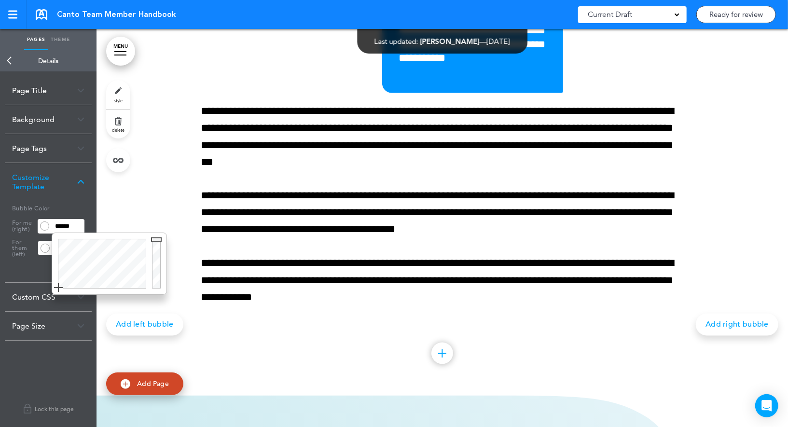
click at [66, 222] on input "******" at bounding box center [68, 227] width 33 height 14
paste input "text"
type input "******"
click at [78, 204] on h5 "Bubble Color" at bounding box center [48, 208] width 72 height 14
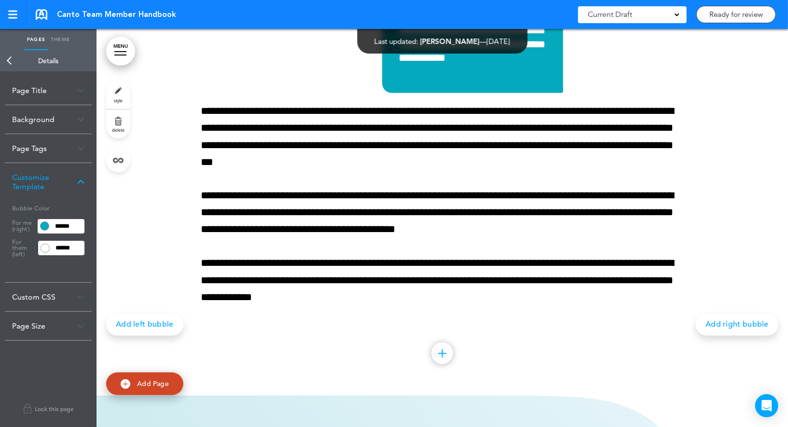
click at [71, 249] on input "******" at bounding box center [68, 248] width 32 height 14
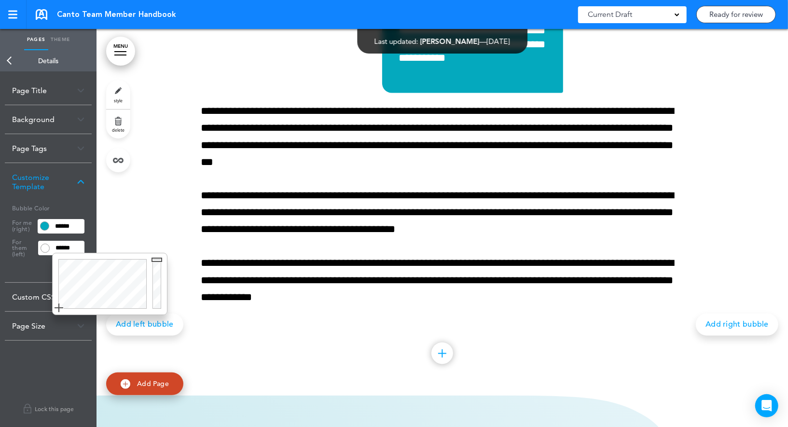
paste input "text"
type input "******"
click at [73, 207] on h5 "Bubble Color" at bounding box center [48, 208] width 72 height 14
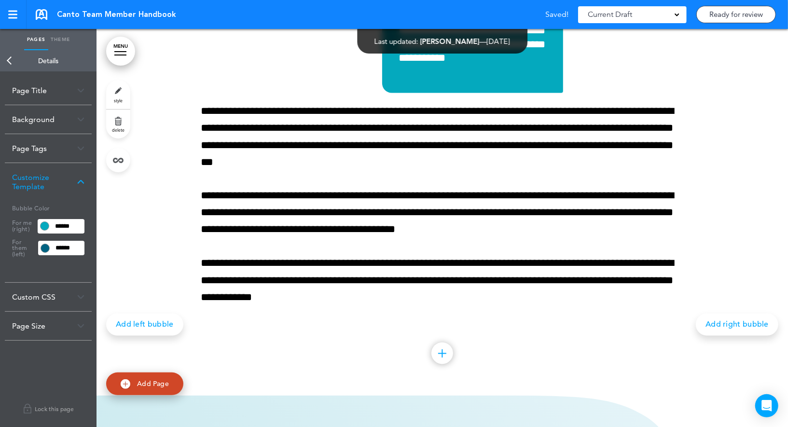
click at [10, 59] on link "Back" at bounding box center [9, 60] width 19 height 21
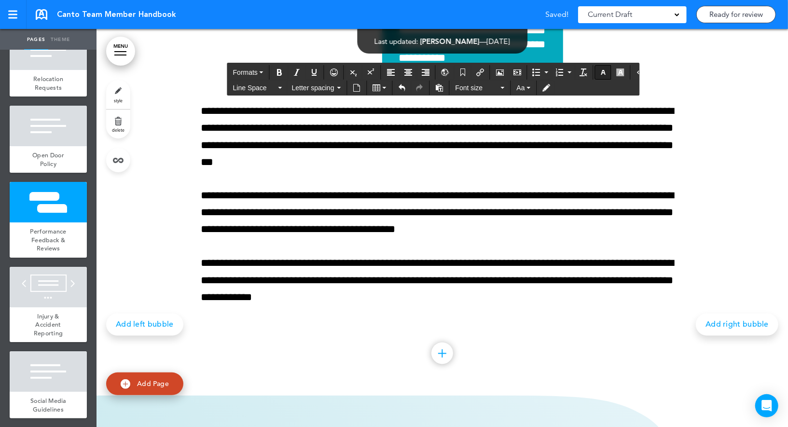
click at [601, 68] on button "button" at bounding box center [603, 73] width 15 height 14
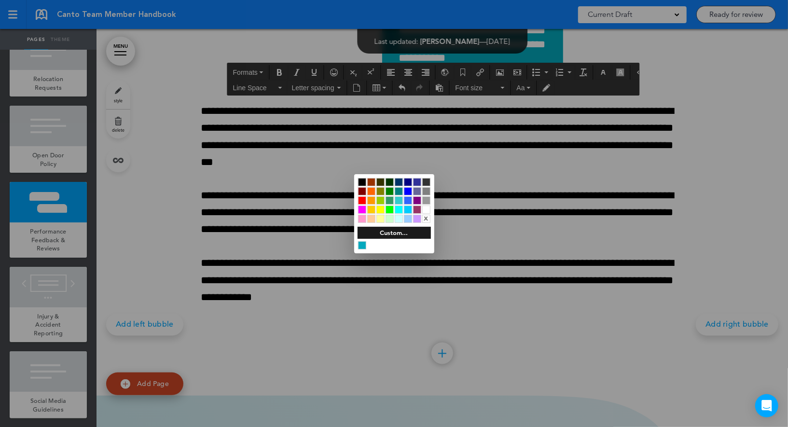
click at [429, 208] on div at bounding box center [426, 210] width 8 height 8
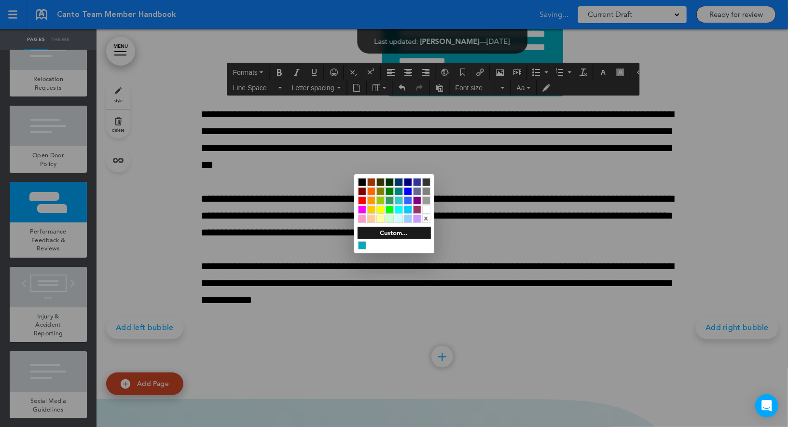
click at [543, 190] on div at bounding box center [394, 213] width 788 height 427
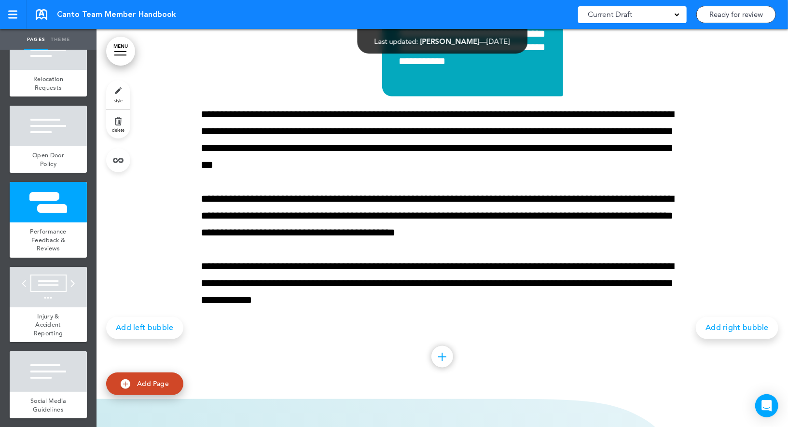
scroll to position [1193, 0]
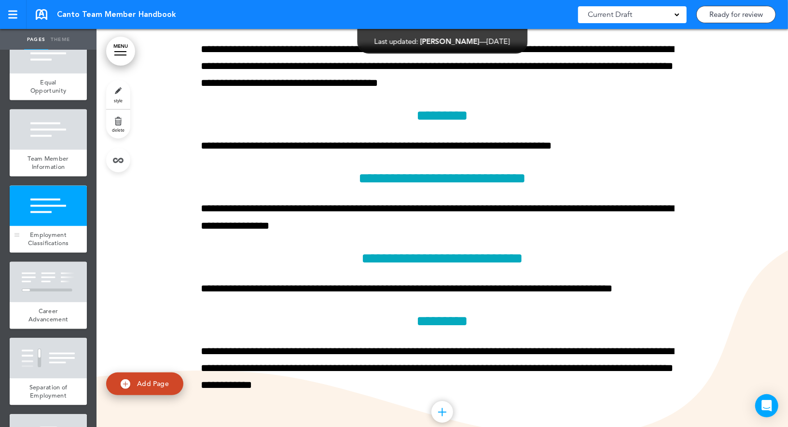
click at [62, 216] on div at bounding box center [48, 206] width 77 height 41
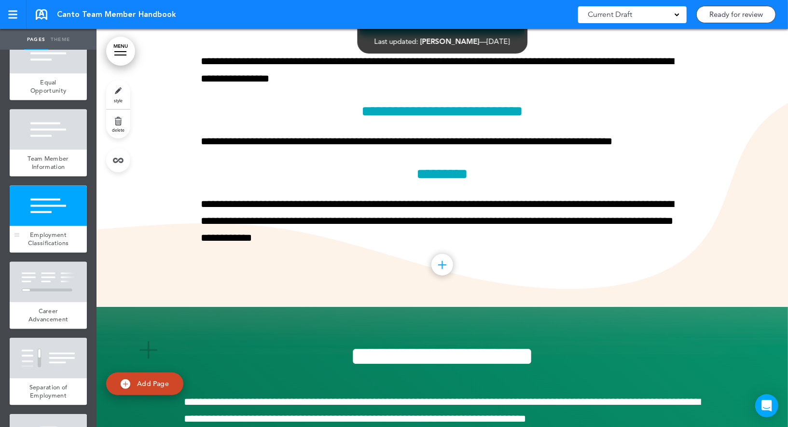
scroll to position [11462, 0]
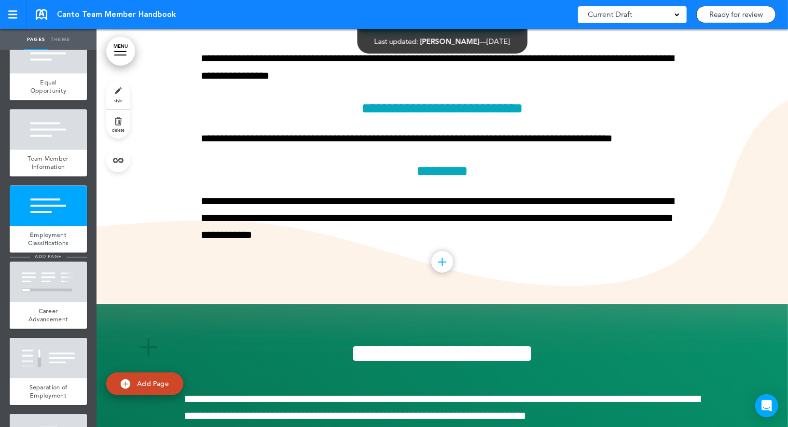
click at [56, 255] on span "add page" at bounding box center [48, 257] width 36 height 6
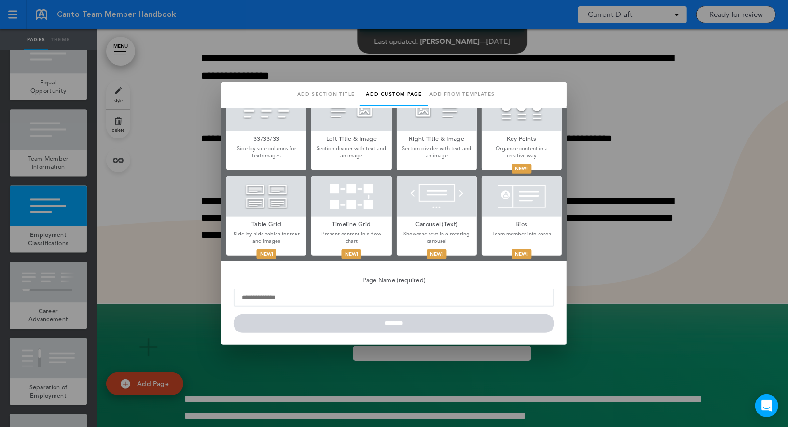
scroll to position [283, 0]
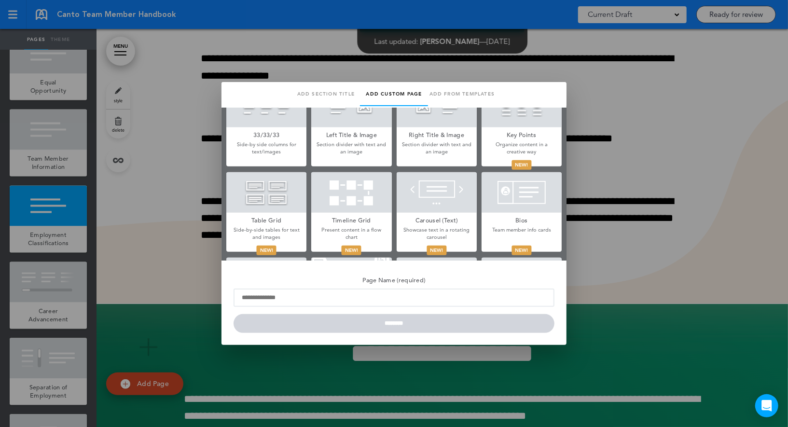
click at [291, 191] on div at bounding box center [266, 192] width 80 height 41
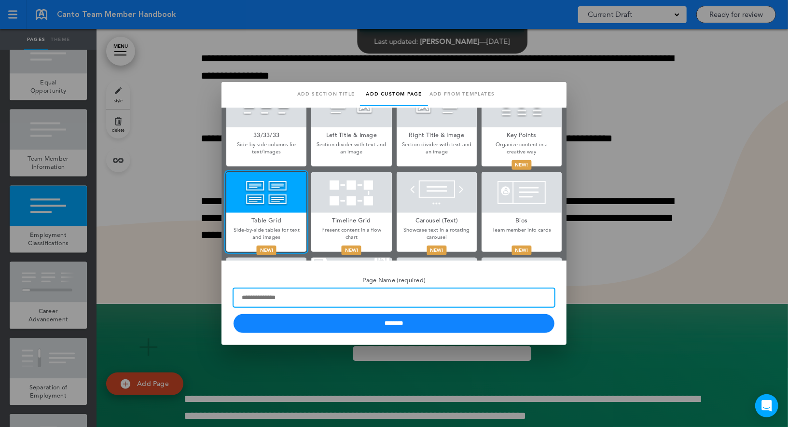
click at [276, 301] on input "Page Name (required)" at bounding box center [394, 298] width 321 height 18
paste input "**********"
type input "**********"
click at [234, 314] on input "********" at bounding box center [394, 323] width 321 height 19
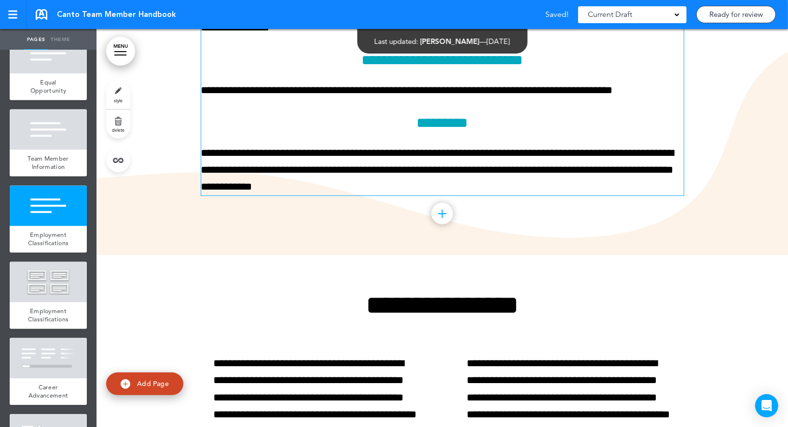
scroll to position [11428, 0]
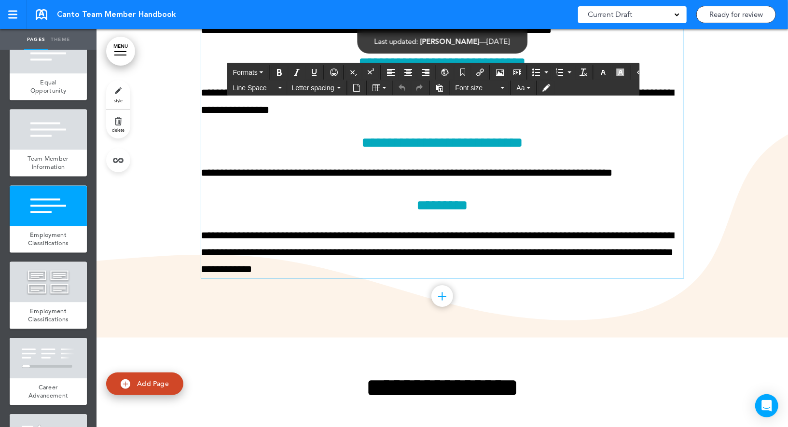
drag, startPoint x: 510, startPoint y: 194, endPoint x: 249, endPoint y: 125, distance: 270.2
click at [249, 125] on div "**********" at bounding box center [442, 77] width 483 height 404
copy div "**********"
click at [69, 270] on div at bounding box center [48, 282] width 77 height 41
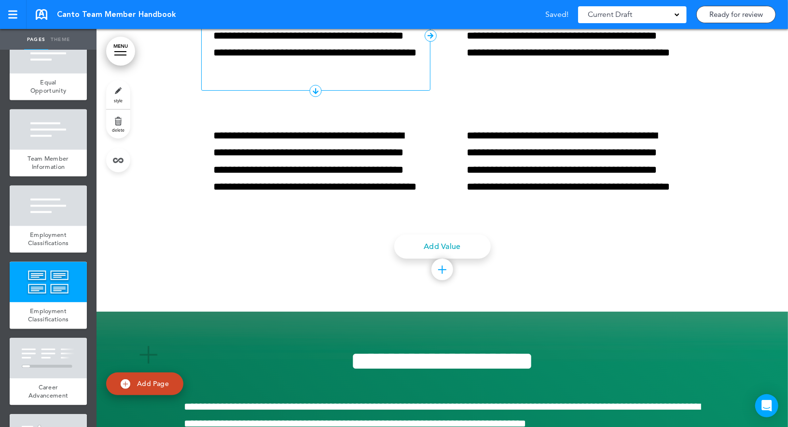
scroll to position [11831, 0]
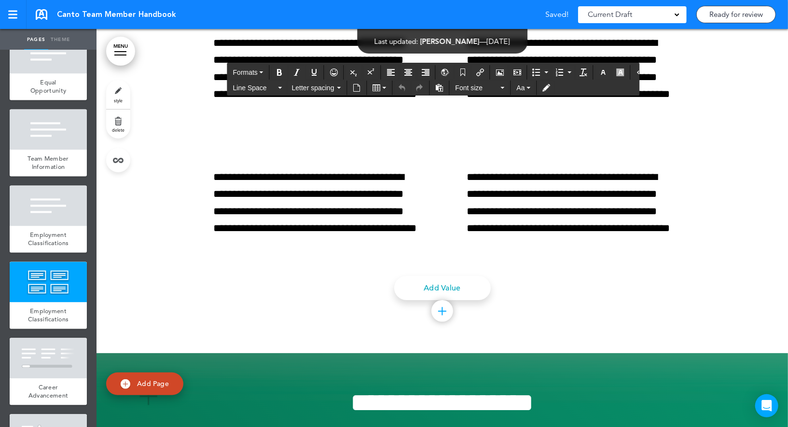
paste div
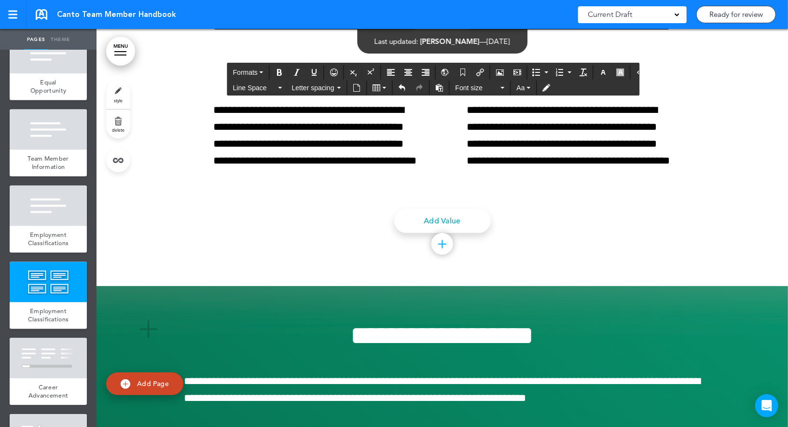
scroll to position [11977, 0]
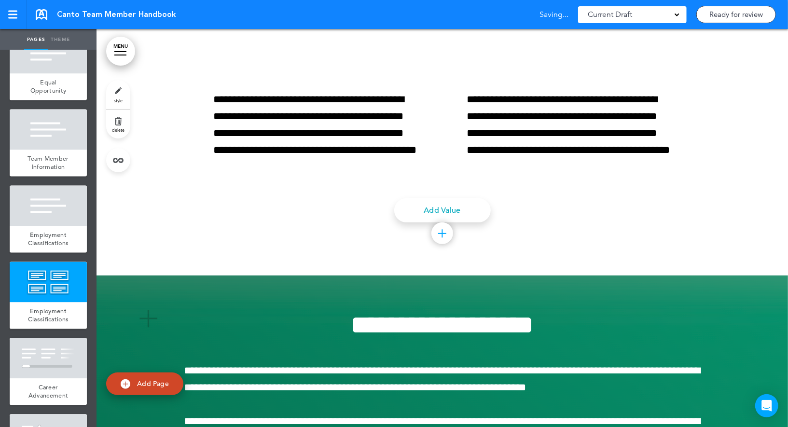
click at [115, 98] on span "style" at bounding box center [118, 101] width 9 height 6
type input "**********"
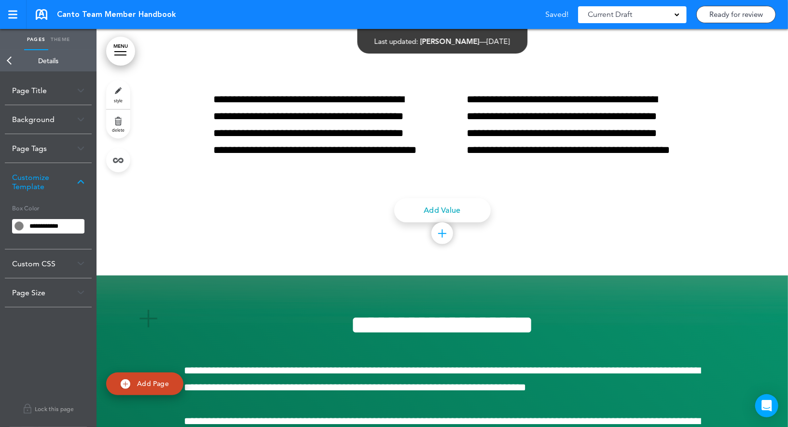
click at [65, 120] on div "Background" at bounding box center [48, 119] width 87 height 28
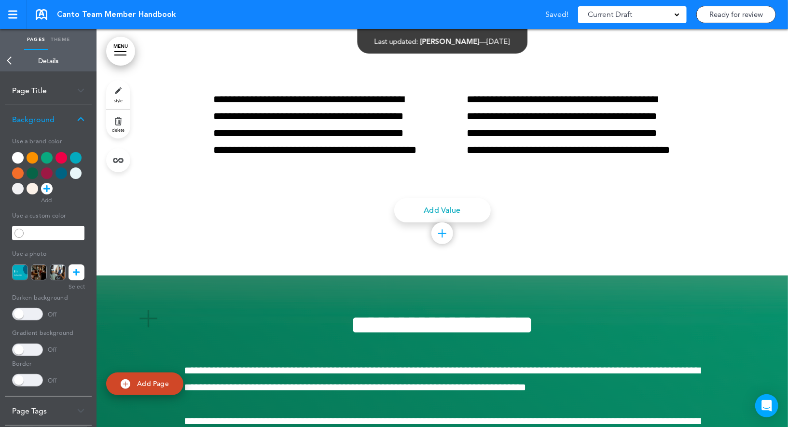
click at [76, 272] on icon at bounding box center [76, 273] width 7 height 16
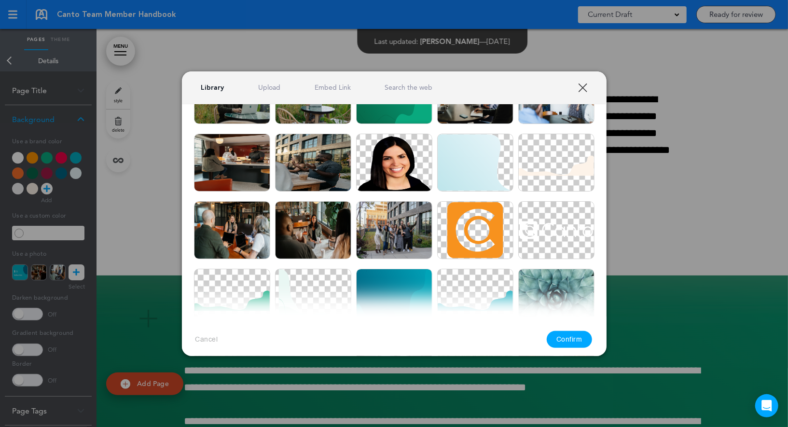
scroll to position [197, 0]
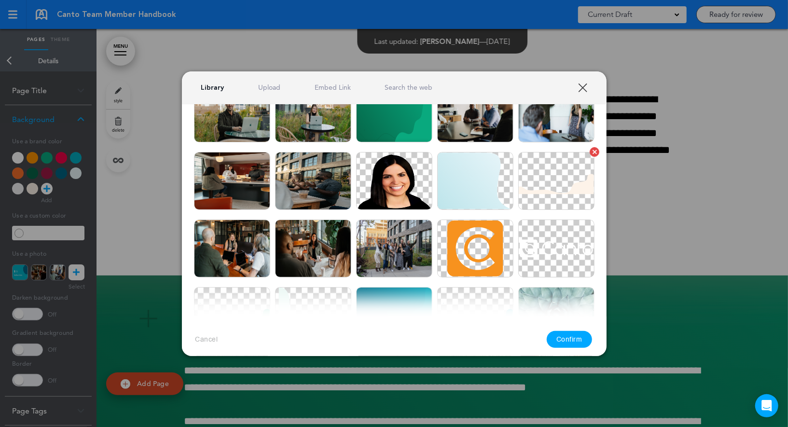
click at [556, 181] on img at bounding box center [556, 181] width 76 height 58
click at [557, 334] on button "Confirm" at bounding box center [569, 339] width 45 height 17
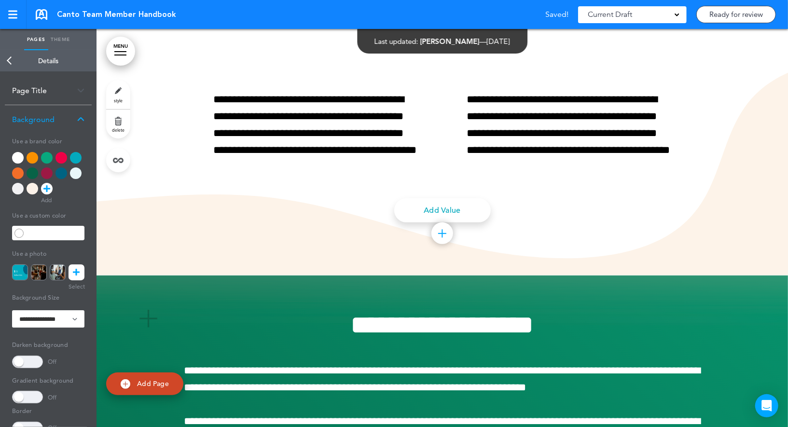
click at [16, 68] on link "Back" at bounding box center [9, 60] width 19 height 21
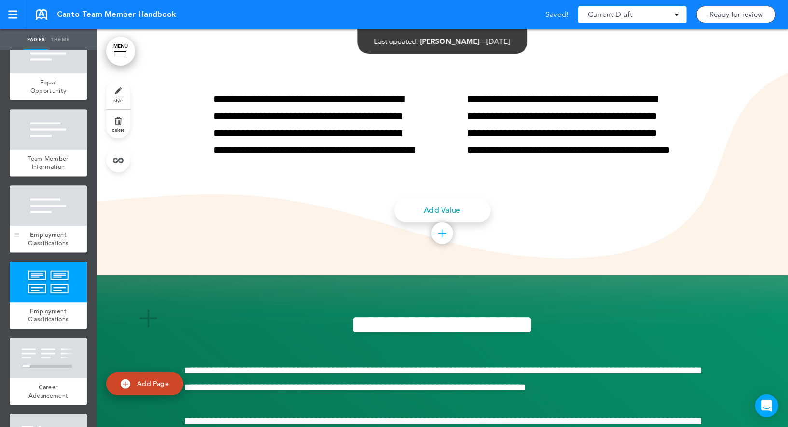
click at [58, 201] on div at bounding box center [48, 206] width 77 height 41
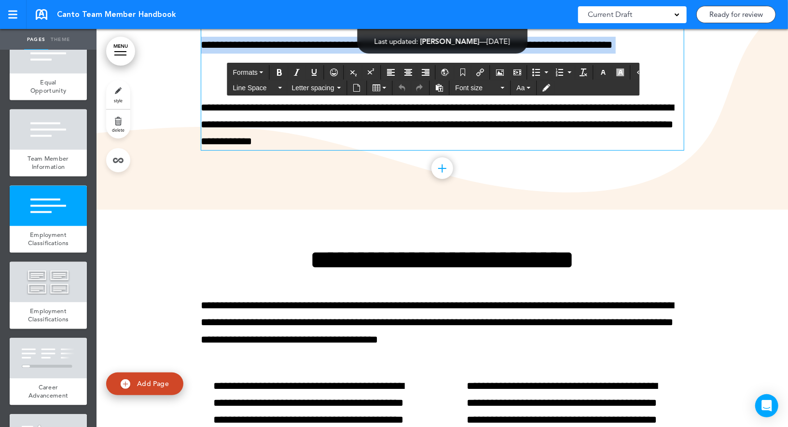
scroll to position [11592, 0]
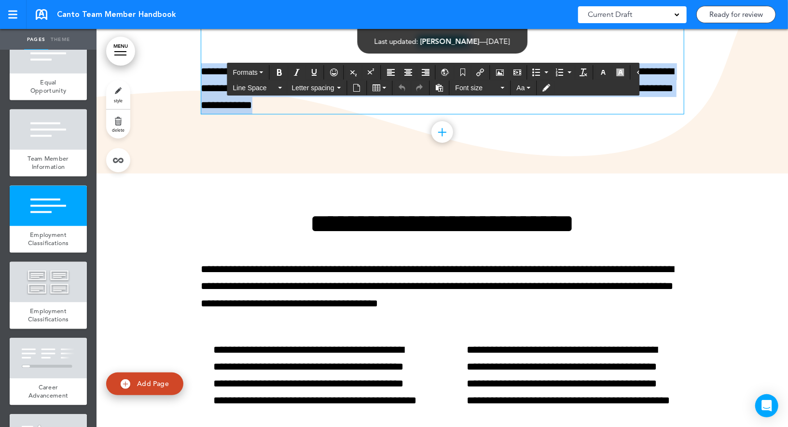
drag, startPoint x: 375, startPoint y: 182, endPoint x: 487, endPoint y: 326, distance: 182.3
copy div "**********"
click at [67, 296] on div at bounding box center [48, 282] width 77 height 41
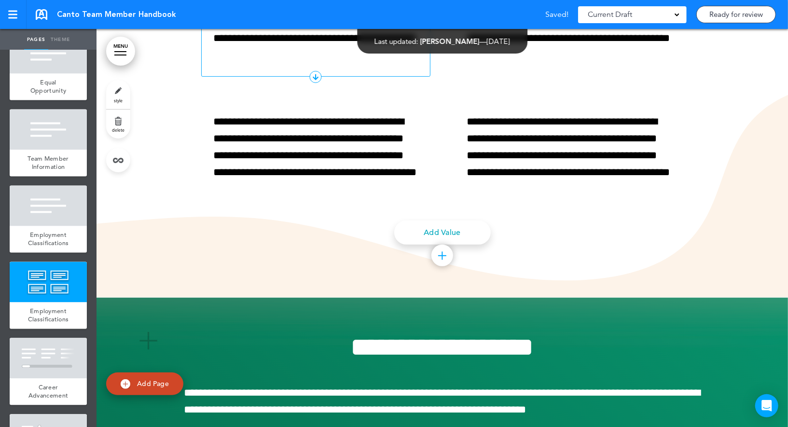
scroll to position [11962, 0]
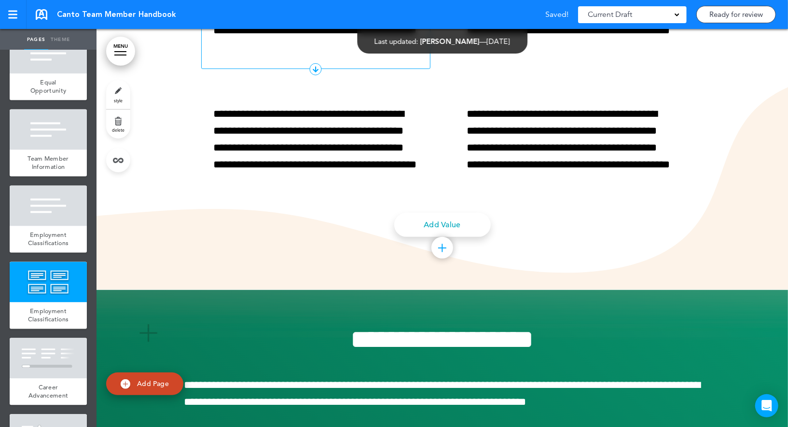
click at [332, 56] on p "**********" at bounding box center [316, 14] width 205 height 85
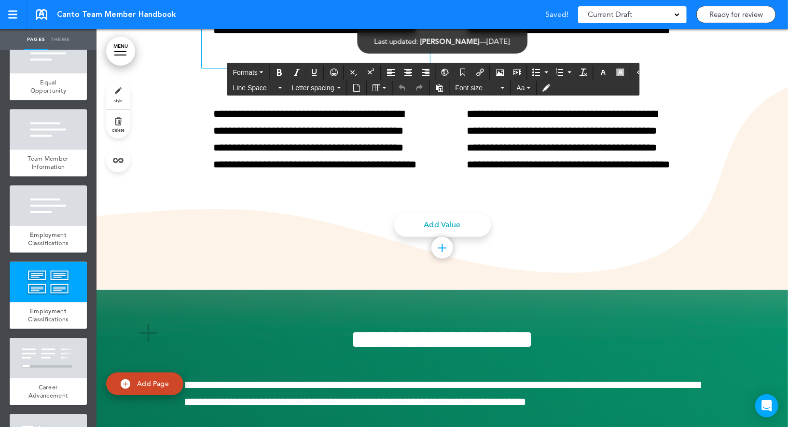
paste div
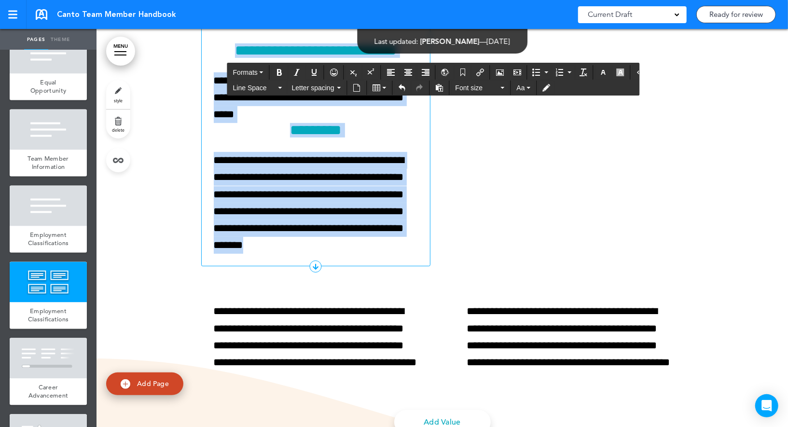
scroll to position [12033, 0]
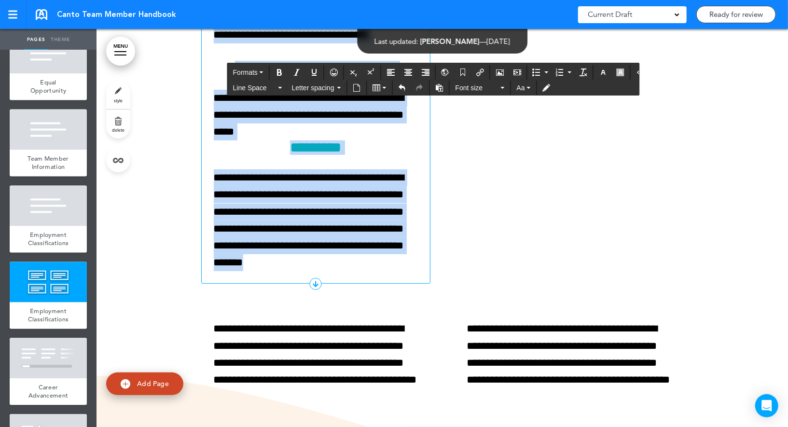
drag, startPoint x: 347, startPoint y: 279, endPoint x: 219, endPoint y: 199, distance: 151.2
click at [219, 199] on div "**********" at bounding box center [316, 86] width 204 height 371
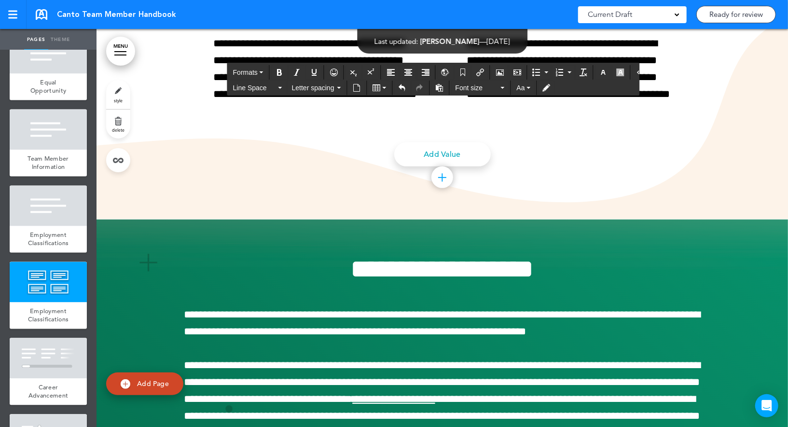
paste div
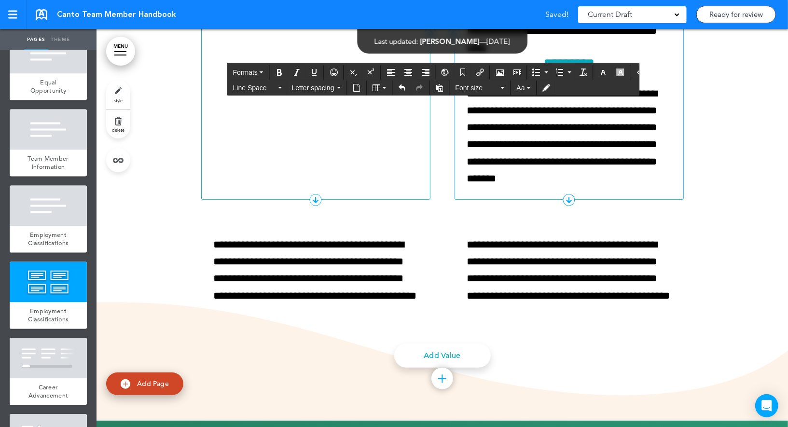
scroll to position [12055, 0]
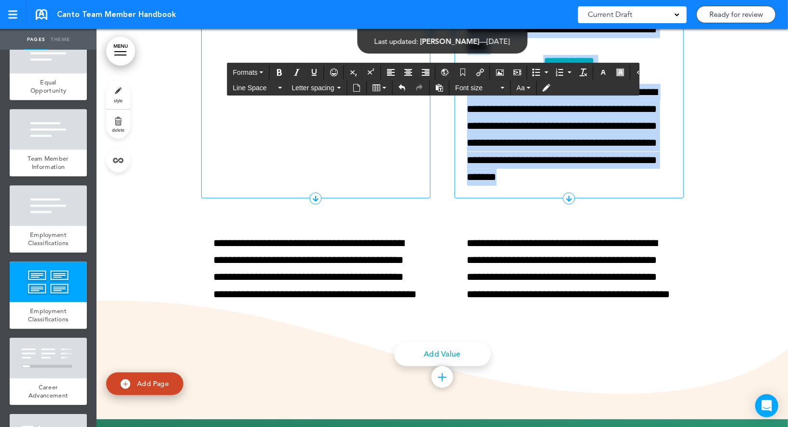
drag, startPoint x: 601, startPoint y: 406, endPoint x: 474, endPoint y: 210, distance: 233.5
click at [474, 186] on div "**********" at bounding box center [569, 31] width 204 height 307
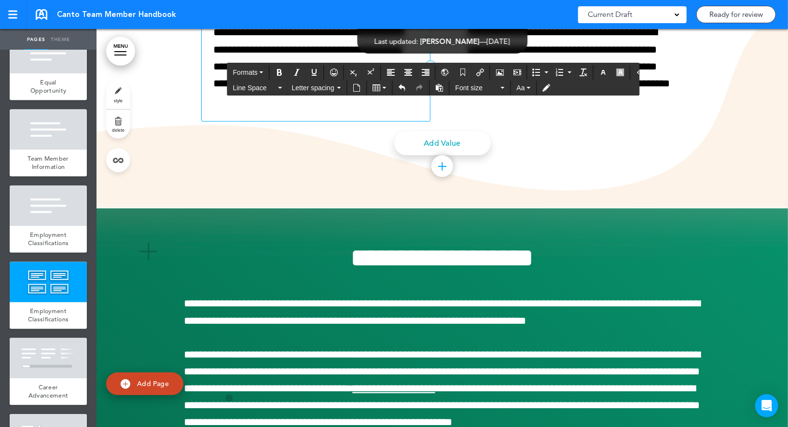
click at [323, 109] on p "**********" at bounding box center [316, 66] width 205 height 85
paste div
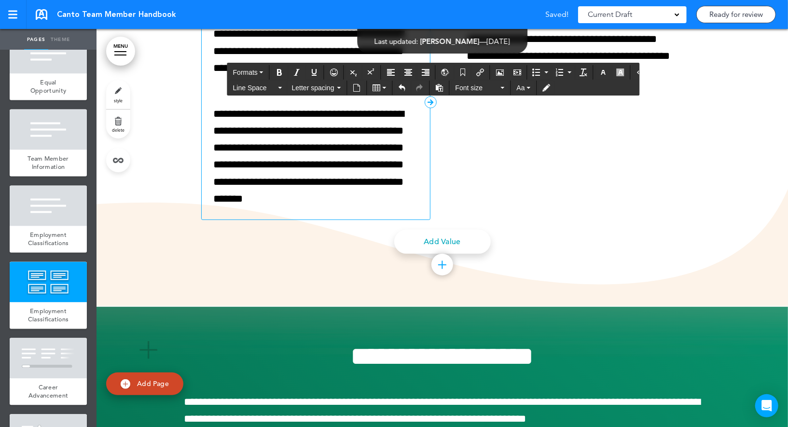
scroll to position [12102, 0]
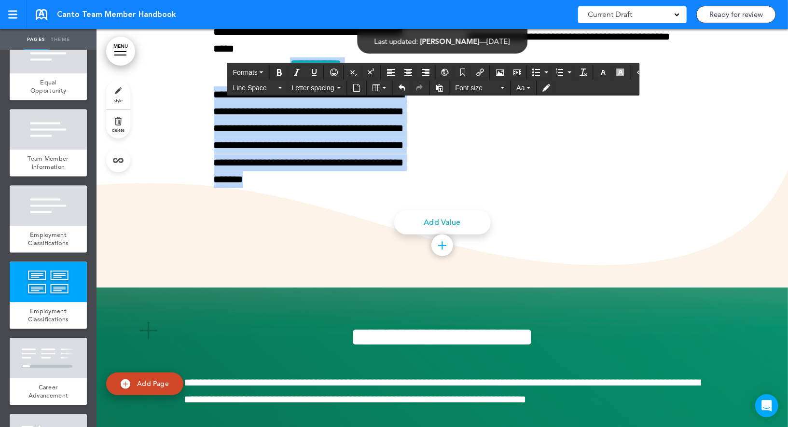
drag, startPoint x: 351, startPoint y: 406, endPoint x: 274, endPoint y: 293, distance: 136.8
click at [274, 188] on div "**********" at bounding box center [316, 82] width 204 height 211
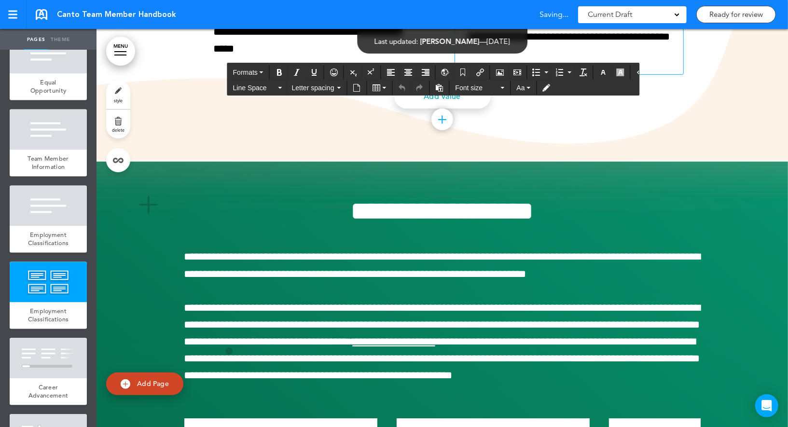
click at [525, 62] on p "**********" at bounding box center [569, 19] width 205 height 85
paste div
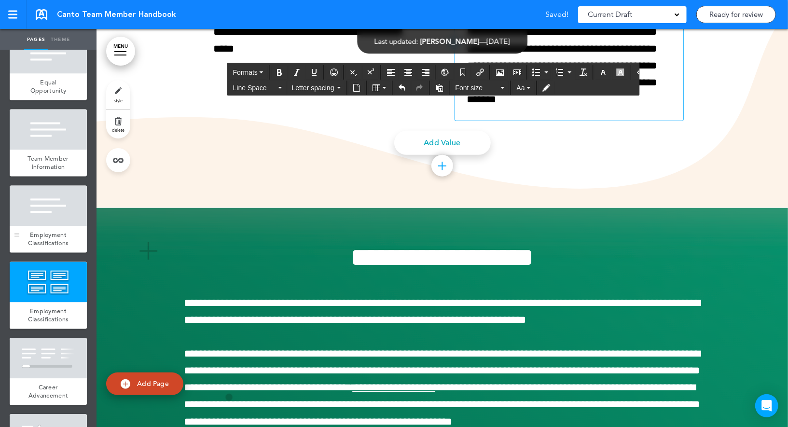
click at [57, 219] on div at bounding box center [48, 206] width 77 height 41
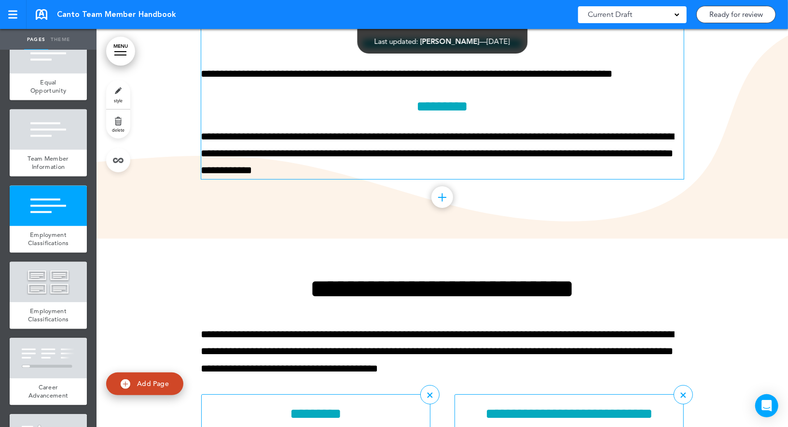
scroll to position [11504, 0]
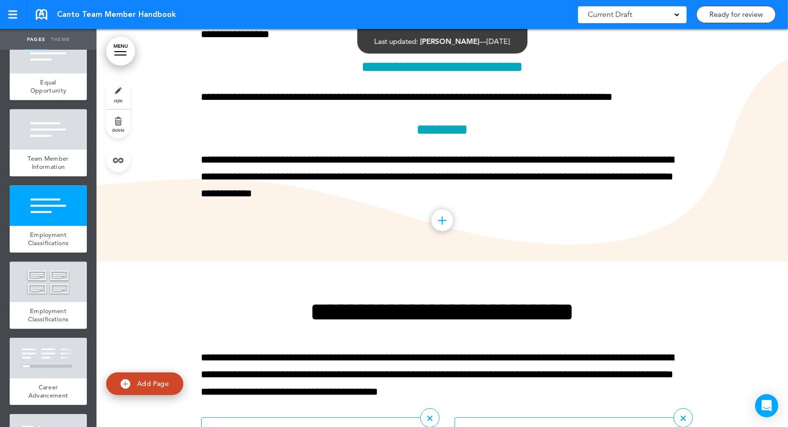
click at [116, 115] on link "delete" at bounding box center [118, 124] width 24 height 29
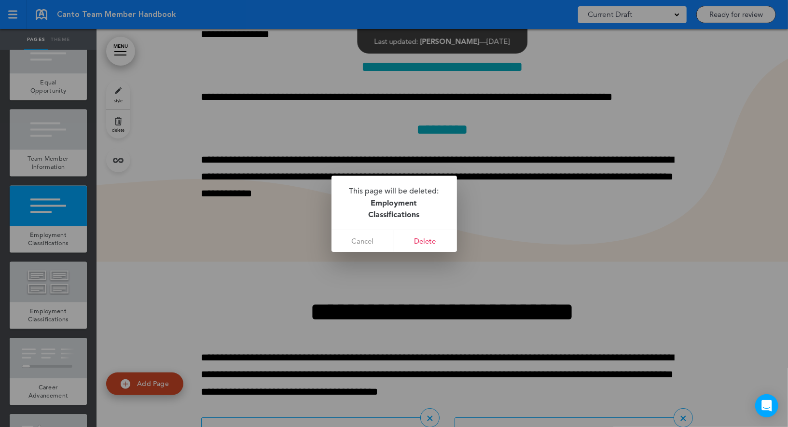
click at [451, 223] on p "This page will be deleted: Employment Classifications" at bounding box center [394, 203] width 125 height 54
click at [438, 237] on link "Delete" at bounding box center [425, 241] width 63 height 22
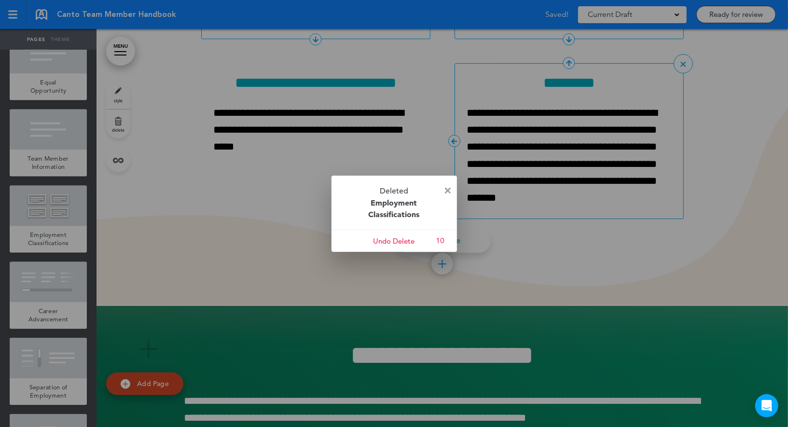
click at [449, 190] on img at bounding box center [448, 191] width 6 height 6
